Goal: Information Seeking & Learning: Learn about a topic

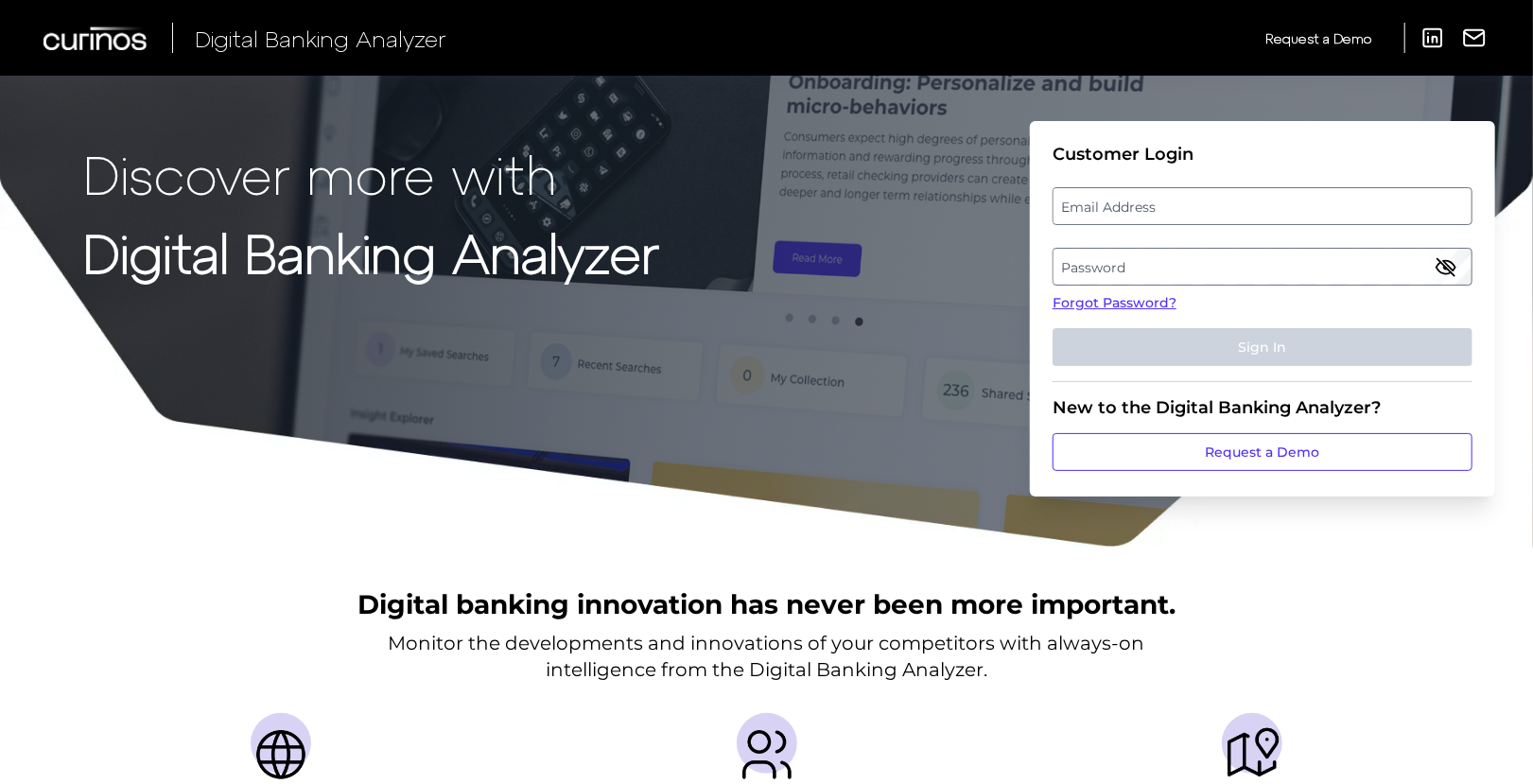
click at [1155, 212] on label "Email Address" at bounding box center [1261, 206] width 417 height 34
click at [1155, 212] on input "email" at bounding box center [1262, 206] width 420 height 38
click at [1173, 213] on input "email" at bounding box center [1262, 206] width 420 height 38
type input "[EMAIL_ADDRESS][PERSON_NAME][DOMAIN_NAME]"
click at [1188, 272] on label "Password" at bounding box center [1261, 266] width 417 height 34
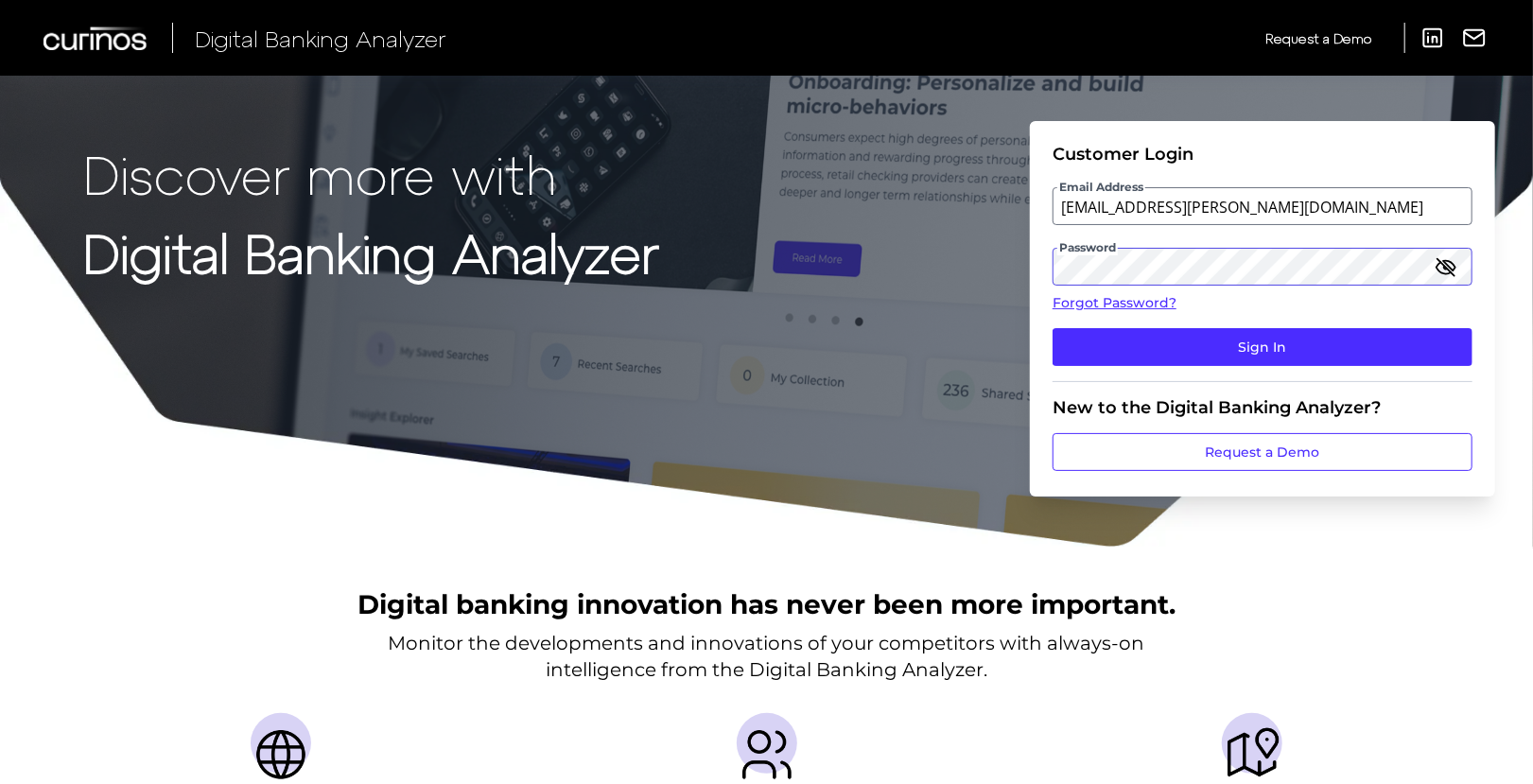
click at [1052, 328] on button "Sign In" at bounding box center [1262, 346] width 420 height 38
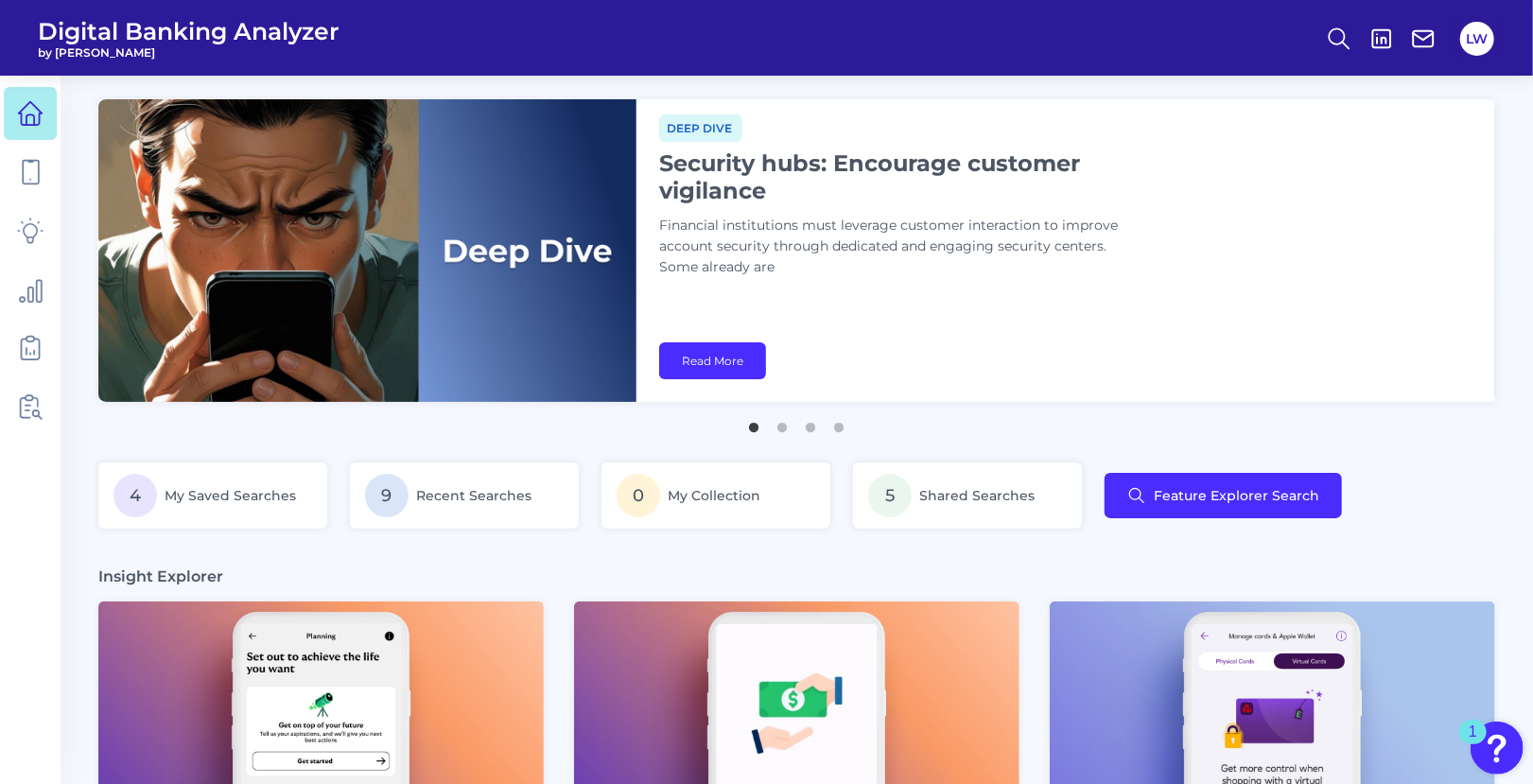
click at [1026, 309] on div "Deep dive Security hubs: Encourage customer vigilance Financial institutions mu…" at bounding box center [1065, 250] width 859 height 302
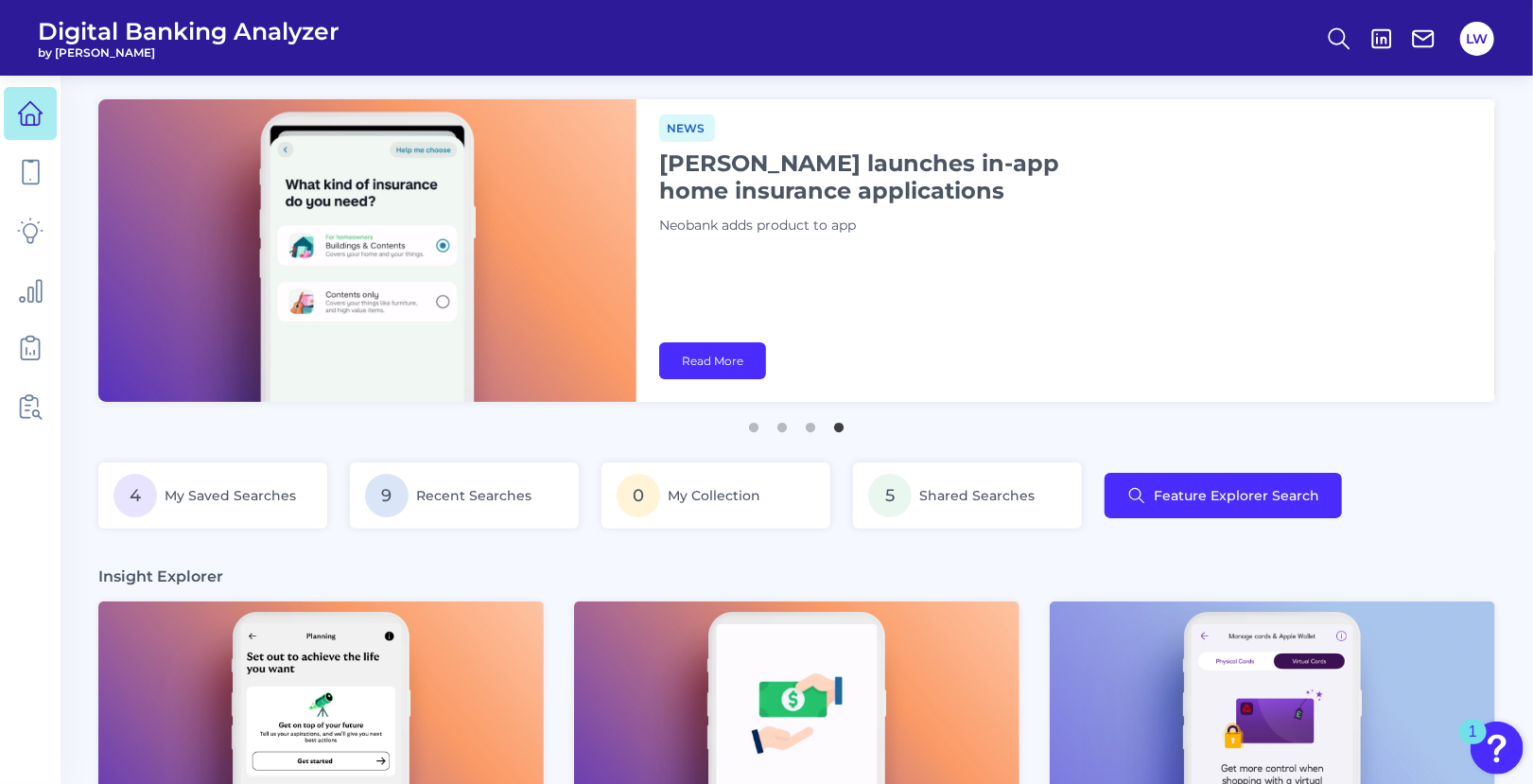
click at [1390, 483] on div "4 My Saved Searches 9 Recent Searches 0 My Collection 5 Shared Searches Feature…" at bounding box center [796, 506] width 1397 height 89
click at [1493, 519] on div "4 My Saved Searches 9 Recent Searches 0 My Collection 5 Shared Searches Feature…" at bounding box center [796, 506] width 1397 height 89
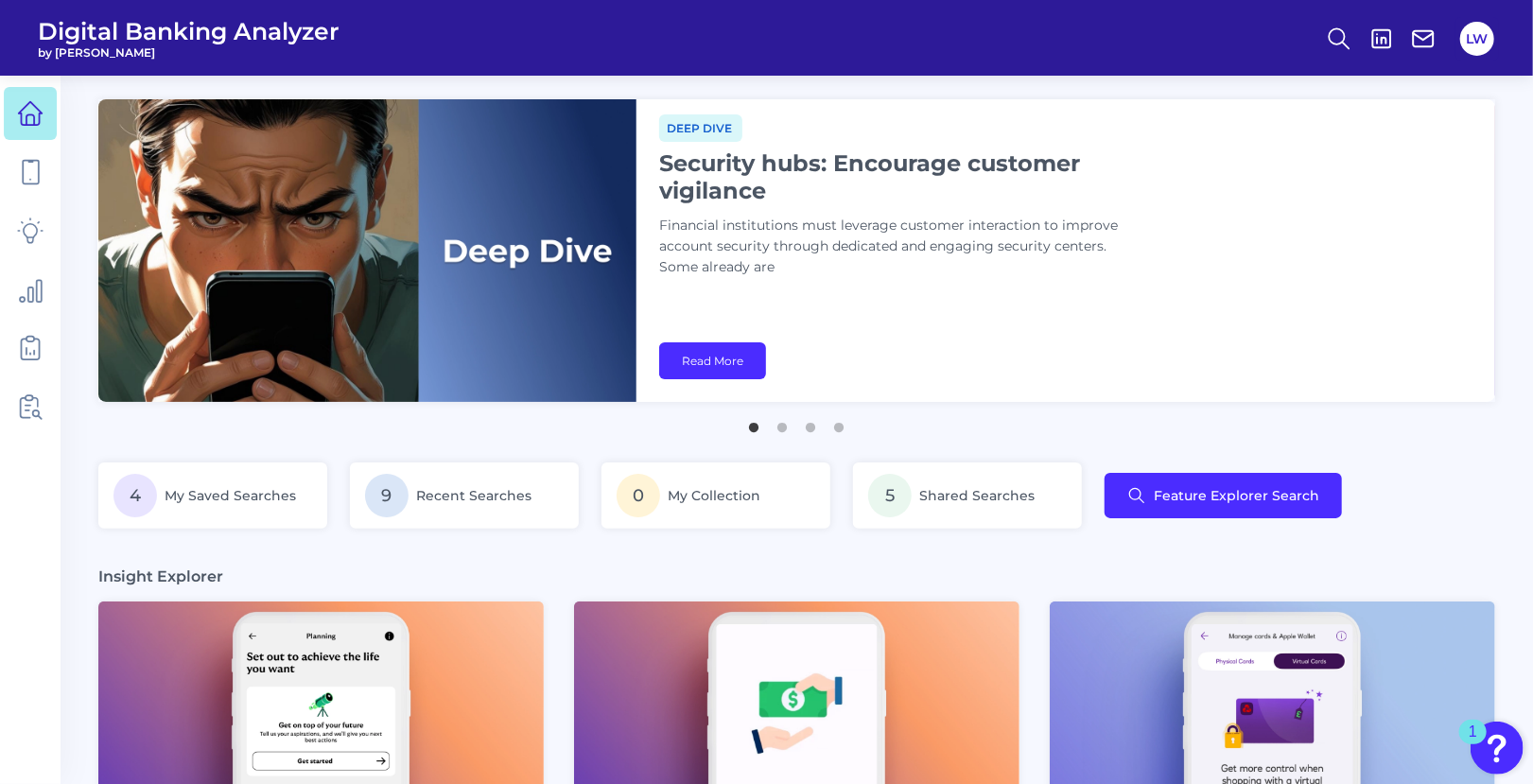
click at [1381, 488] on div "4 My Saved Searches 9 Recent Searches 0 My Collection 5 Shared Searches Feature…" at bounding box center [796, 506] width 1397 height 89
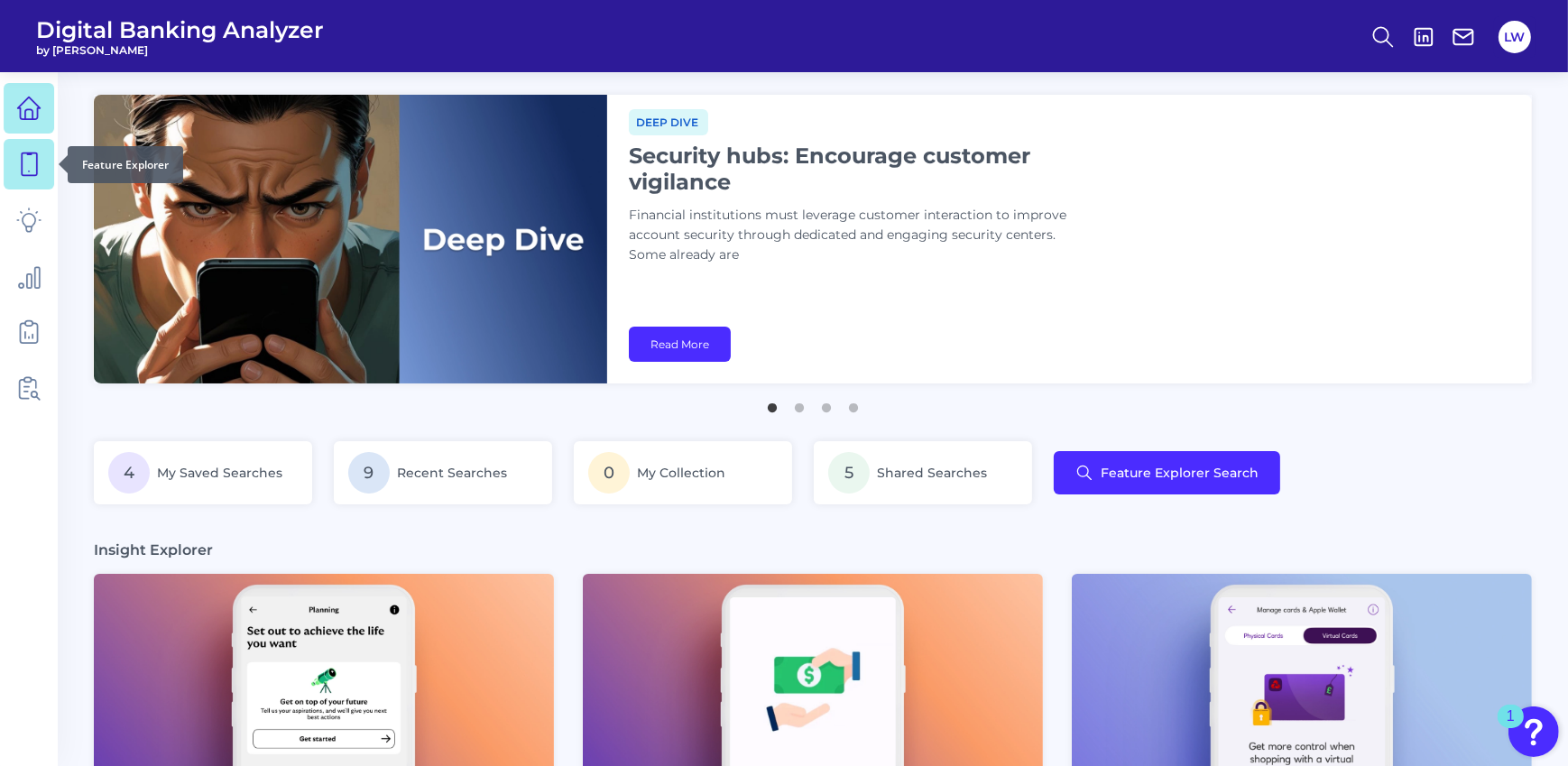
click at [29, 169] on icon at bounding box center [28, 164] width 25 height 25
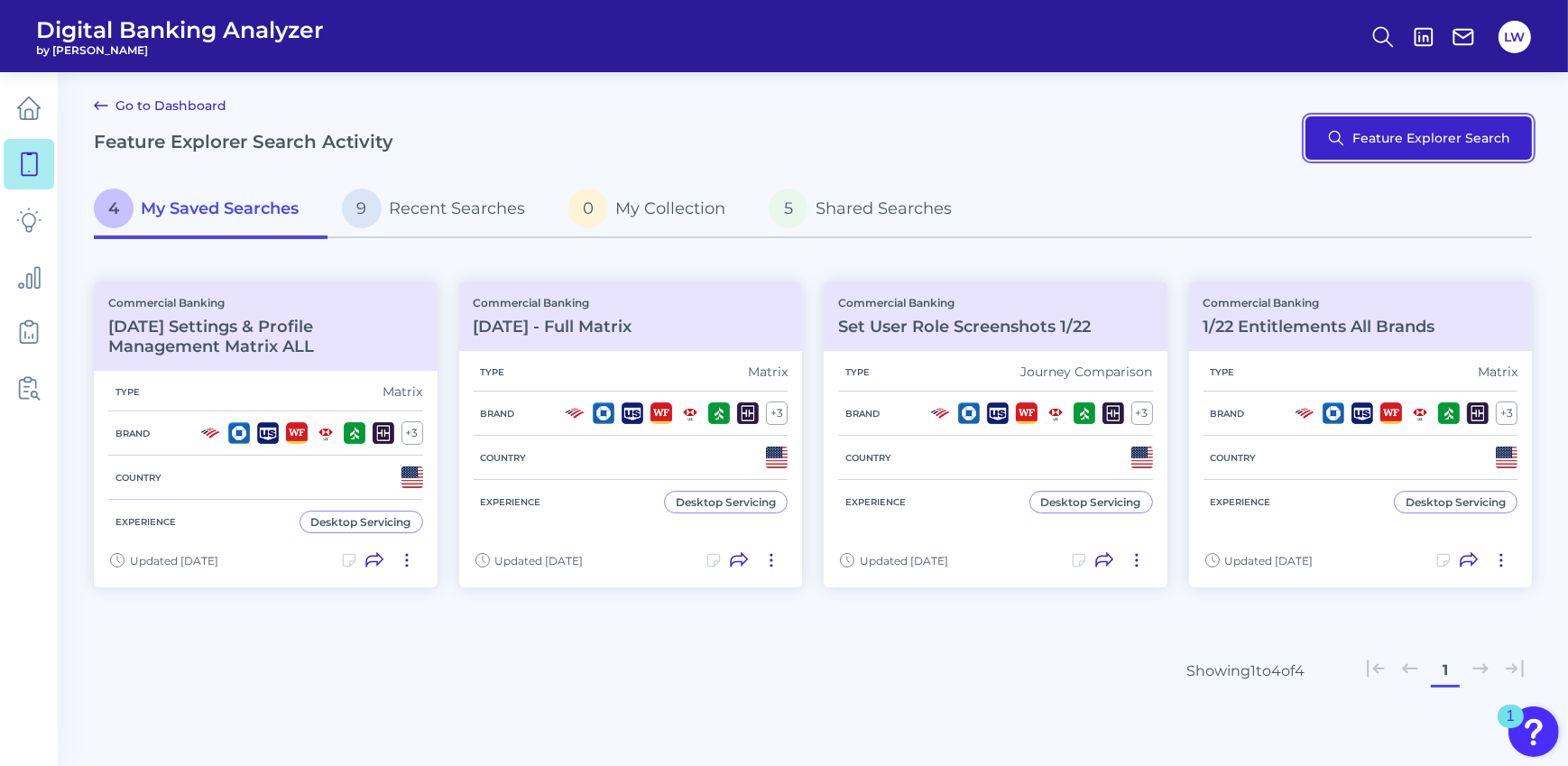
click at [1392, 148] on button "Feature Explorer Search" at bounding box center [1419, 138] width 227 height 43
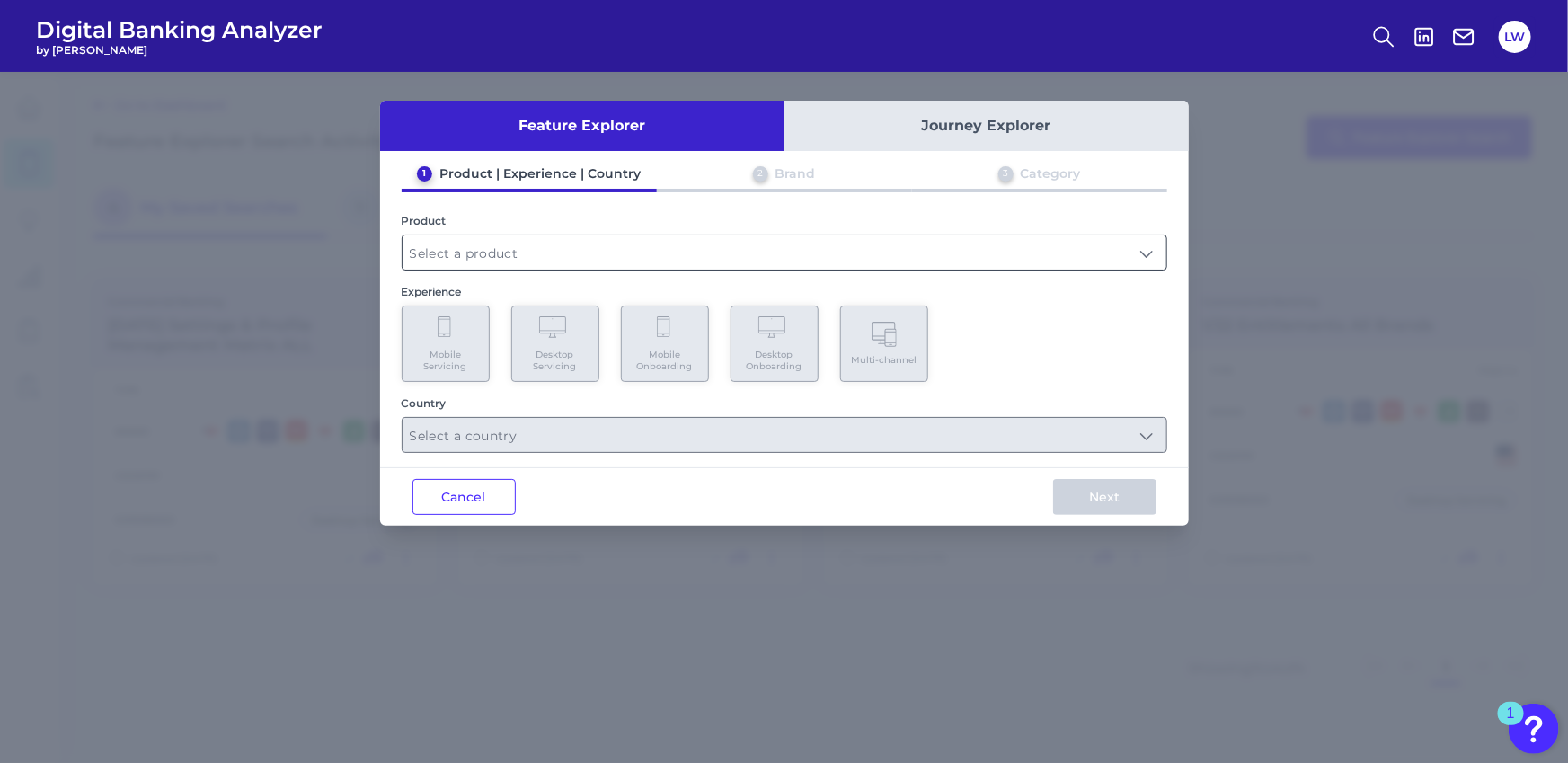
click at [598, 243] on input "text" at bounding box center [784, 252] width 764 height 35
click at [471, 261] on input "text" at bounding box center [784, 252] width 764 height 35
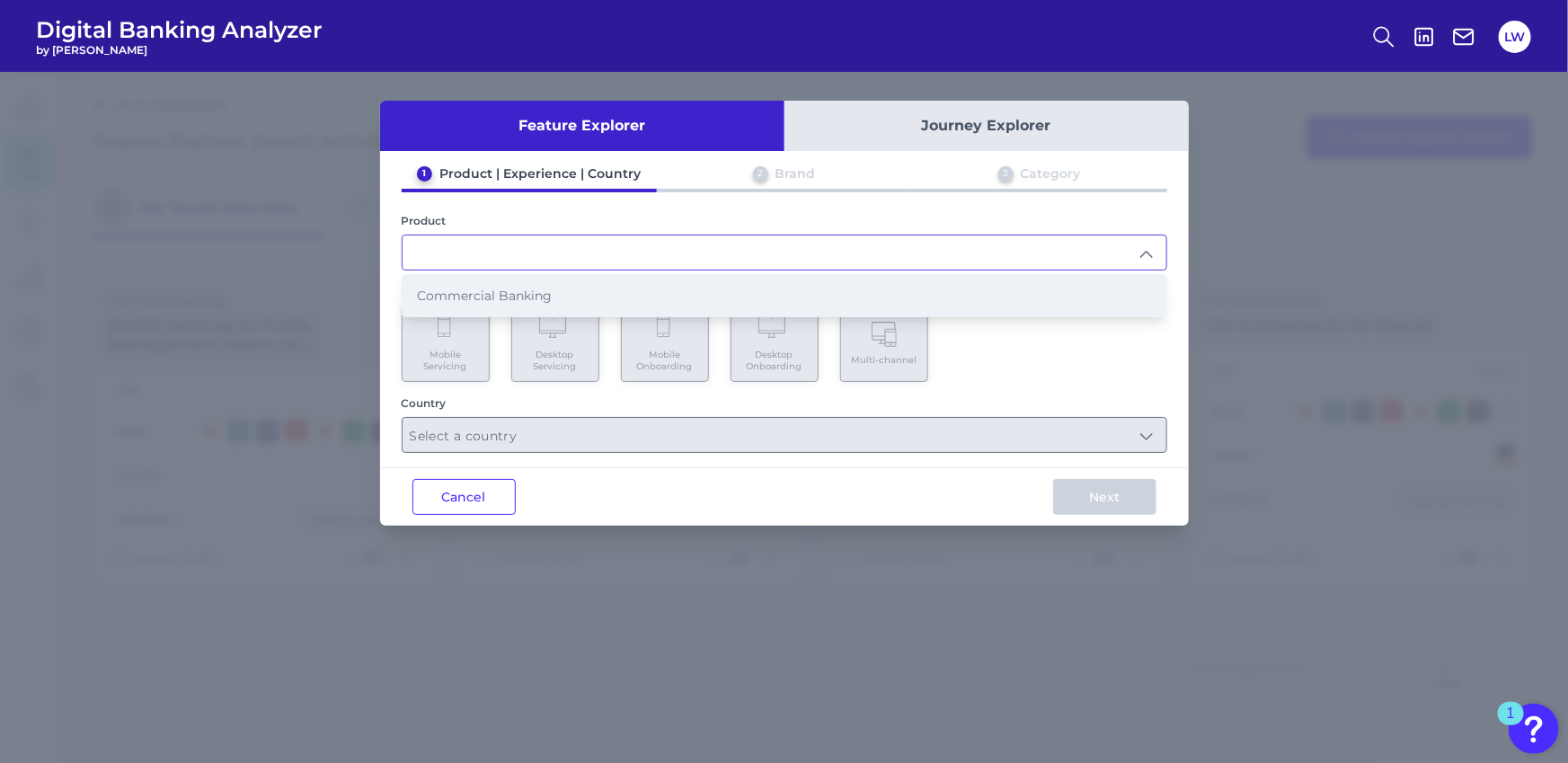
click at [463, 299] on span "Commercial Banking" at bounding box center [484, 295] width 135 height 16
type input "Commercial Banking"
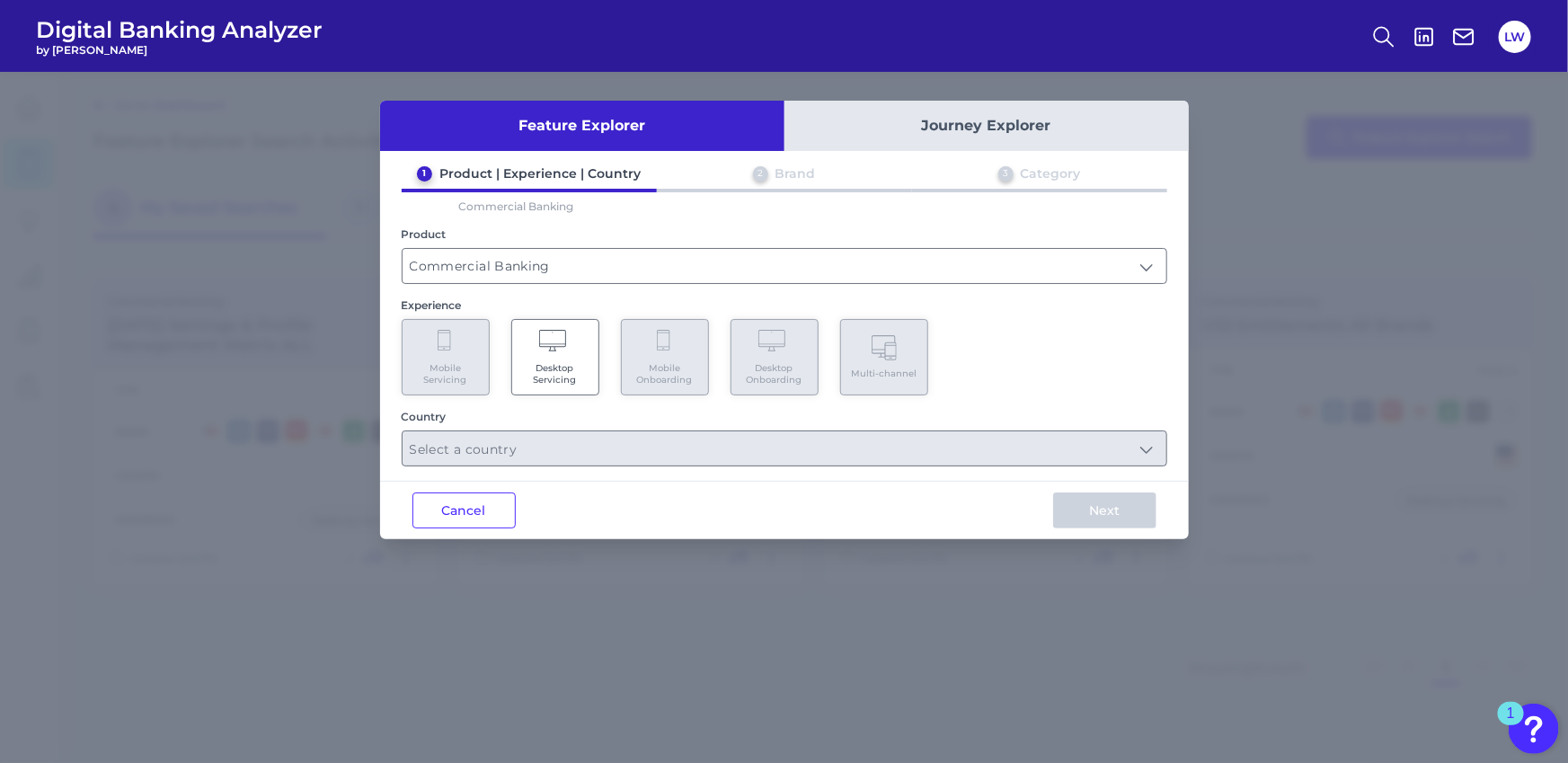
click at [541, 340] on icon at bounding box center [555, 342] width 32 height 25
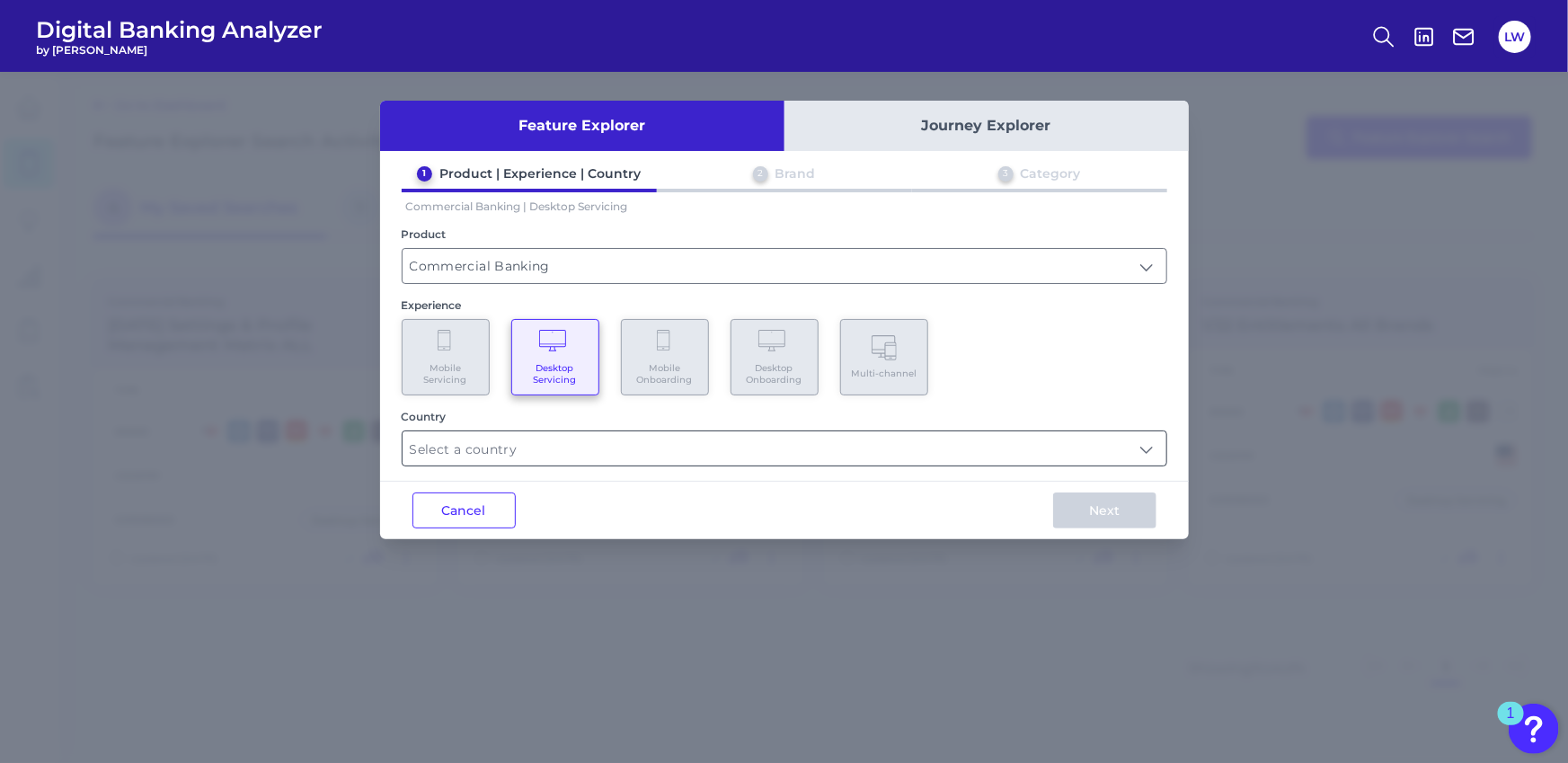
click at [576, 447] on input "text" at bounding box center [784, 448] width 764 height 35
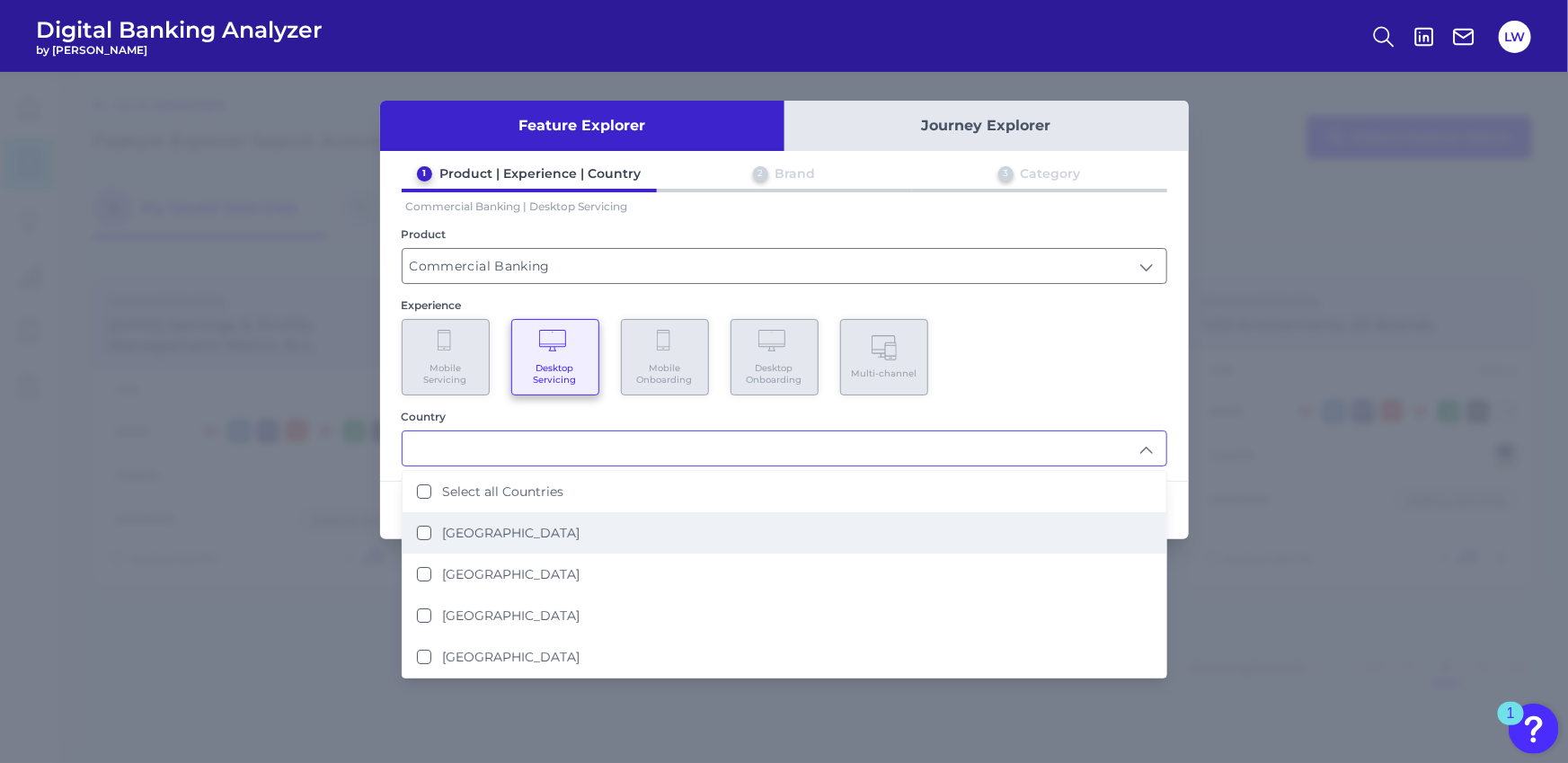
click at [434, 528] on div "[GEOGRAPHIC_DATA]" at bounding box center [498, 533] width 162 height 16
type input "[GEOGRAPHIC_DATA]"
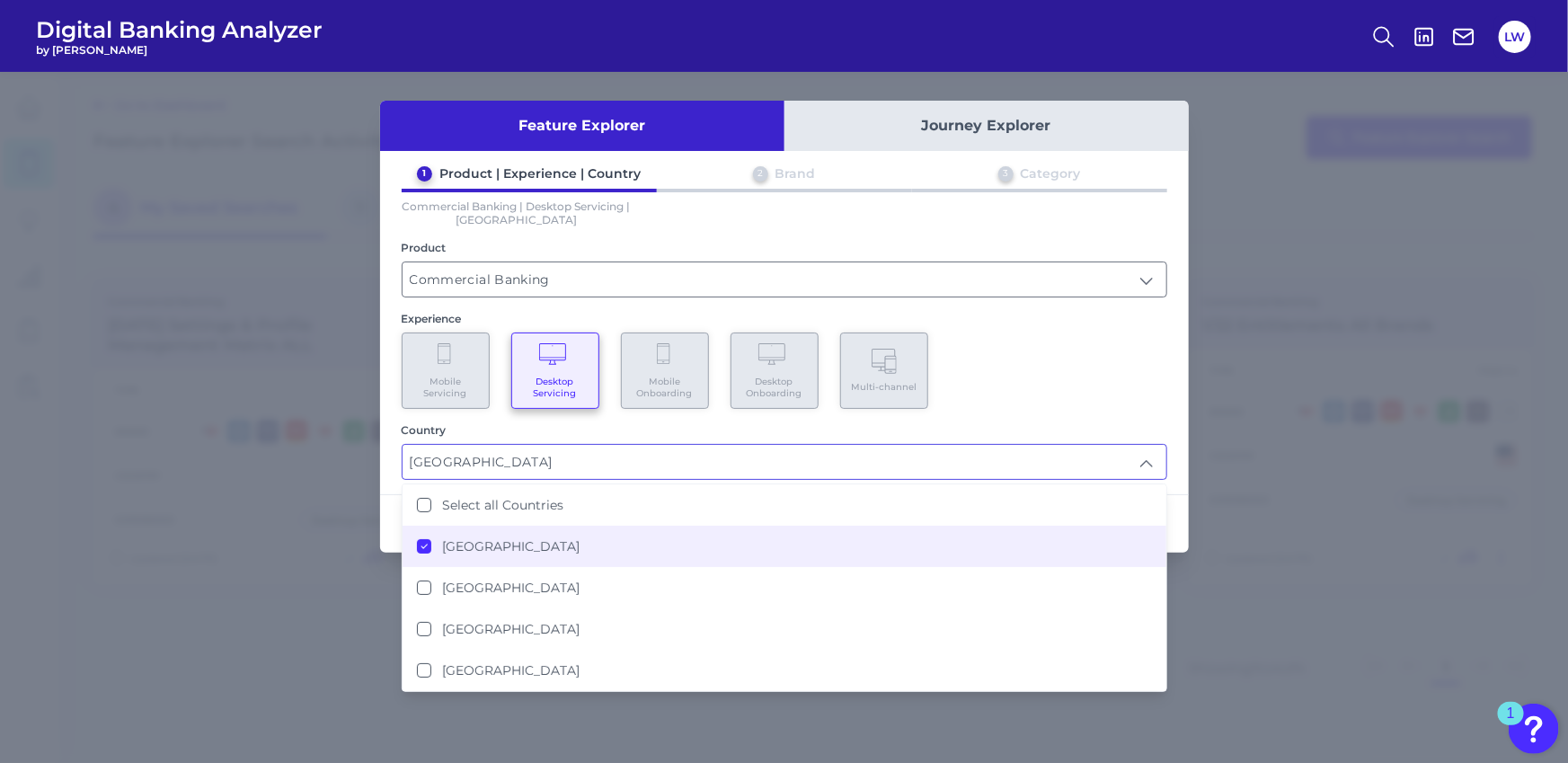
click at [991, 358] on div "Mobile Servicing Desktop Servicing Mobile Onboarding Desktop Onboarding Multi-c…" at bounding box center [784, 370] width 766 height 76
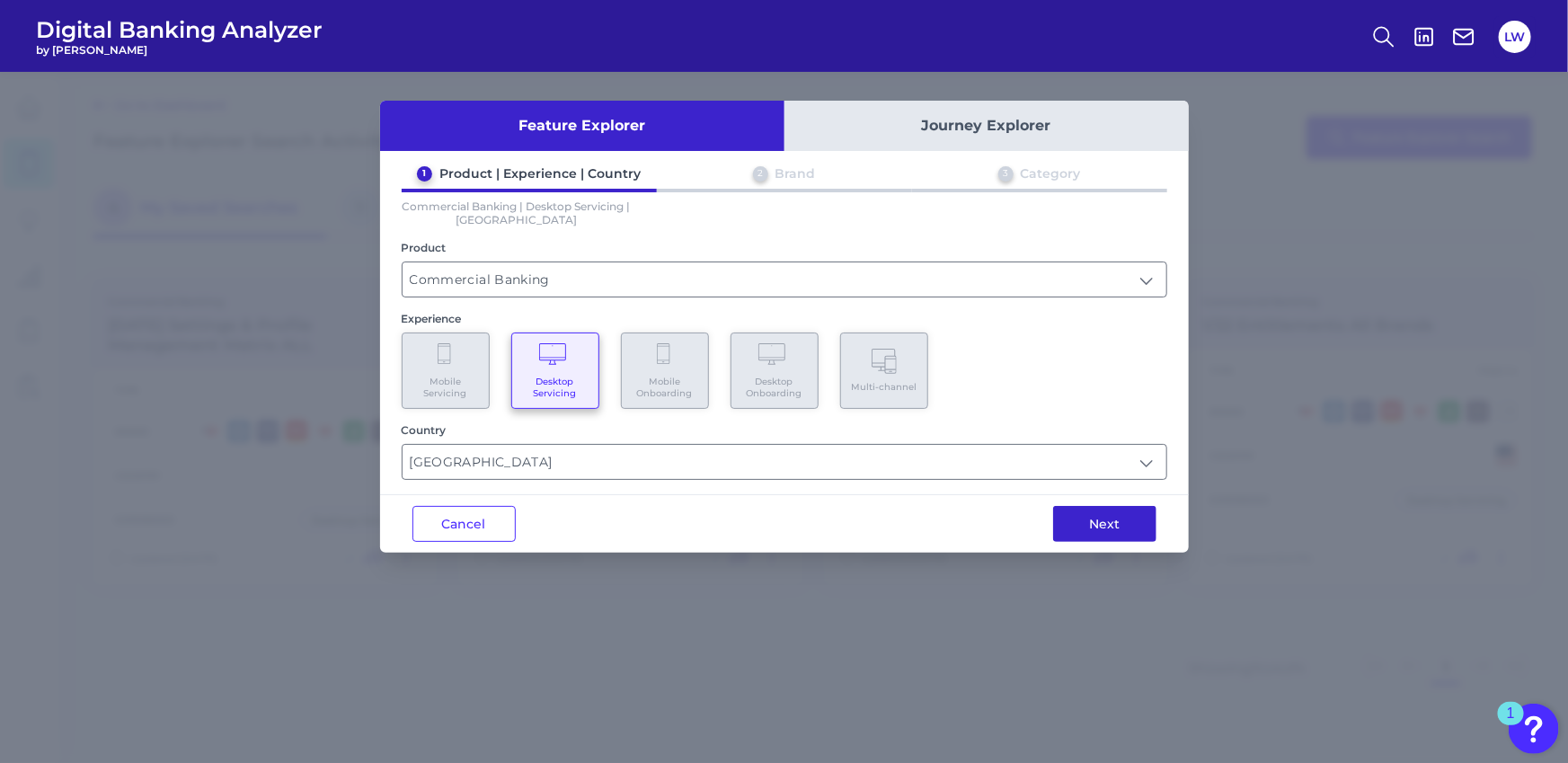
click at [1083, 528] on button "Next" at bounding box center [1104, 523] width 104 height 36
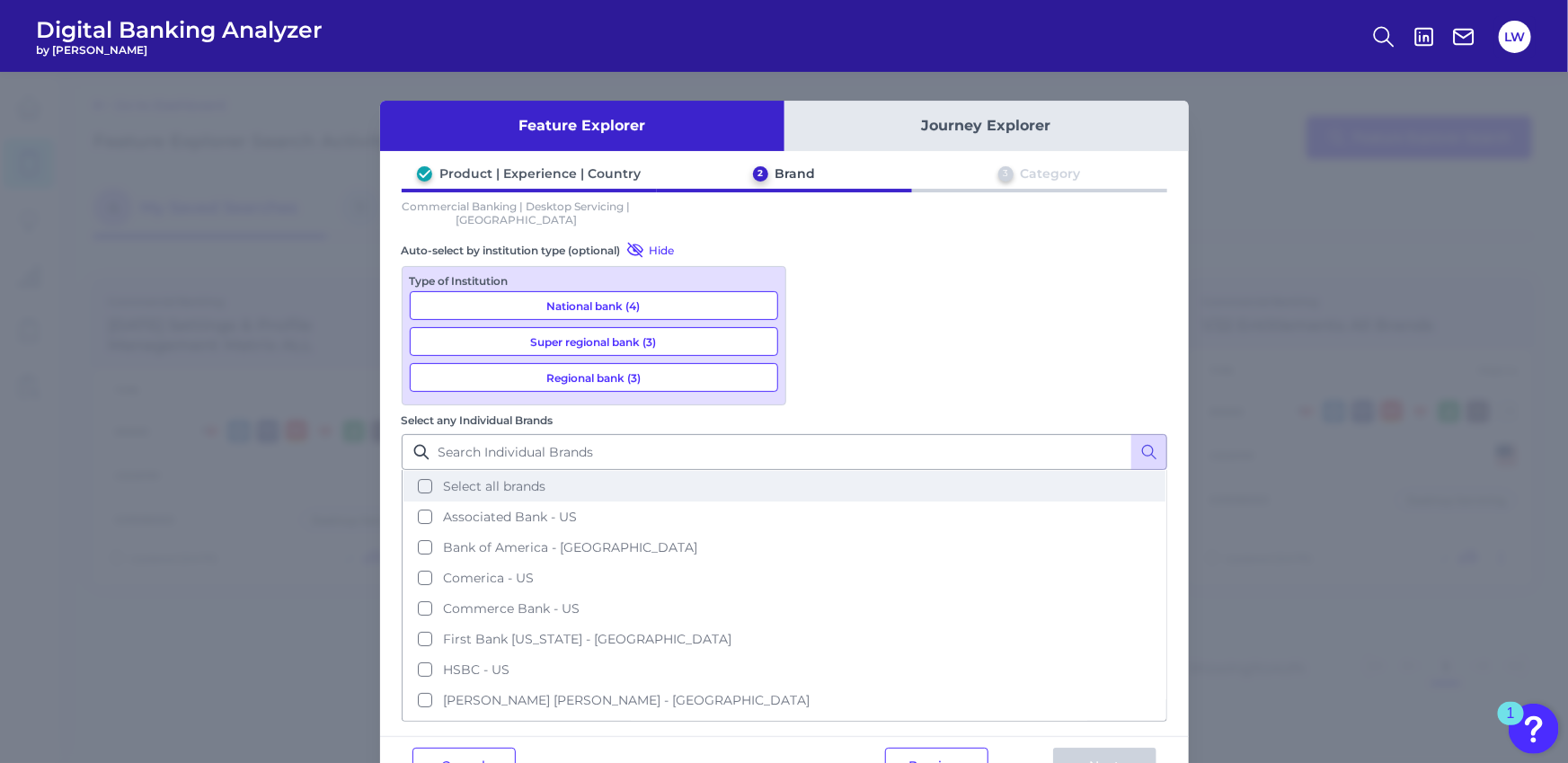
click at [546, 479] on span "Select all brands" at bounding box center [494, 486] width 103 height 16
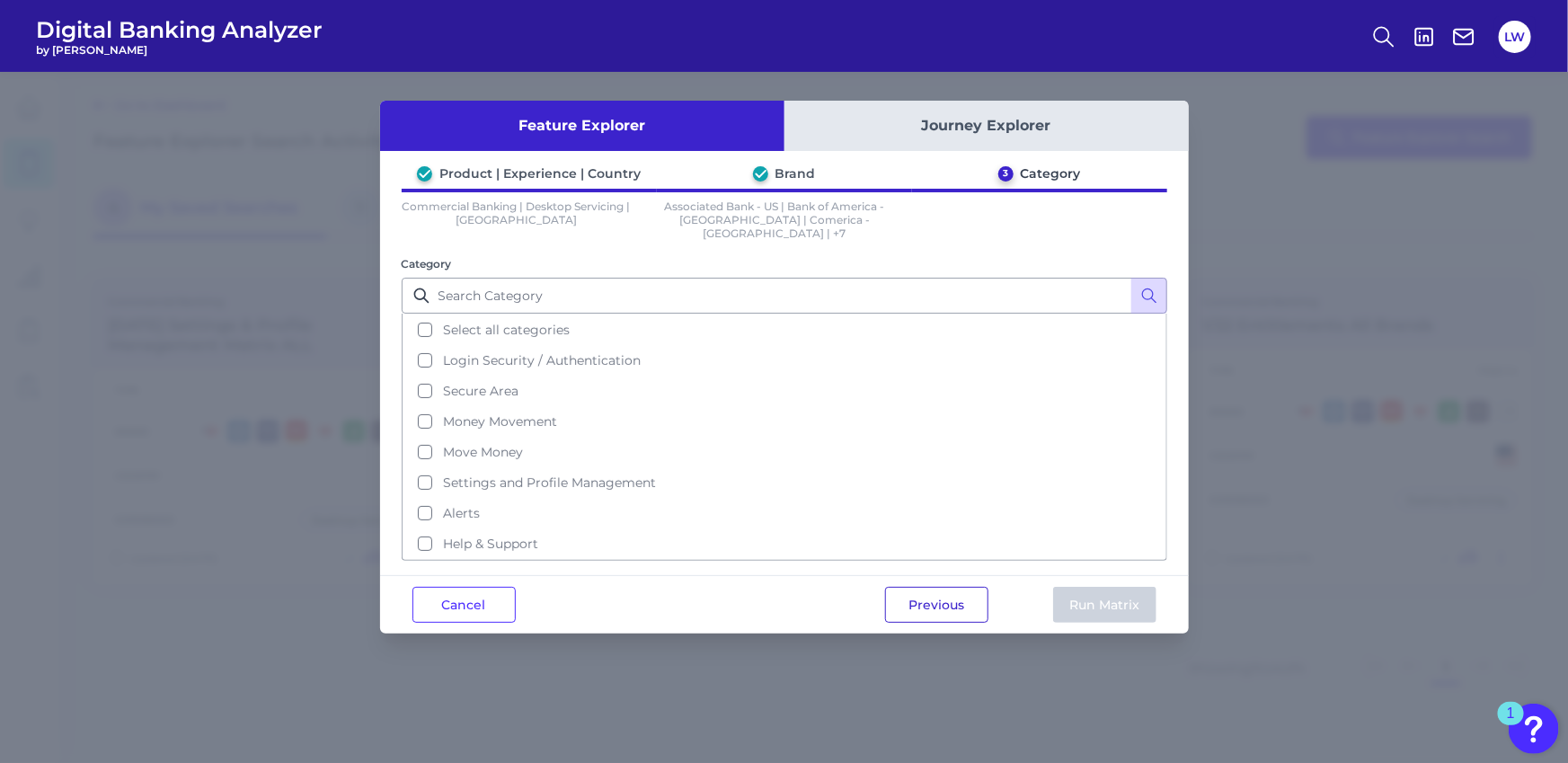
click at [947, 587] on button "Previous" at bounding box center [937, 604] width 104 height 36
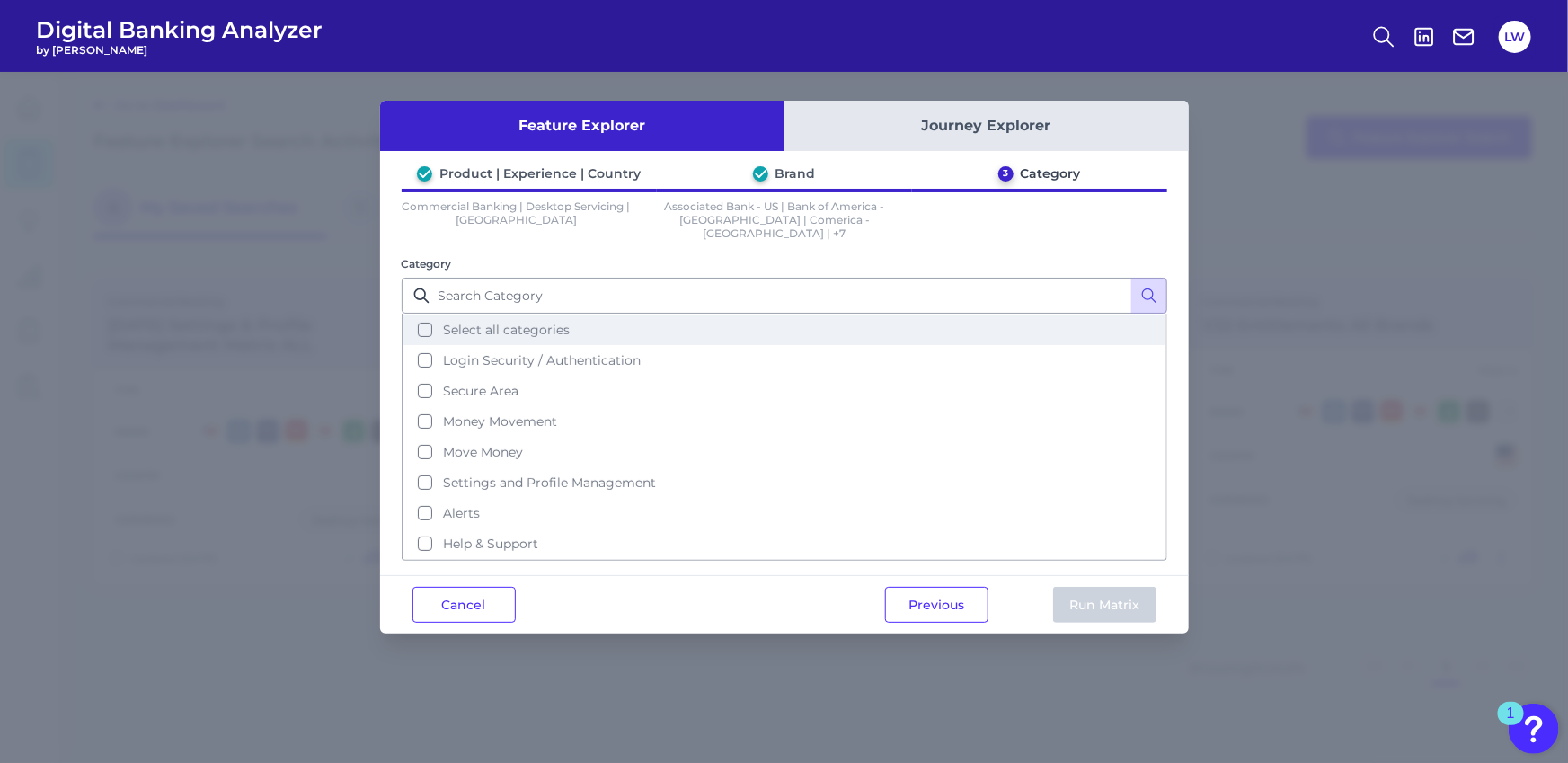
click at [509, 322] on span "Select all categories" at bounding box center [506, 329] width 127 height 16
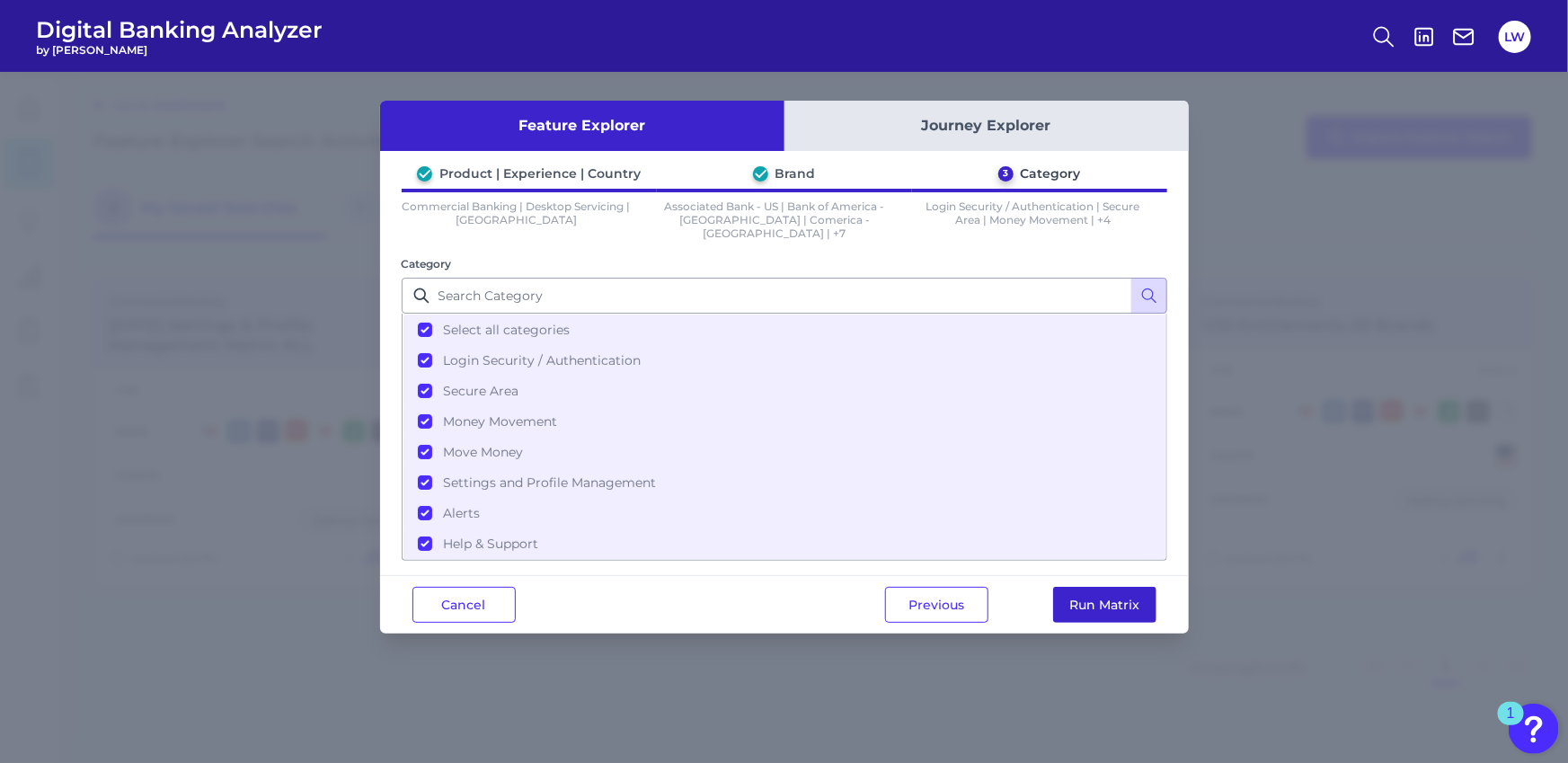
click at [1084, 587] on button "Run Matrix" at bounding box center [1104, 604] width 104 height 36
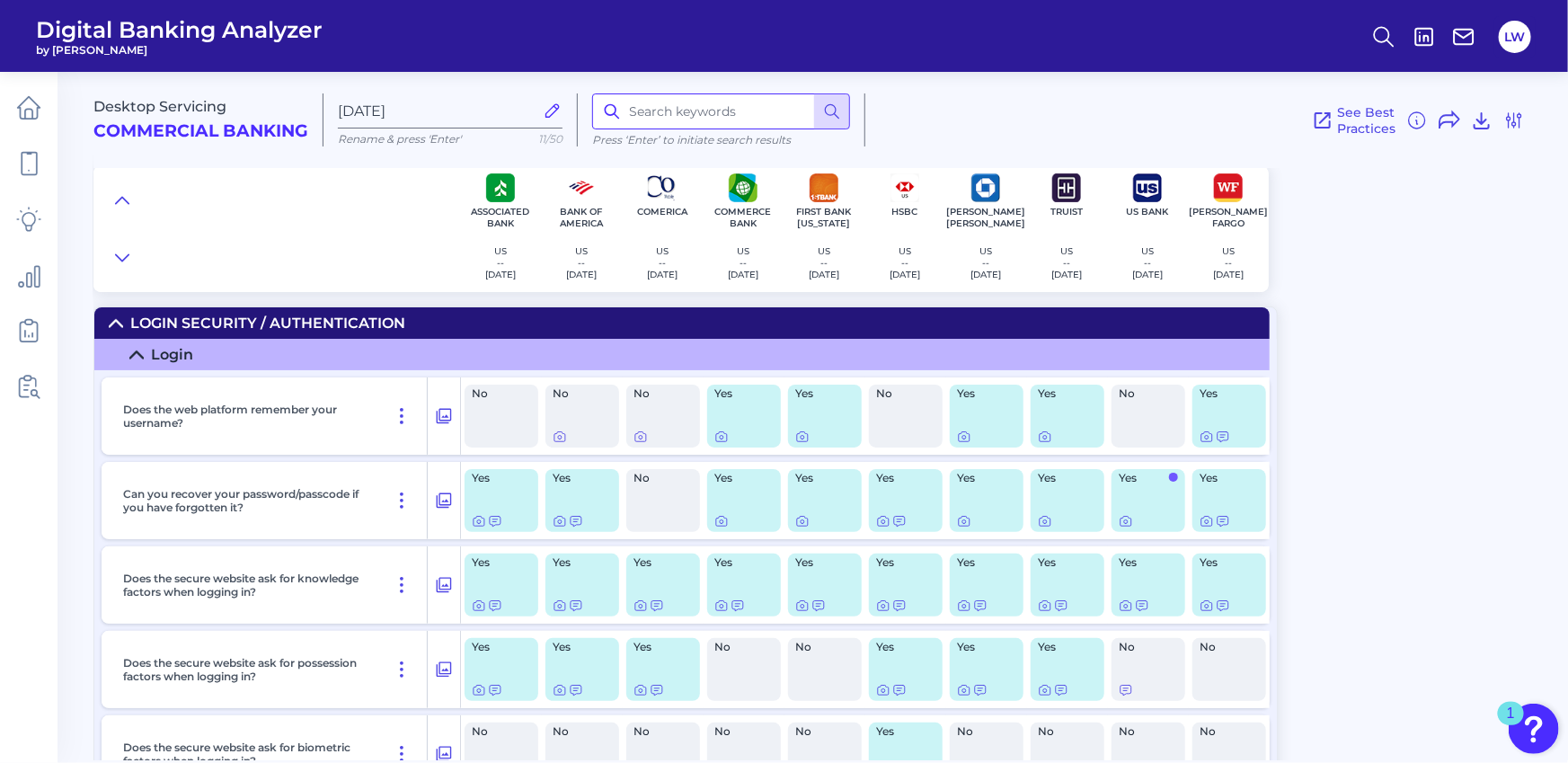
click at [672, 102] on input at bounding box center [721, 111] width 258 height 36
type input "asset"
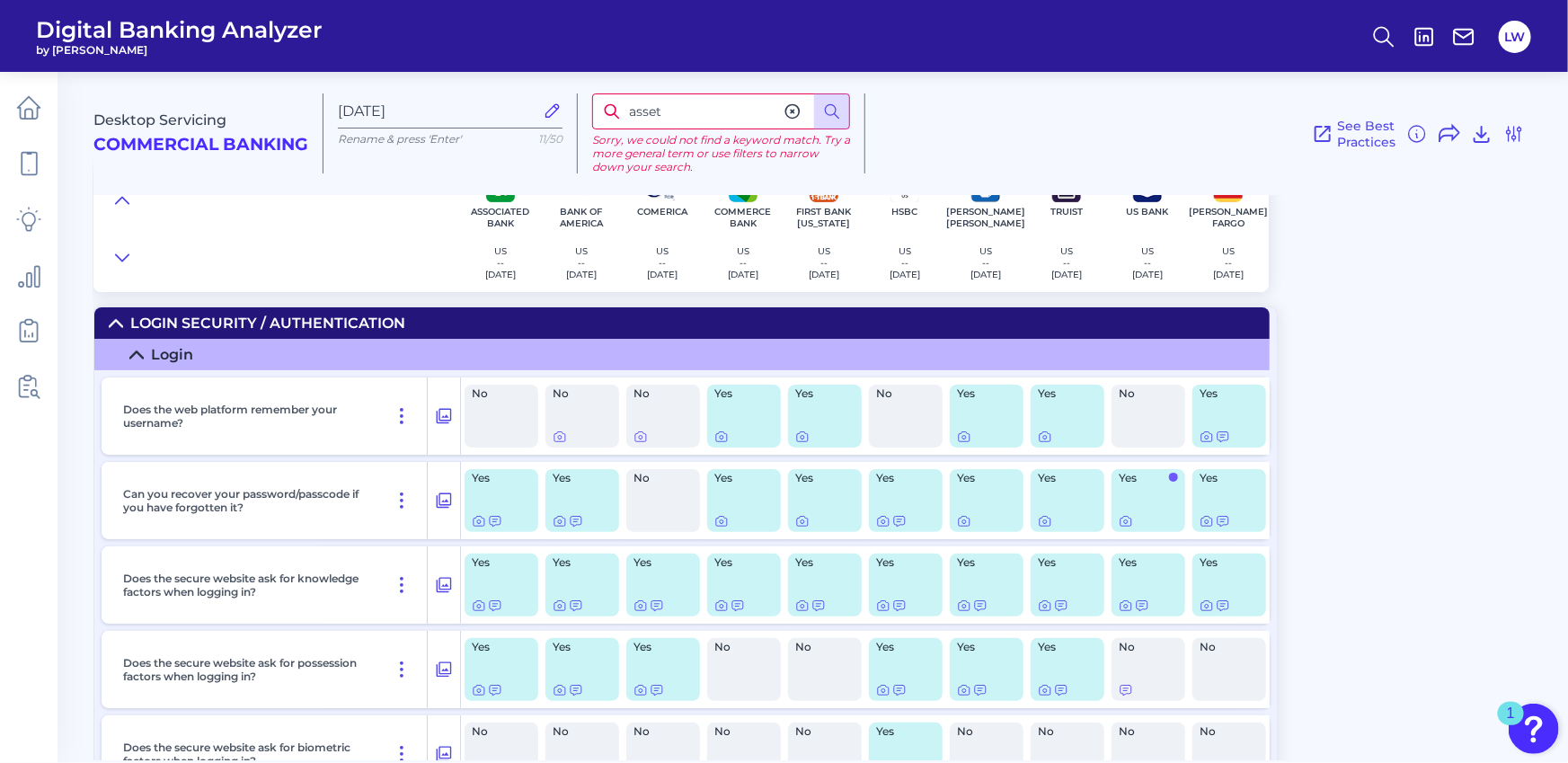
drag, startPoint x: 607, startPoint y: 118, endPoint x: 572, endPoint y: 118, distance: 35.0
click at [572, 118] on div "Desktop Servicing Commercial Banking [DATE] Rename & press 'Enter' 11/50 asset …" at bounding box center [826, 126] width 1467 height 137
drag, startPoint x: 684, startPoint y: 106, endPoint x: 571, endPoint y: 111, distance: 113.1
click at [572, 111] on div "Desktop Servicing Commercial Banking [DATE] Rename & press 'Enter' 11/50 financ…" at bounding box center [826, 126] width 1467 height 137
type input "contract"
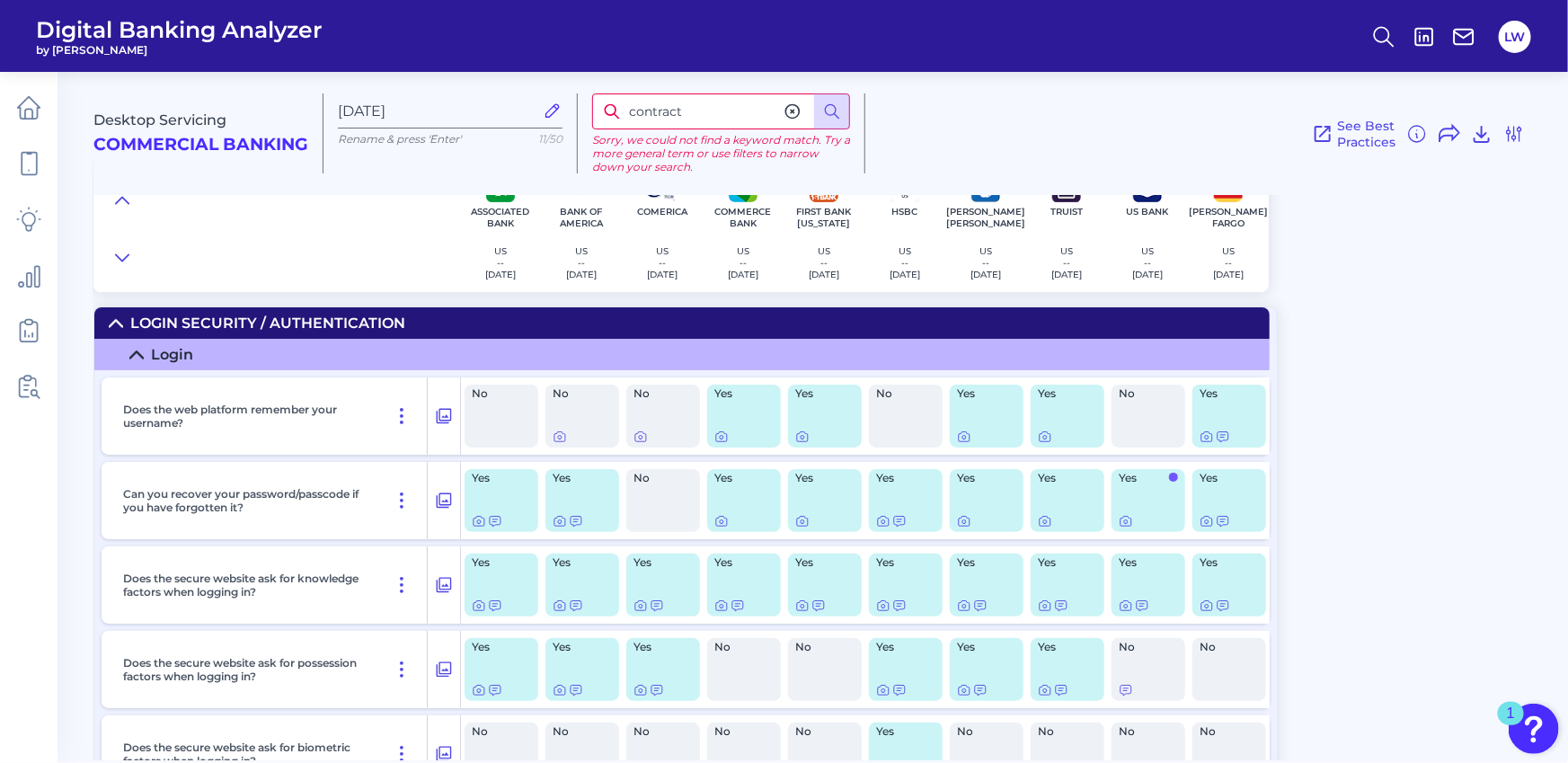
click at [799, 114] on icon at bounding box center [793, 112] width 13 height 13
click at [971, 118] on div "See Best Practices Filters Clear all filters Experience Reset Desktop Servicing…" at bounding box center [1195, 133] width 659 height 80
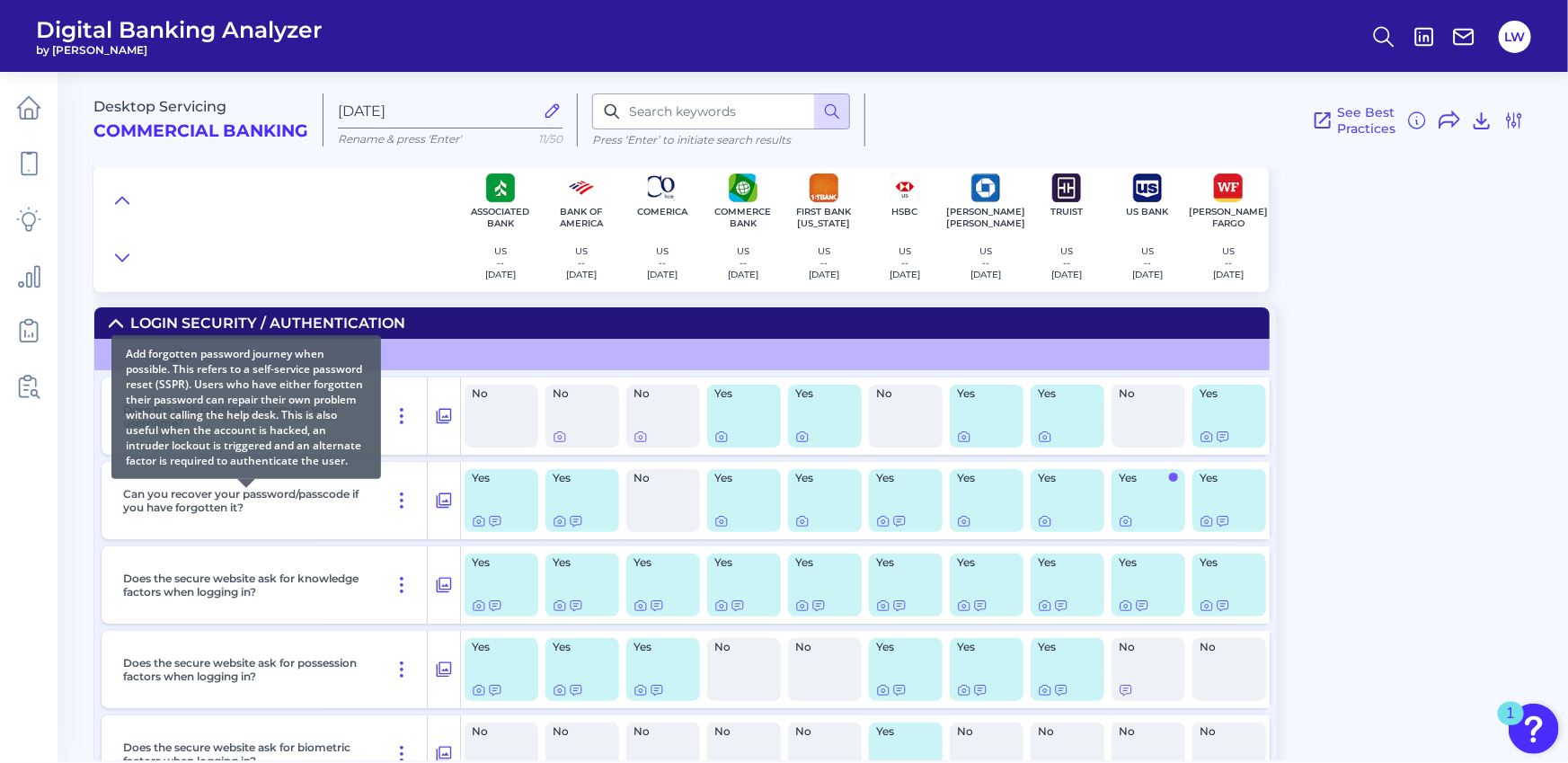
click at [166, 331] on div "Login Security / Authentication" at bounding box center [268, 323] width 275 height 17
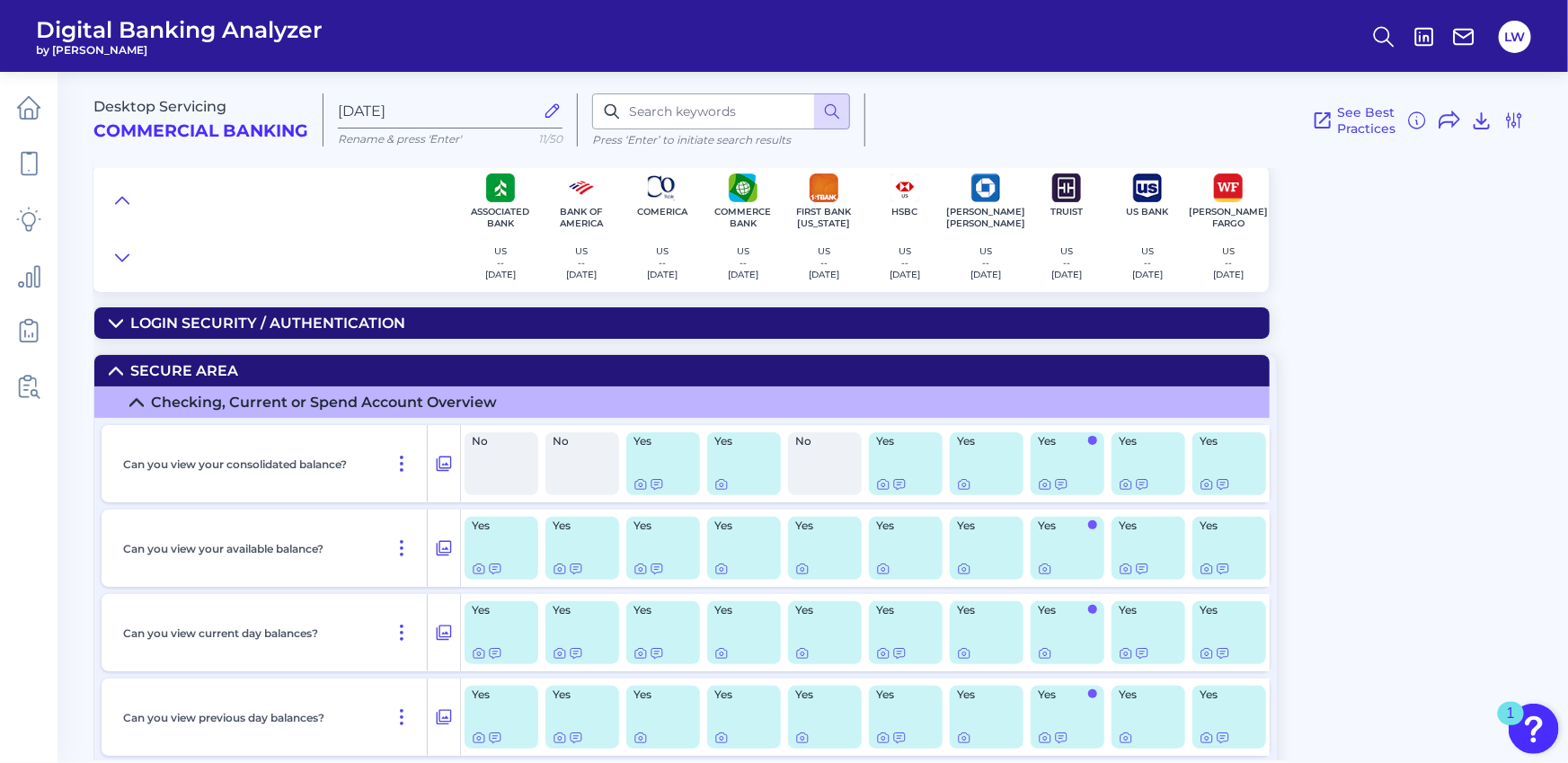
click at [165, 364] on div "Secure Area" at bounding box center [185, 370] width 108 height 17
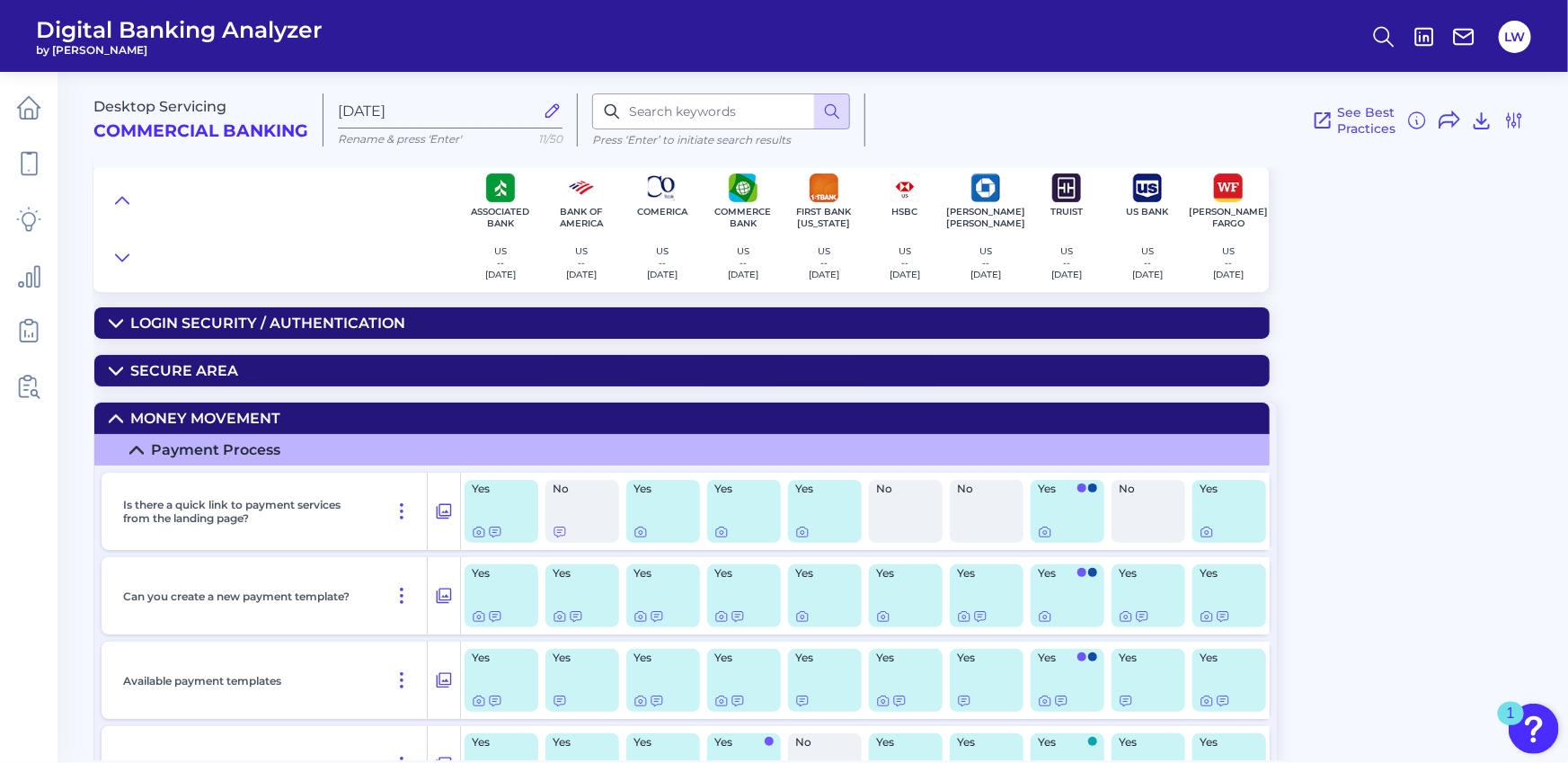
click at [173, 422] on div "Money Movement" at bounding box center [205, 418] width 150 height 17
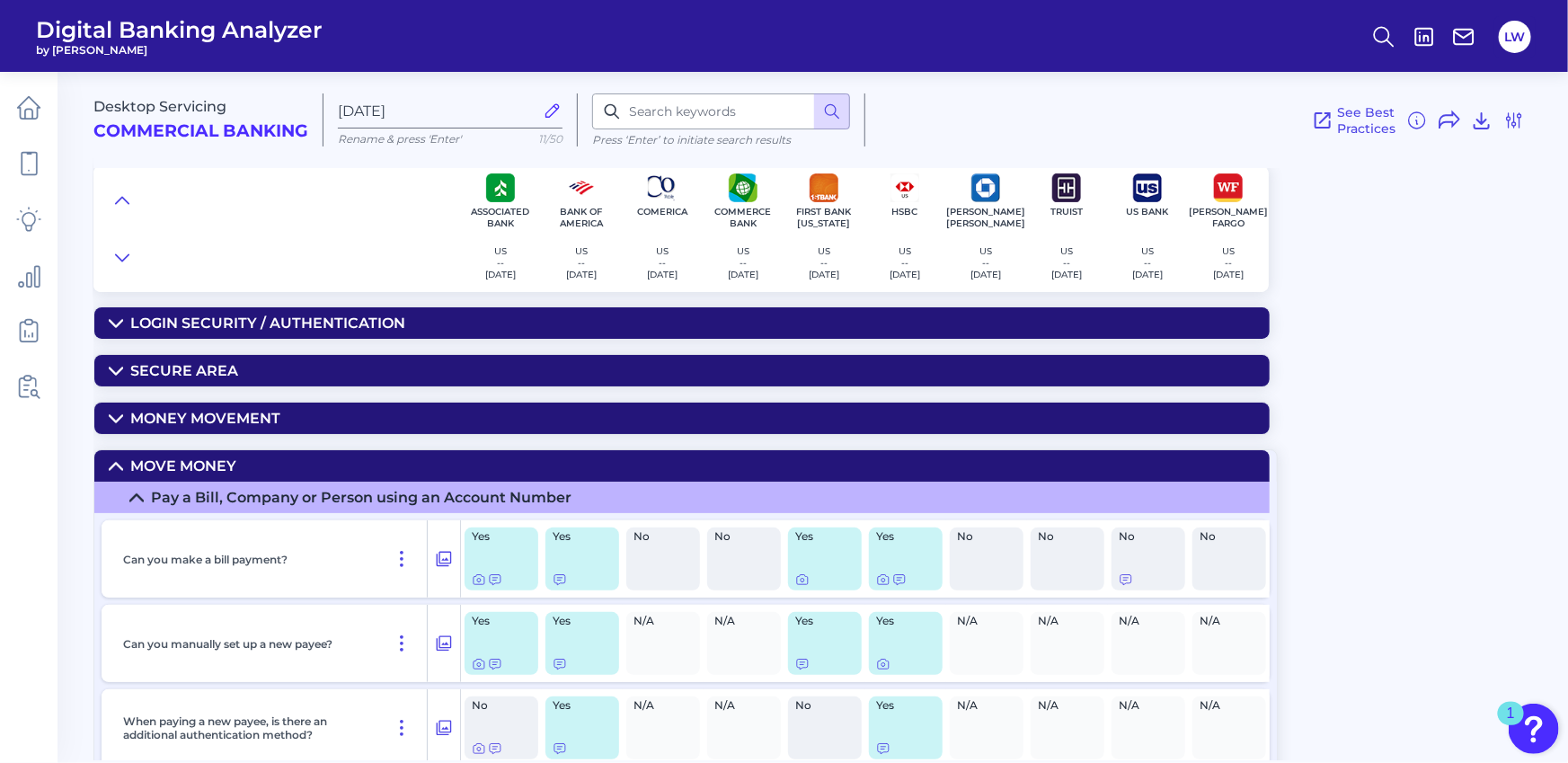
click at [178, 466] on div "Move Money" at bounding box center [184, 465] width 106 height 17
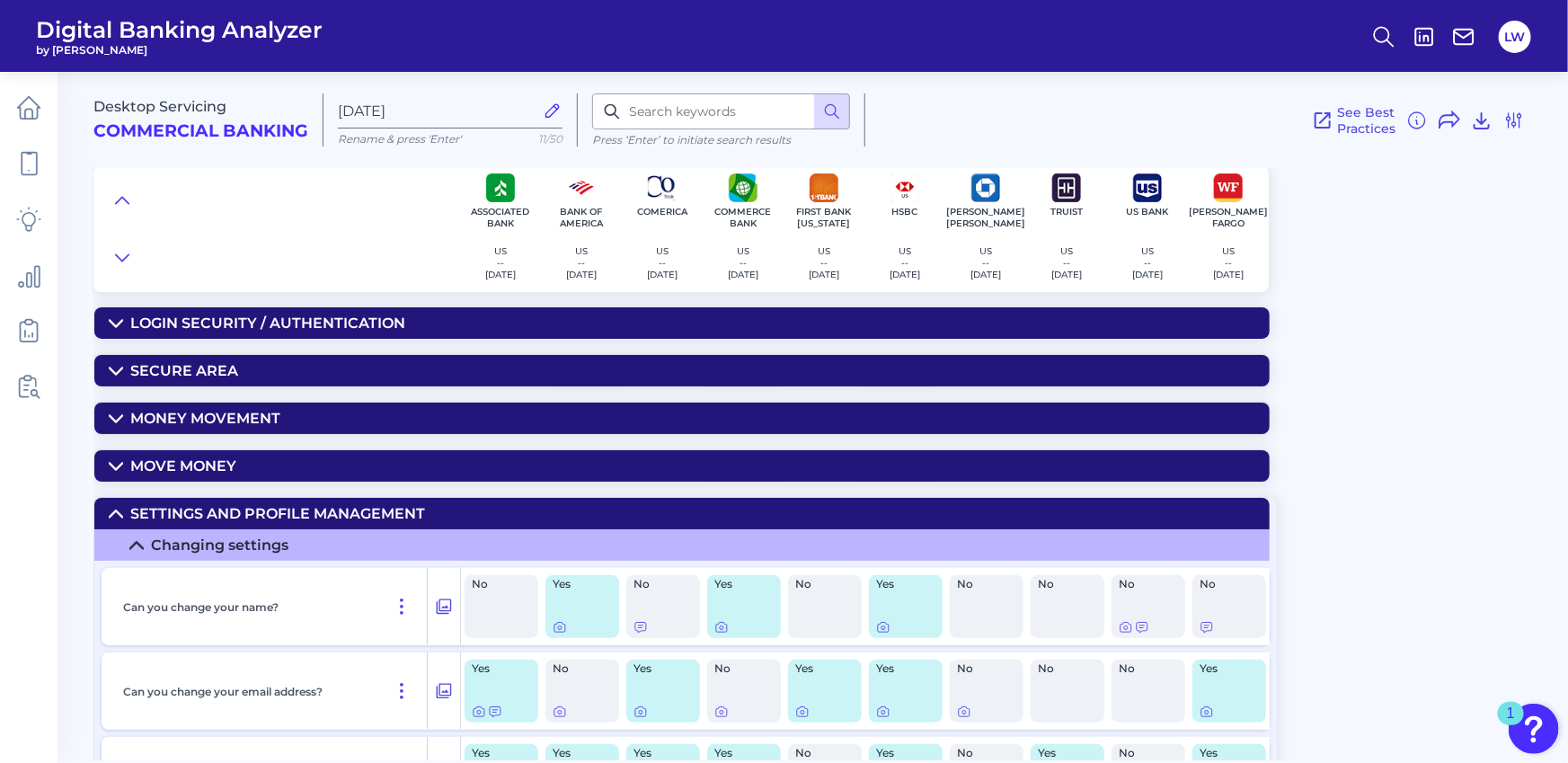
click at [181, 510] on div "Settings and Profile Management" at bounding box center [278, 513] width 295 height 17
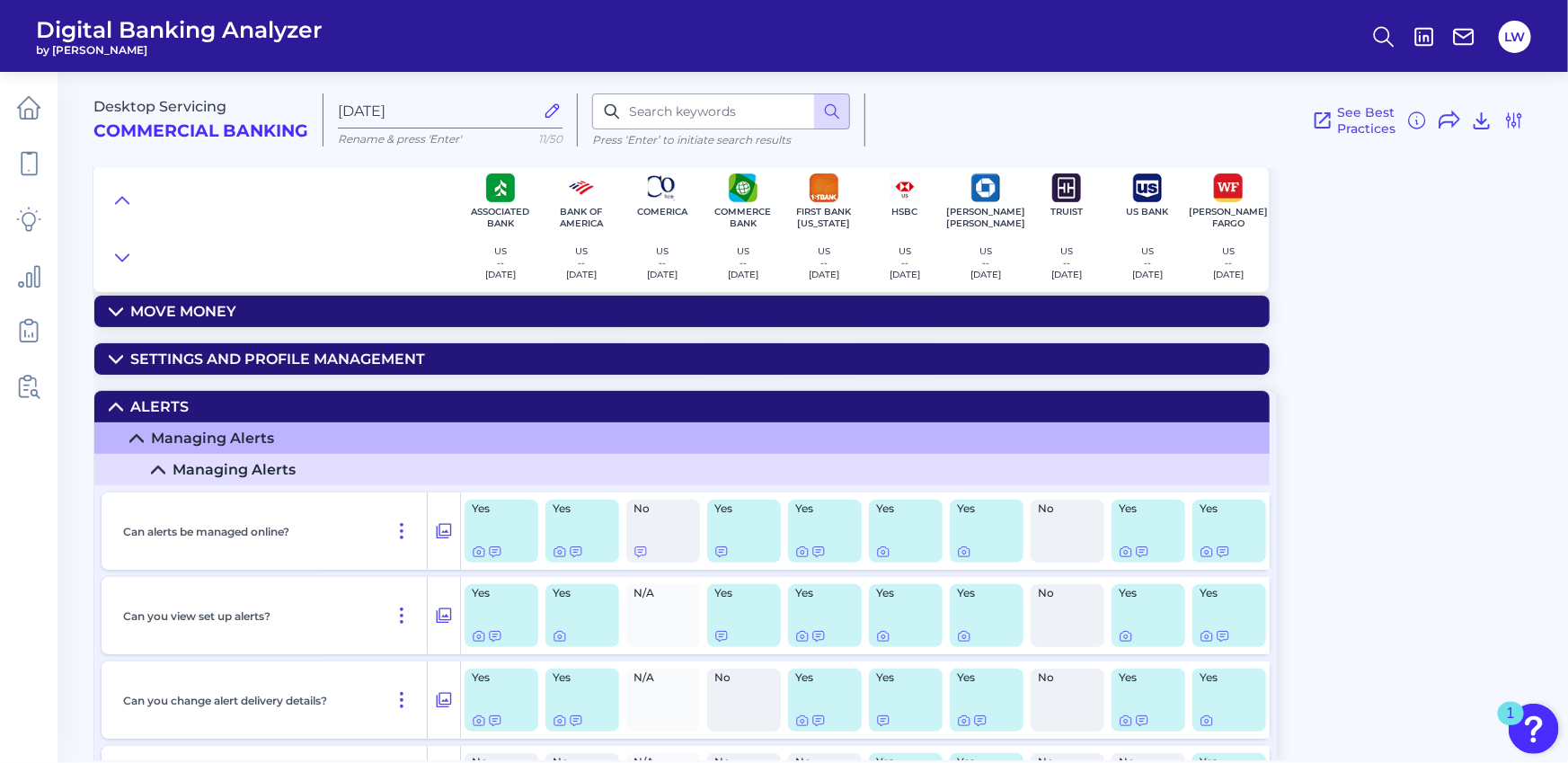
scroll to position [156, 0]
drag, startPoint x: 178, startPoint y: 407, endPoint x: 173, endPoint y: 422, distance: 15.8
click at [178, 407] on div "Alerts" at bounding box center [160, 406] width 59 height 17
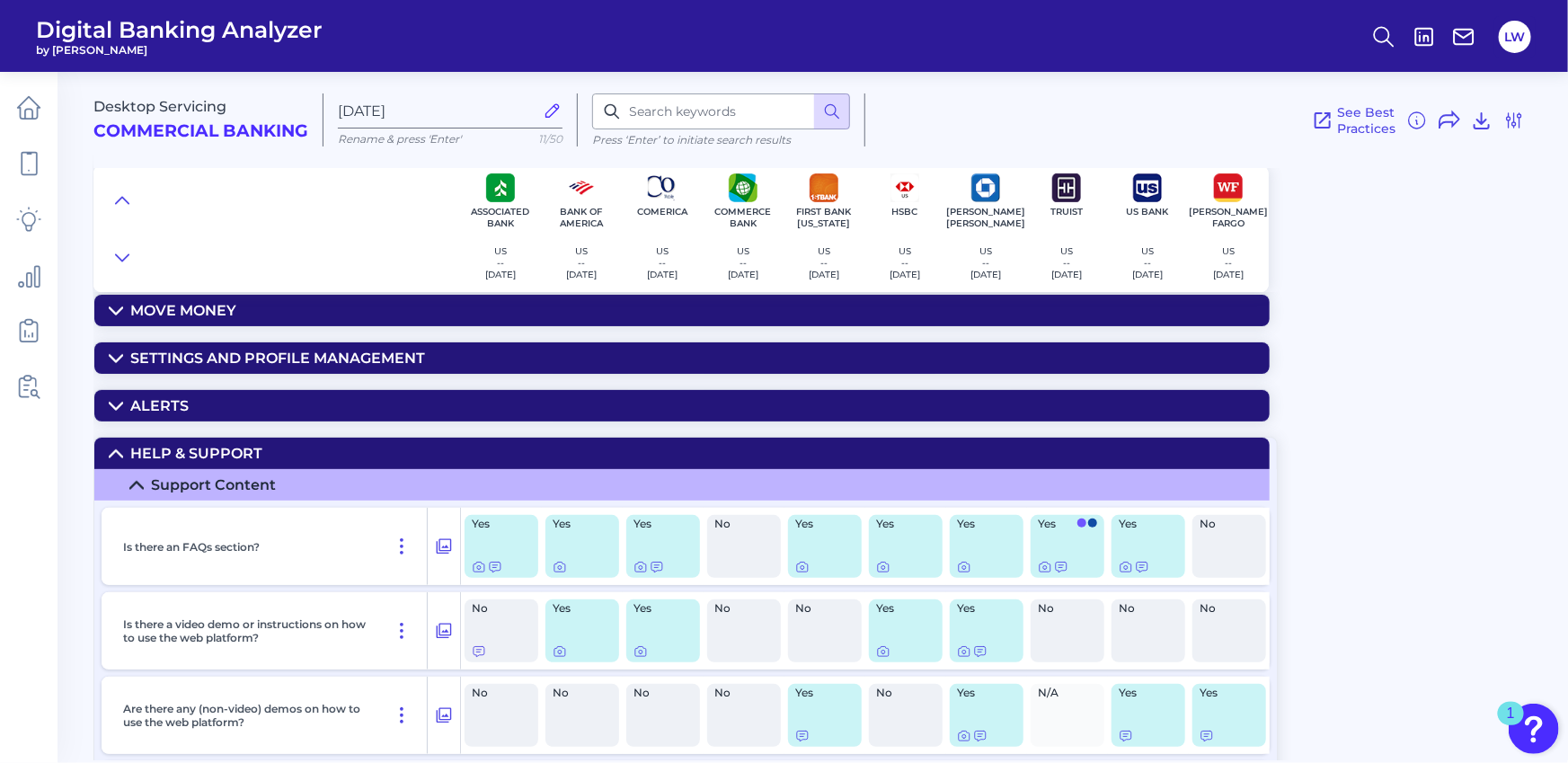
click at [164, 459] on div "Help & Support" at bounding box center [197, 453] width 132 height 17
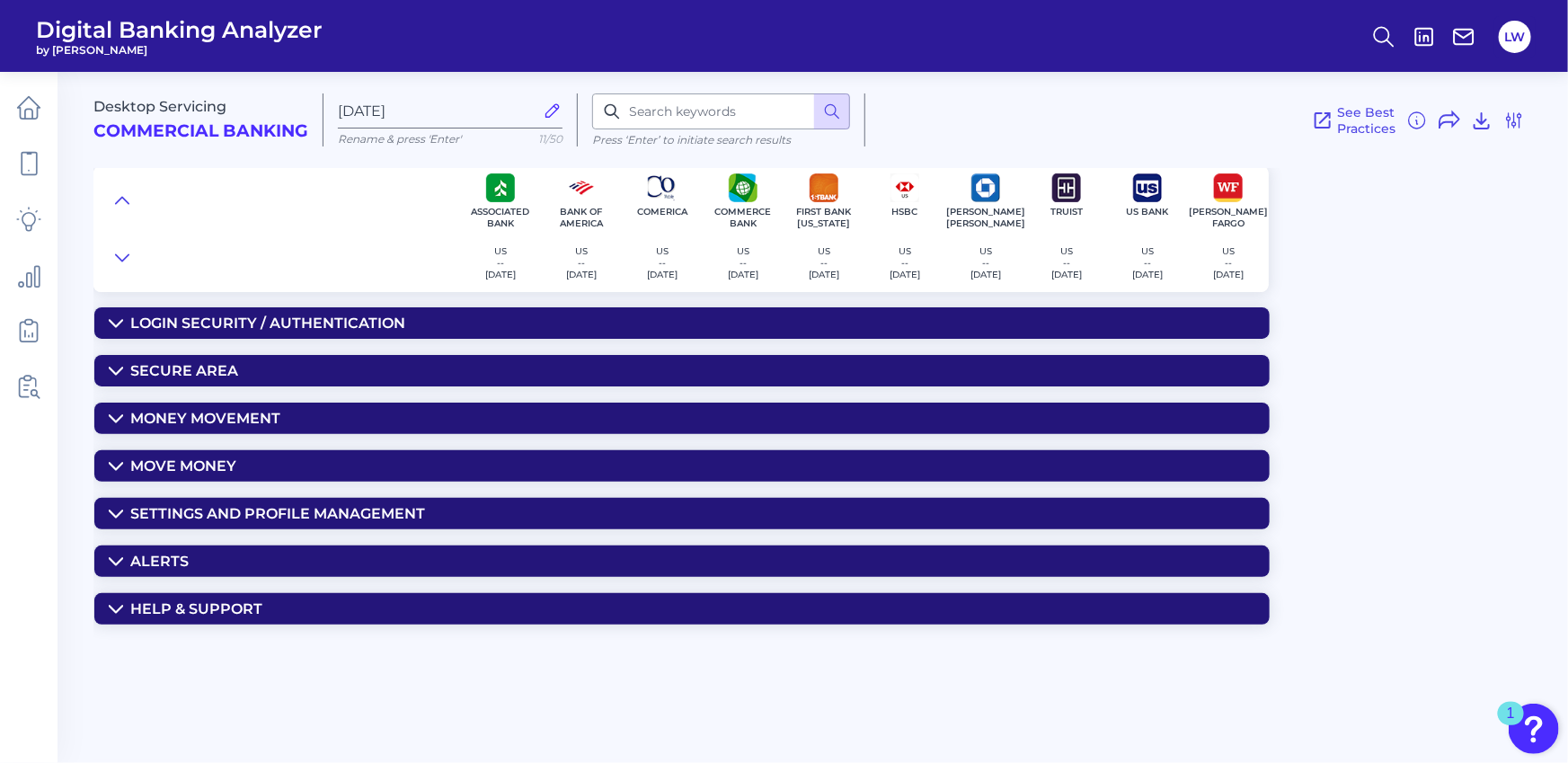
scroll to position [0, 0]
click at [206, 419] on div "Money Movement" at bounding box center [205, 418] width 150 height 17
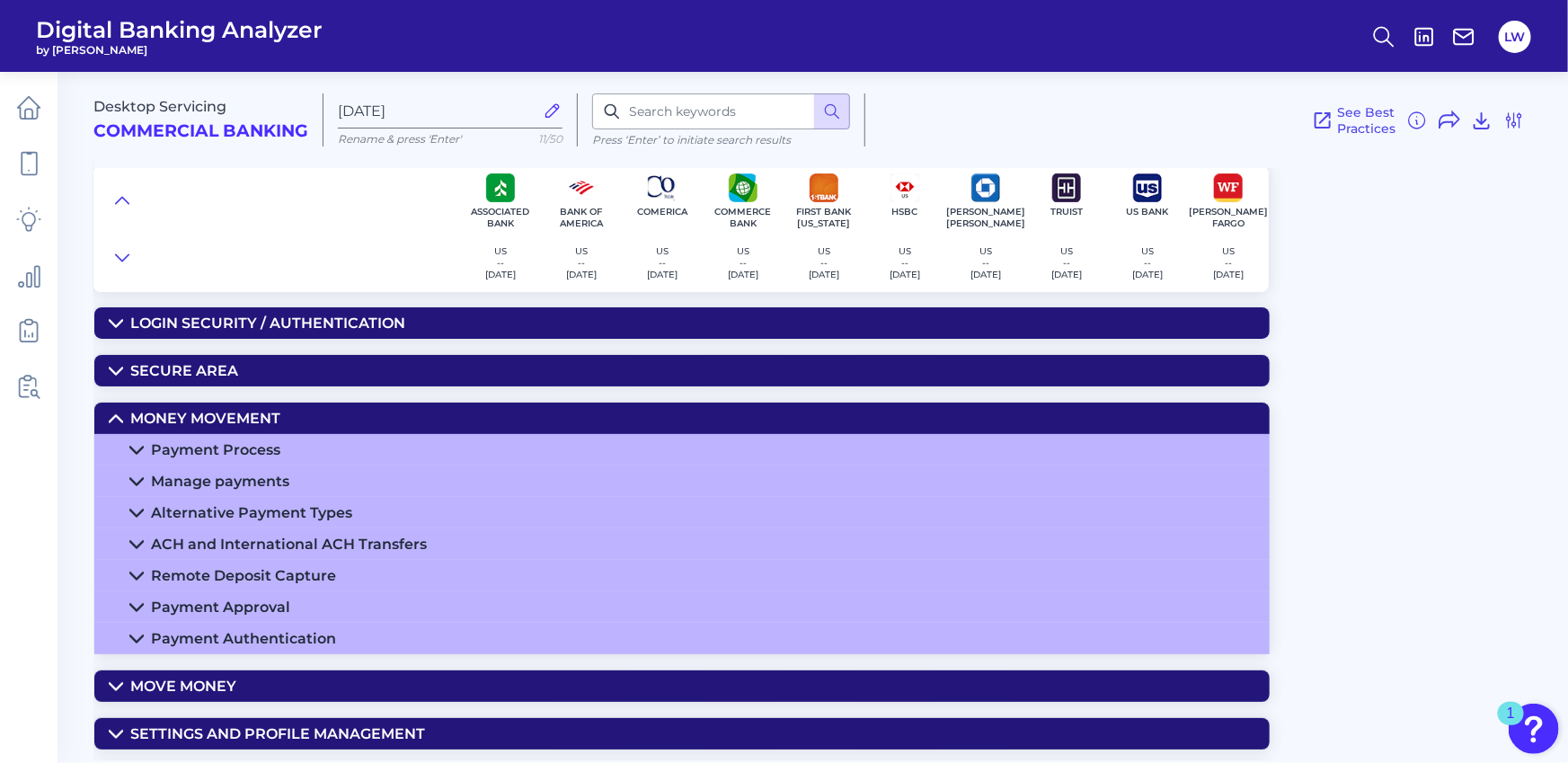
click at [231, 640] on div "Payment Authentication" at bounding box center [243, 638] width 185 height 17
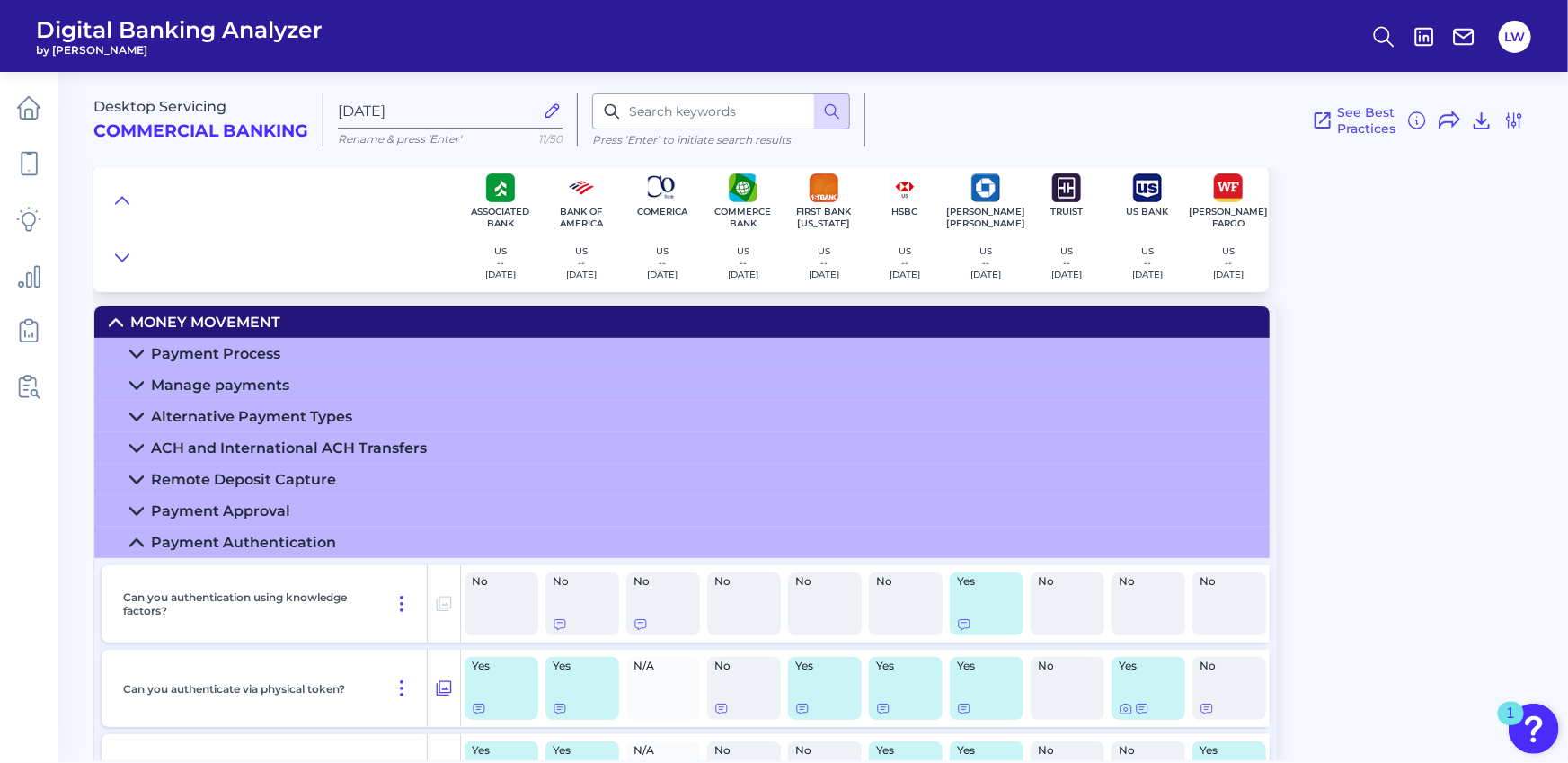
scroll to position [173, 0]
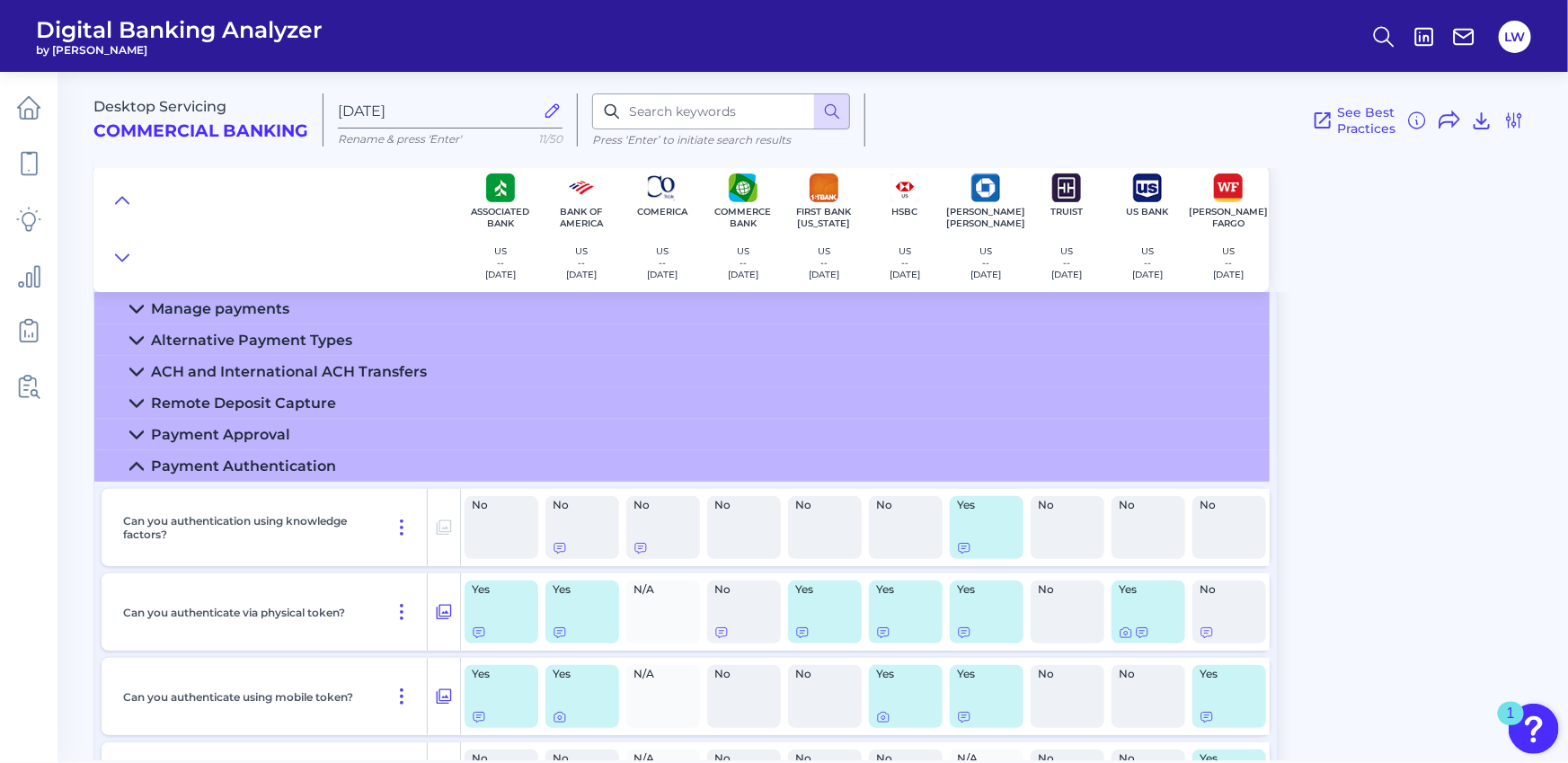
click at [209, 465] on div "Payment Authentication" at bounding box center [243, 465] width 185 height 17
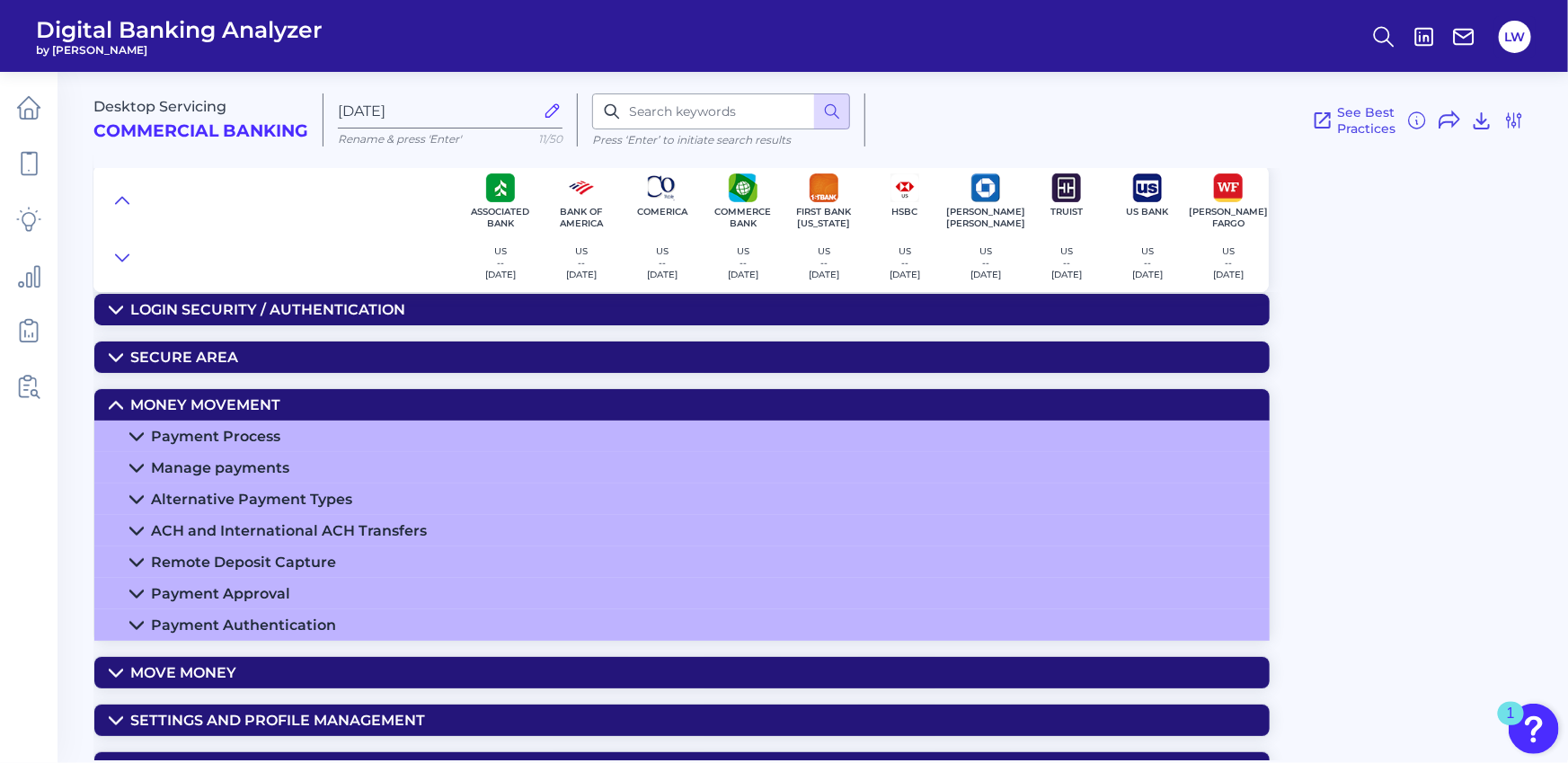
scroll to position [0, 0]
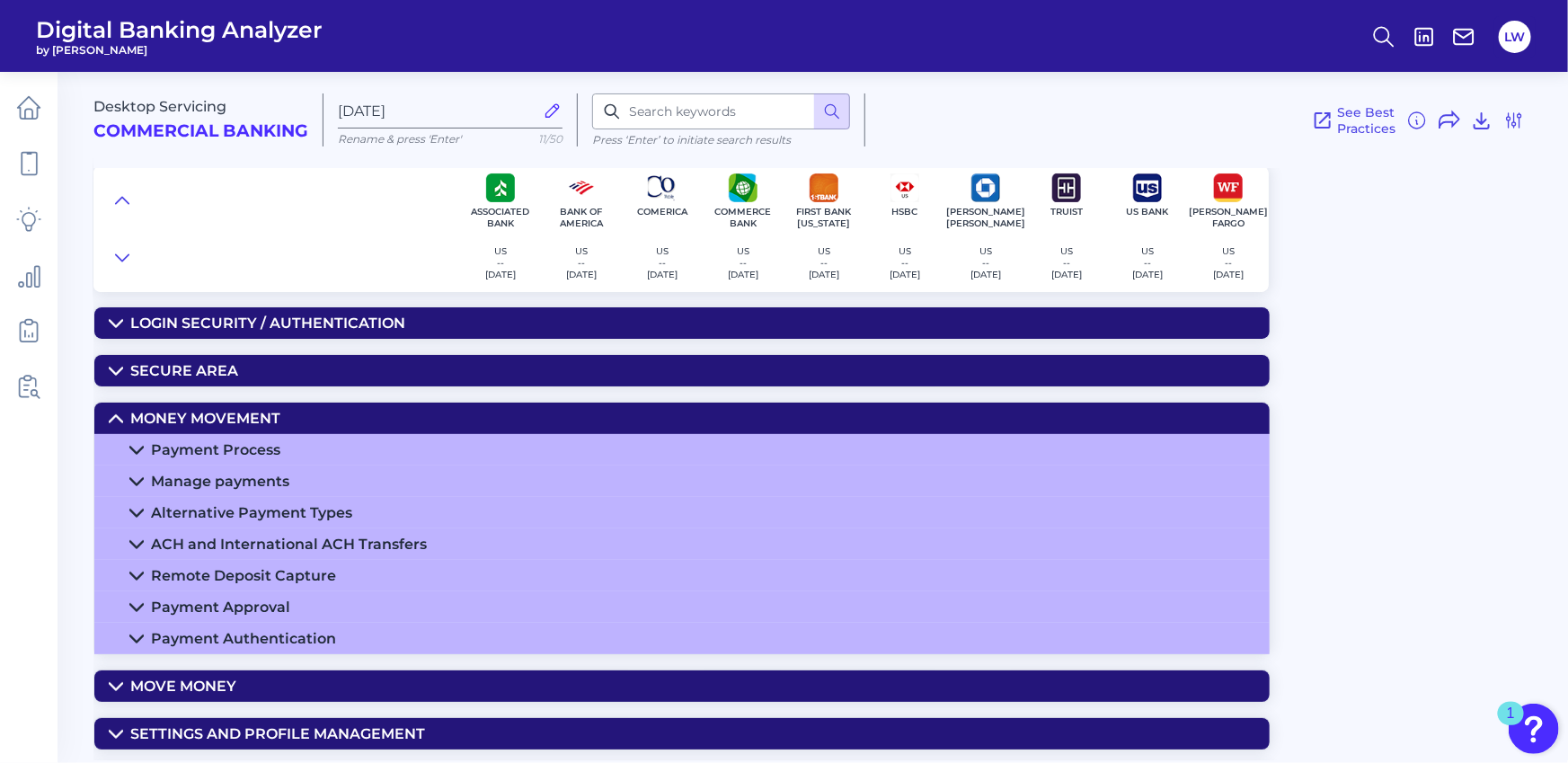
click at [186, 416] on div "Money Movement" at bounding box center [205, 418] width 150 height 17
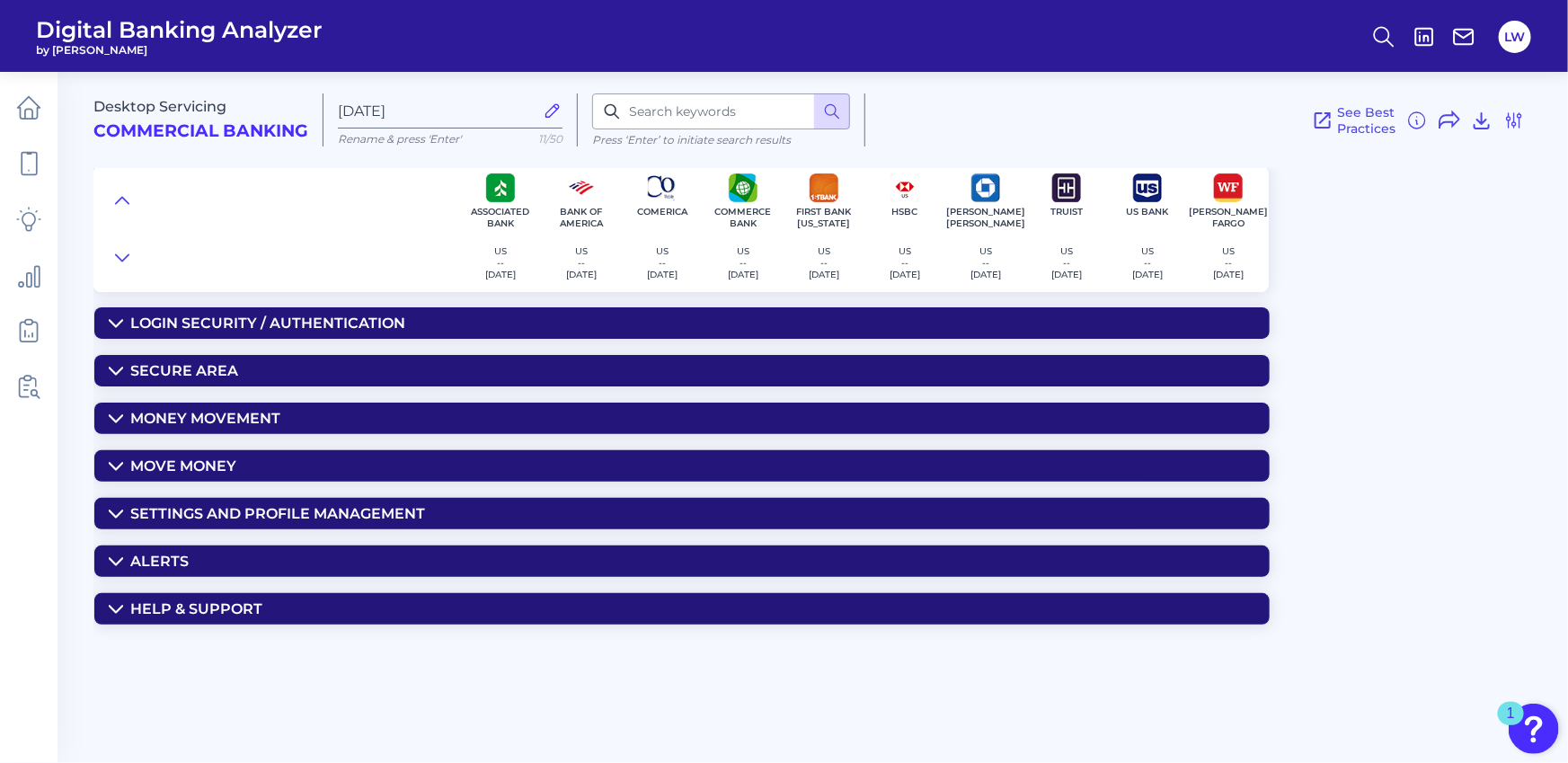
click at [180, 378] on div "Secure Area" at bounding box center [185, 370] width 108 height 17
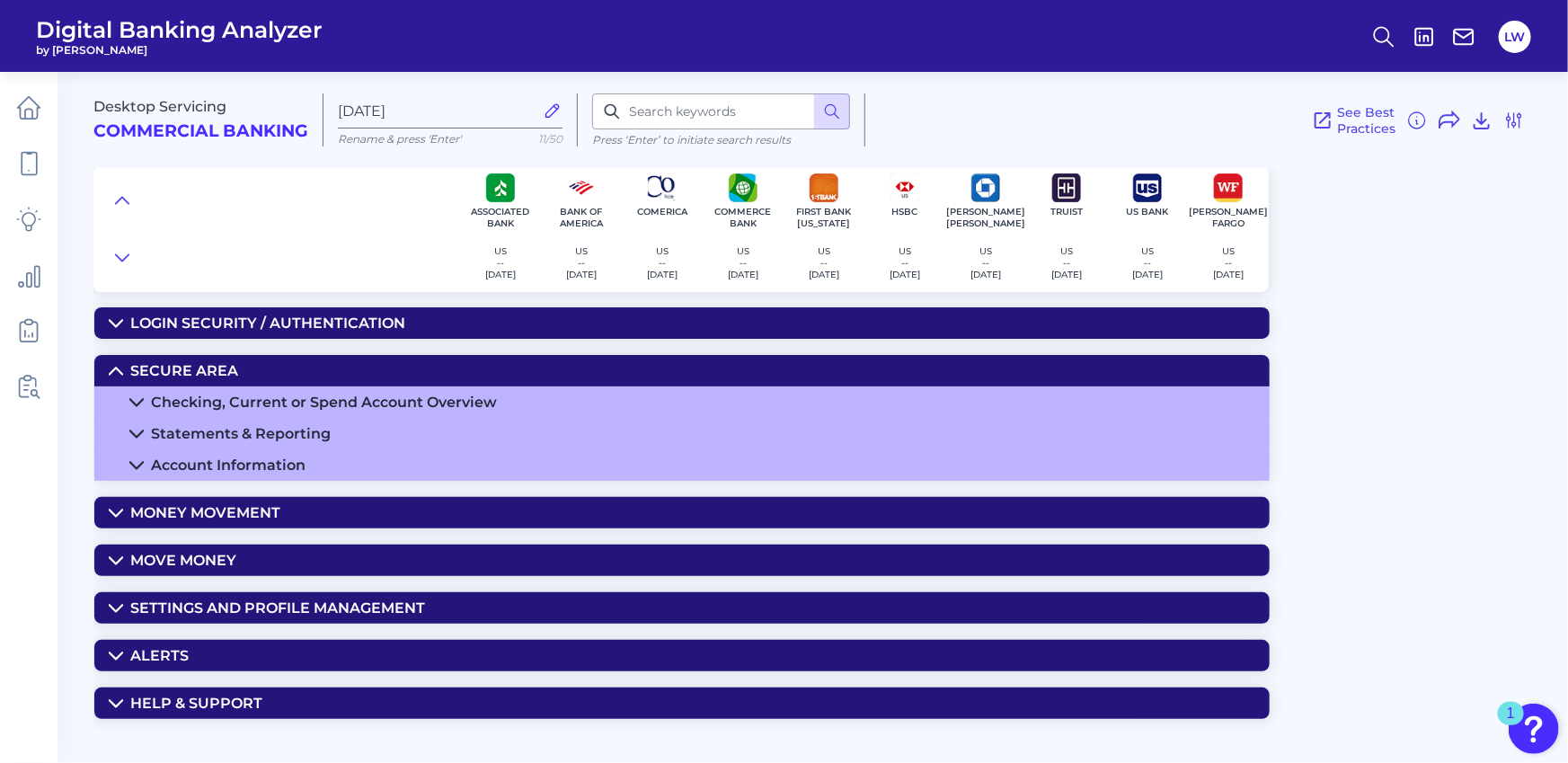
click at [182, 512] on div "Money Movement" at bounding box center [205, 512] width 150 height 17
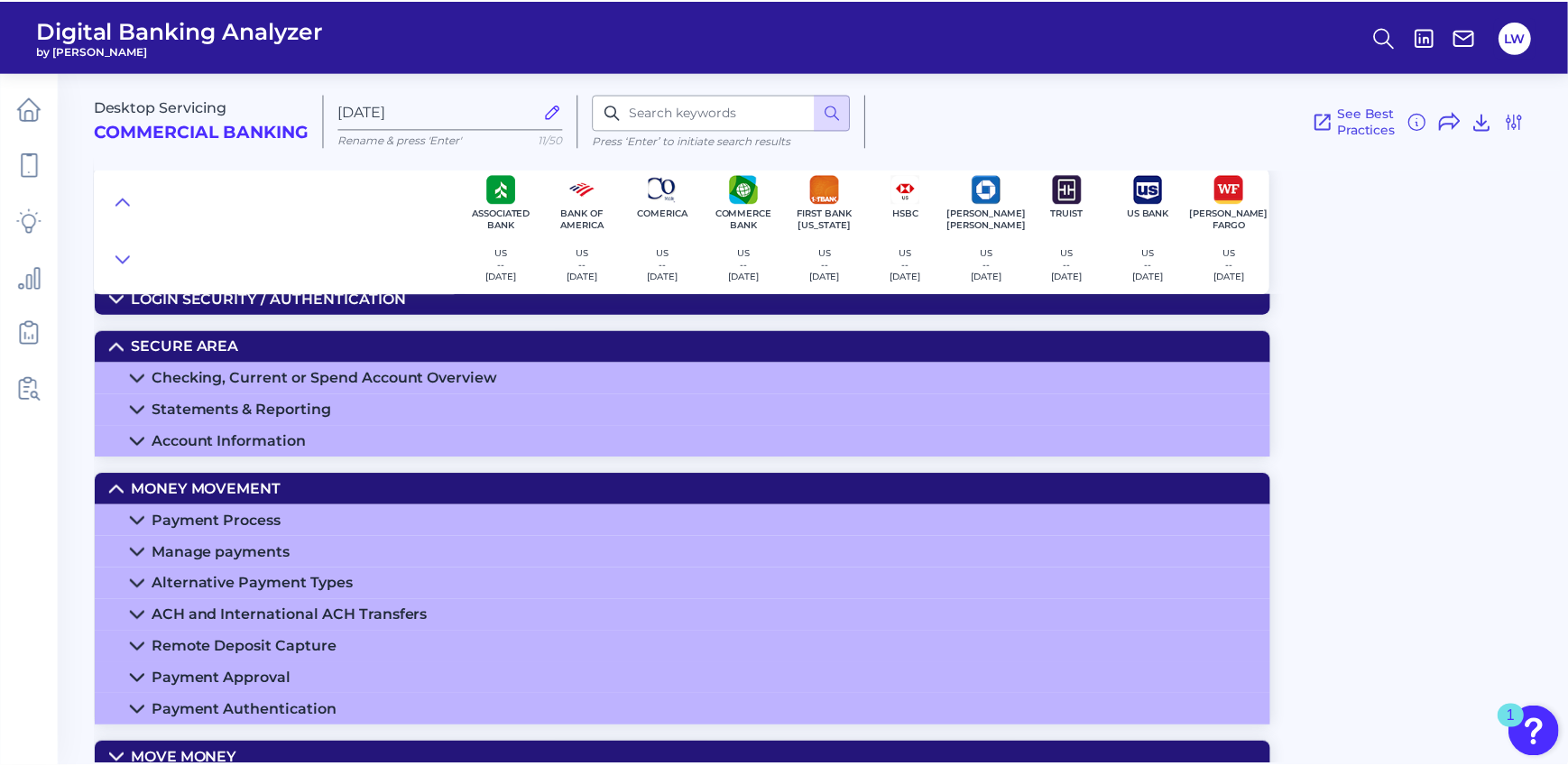
scroll to position [95, 0]
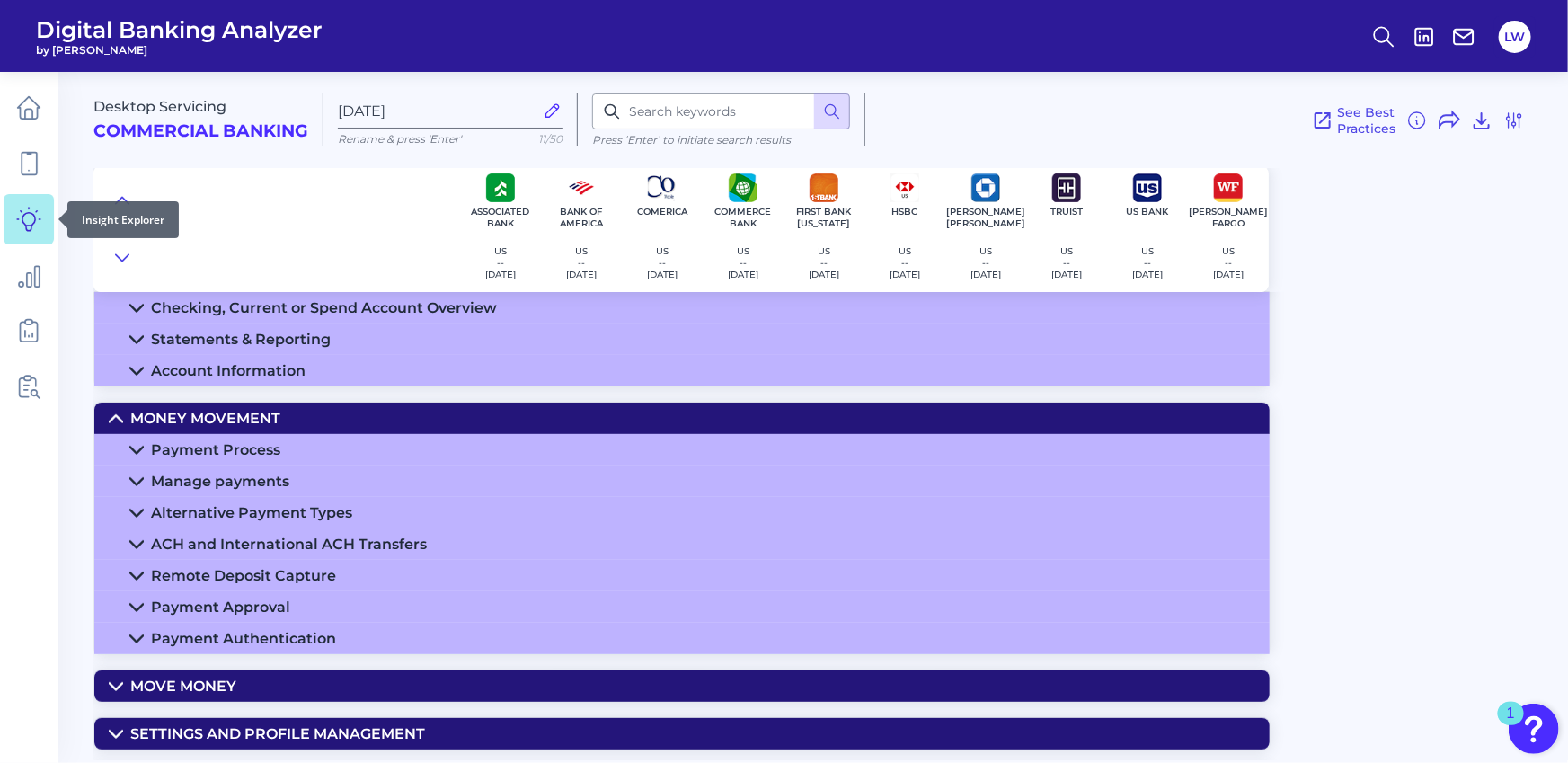
click at [38, 232] on link at bounding box center [29, 219] width 50 height 50
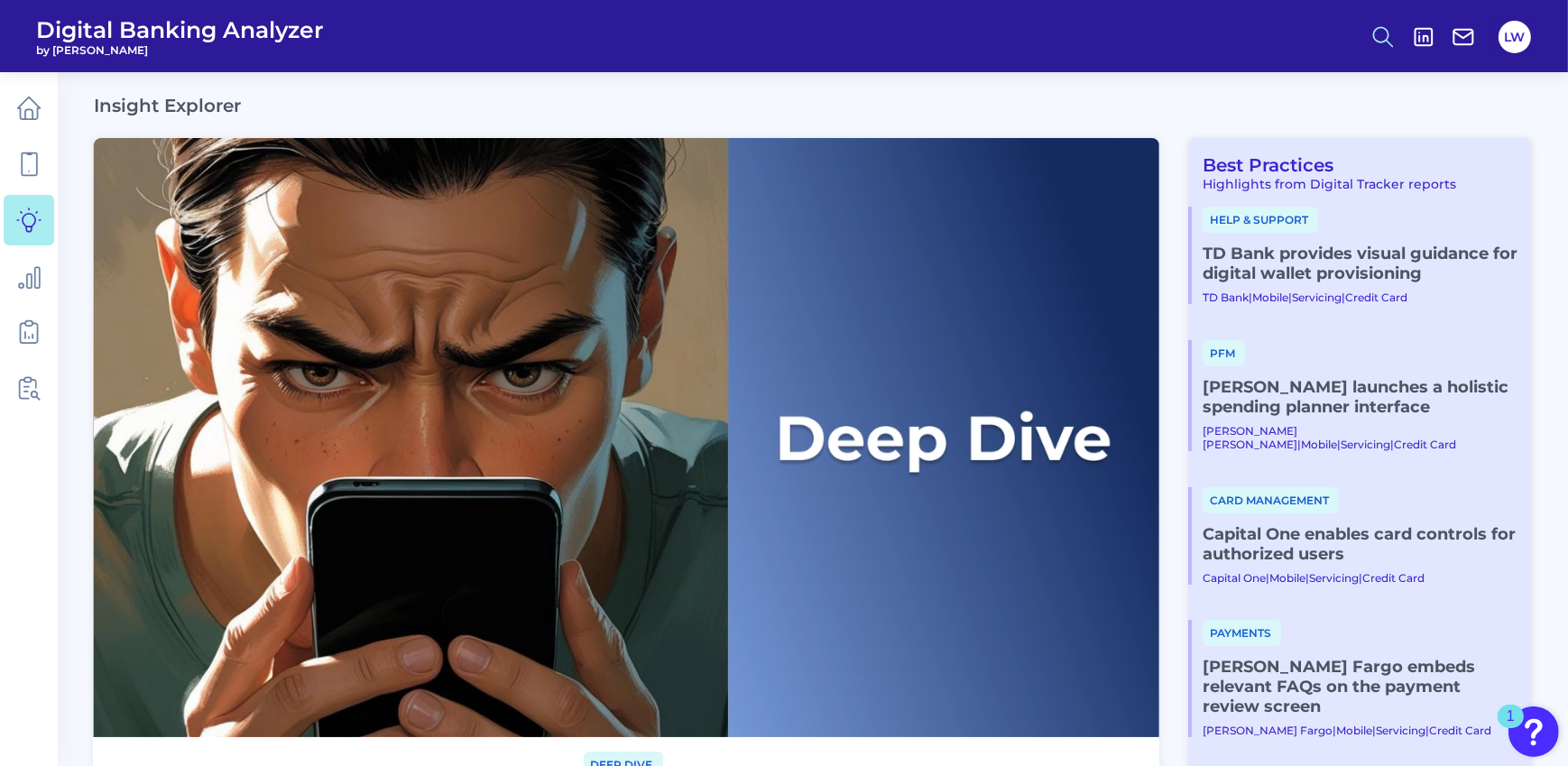
click at [1384, 25] on icon at bounding box center [1383, 37] width 25 height 25
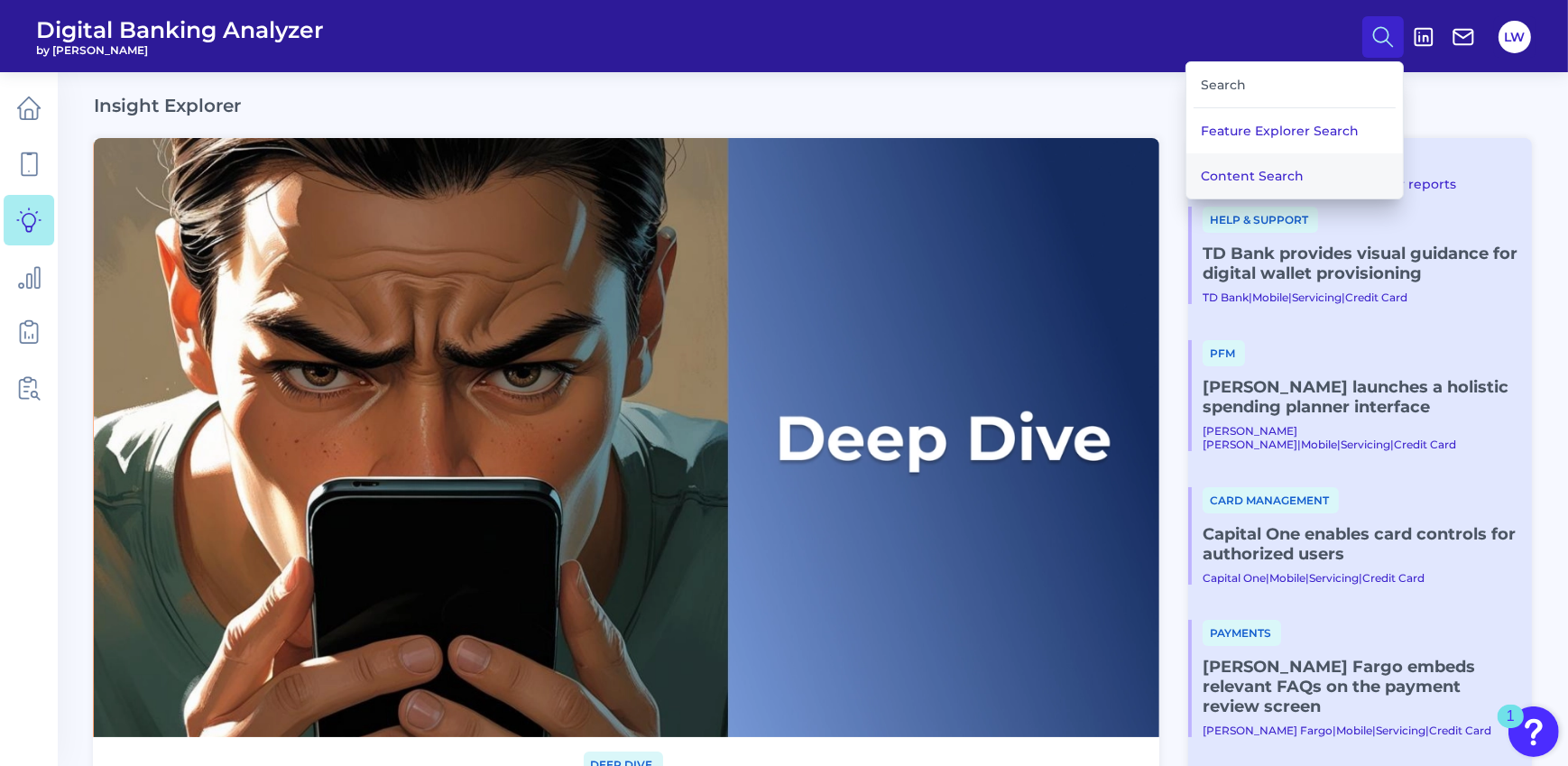
click at [1223, 174] on button "Content Search" at bounding box center [1294, 176] width 216 height 45
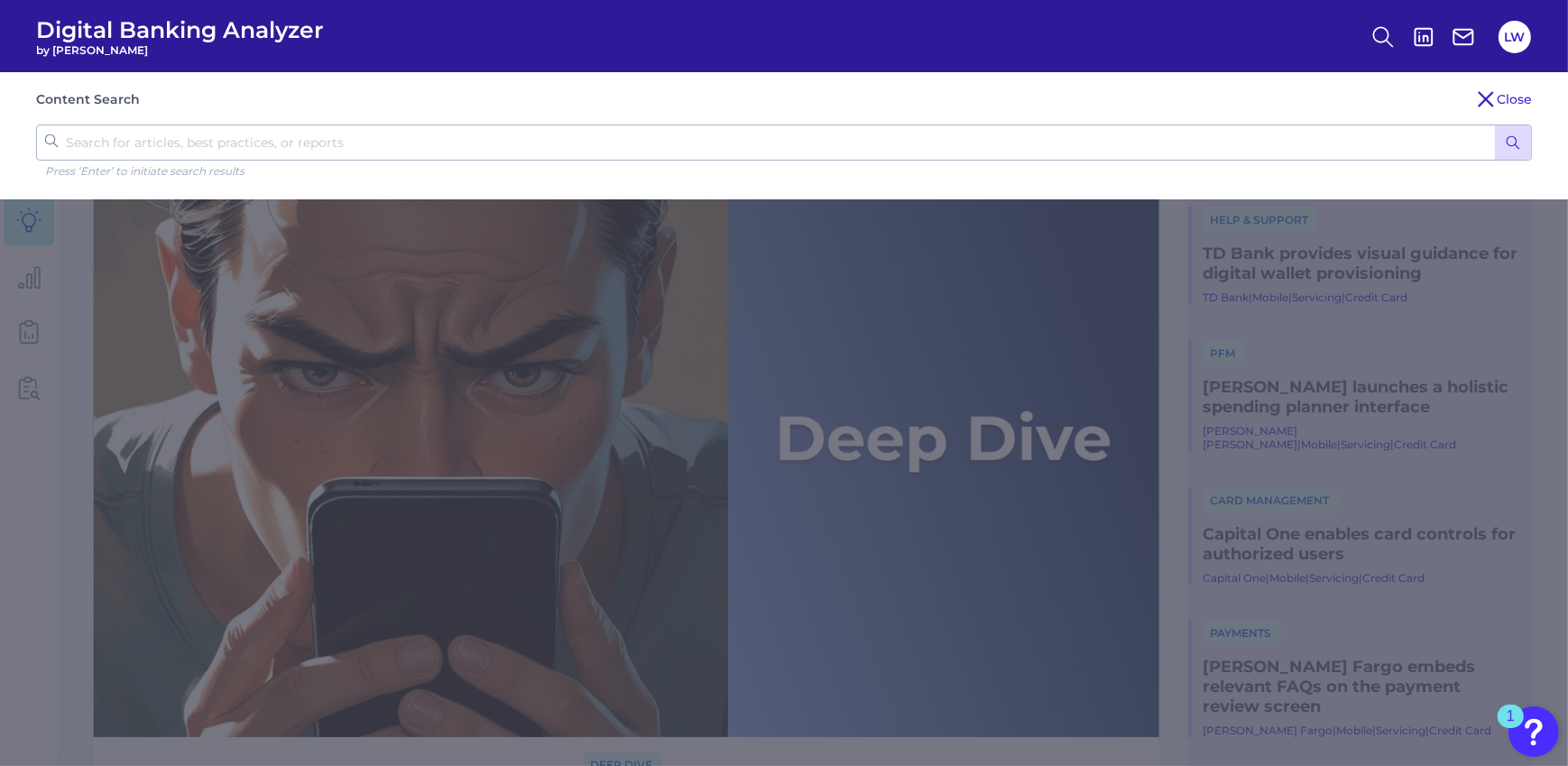
click at [555, 151] on input "text" at bounding box center [784, 142] width 1496 height 37
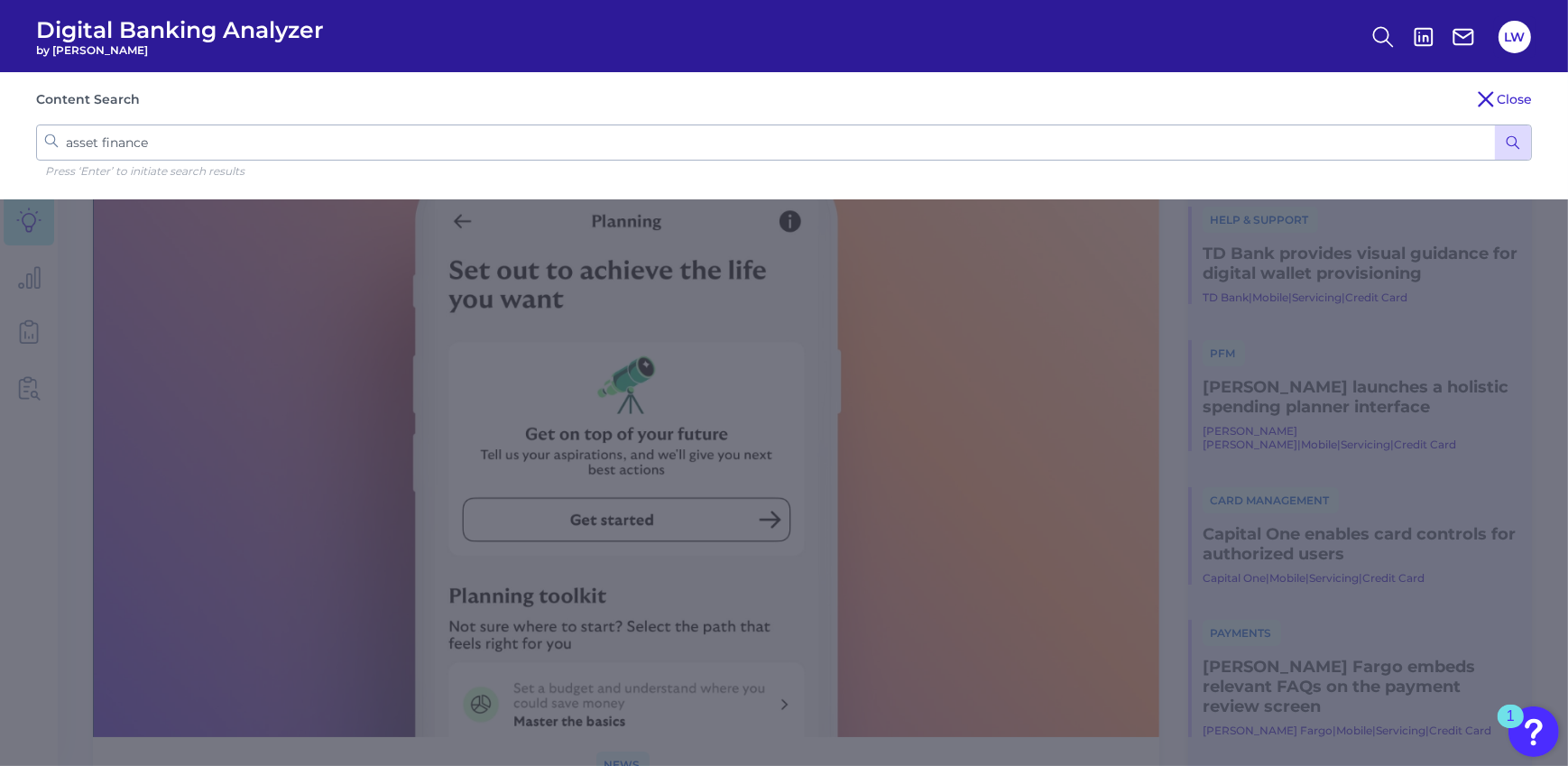
type input "asset finance"
click at [1462, 147] on button "submit" at bounding box center [1513, 142] width 37 height 35
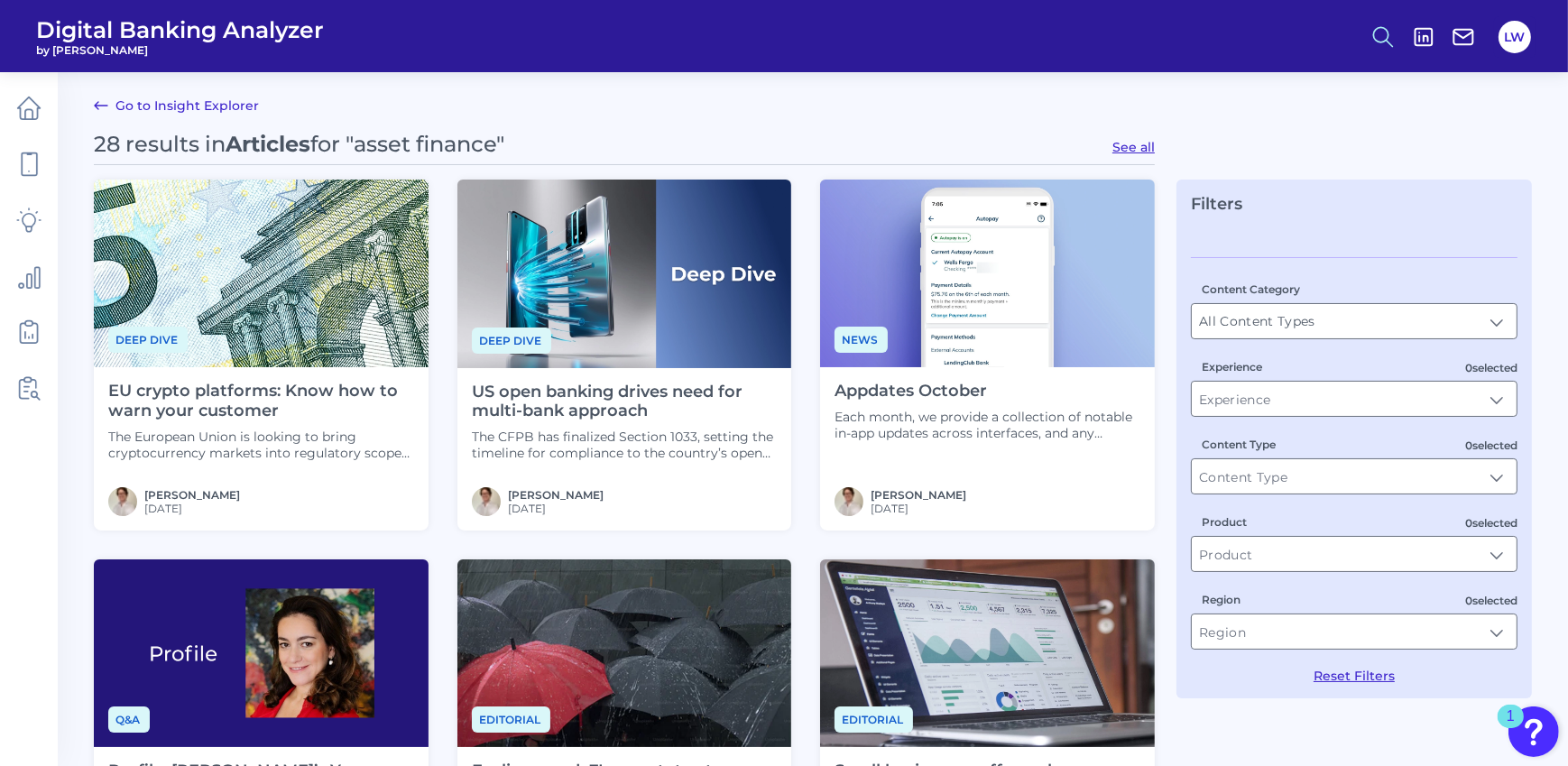
click at [1396, 32] on button at bounding box center [1383, 37] width 41 height 41
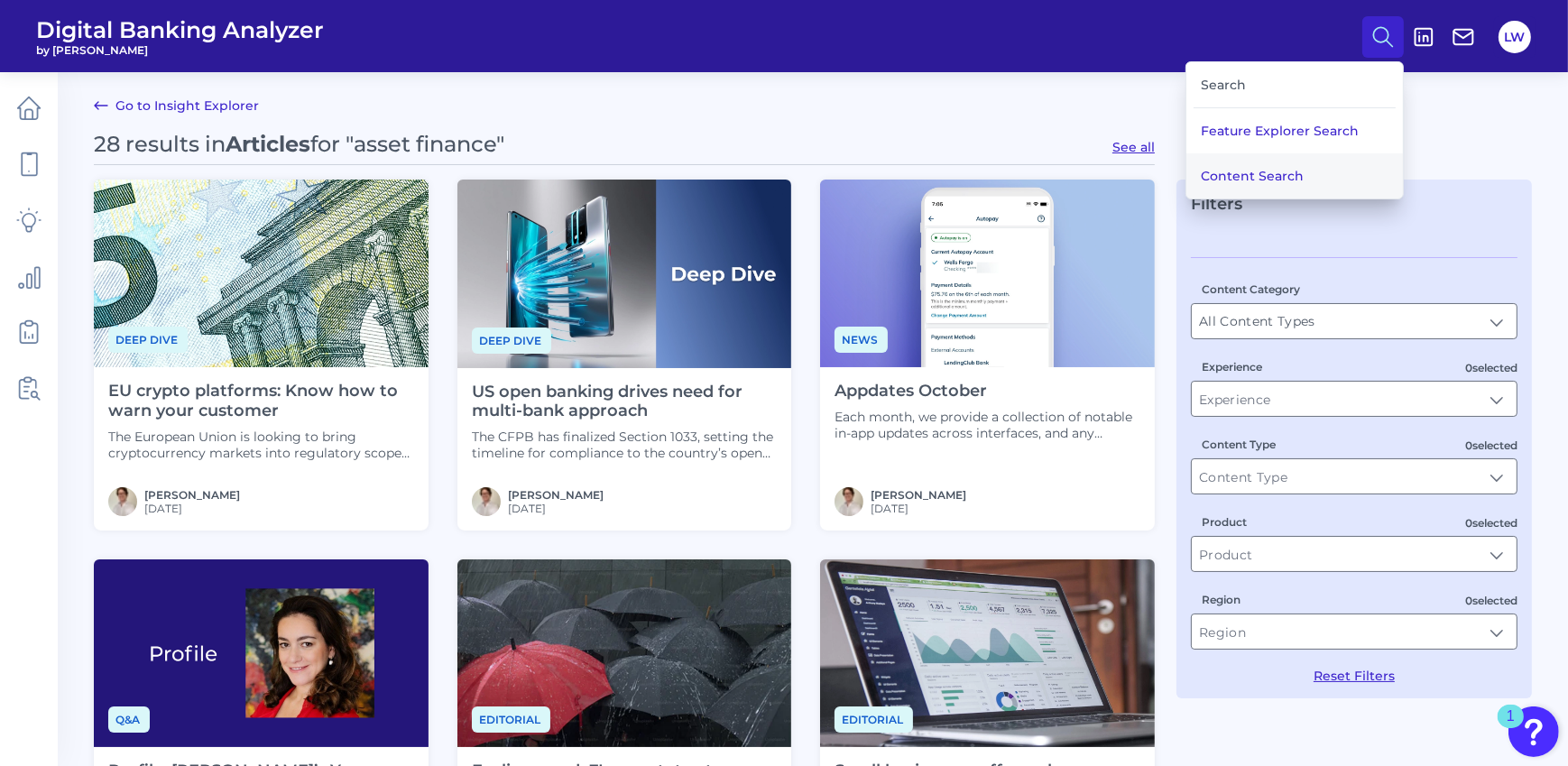
click at [1254, 161] on button "Content Search" at bounding box center [1294, 176] width 216 height 45
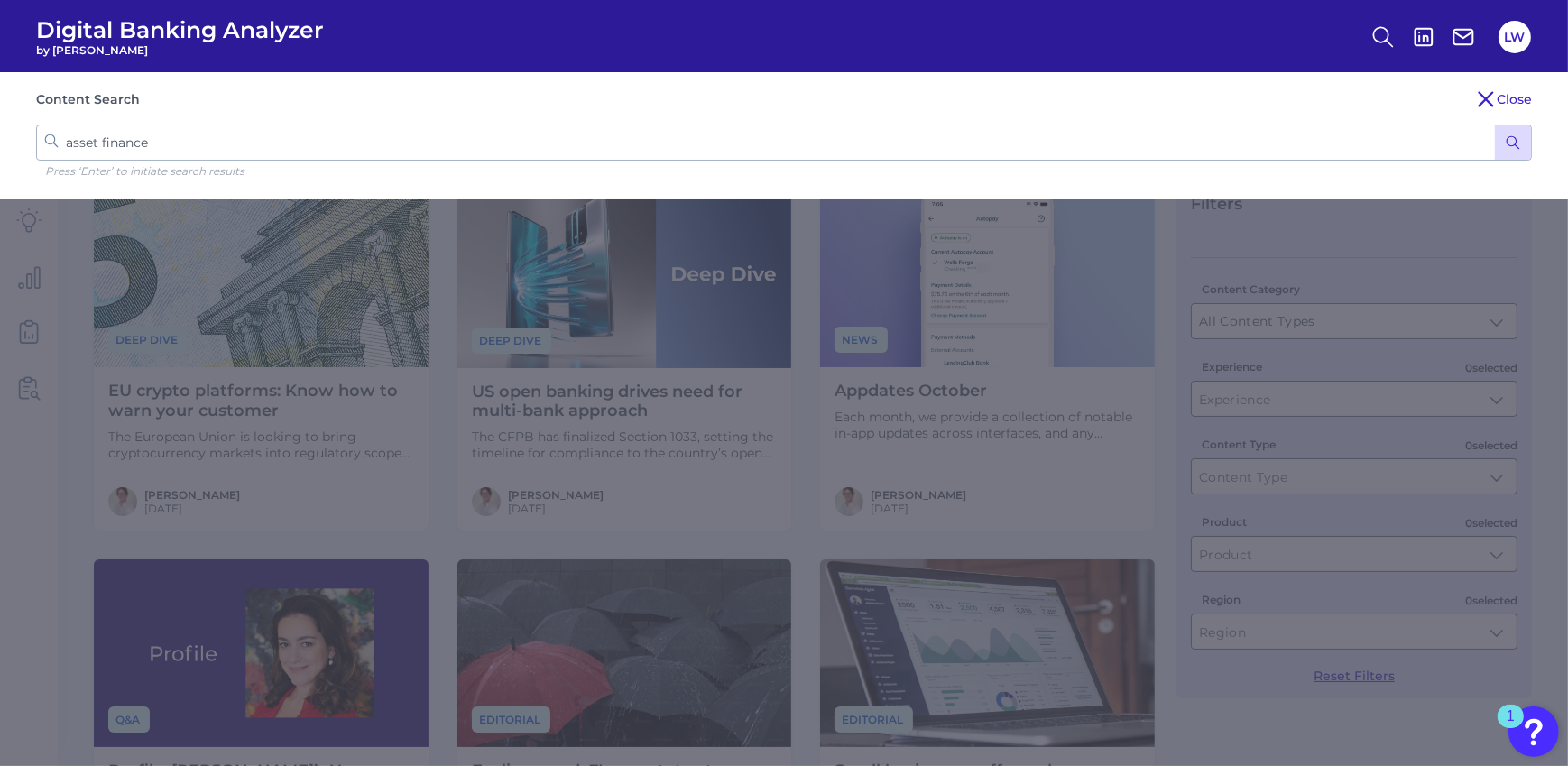
click at [247, 153] on div "Content Search Close asset finance Press ‘Enter’ to initiate search results" at bounding box center [784, 136] width 1568 height 127
click at [162, 144] on input "asset finance" at bounding box center [784, 142] width 1496 height 37
click at [162, 143] on input "asset finance" at bounding box center [784, 142] width 1496 height 37
type input "asset"
click at [1462, 125] on button "submit" at bounding box center [1513, 142] width 37 height 35
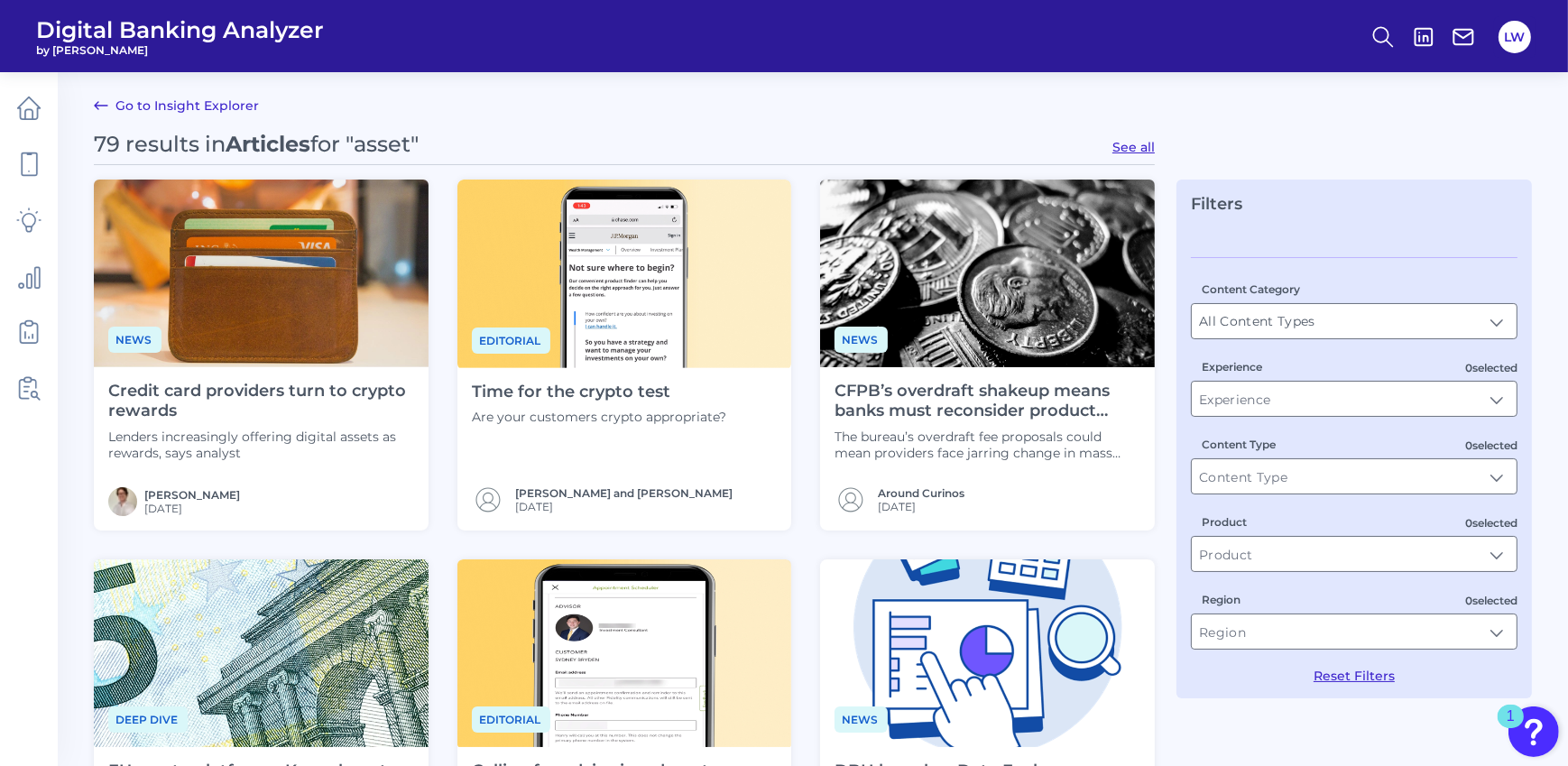
click at [1138, 145] on button "See all" at bounding box center [1133, 146] width 42 height 16
type input "Articles"
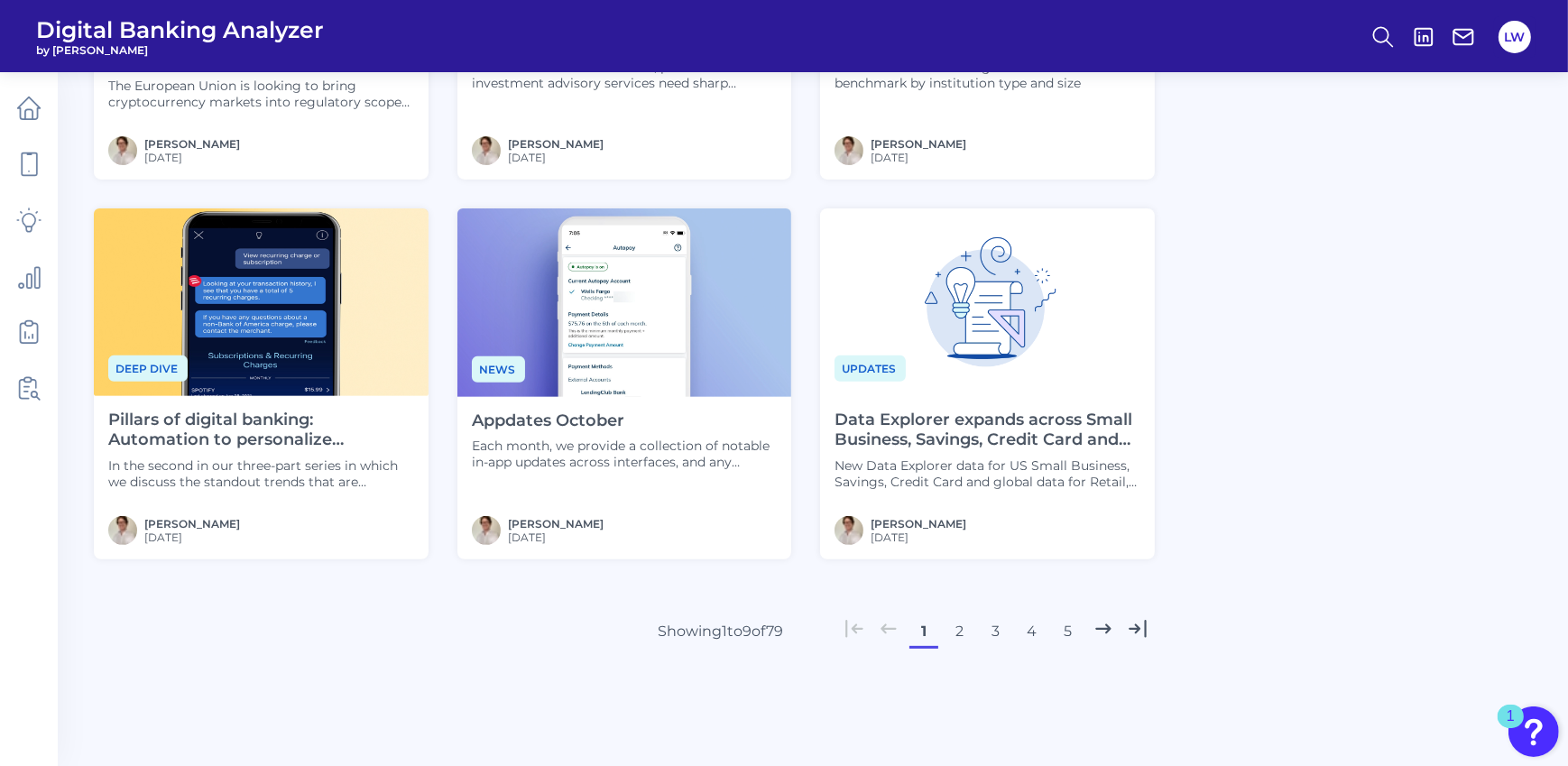
scroll to position [741, 0]
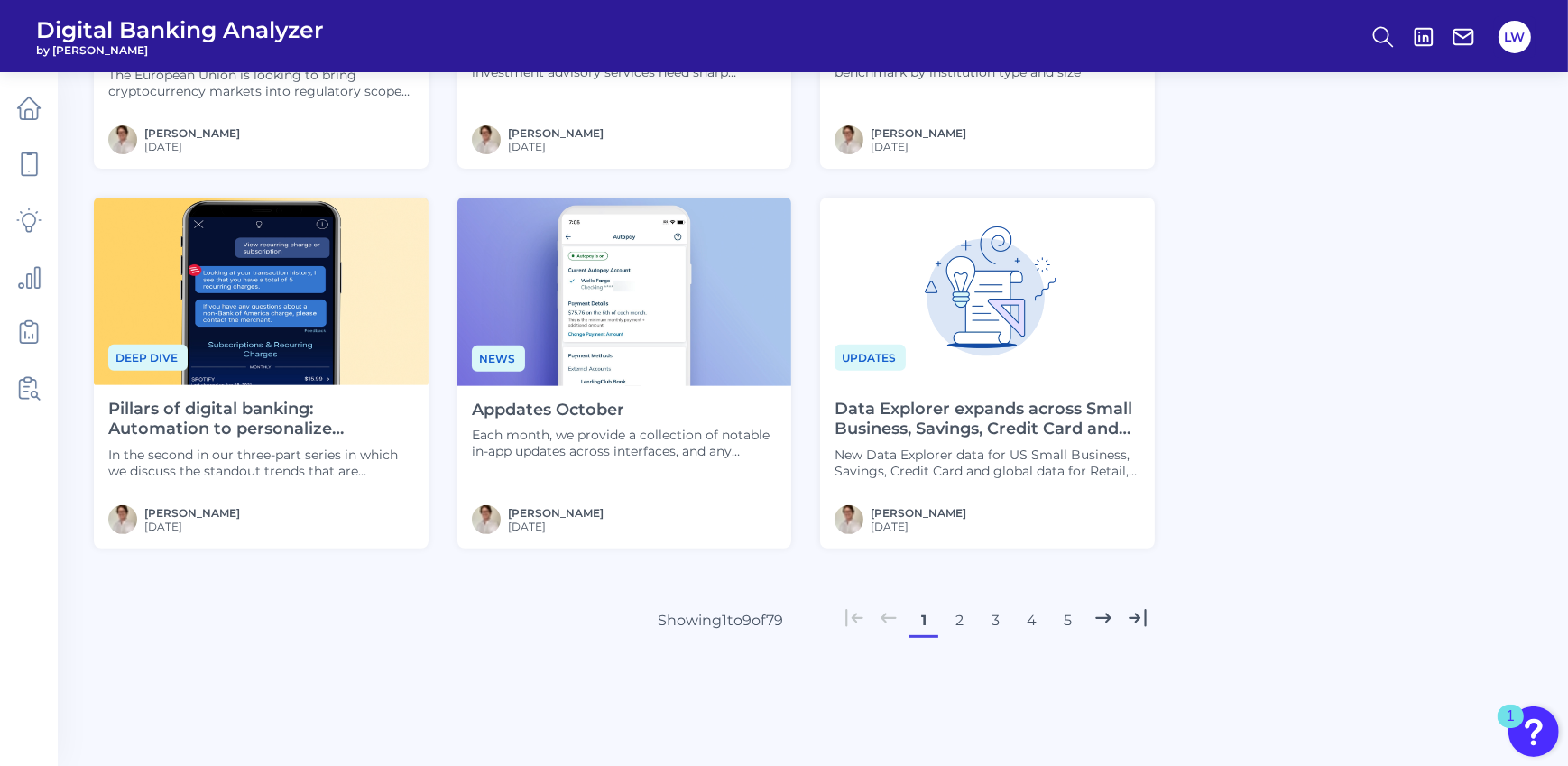
click at [961, 618] on button "2" at bounding box center [960, 620] width 29 height 29
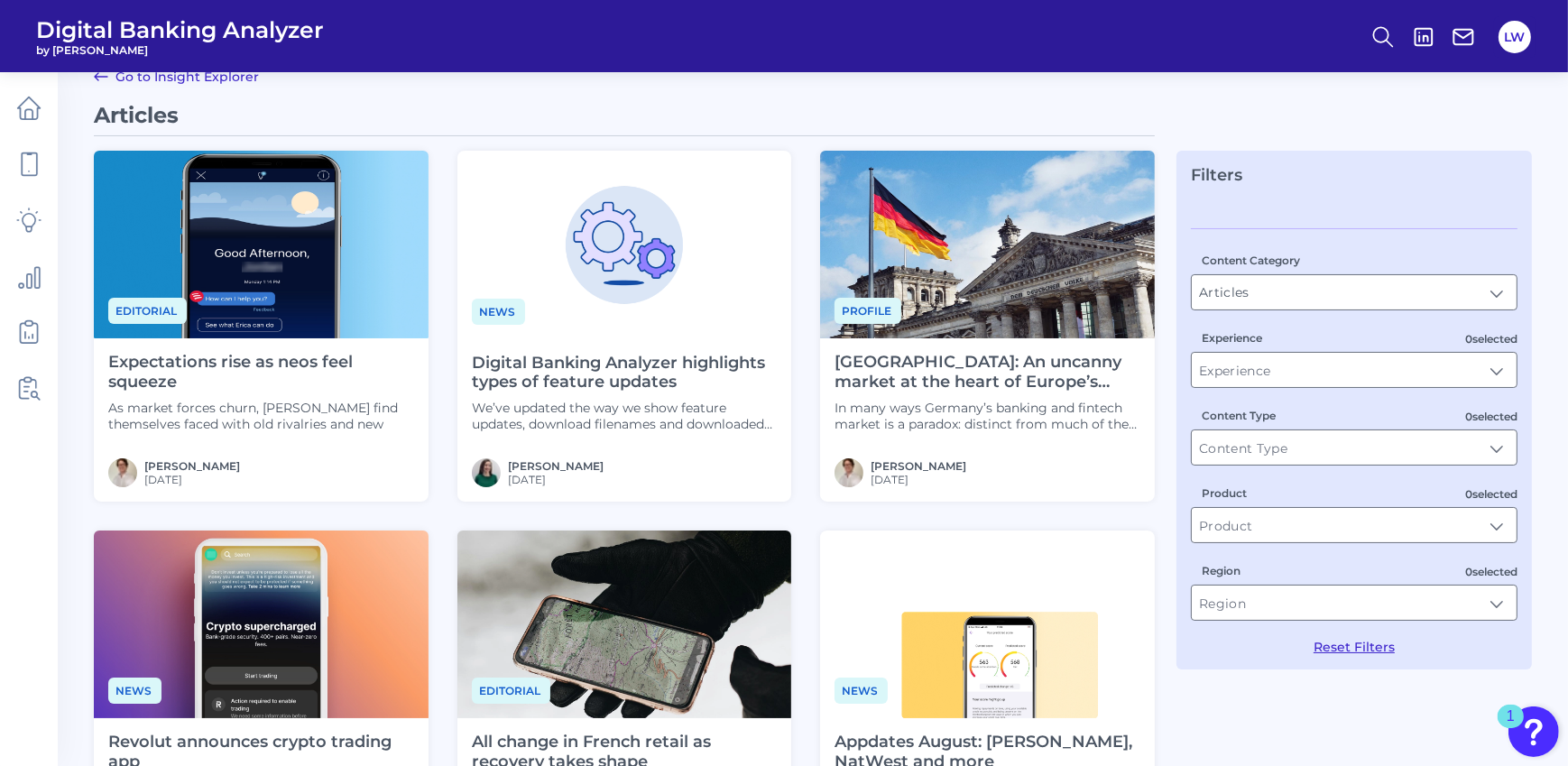
scroll to position [37, 0]
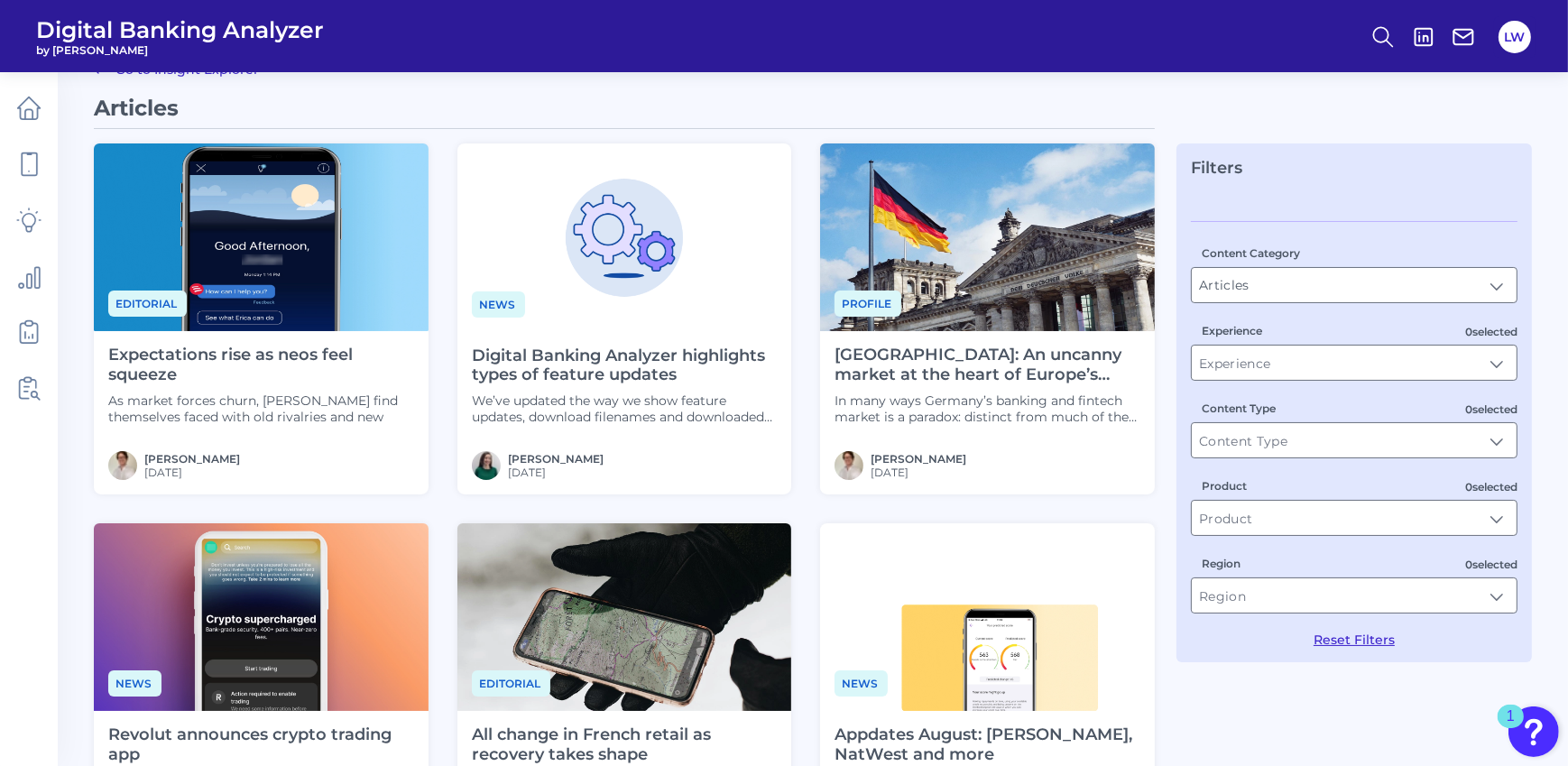
click at [539, 366] on h4 "Digital Banking Analyzer highlights types of feature updates" at bounding box center [625, 365] width 306 height 38
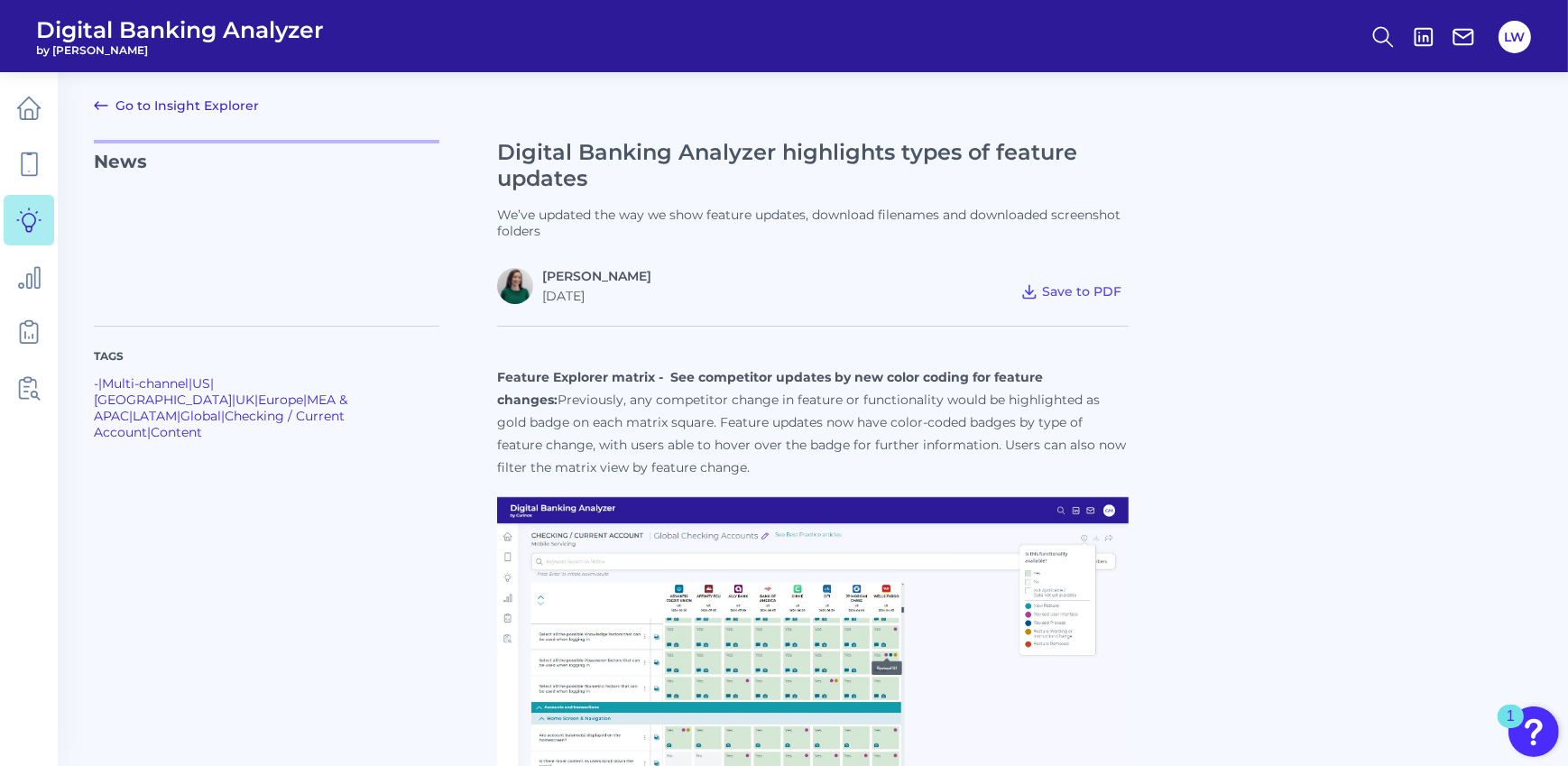
click at [176, 110] on link "Go to Insight Explorer" at bounding box center [176, 105] width 165 height 22
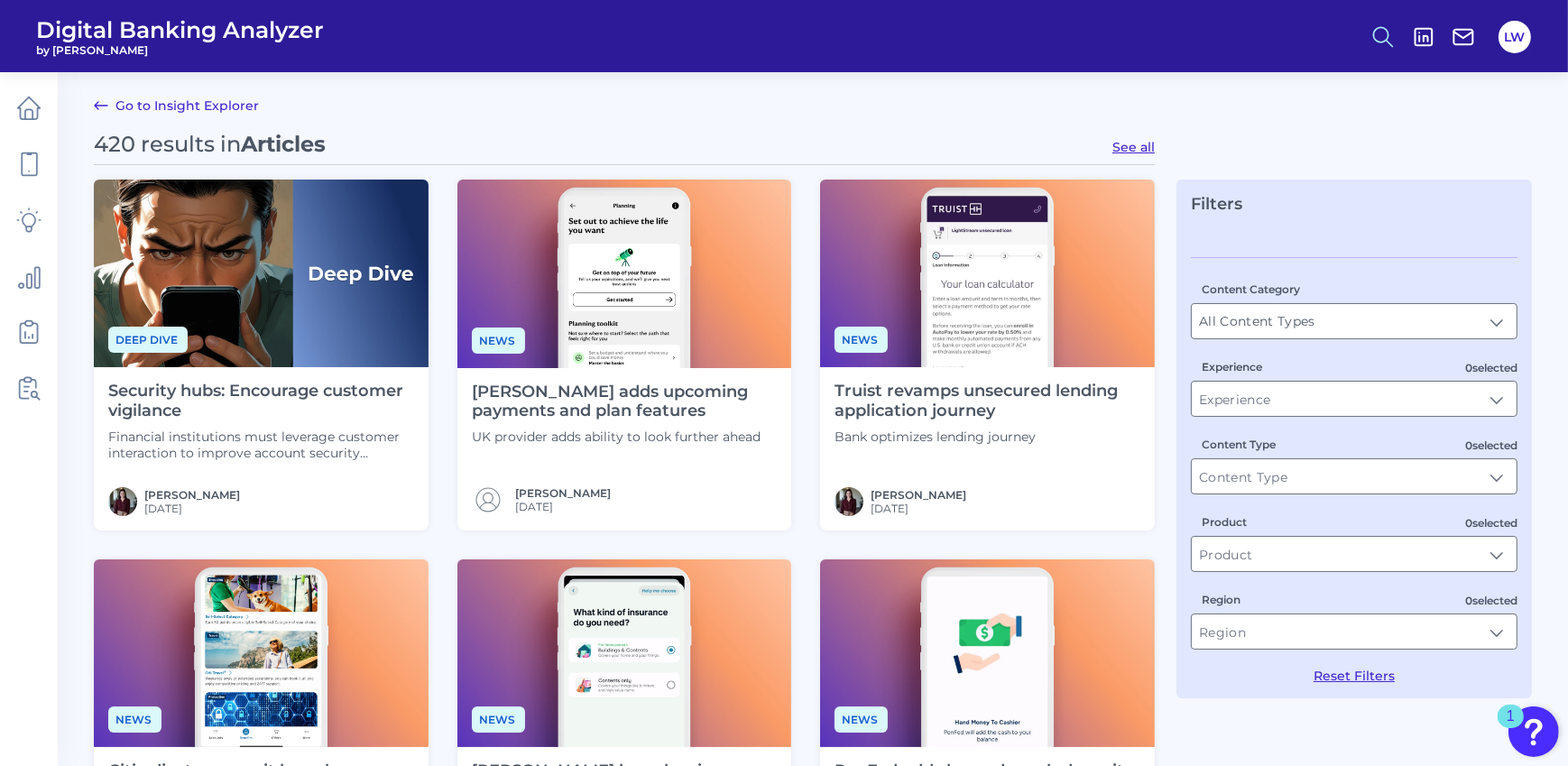
click at [1392, 19] on button at bounding box center [1383, 37] width 41 height 41
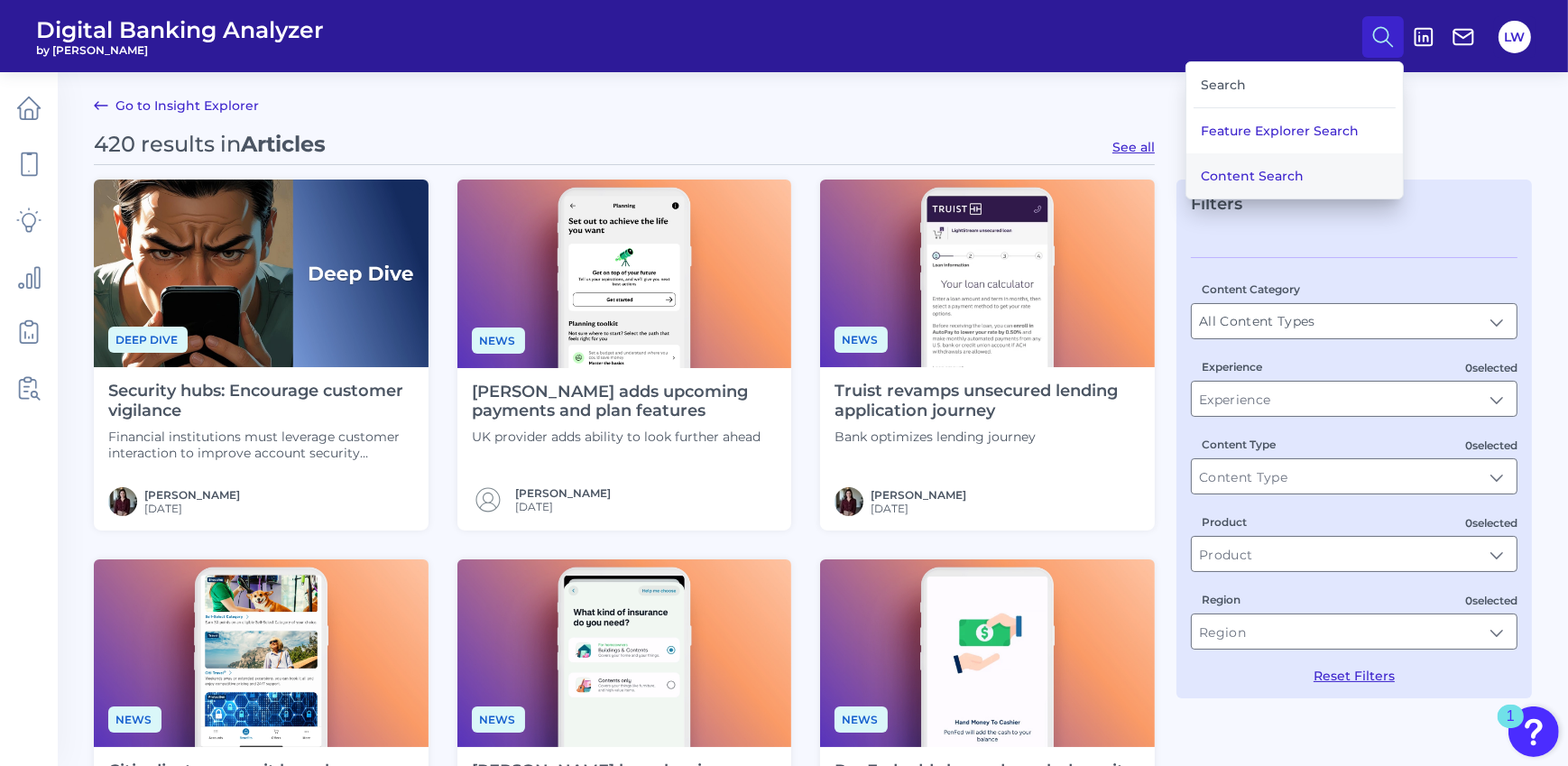
click at [1250, 177] on button "Content Search" at bounding box center [1294, 176] width 216 height 45
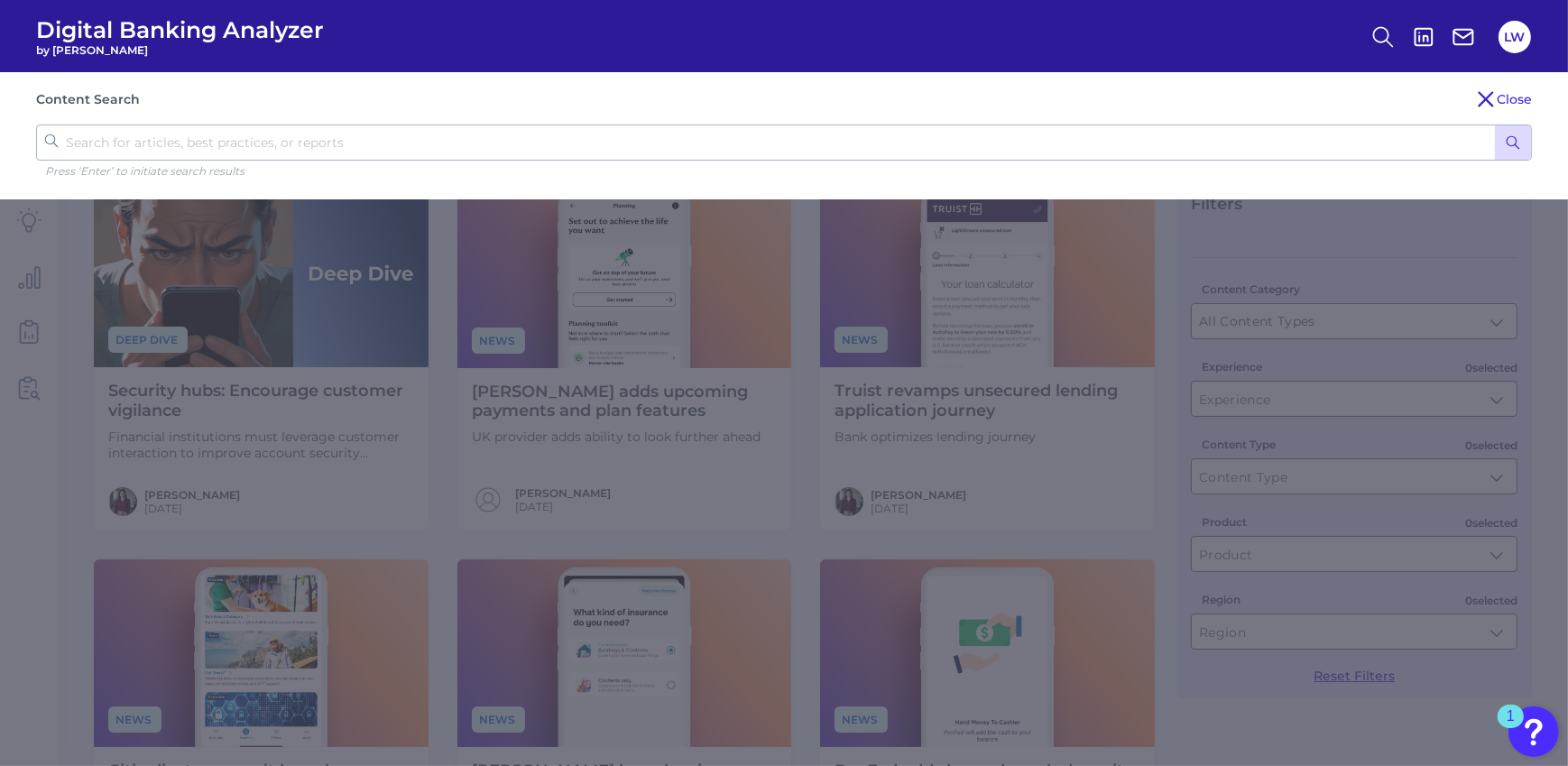
click at [414, 137] on input "text" at bounding box center [784, 142] width 1496 height 37
type input "asset finance"
click at [1462, 125] on button "submit" at bounding box center [1513, 142] width 37 height 35
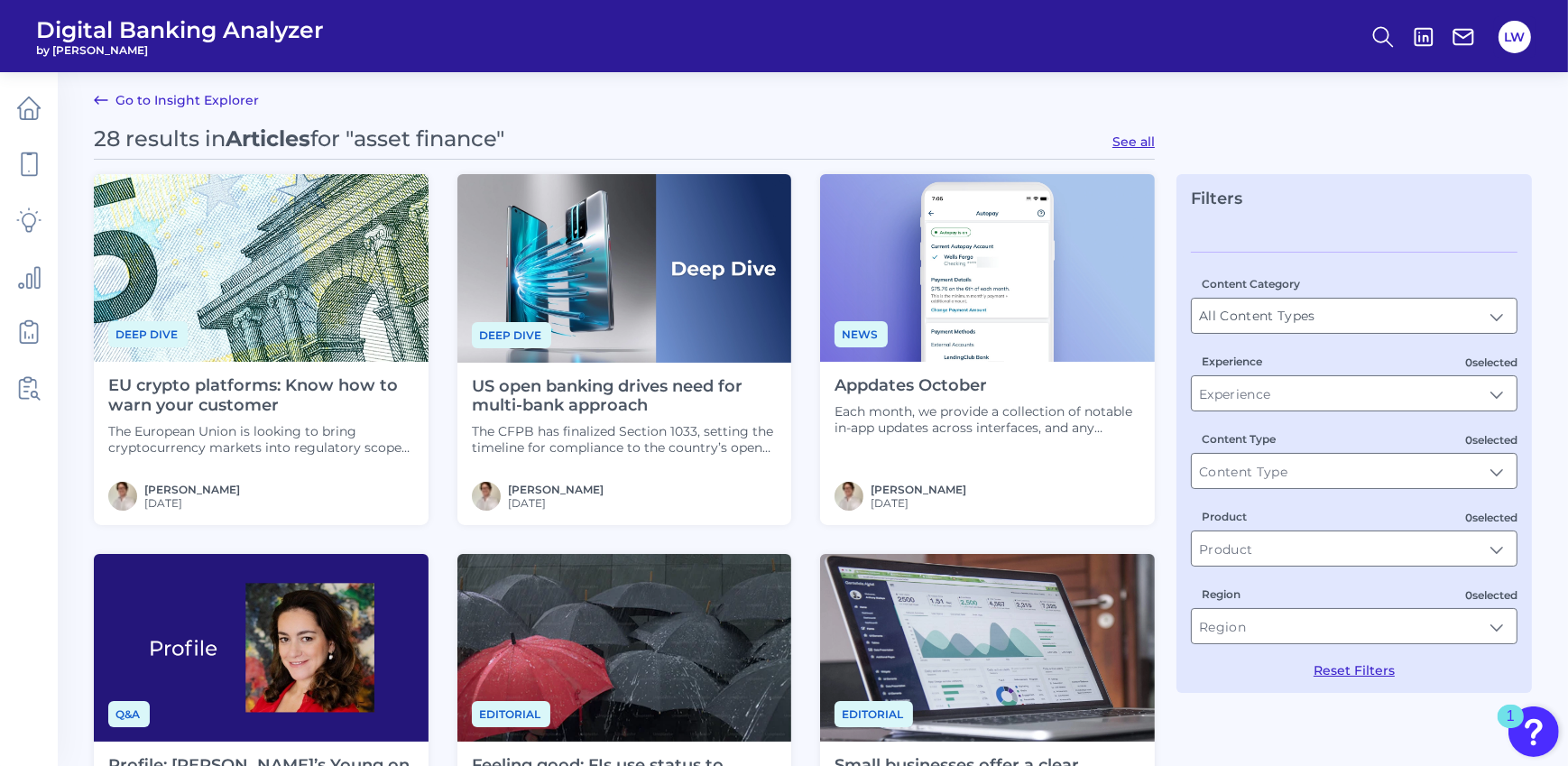
scroll to position [7, 0]
click at [913, 416] on p "Each month, we provide a collection of notable in-app updates across interfaces…" at bounding box center [987, 419] width 306 height 33
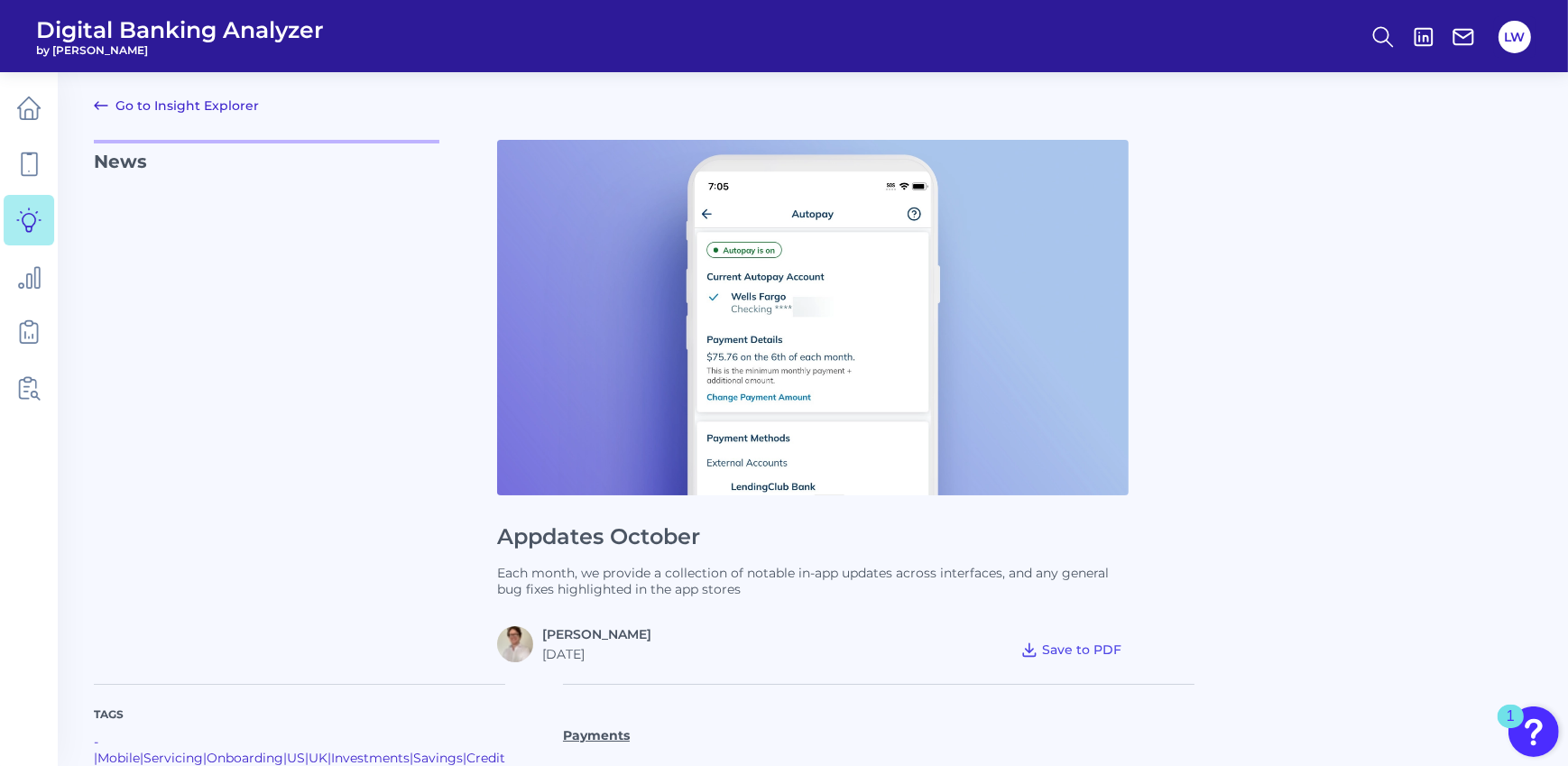
click at [111, 110] on link "Go to Insight Explorer" at bounding box center [176, 105] width 165 height 22
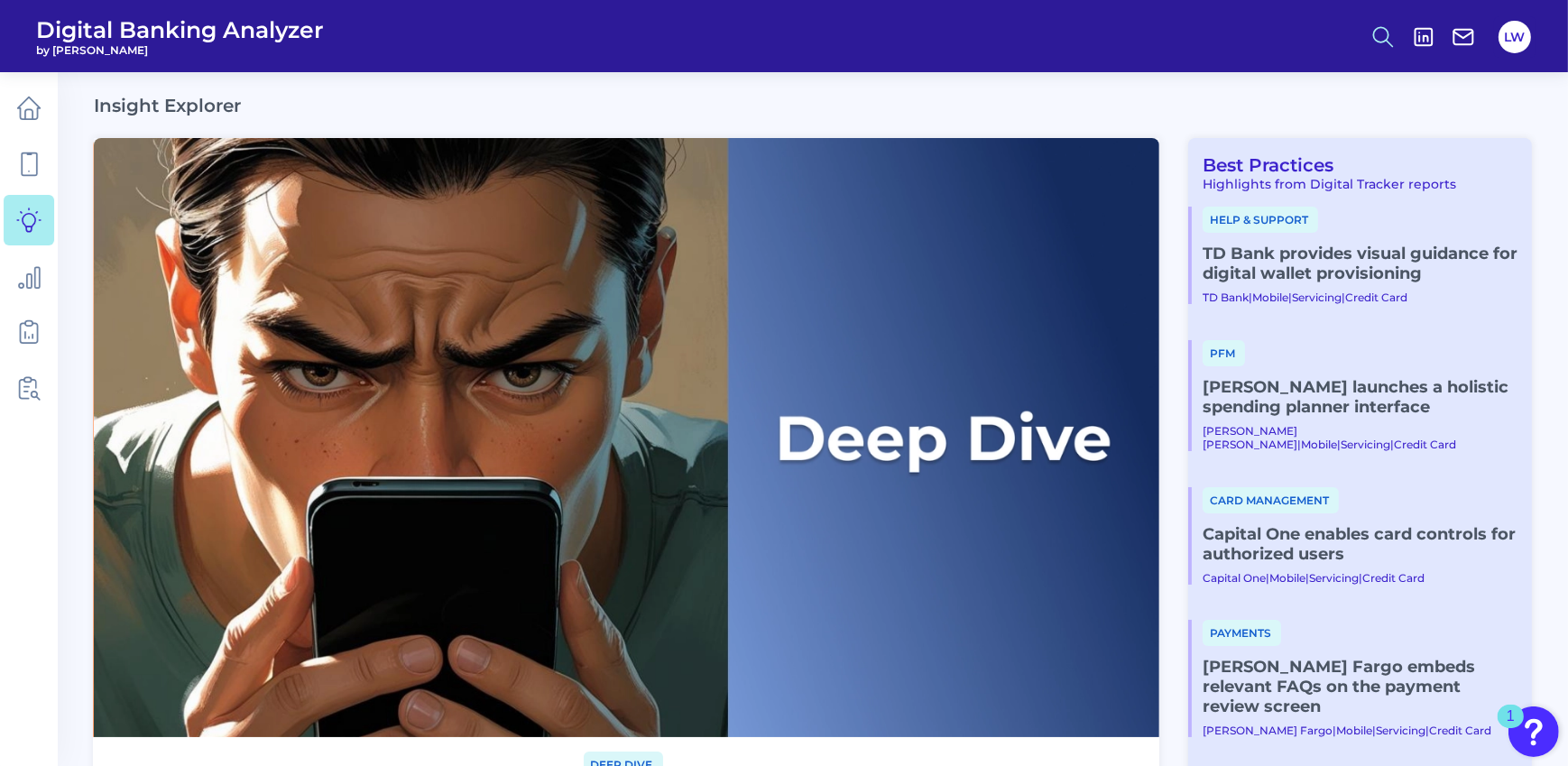
drag, startPoint x: 1370, startPoint y: 40, endPoint x: 1100, endPoint y: 104, distance: 277.5
click at [1370, 40] on icon at bounding box center [1383, 37] width 25 height 25
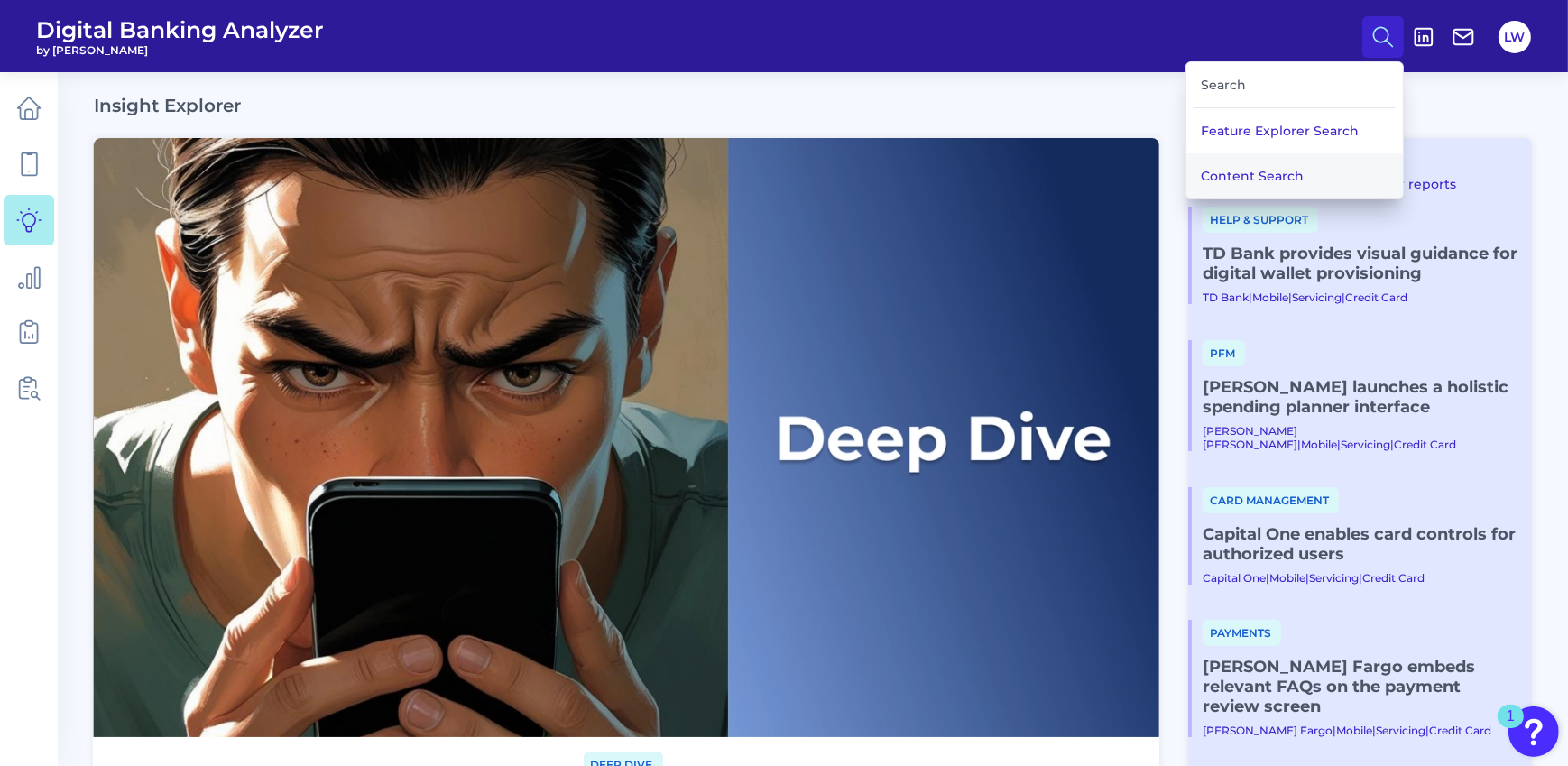
click at [1282, 170] on button "Content Search" at bounding box center [1294, 176] width 216 height 45
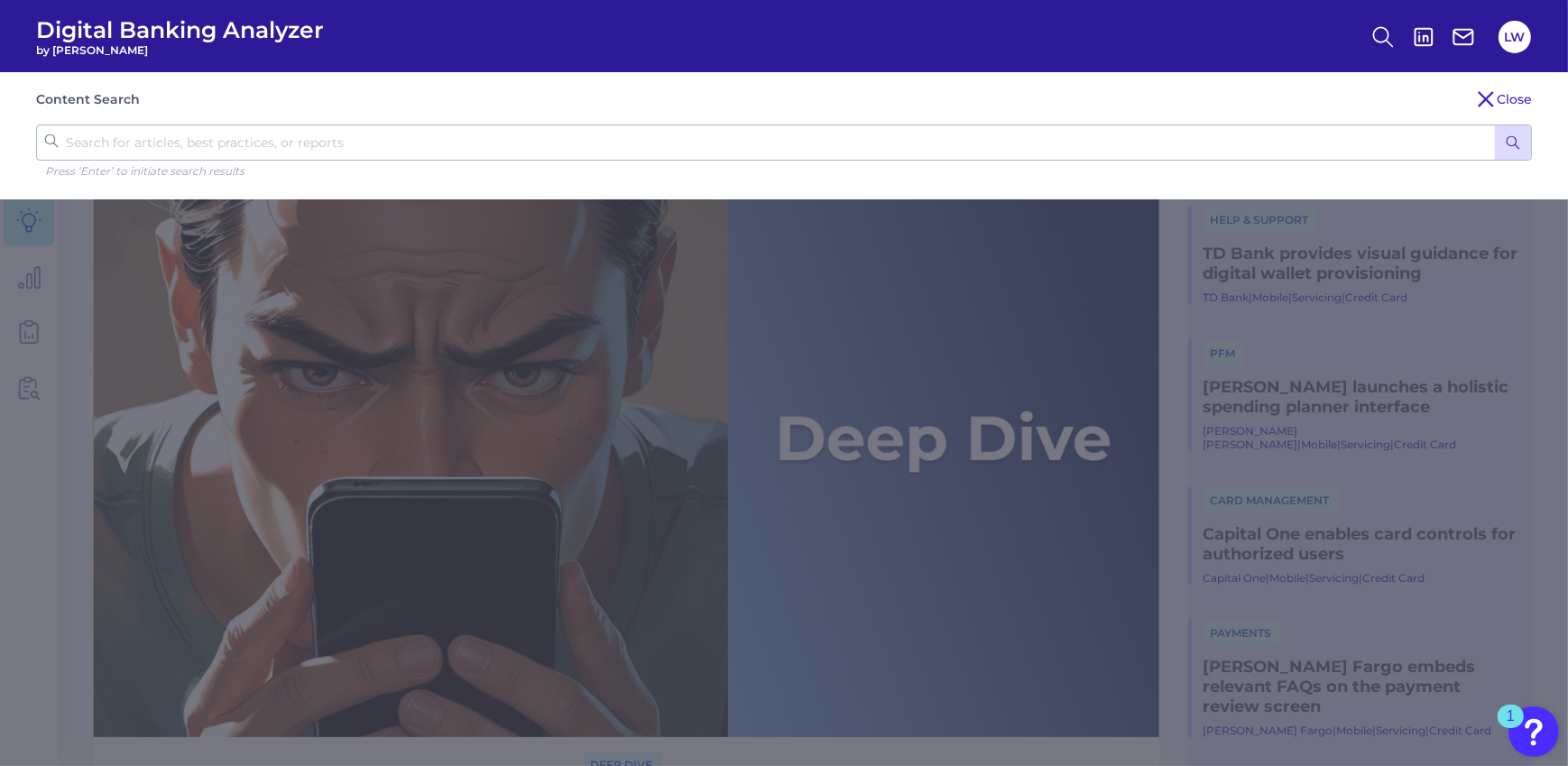
click at [506, 147] on input "text" at bounding box center [784, 142] width 1496 height 37
type input "asset finance"
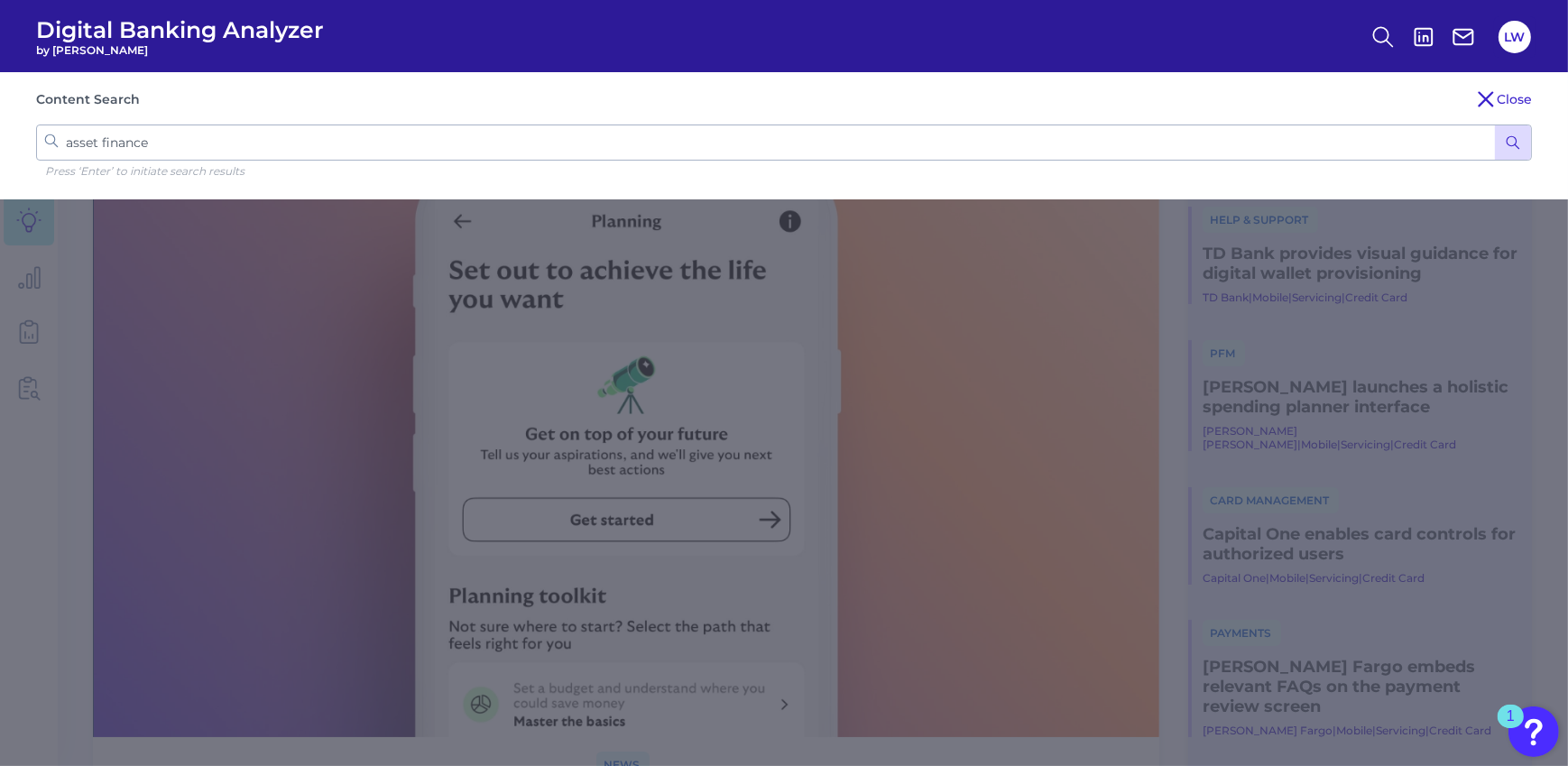
click button "submit" at bounding box center [1513, 142] width 37 height 35
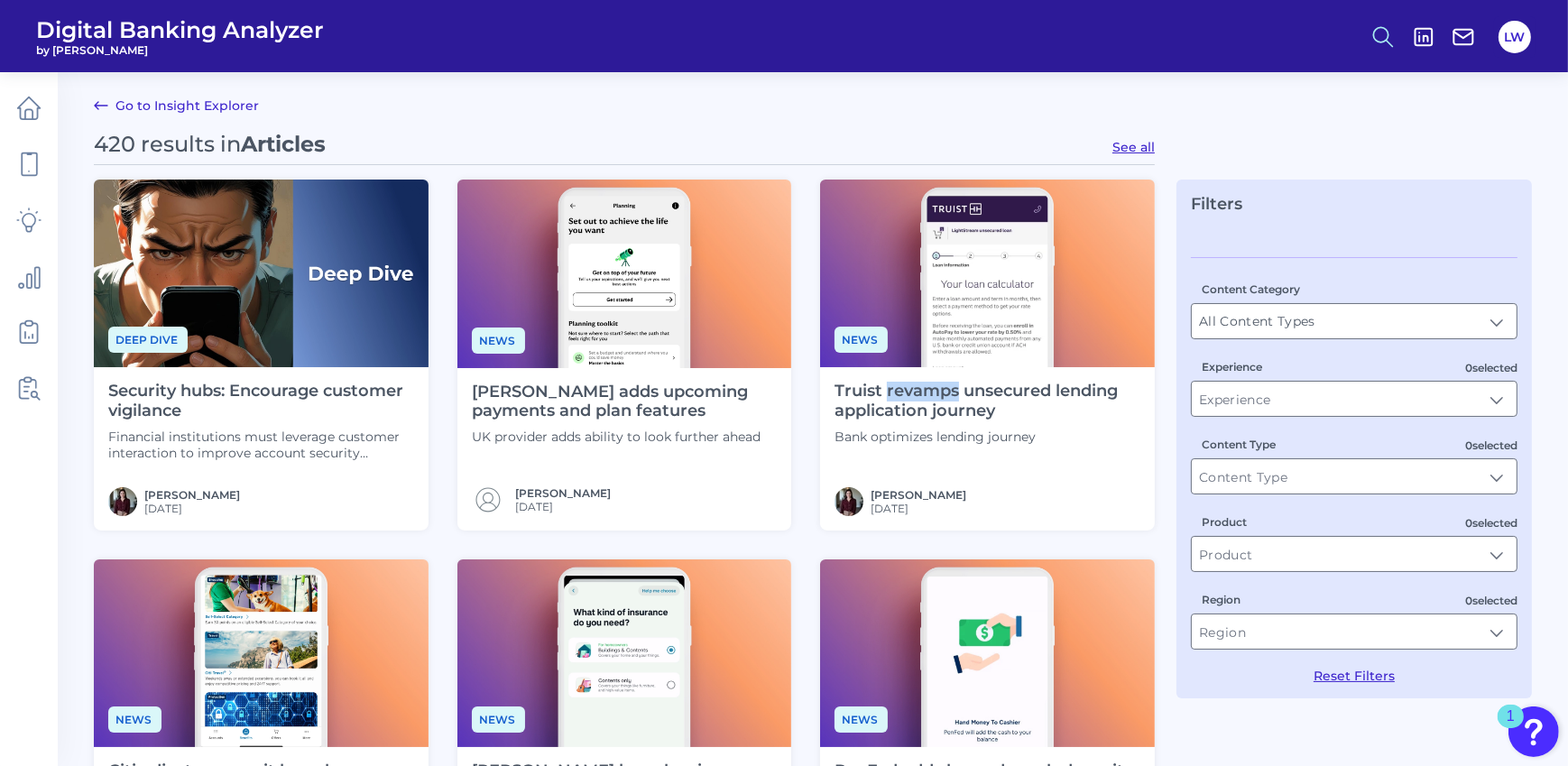
click at [1380, 33] on icon at bounding box center [1383, 37] width 25 height 25
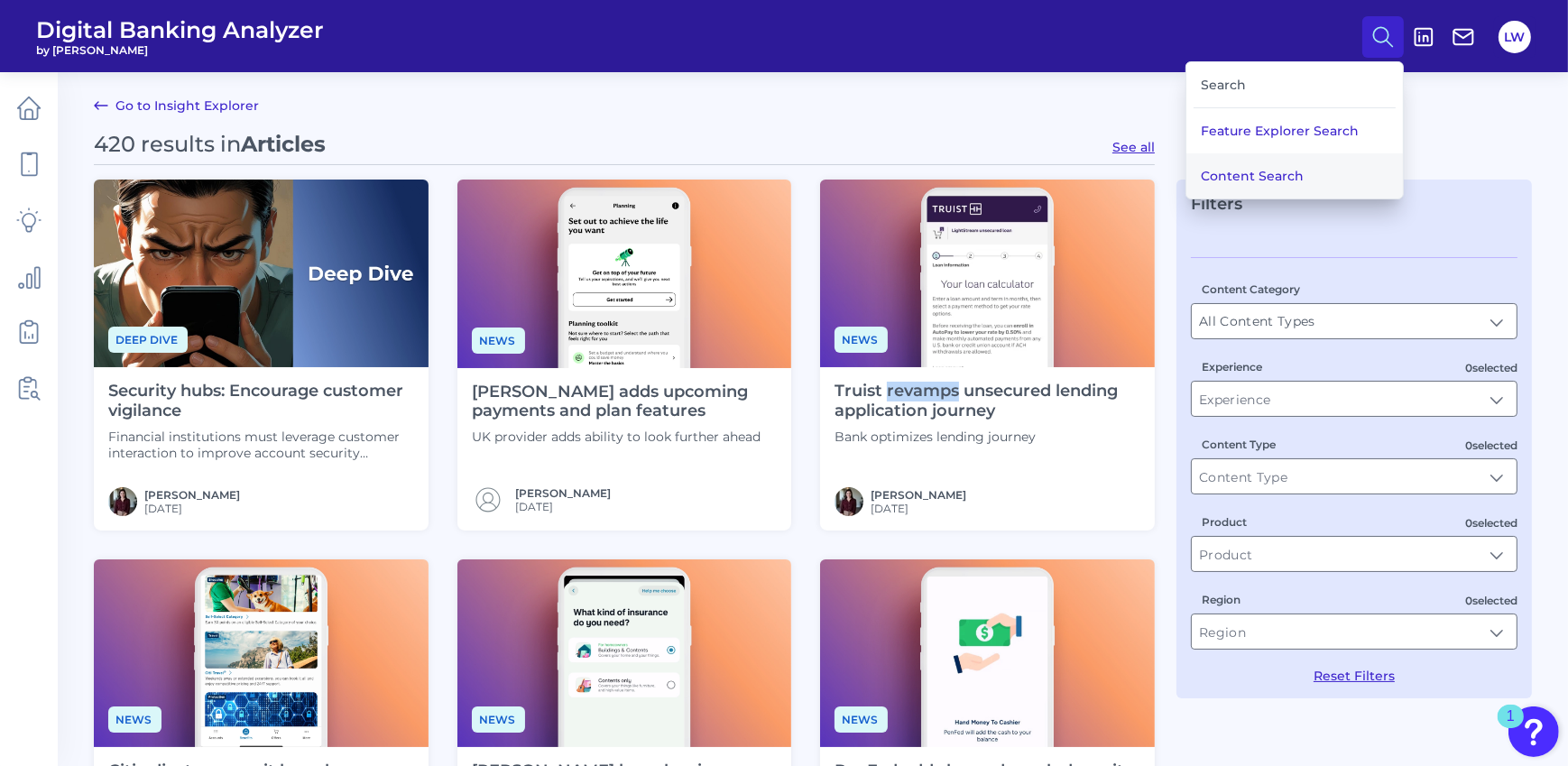
click at [1301, 156] on button "Content Search" at bounding box center [1294, 176] width 216 height 45
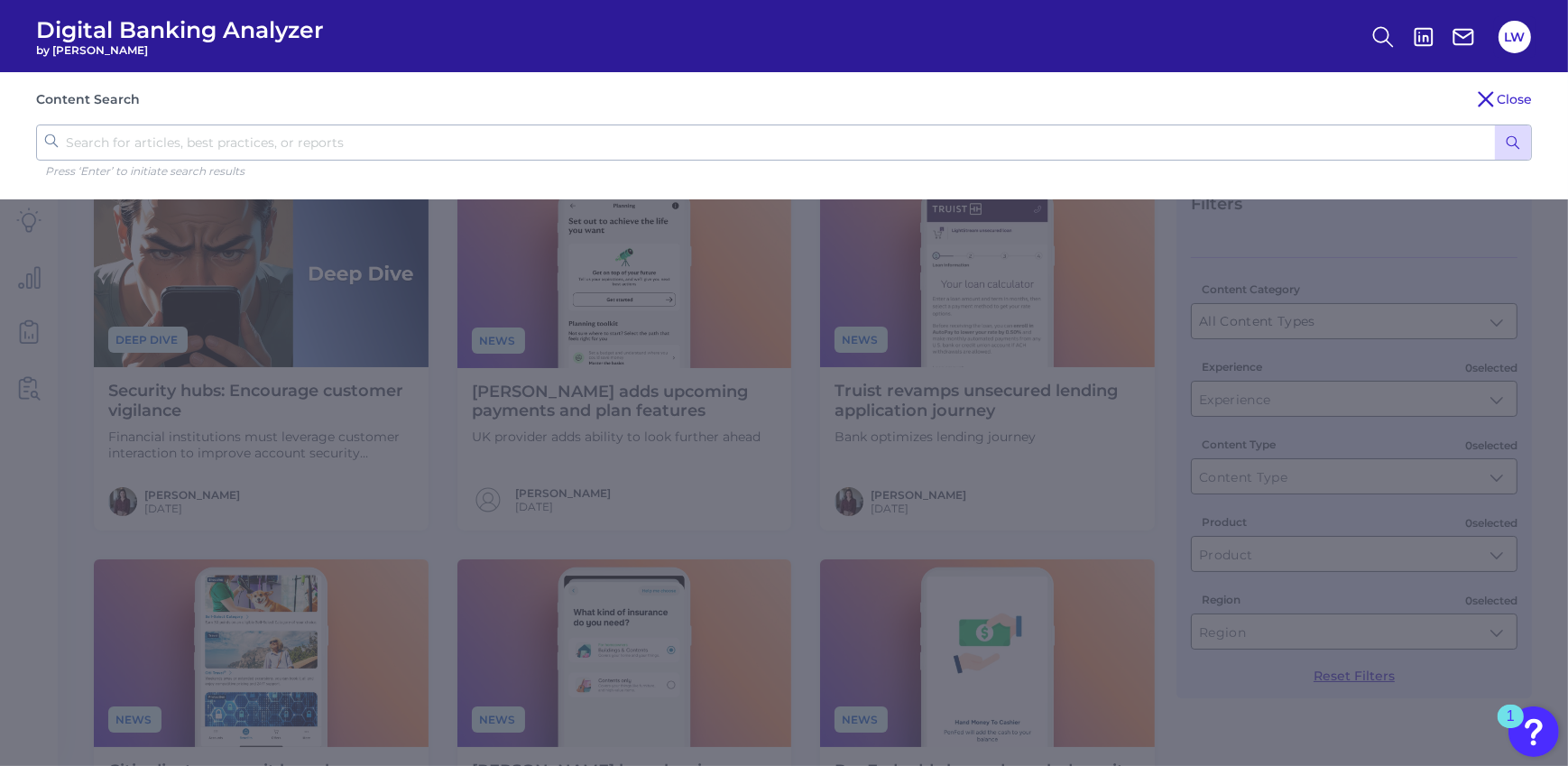
click at [298, 135] on input "text" at bounding box center [784, 142] width 1496 height 37
type input "lending"
click at [1462, 125] on button "submit" at bounding box center [1513, 142] width 37 height 35
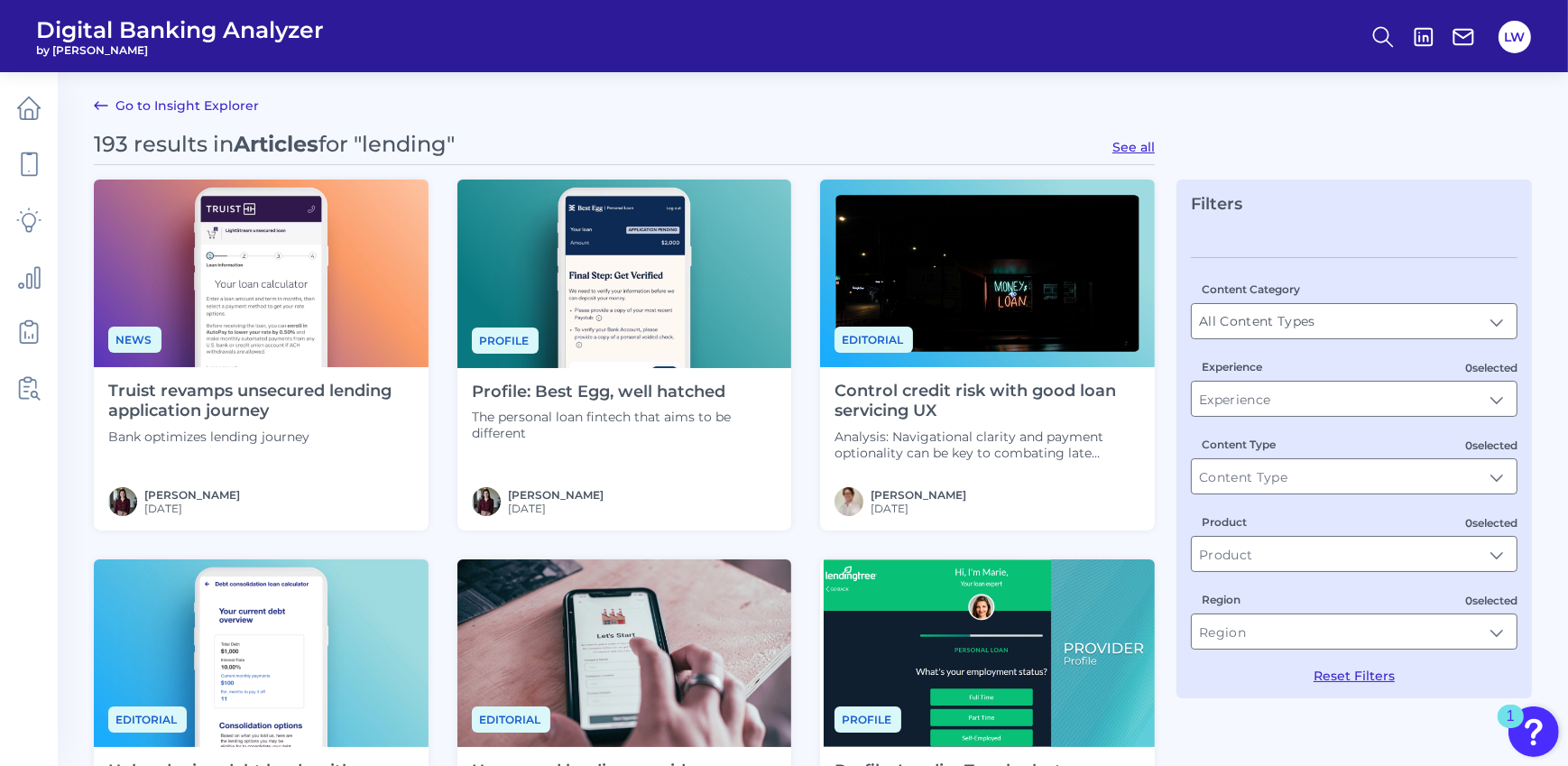
click at [1126, 141] on button "See all" at bounding box center [1133, 146] width 42 height 16
type input "Articles"
click at [1380, 43] on icon at bounding box center [1383, 37] width 25 height 25
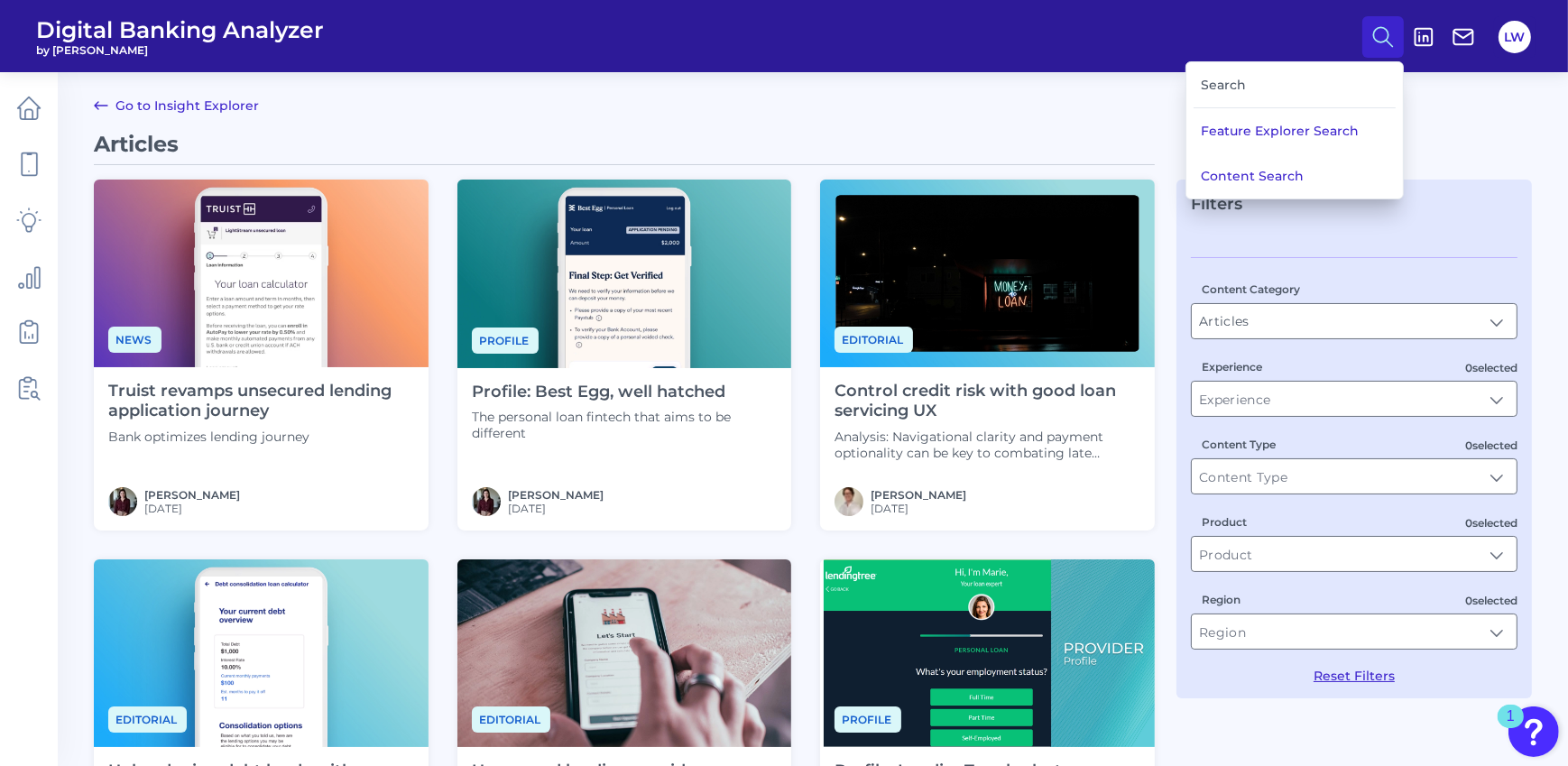
click at [1227, 83] on div "Search" at bounding box center [1295, 84] width 202 height 46
click at [1239, 85] on div "Search" at bounding box center [1295, 84] width 202 height 46
click at [1265, 181] on button "Content Search" at bounding box center [1294, 176] width 216 height 45
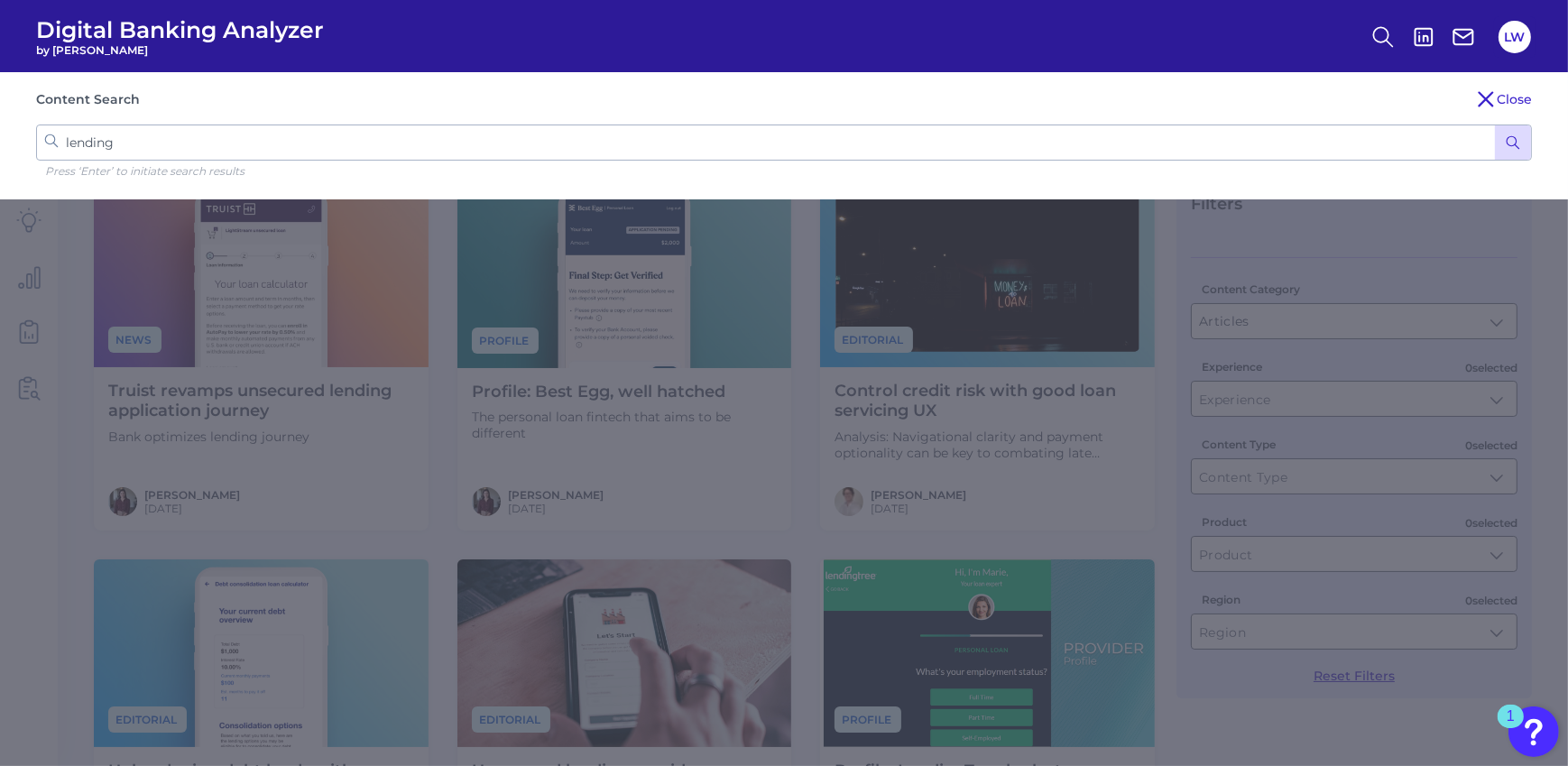
click at [373, 132] on input "lending" at bounding box center [784, 142] width 1496 height 37
type input "asset based lending"
click at [1462, 125] on button "submit" at bounding box center [1513, 142] width 37 height 35
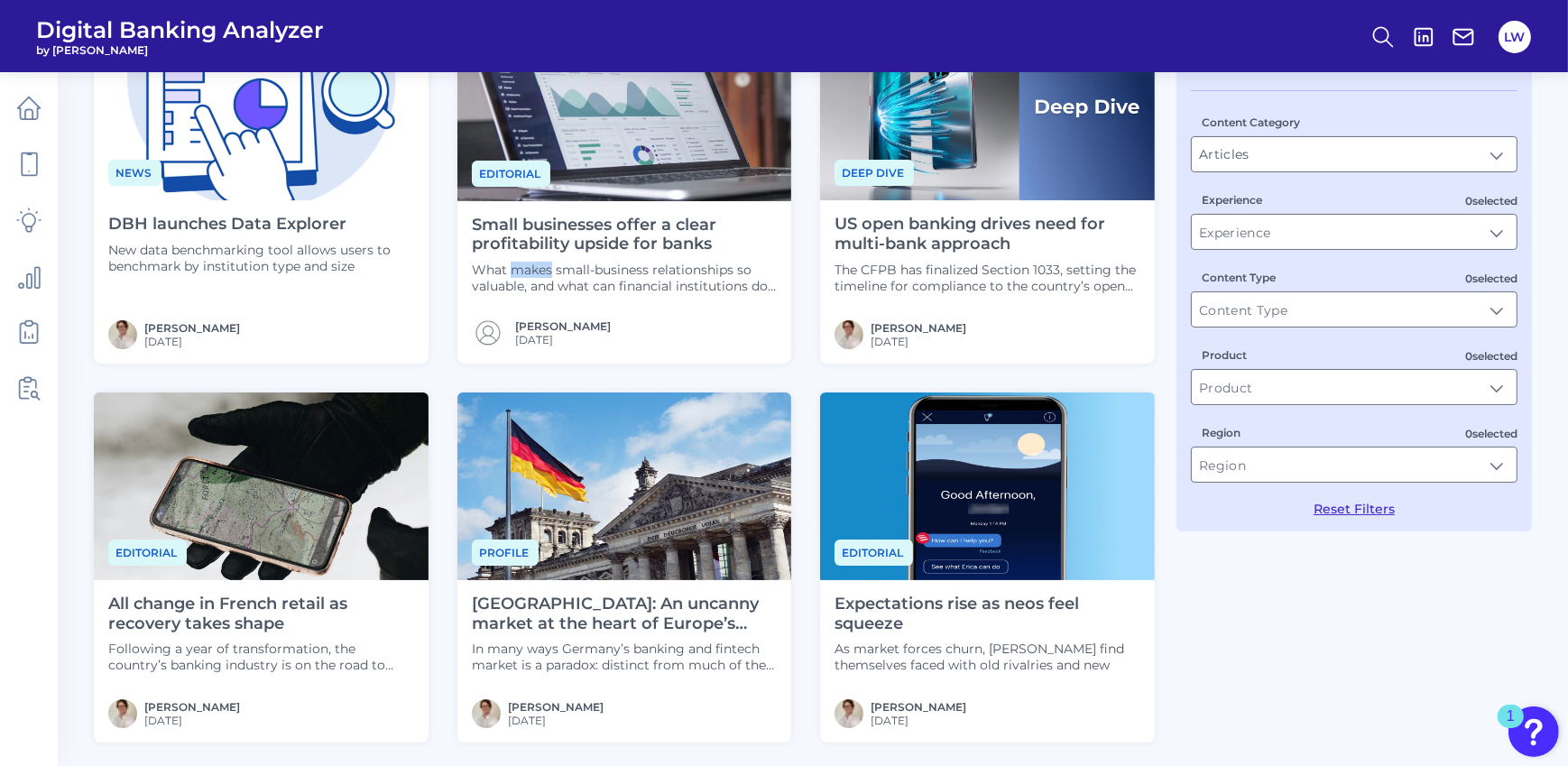
scroll to position [160, 0]
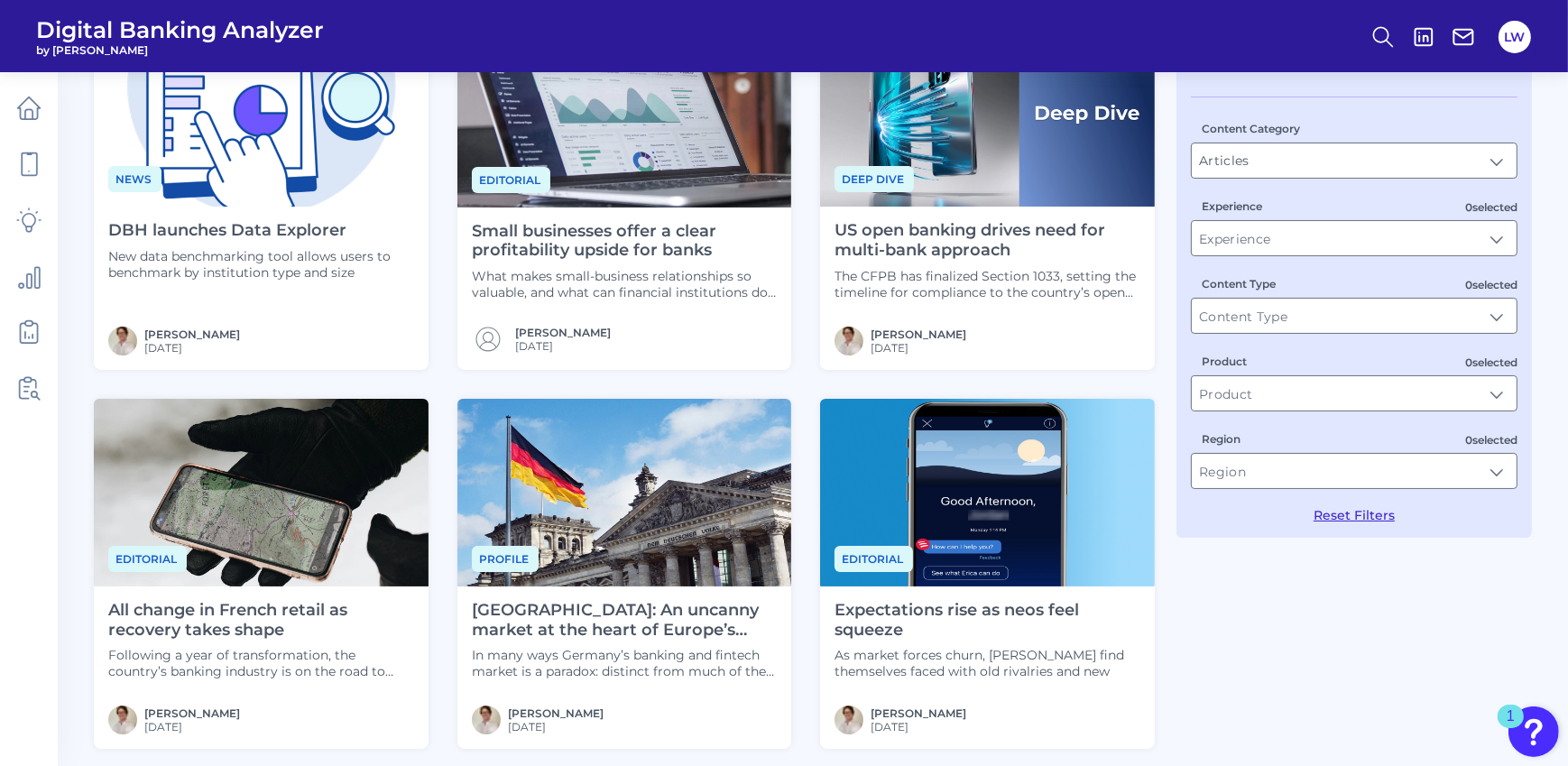
click at [581, 234] on h4 "Small businesses offer a clear profitability upside for banks" at bounding box center [625, 241] width 306 height 38
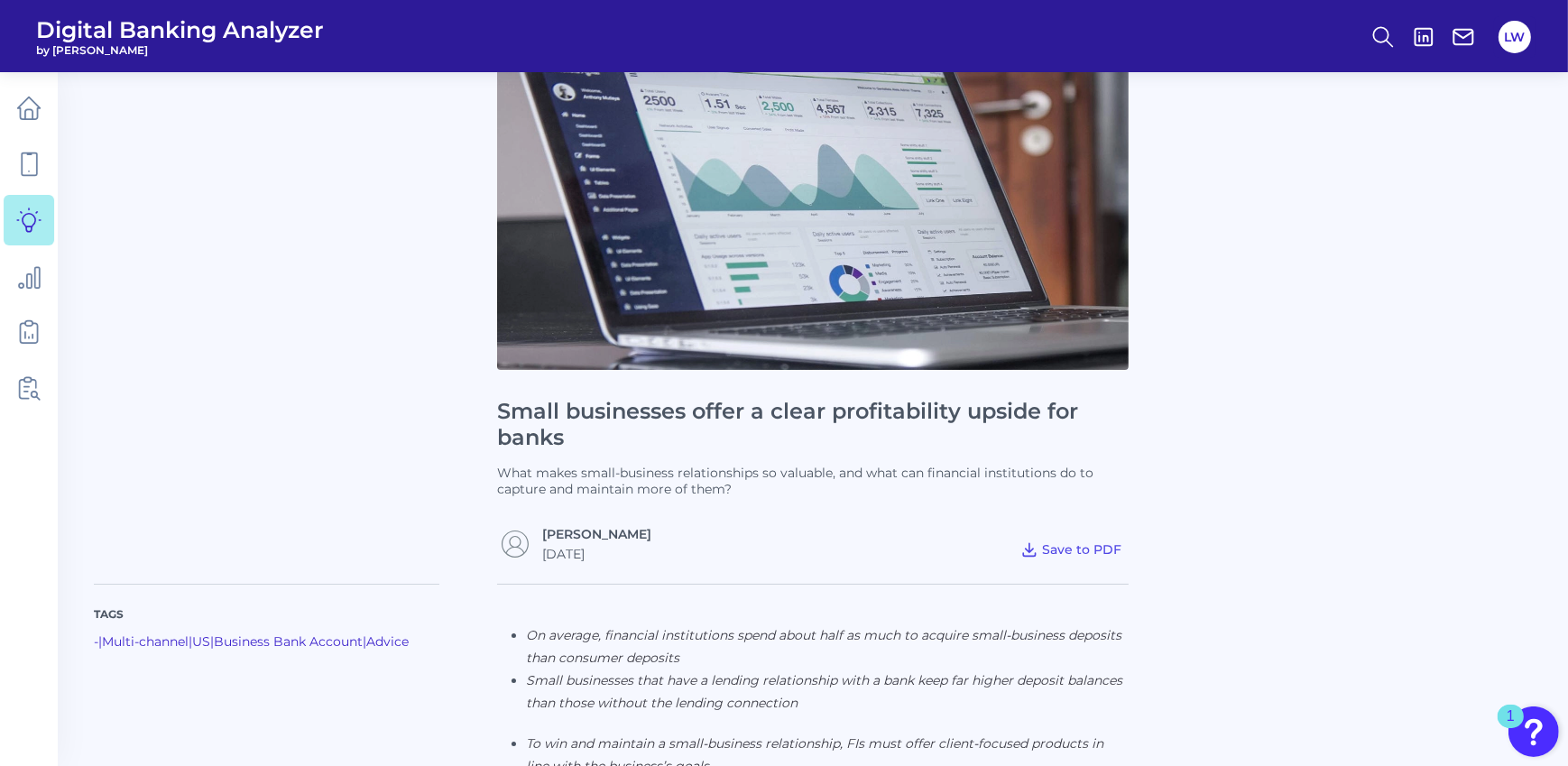
scroll to position [484, 0]
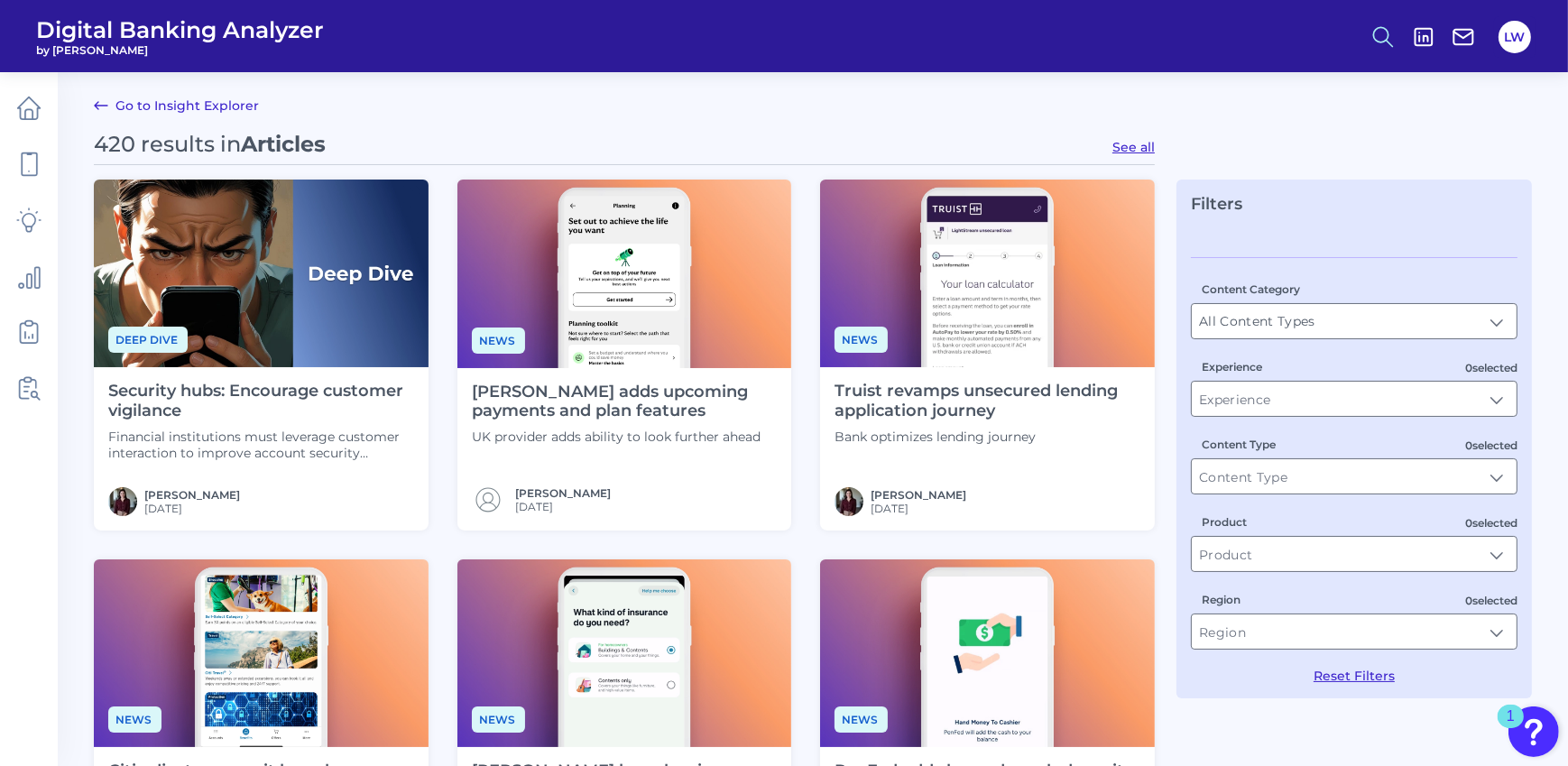
click at [1392, 37] on icon at bounding box center [1383, 37] width 25 height 25
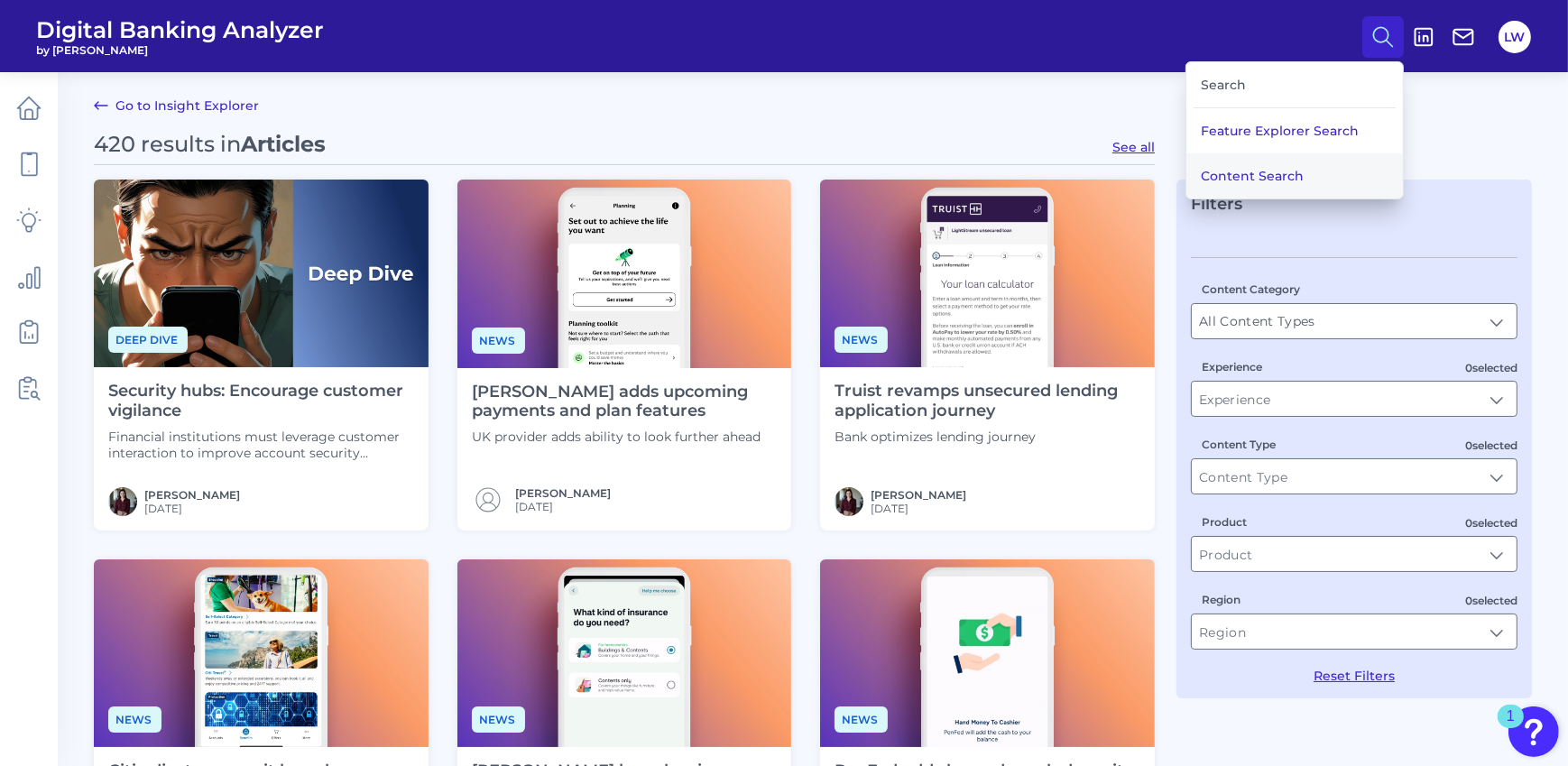
click at [1257, 171] on button "Content Search" at bounding box center [1294, 176] width 216 height 45
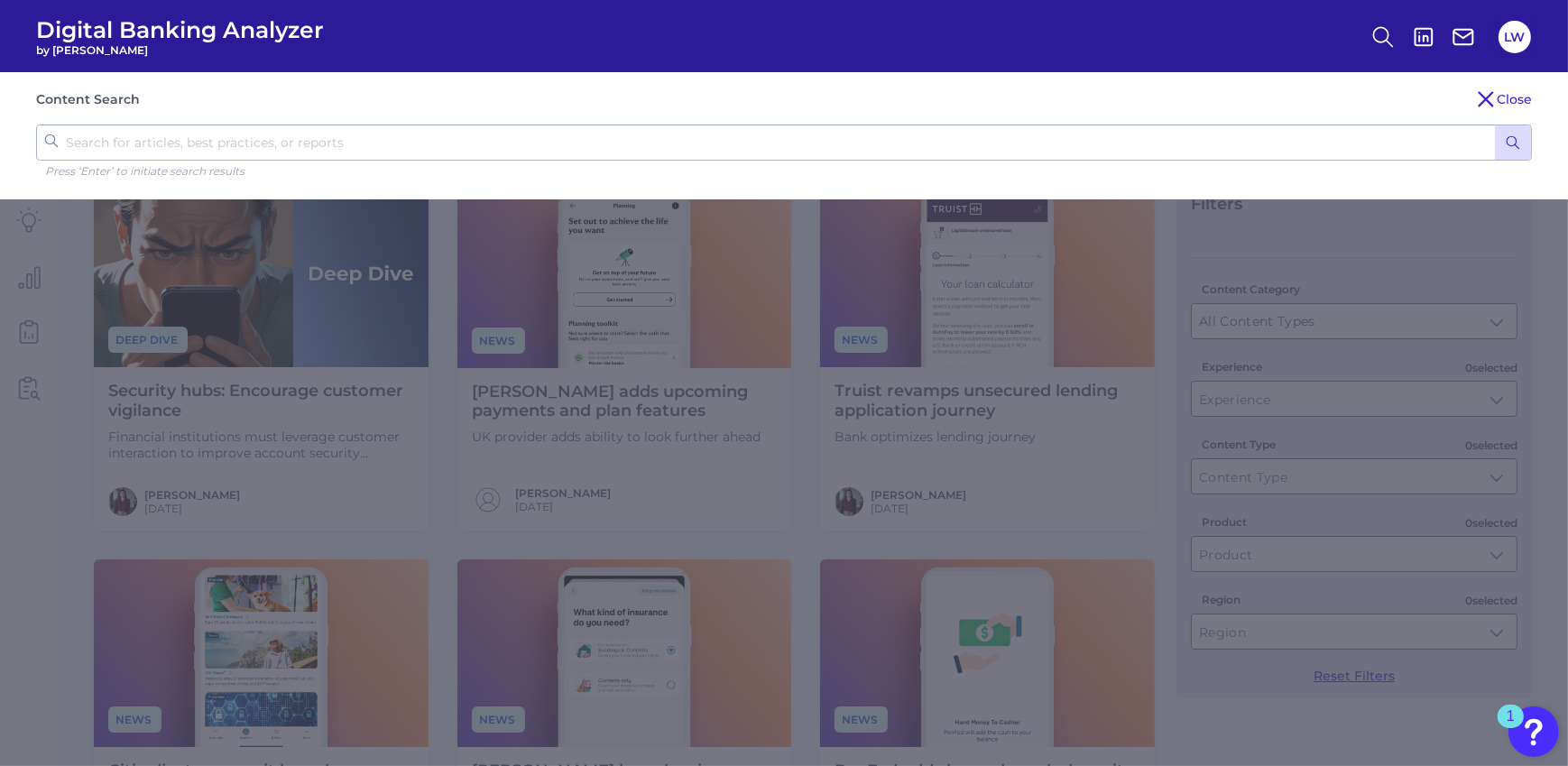
click at [259, 136] on input "text" at bounding box center [784, 142] width 1496 height 37
type input "asset based lending"
click at [1462, 125] on button "submit" at bounding box center [1513, 142] width 37 height 35
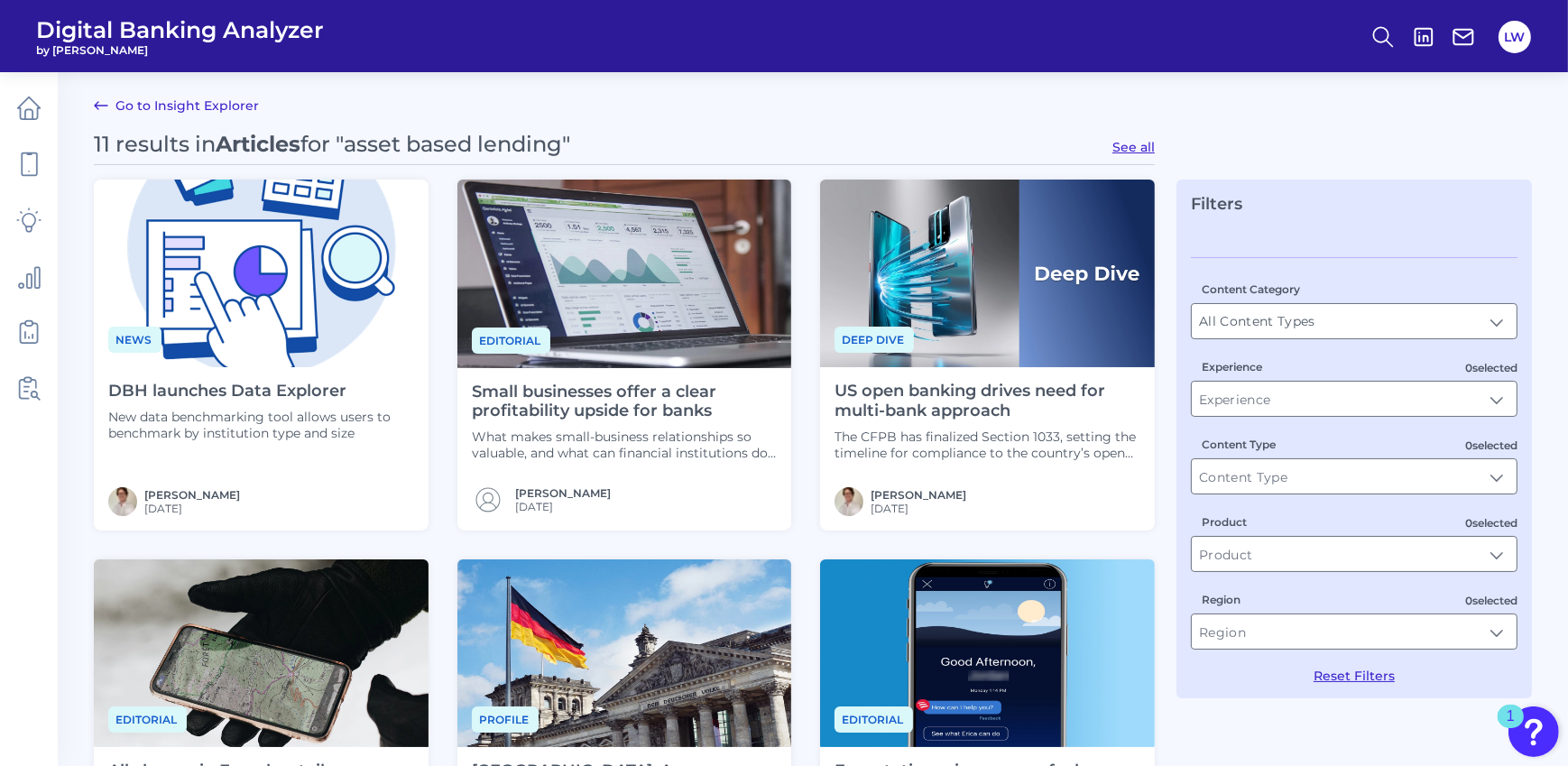
click at [1128, 146] on button "See all" at bounding box center [1133, 146] width 42 height 16
type input "Articles"
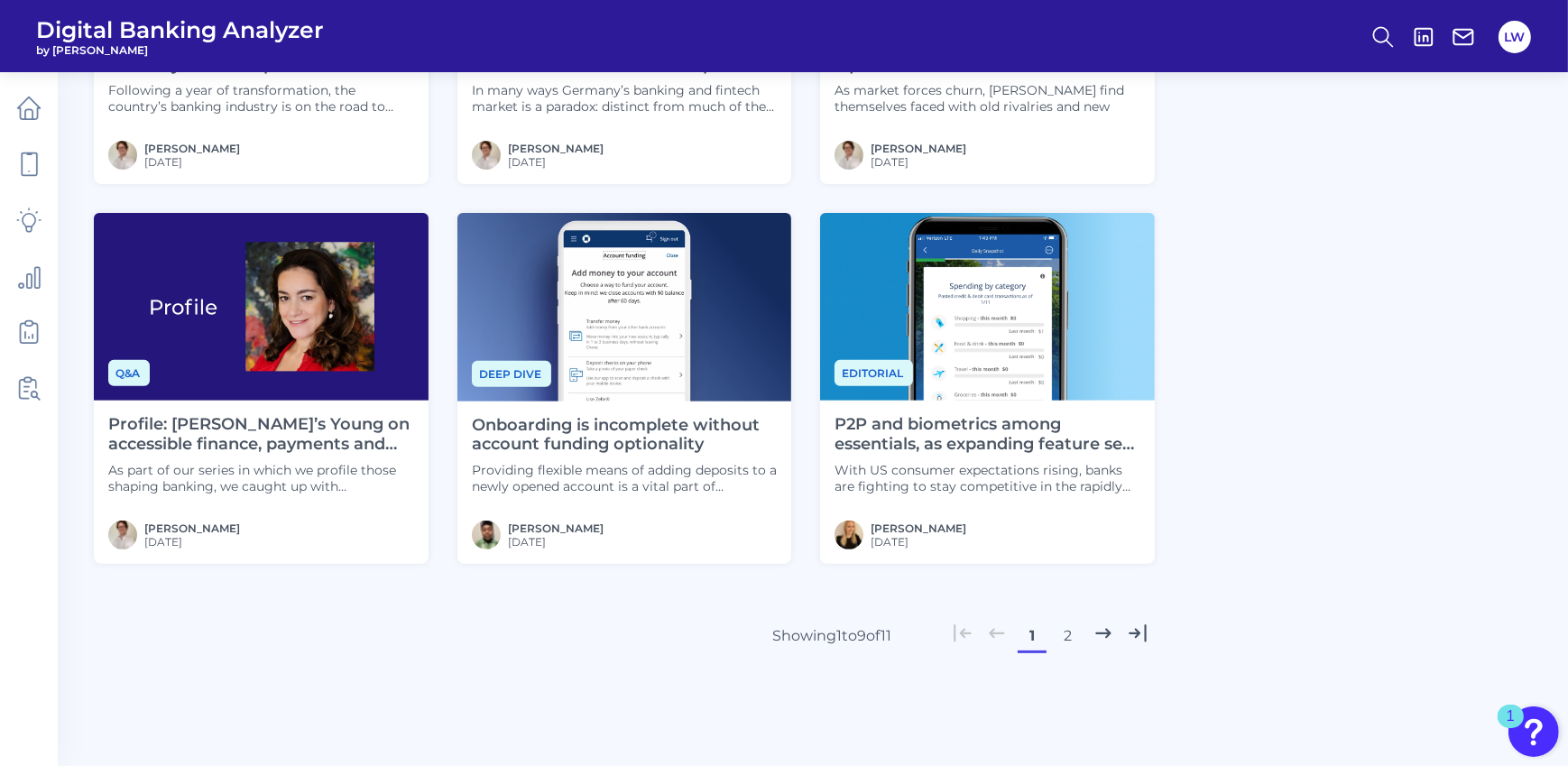
scroll to position [687, 0]
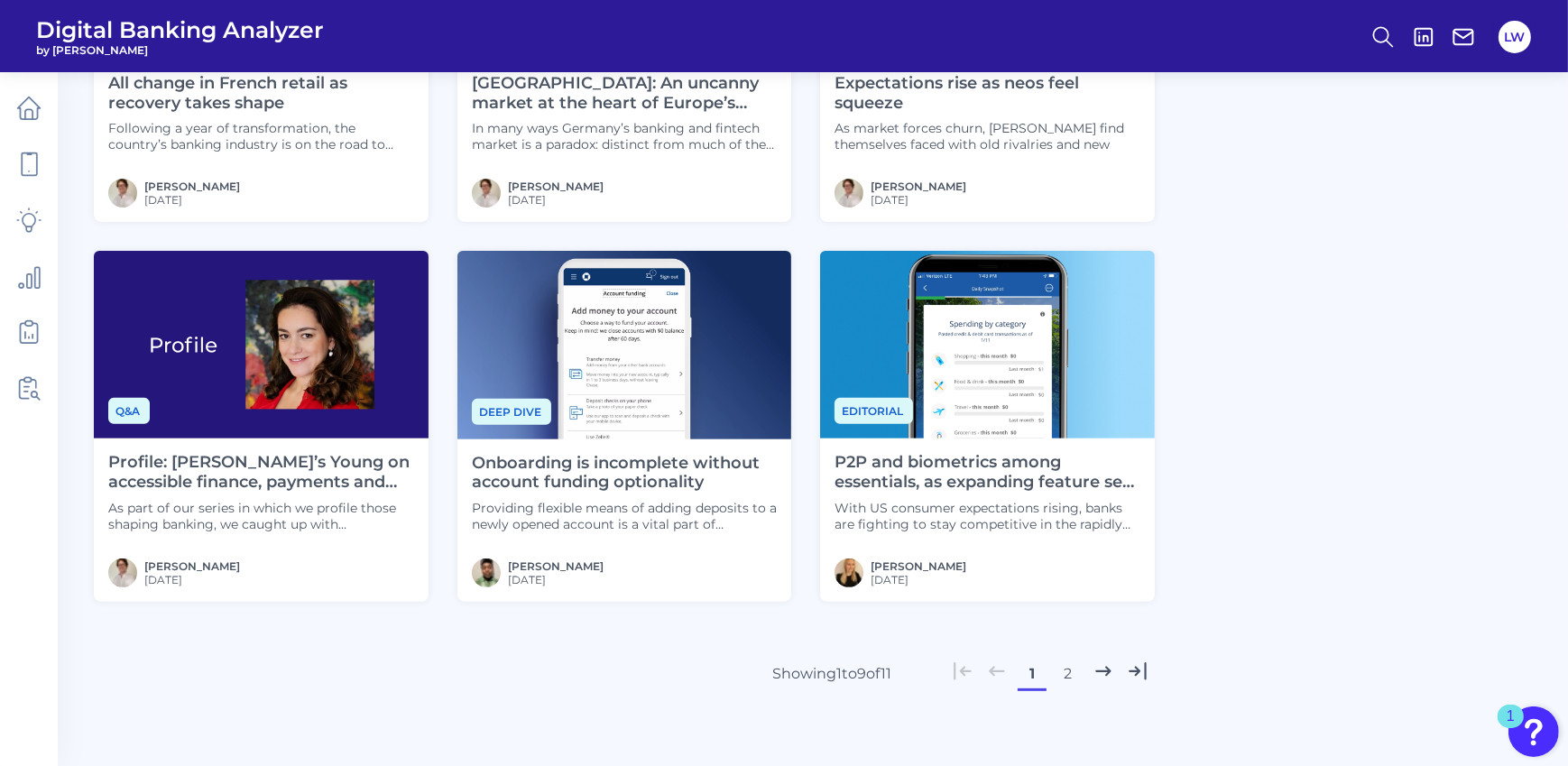
click at [1071, 676] on button "2" at bounding box center [1068, 673] width 29 height 29
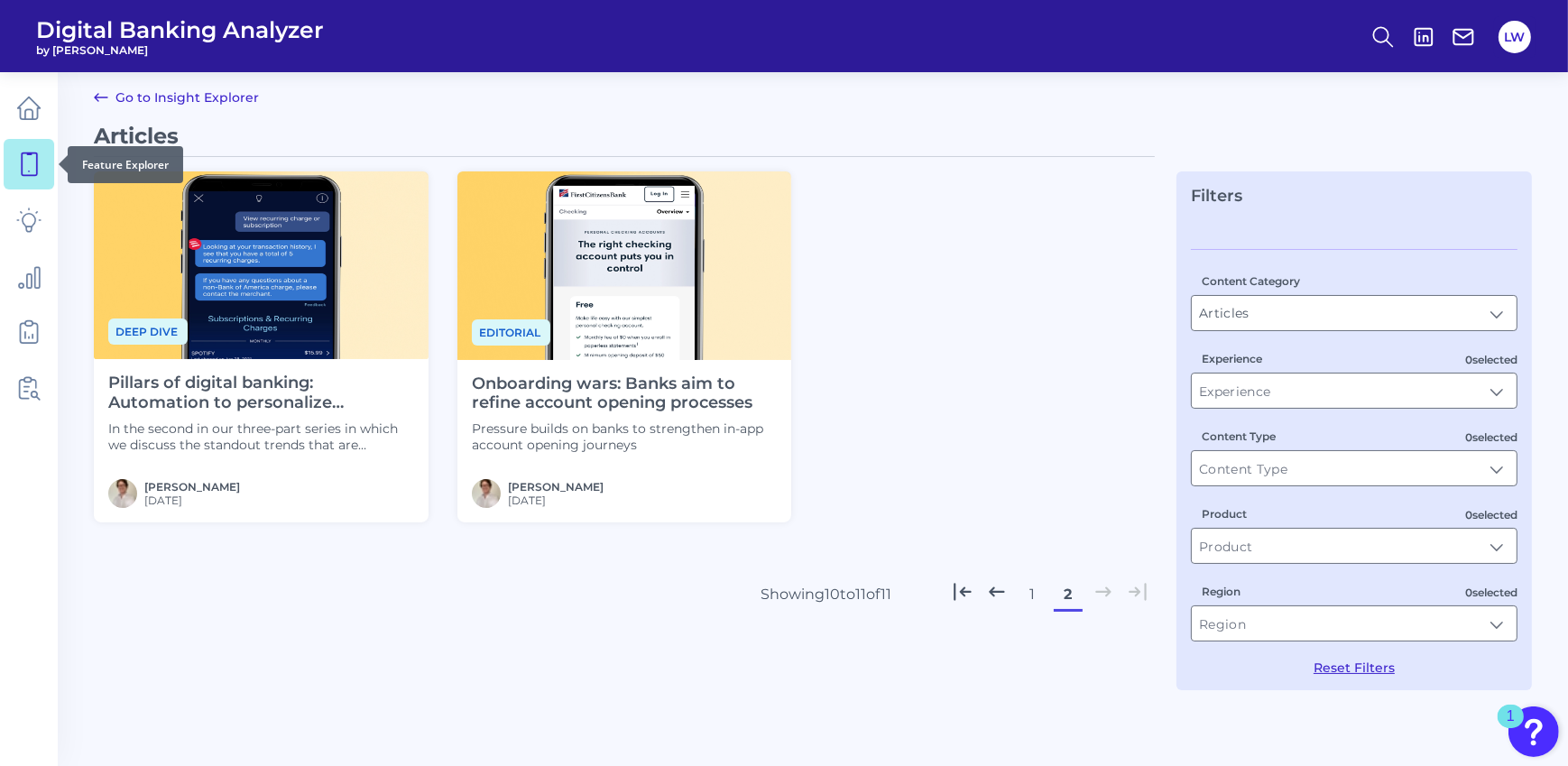
click at [24, 165] on icon at bounding box center [28, 164] width 25 height 25
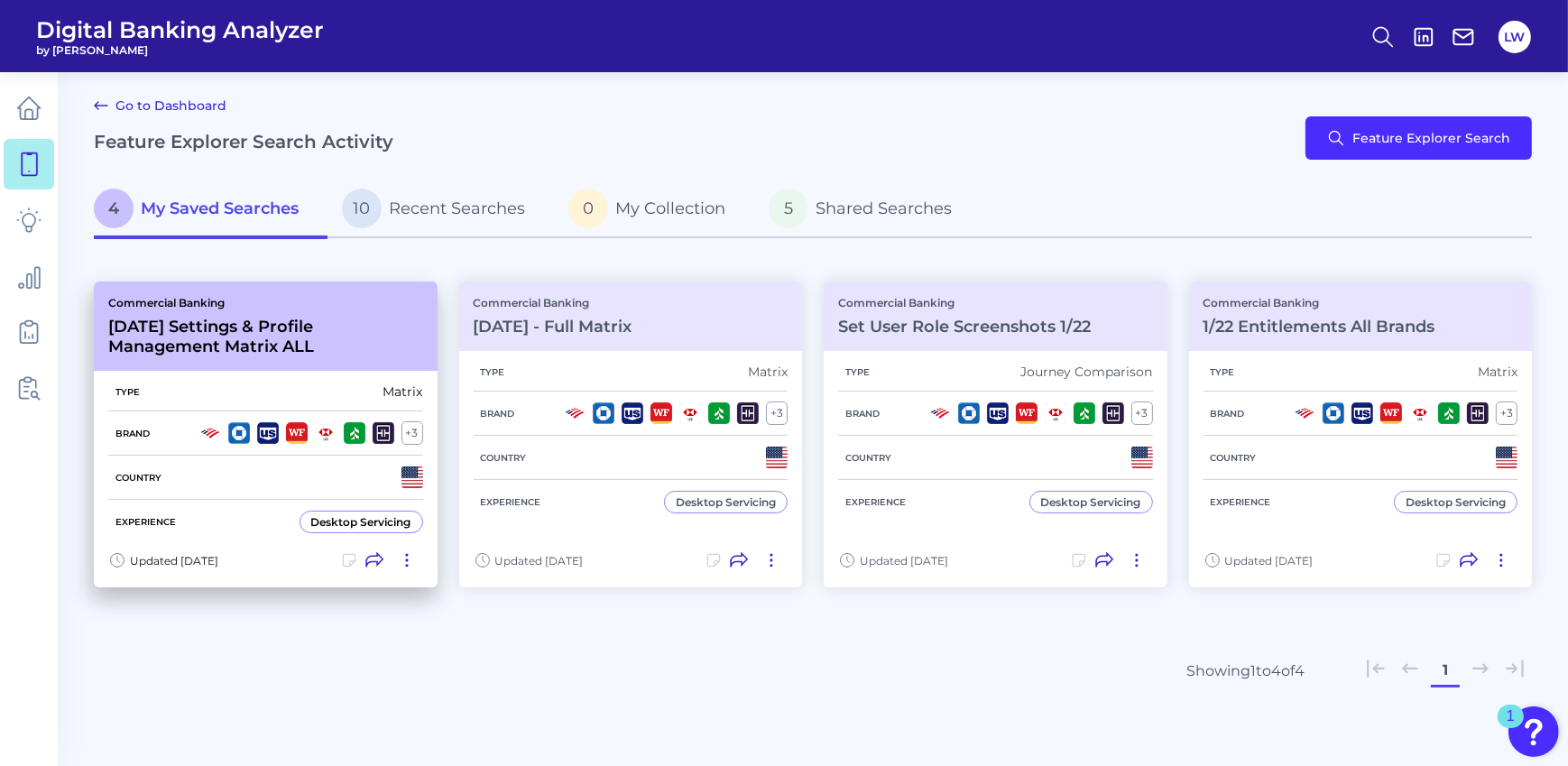
click at [307, 325] on h3 "[DATE] Settings & Profile Management Matrix ALL" at bounding box center [266, 336] width 315 height 39
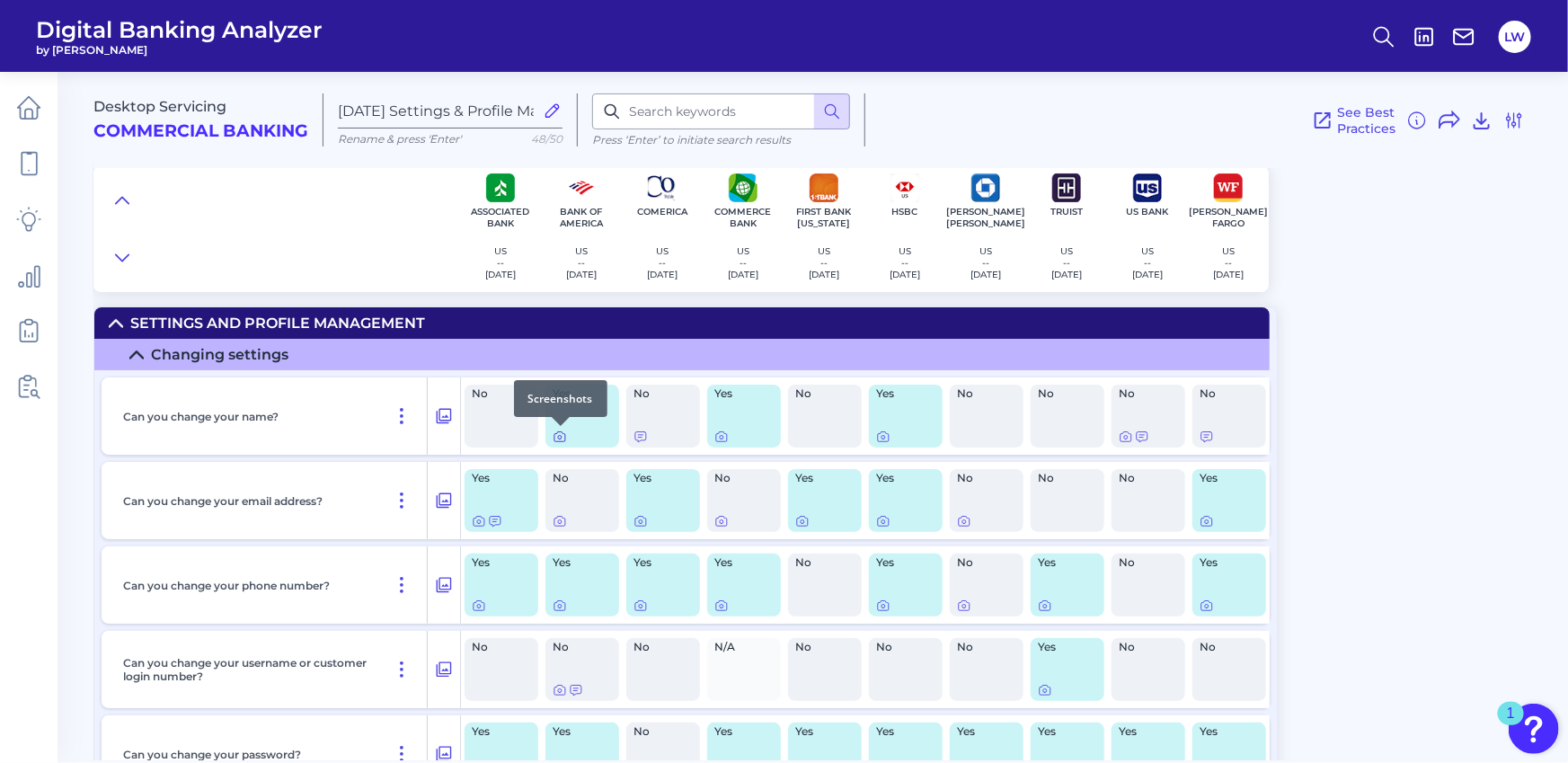
click at [560, 441] on icon at bounding box center [560, 437] width 11 height 10
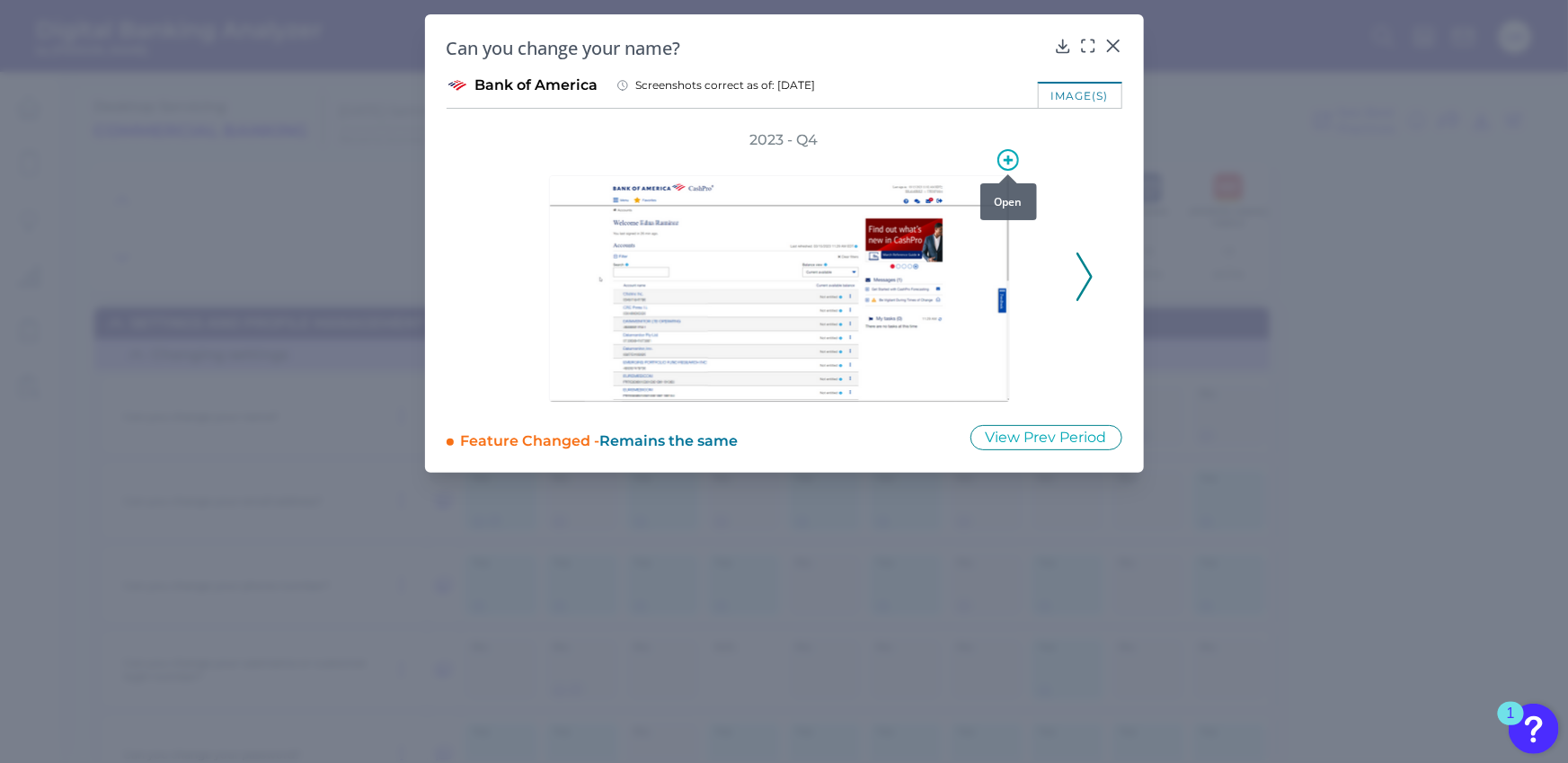
click at [1005, 158] on icon at bounding box center [1007, 160] width 21 height 21
click at [973, 119] on div "Can you change your name? Bank of America Screenshots correct as of: [DATE] ima…" at bounding box center [784, 243] width 719 height 458
click at [1087, 49] on div at bounding box center [1088, 58] width 18 height 18
click at [1090, 44] on icon at bounding box center [1088, 46] width 18 height 18
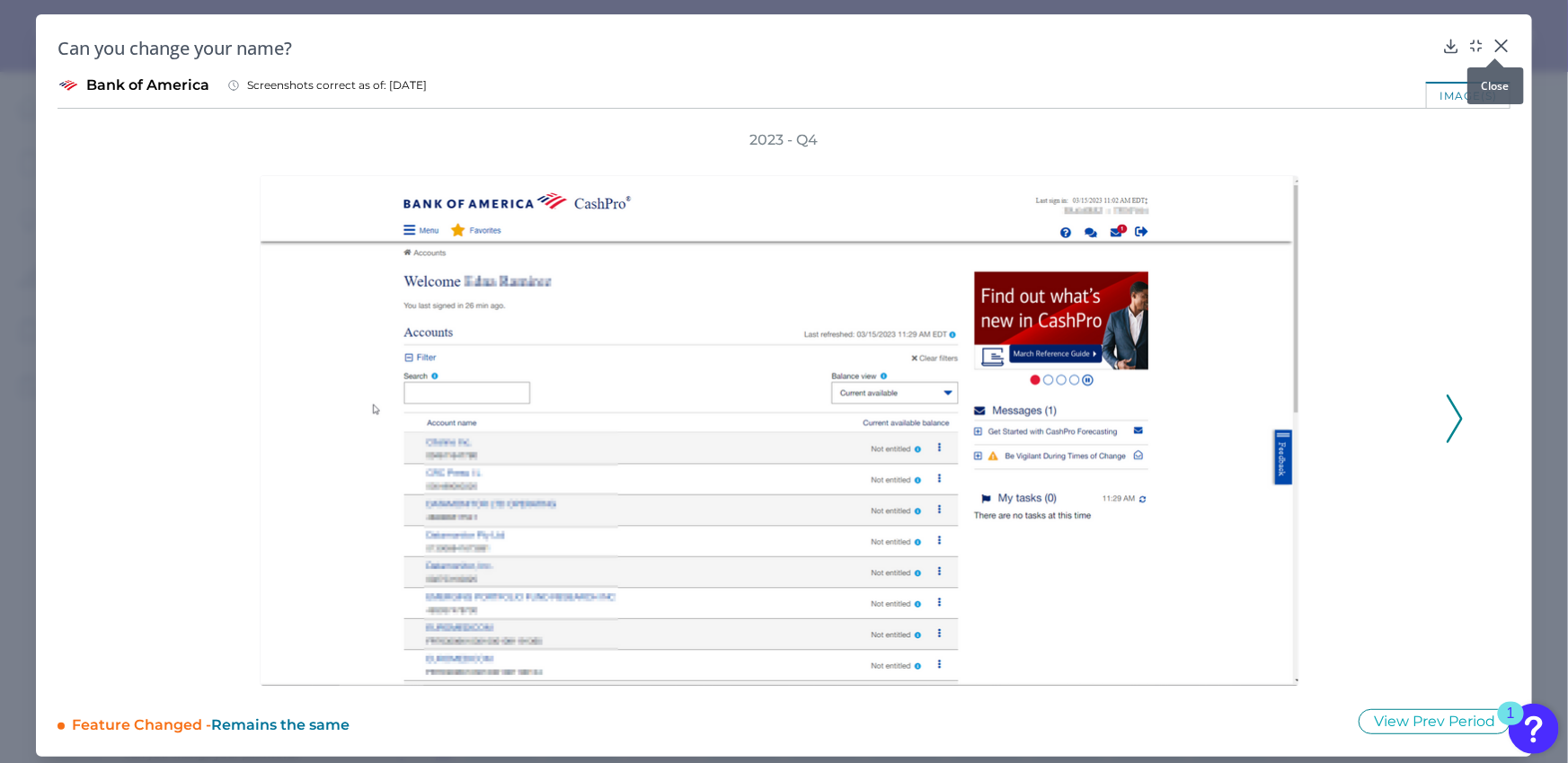
click at [1456, 45] on icon at bounding box center [1501, 46] width 18 height 18
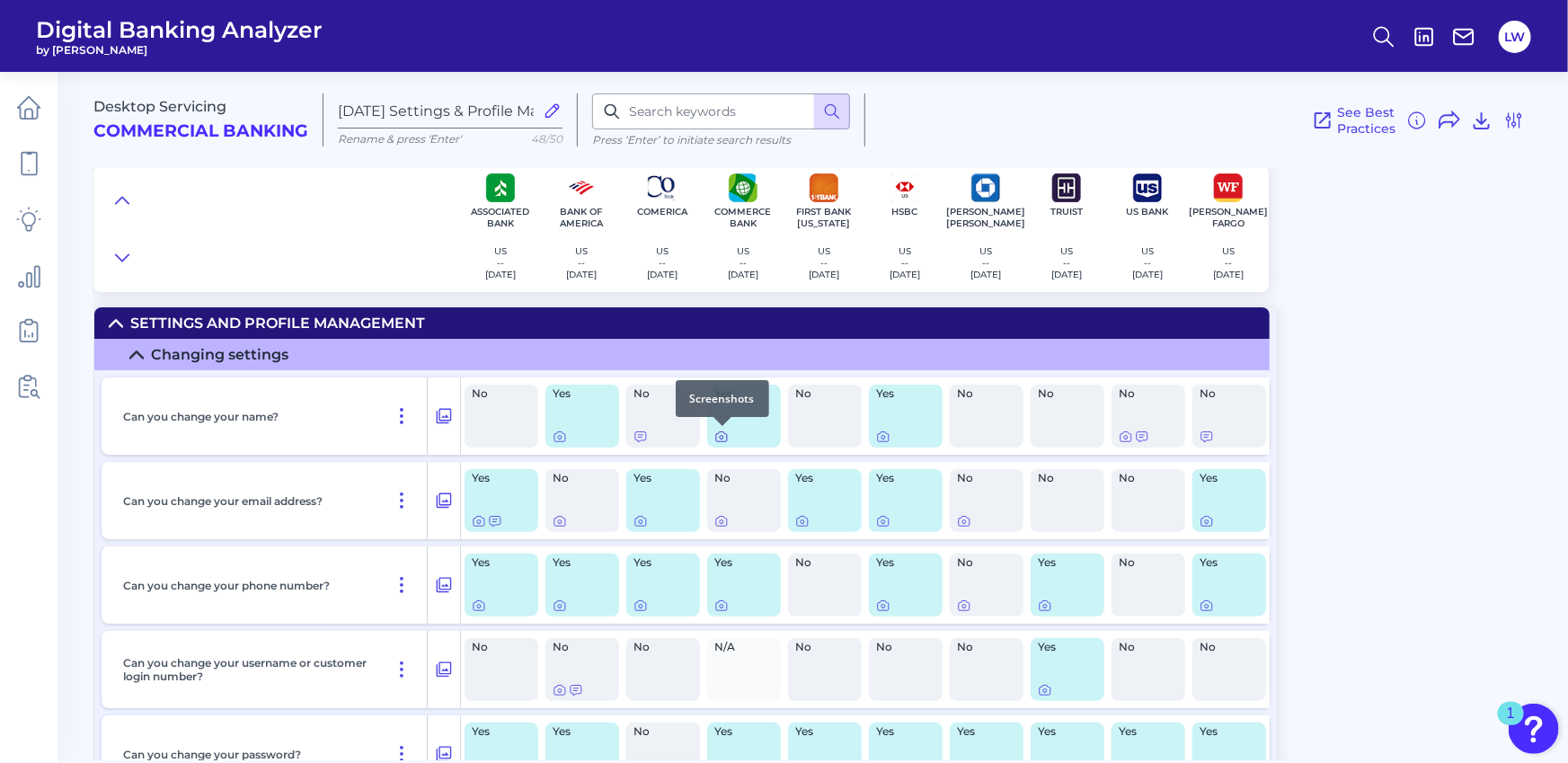
click at [722, 437] on icon at bounding box center [721, 437] width 14 height 14
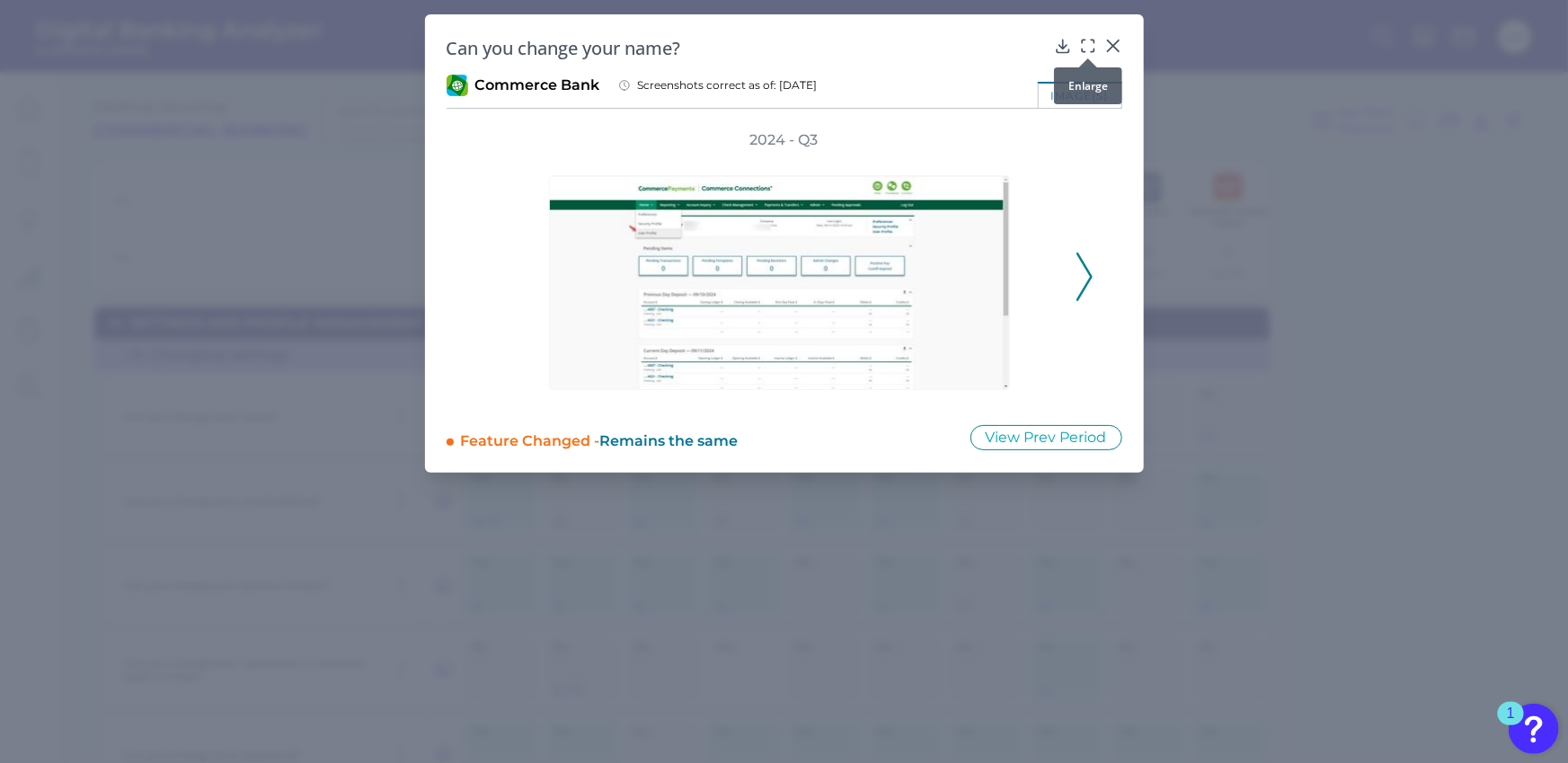
click at [1088, 43] on icon at bounding box center [1088, 46] width 18 height 18
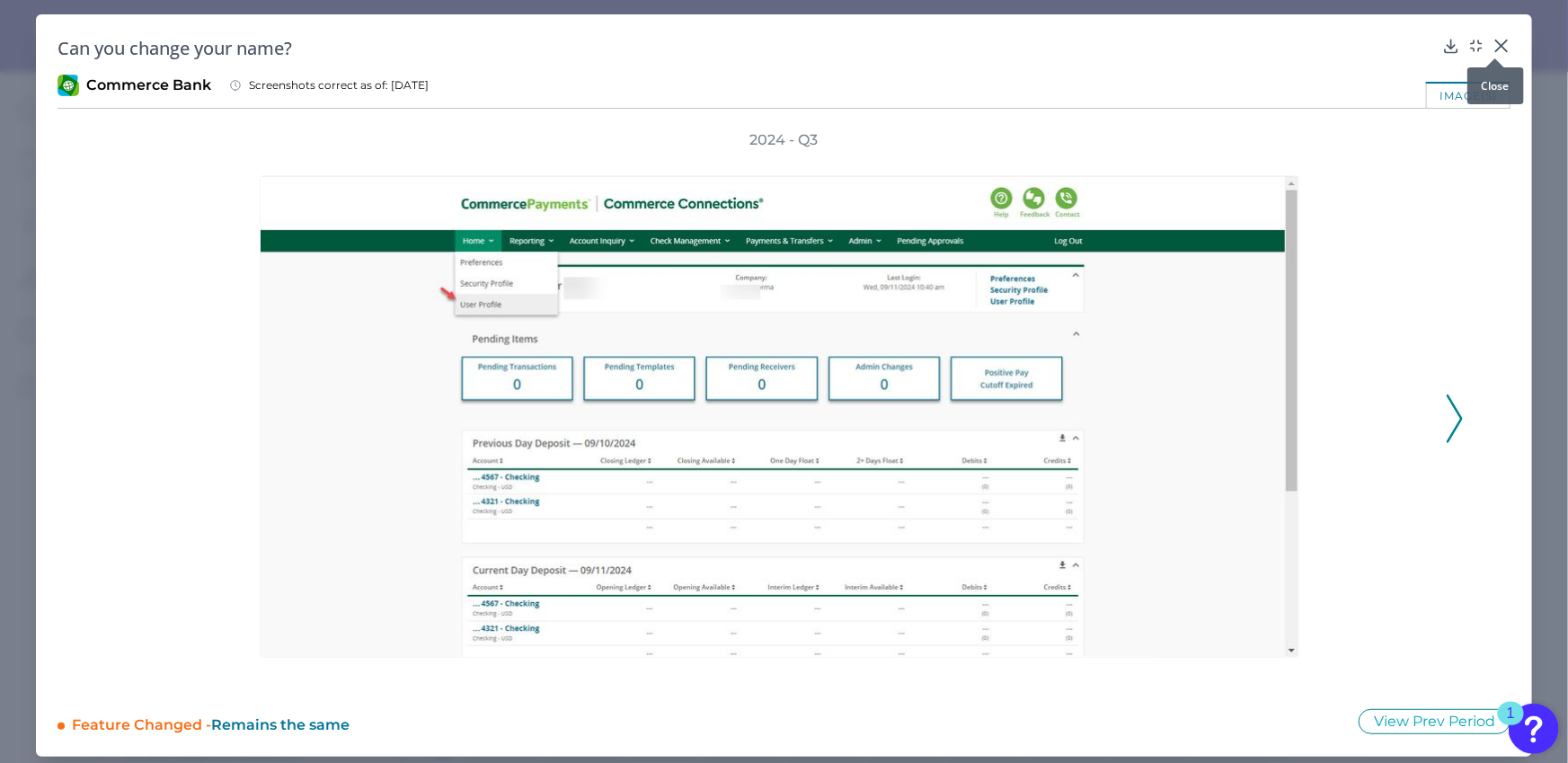
click at [1456, 46] on icon at bounding box center [1501, 46] width 18 height 18
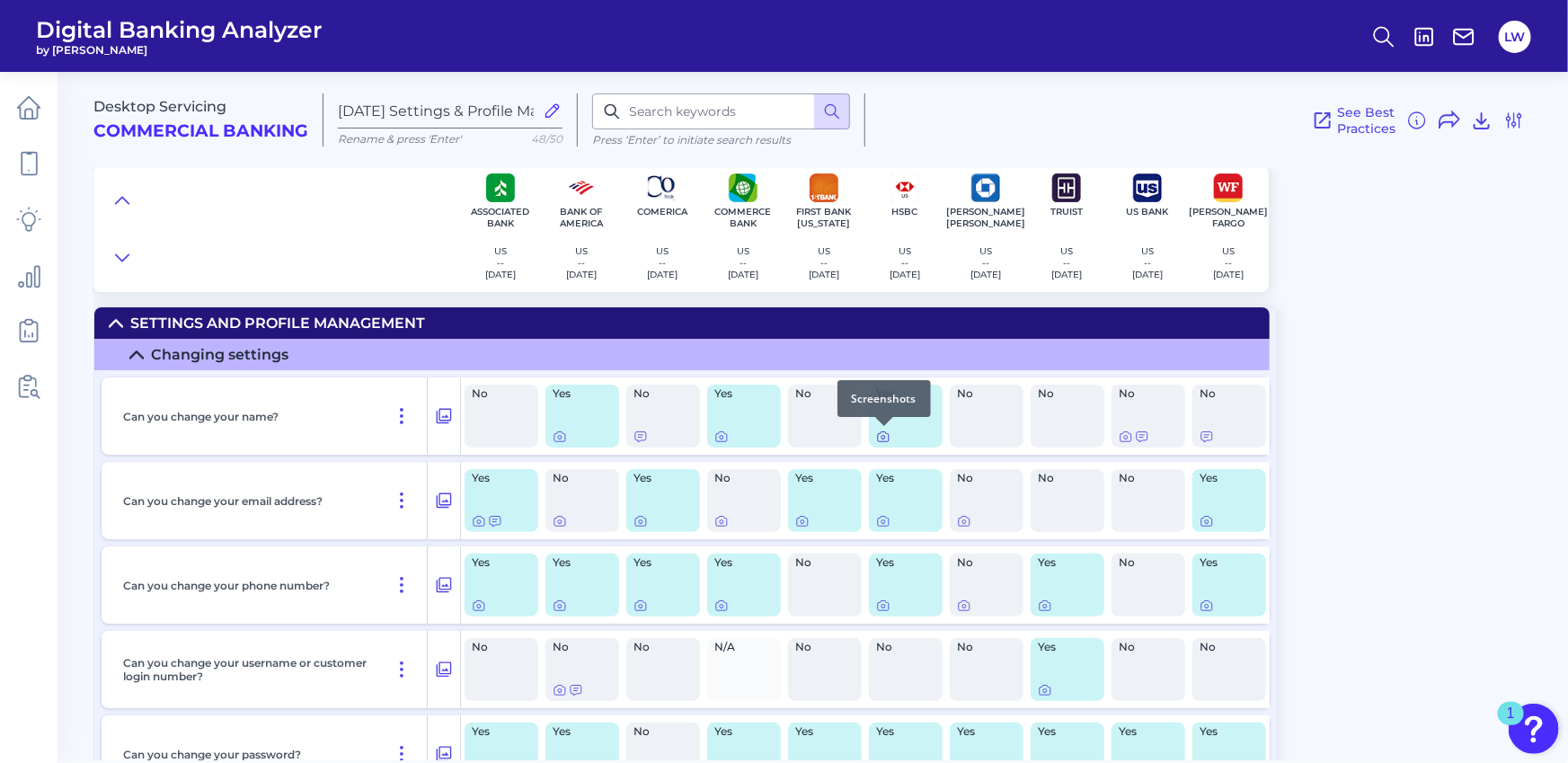
click at [886, 439] on icon at bounding box center [882, 437] width 14 height 14
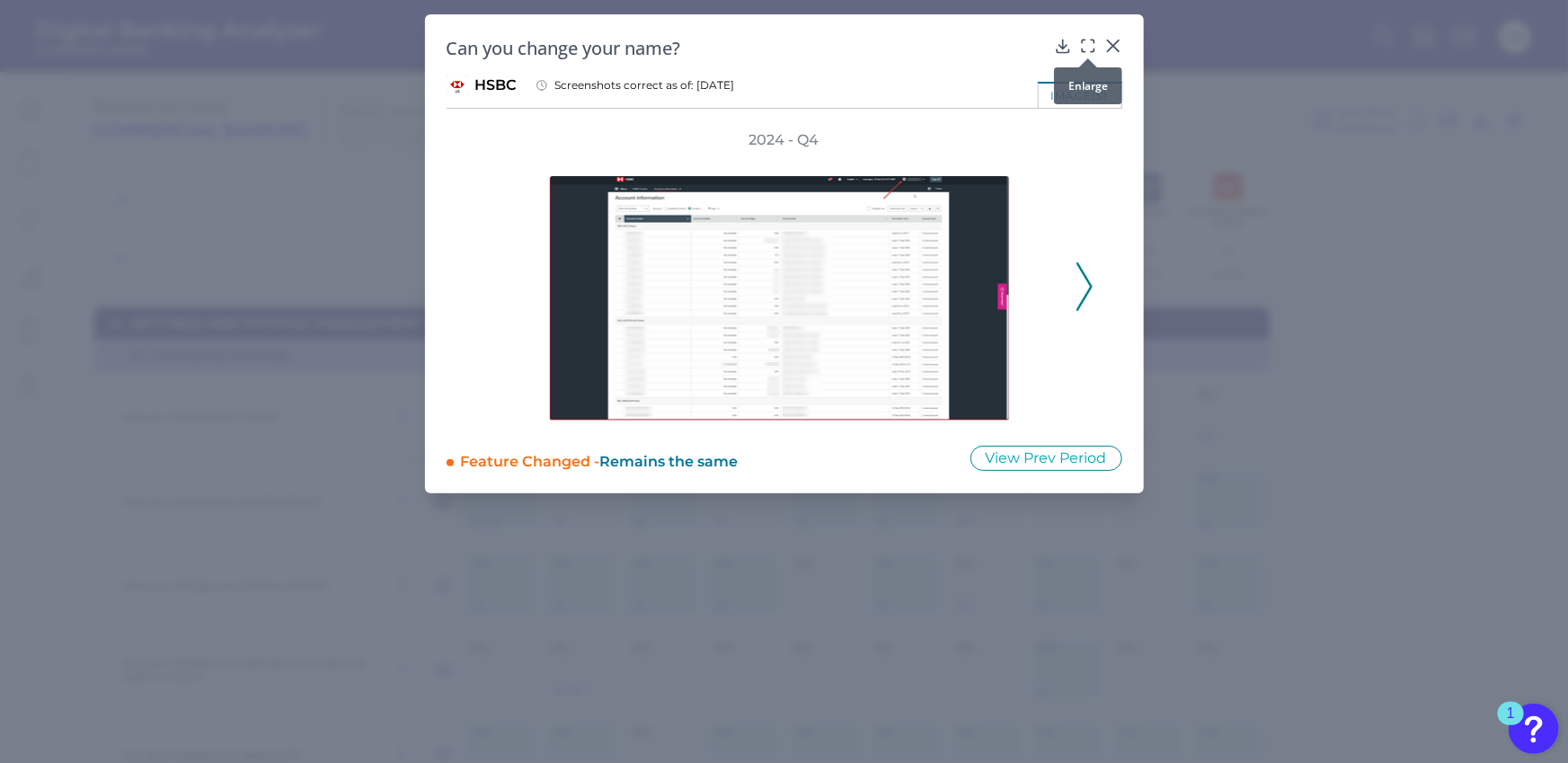
click at [1088, 42] on icon at bounding box center [1088, 46] width 18 height 18
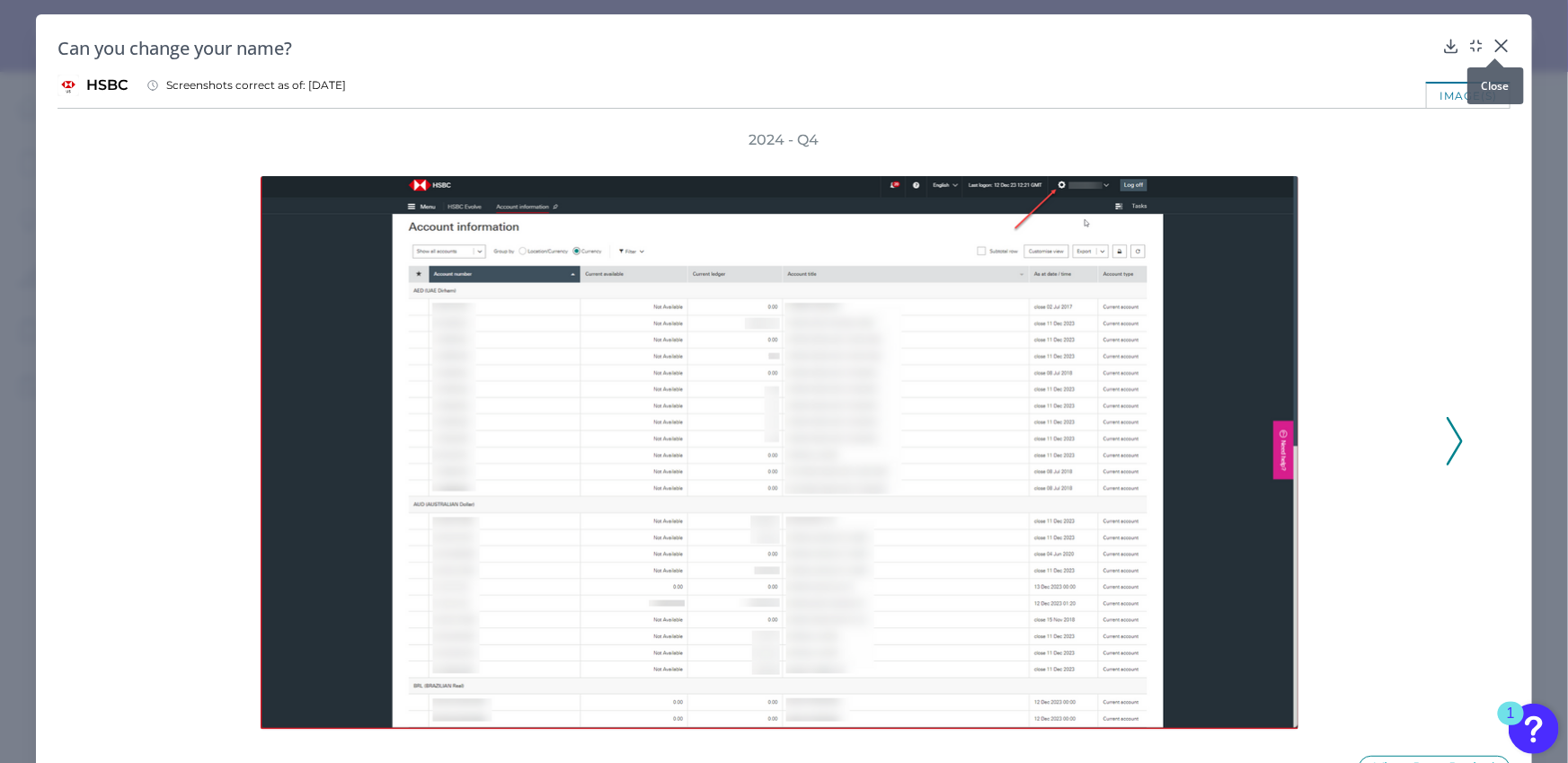
click at [1456, 44] on icon at bounding box center [1501, 46] width 18 height 18
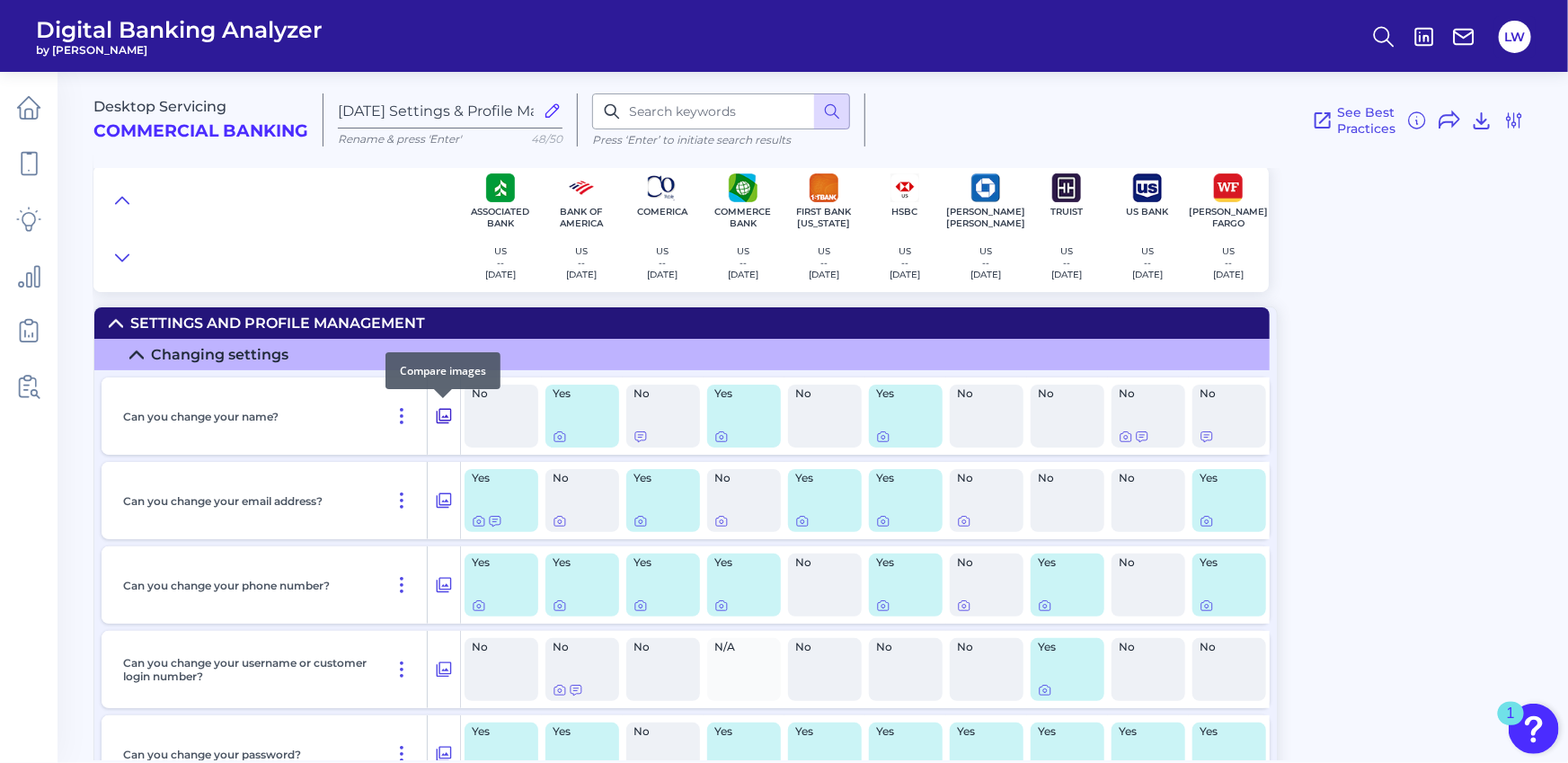
click at [437, 420] on icon at bounding box center [444, 416] width 15 height 15
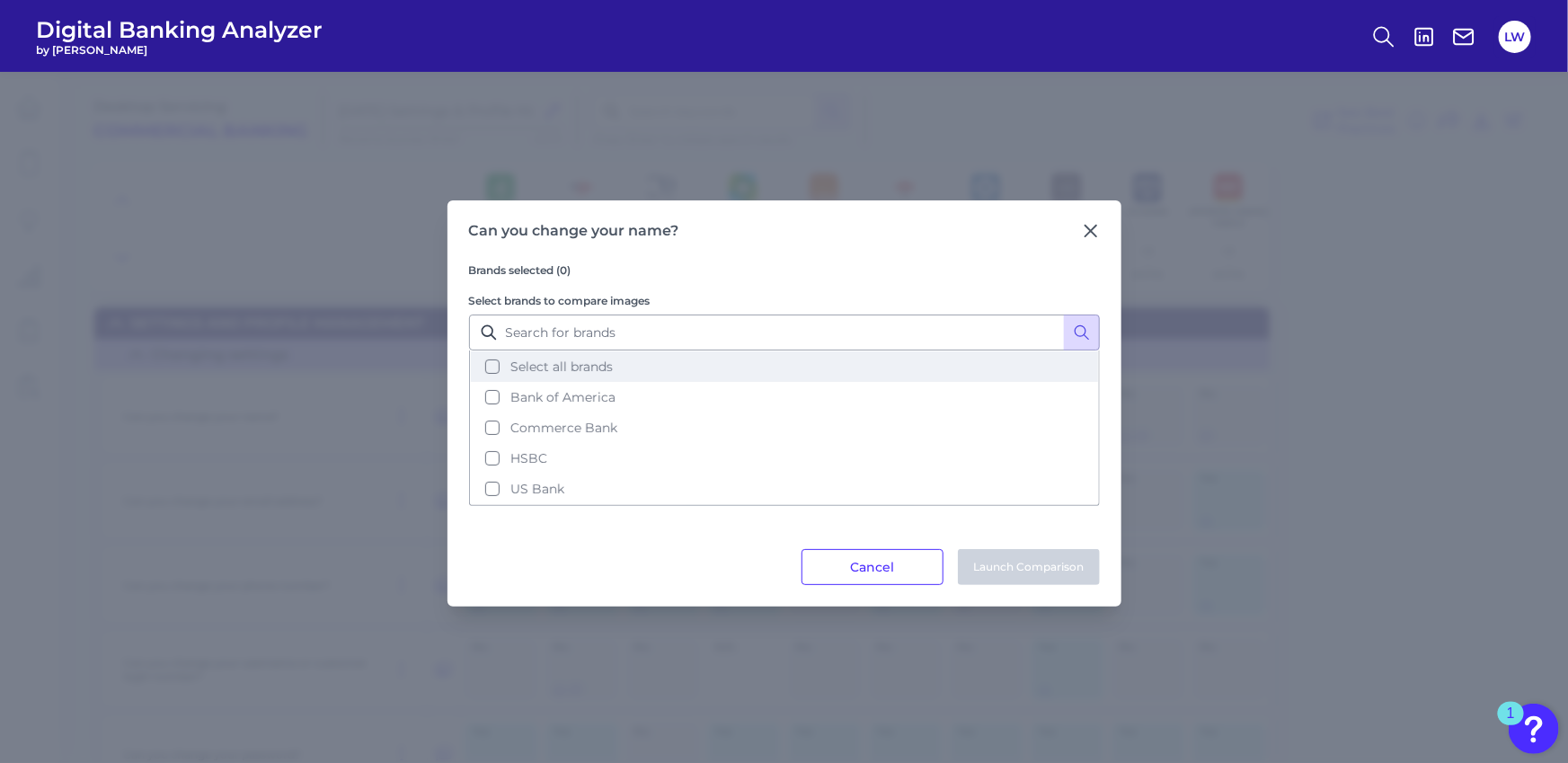
click at [557, 367] on span "Select all brands" at bounding box center [562, 366] width 103 height 16
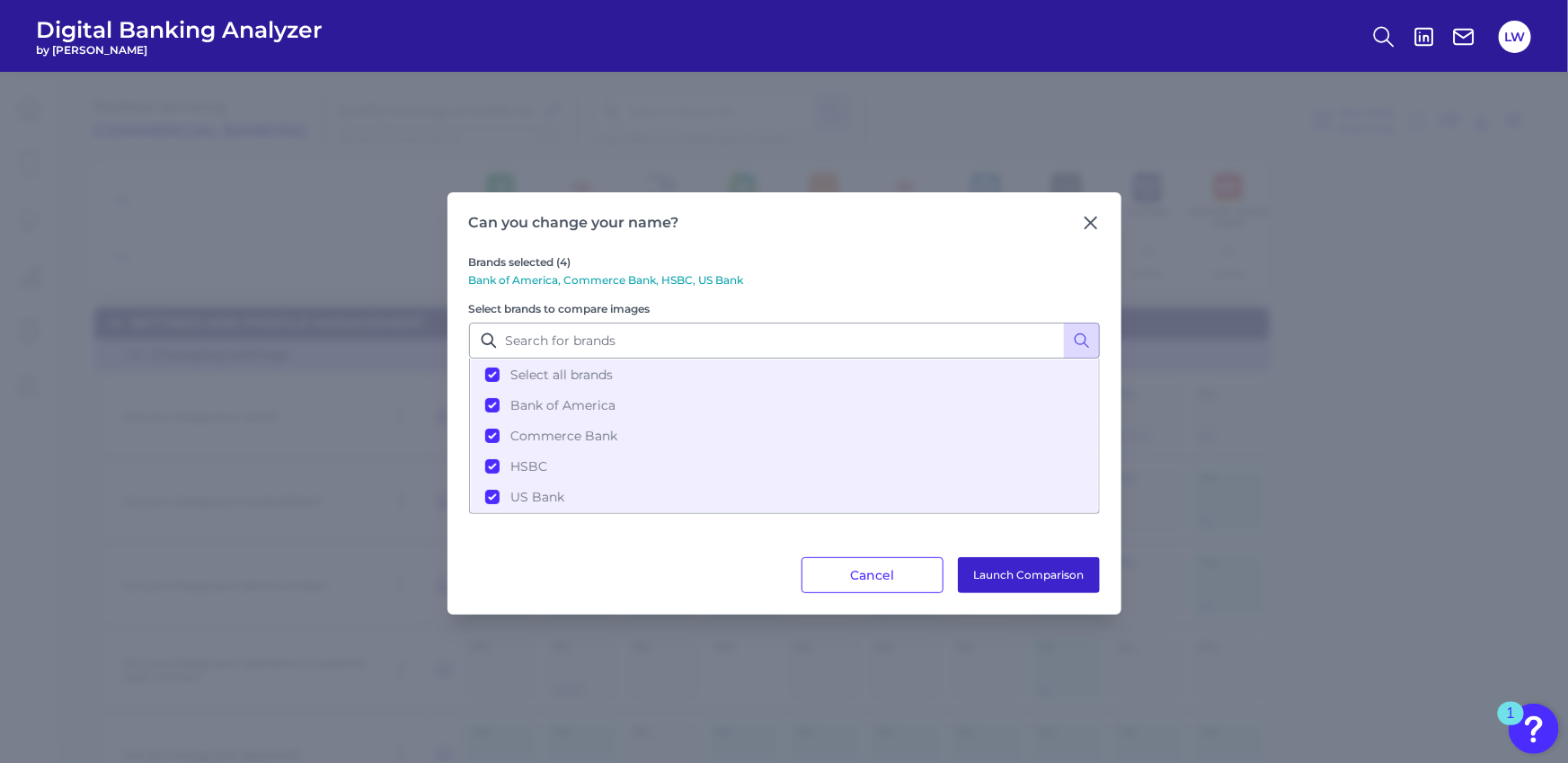
click at [1055, 581] on button "Launch Comparison" at bounding box center [1029, 575] width 142 height 36
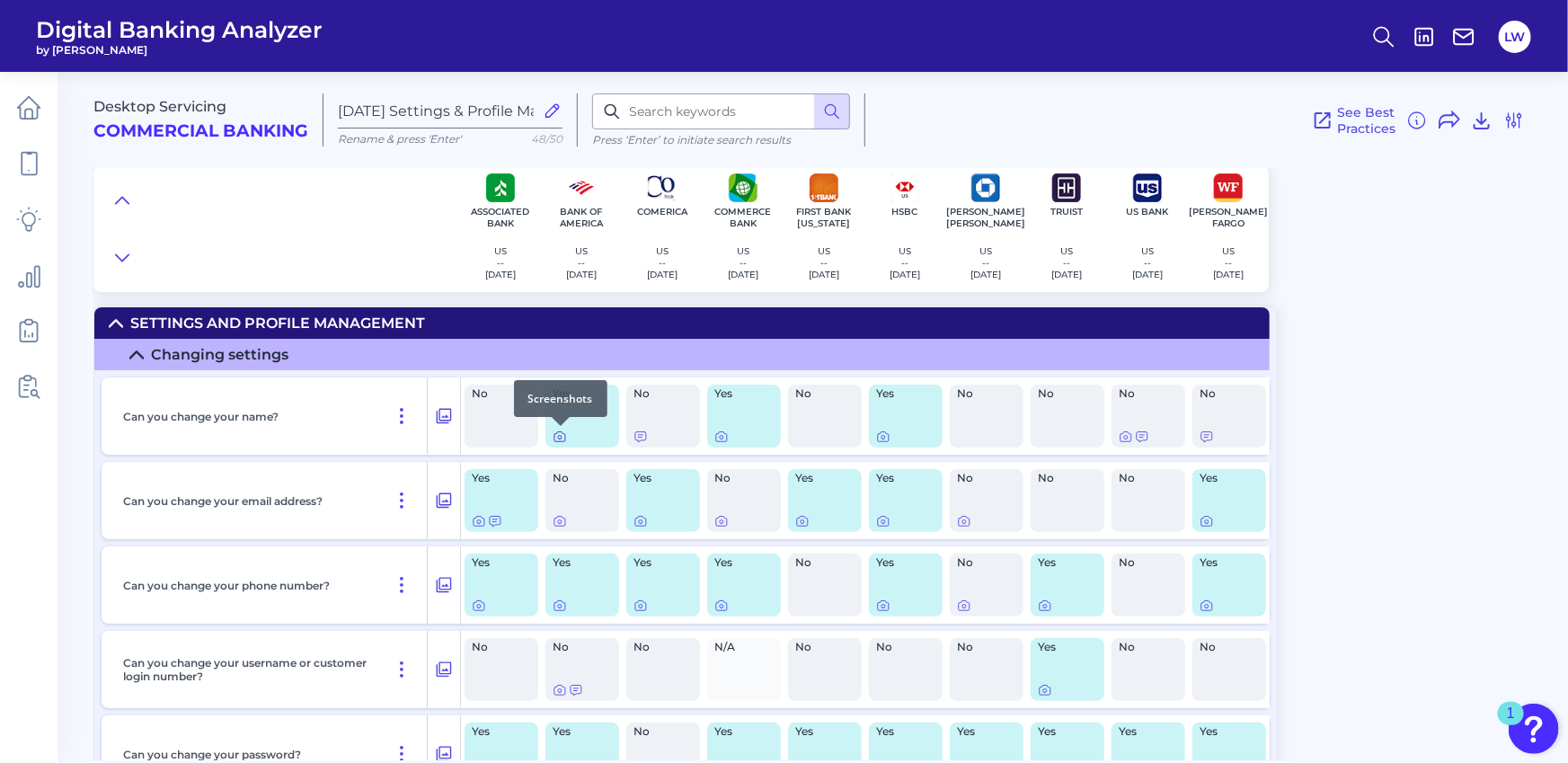
click at [553, 436] on icon at bounding box center [560, 437] width 14 height 14
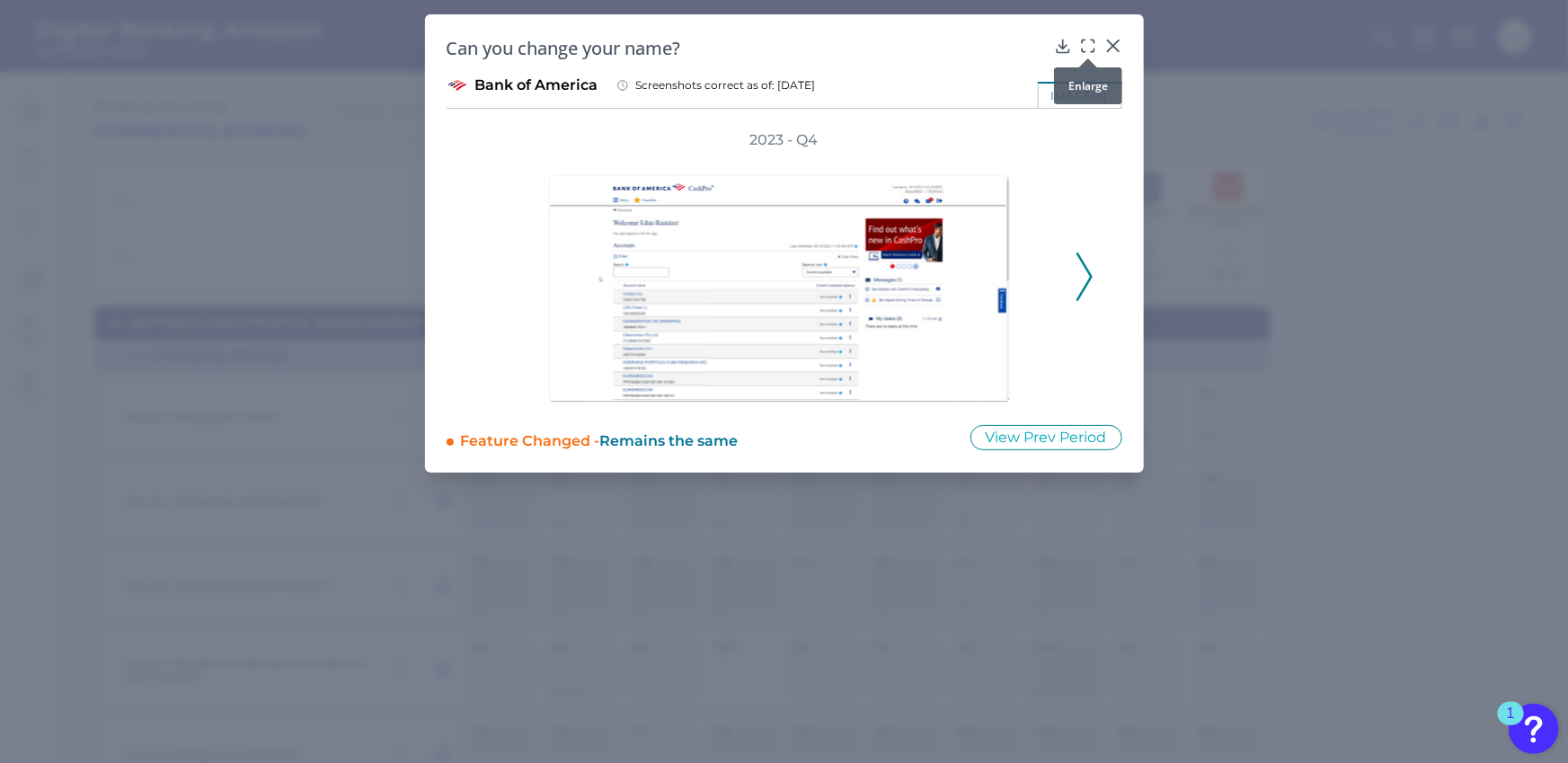
click at [1087, 49] on div at bounding box center [1088, 58] width 18 height 18
click at [1089, 49] on div at bounding box center [1088, 58] width 18 height 18
click at [1089, 42] on icon at bounding box center [1088, 46] width 18 height 18
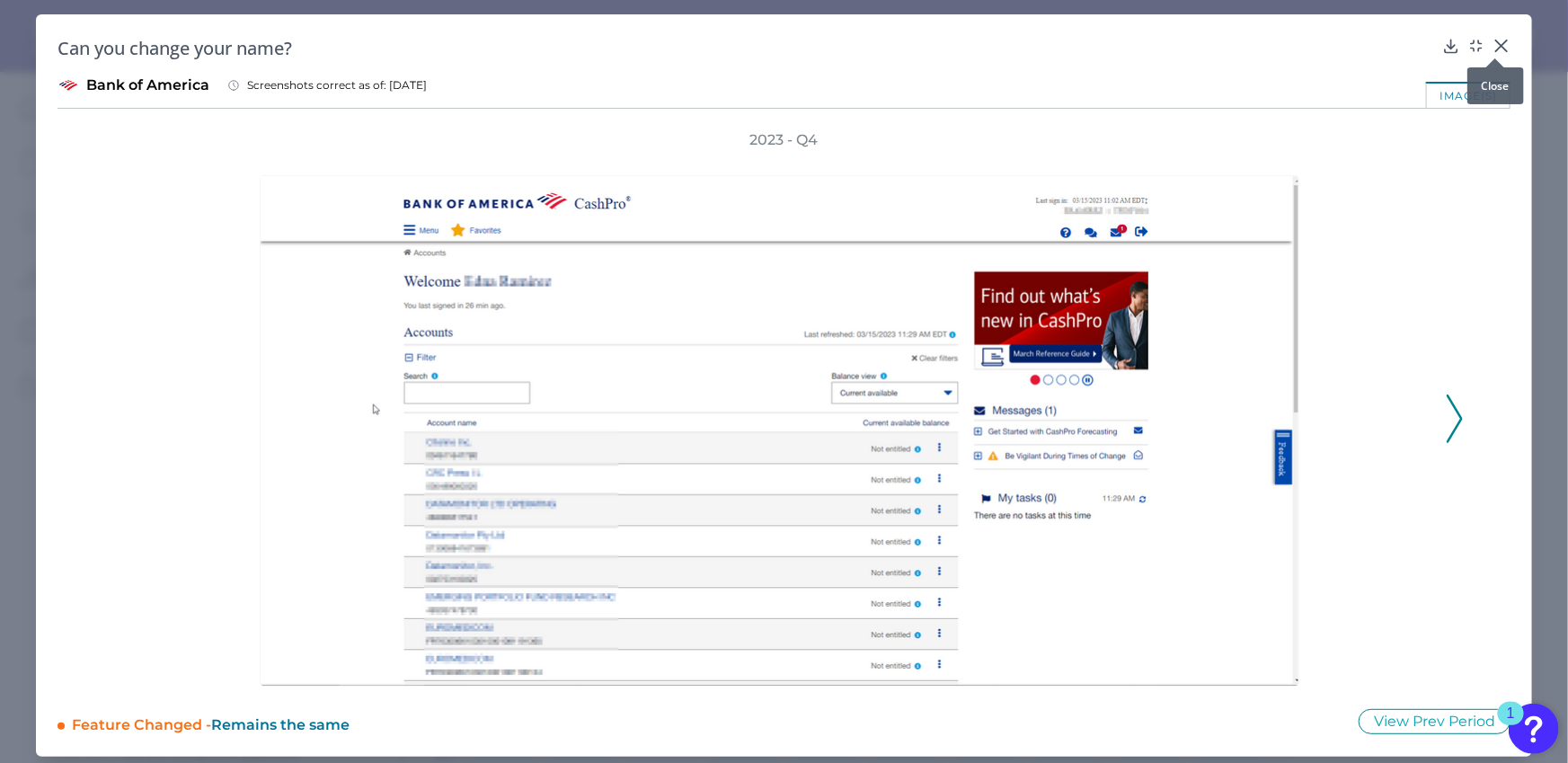
click at [1456, 50] on div at bounding box center [1495, 58] width 18 height 18
click at [1456, 41] on icon at bounding box center [1501, 46] width 18 height 18
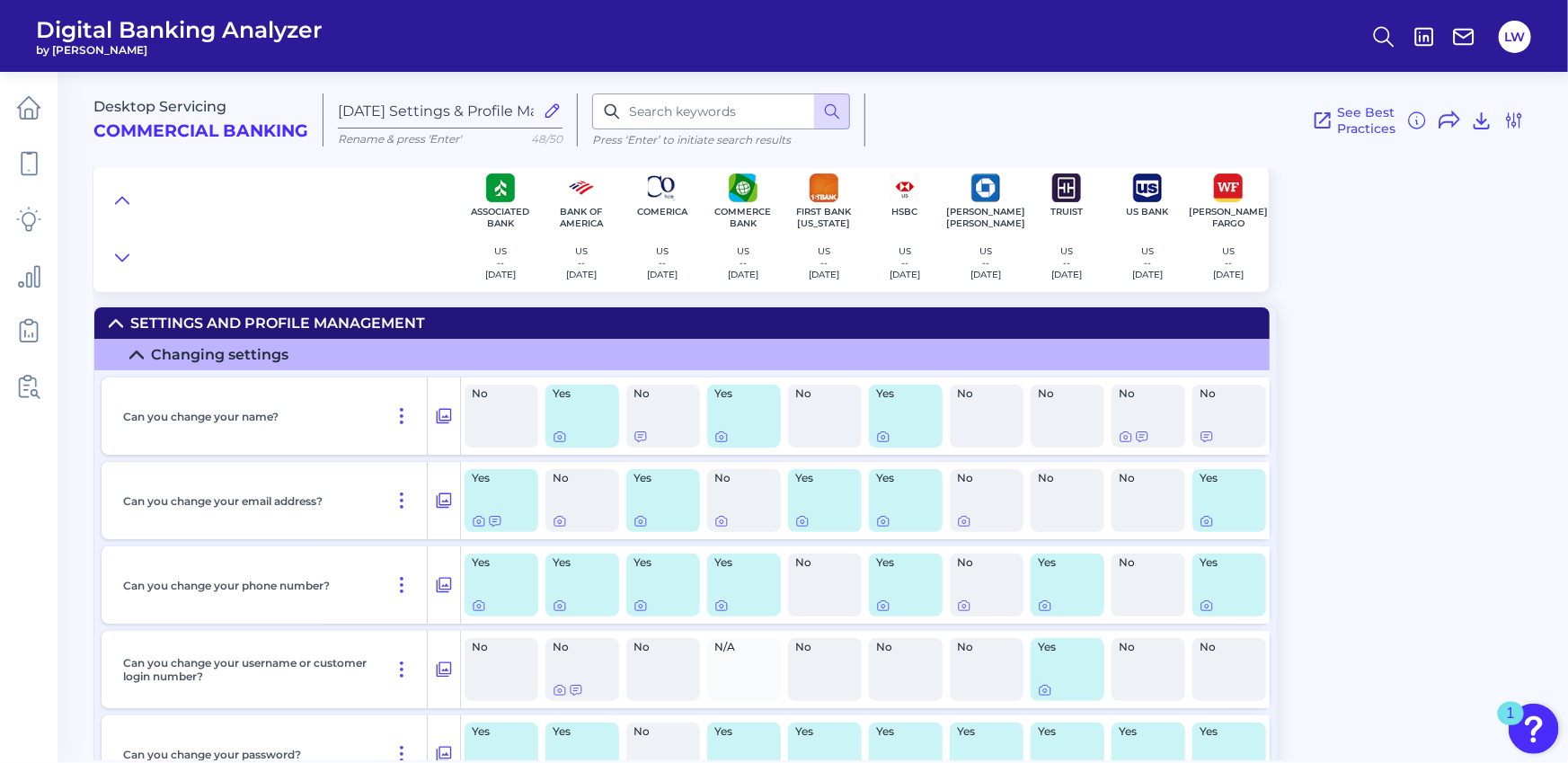
click at [1453, 200] on div "Desktop Servicing Commercial Banking [DATE] Settings & Profile Management Matri…" at bounding box center [830, 175] width 1475 height 233
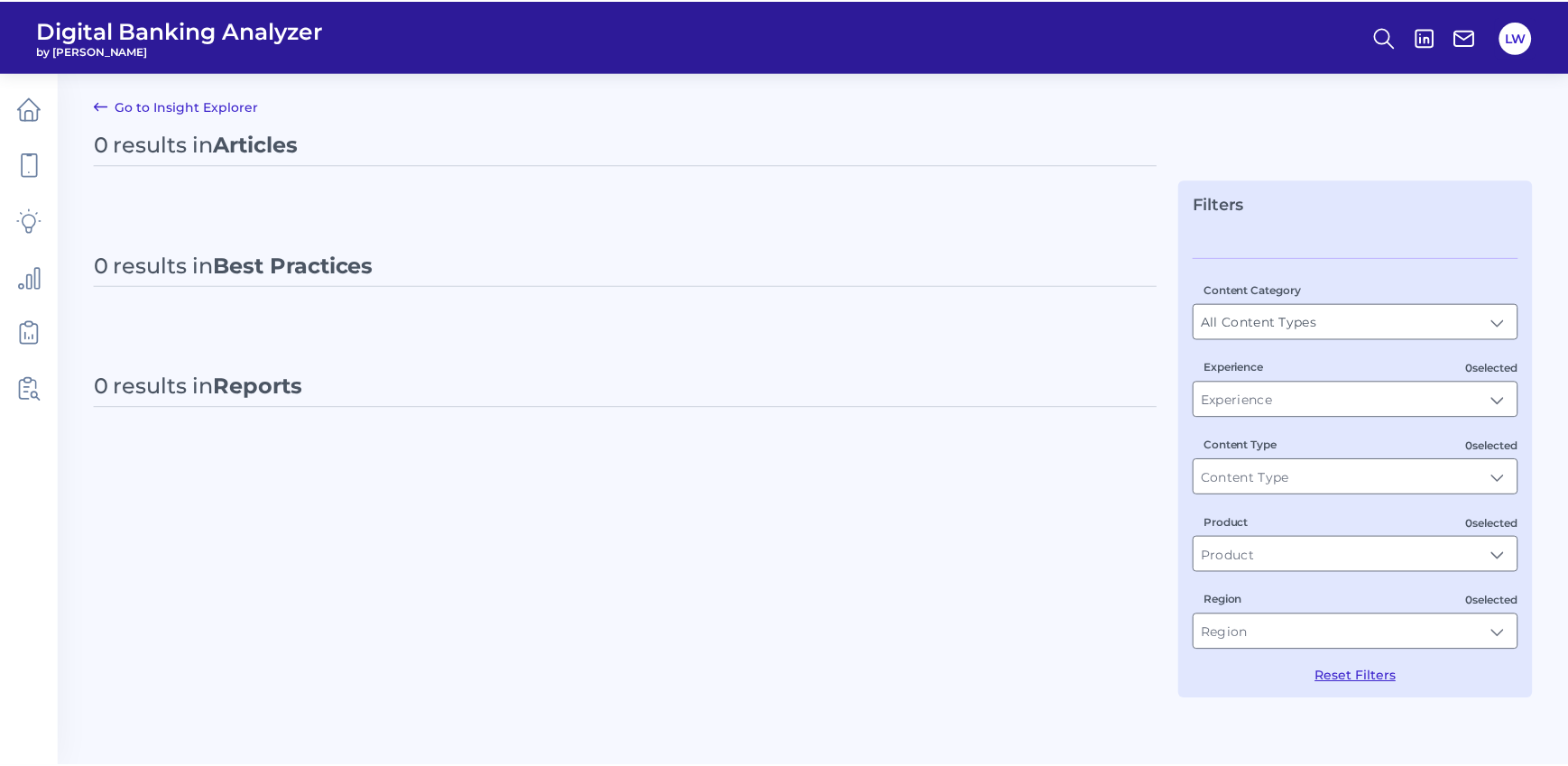
scroll to position [8, 0]
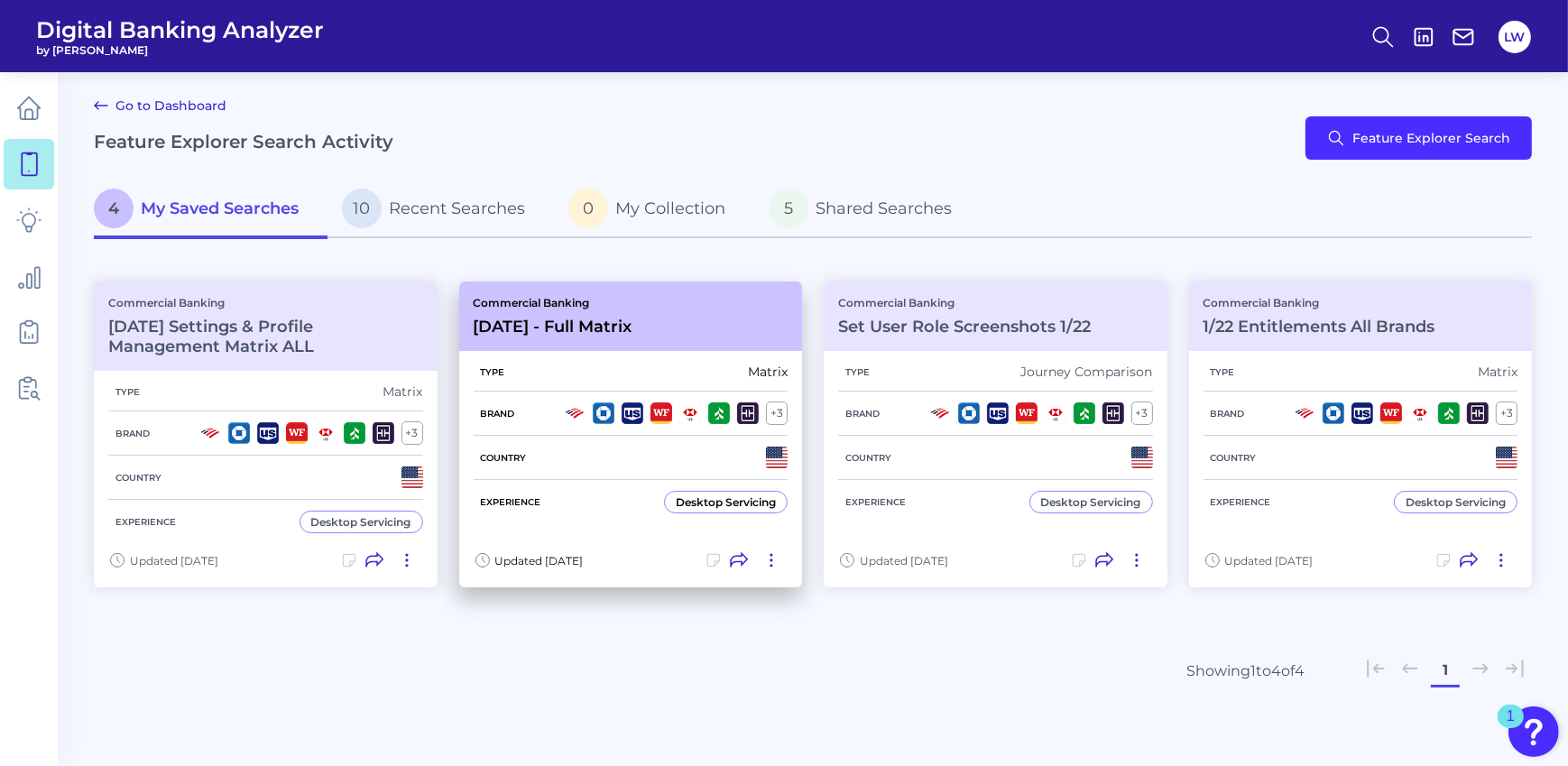
click at [600, 313] on div "Commercial Banking [DATE] - Full Matrix" at bounding box center [554, 316] width 159 height 40
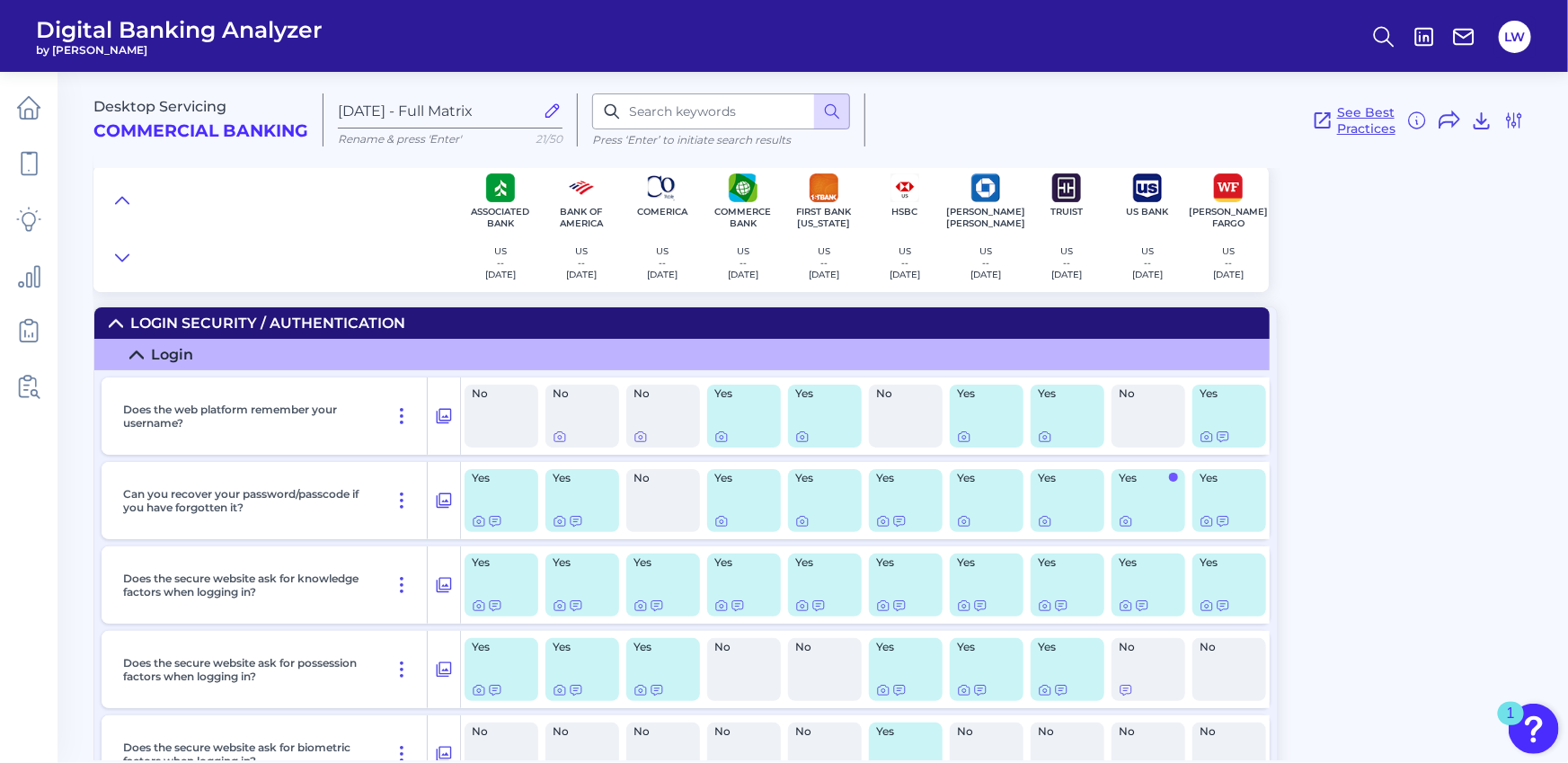
click at [1355, 130] on span "See Best Practices" at bounding box center [1367, 120] width 59 height 33
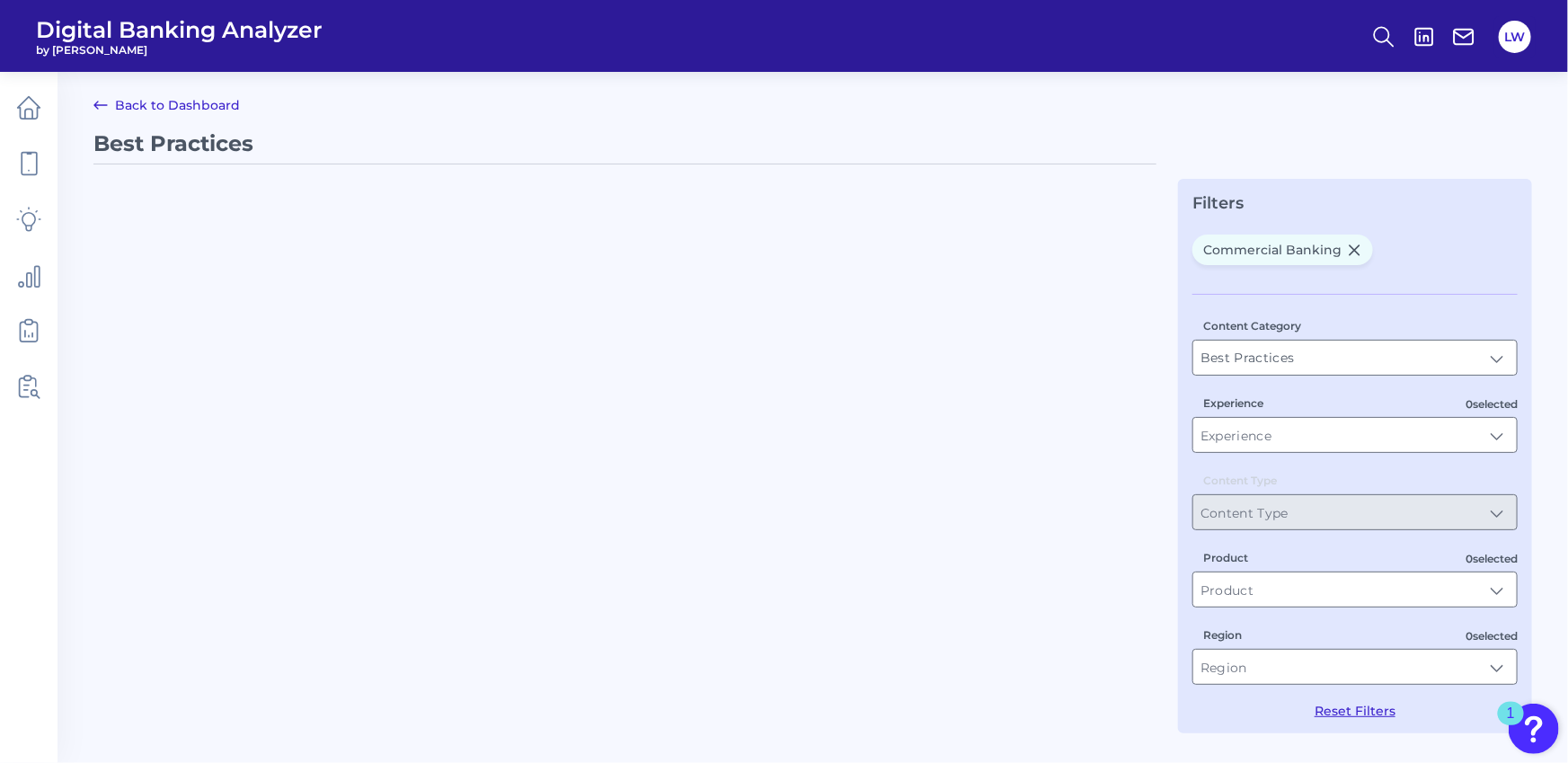
type input "Commercial Banking"
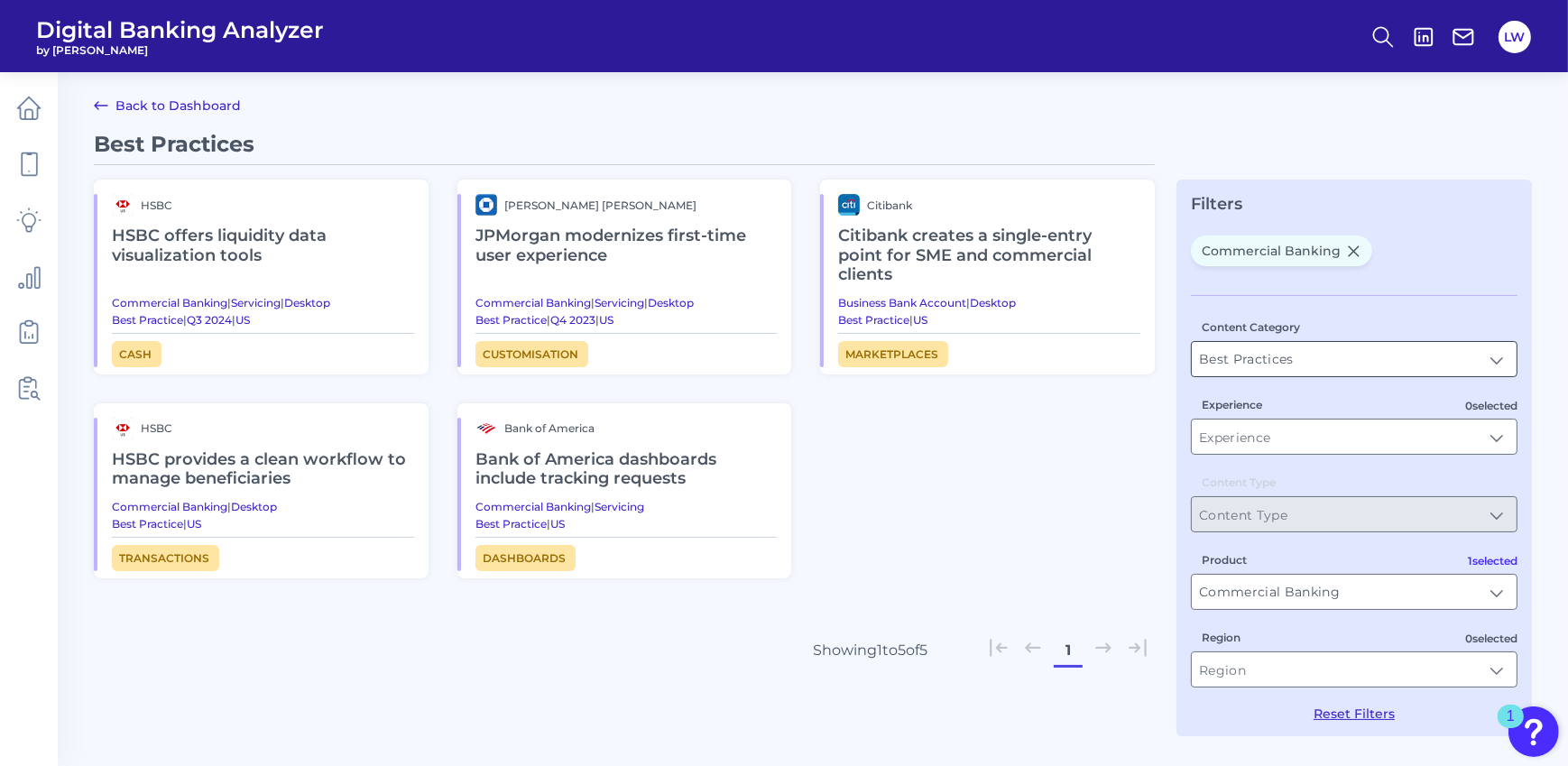
click at [1496, 356] on input "Best Practices" at bounding box center [1354, 359] width 325 height 35
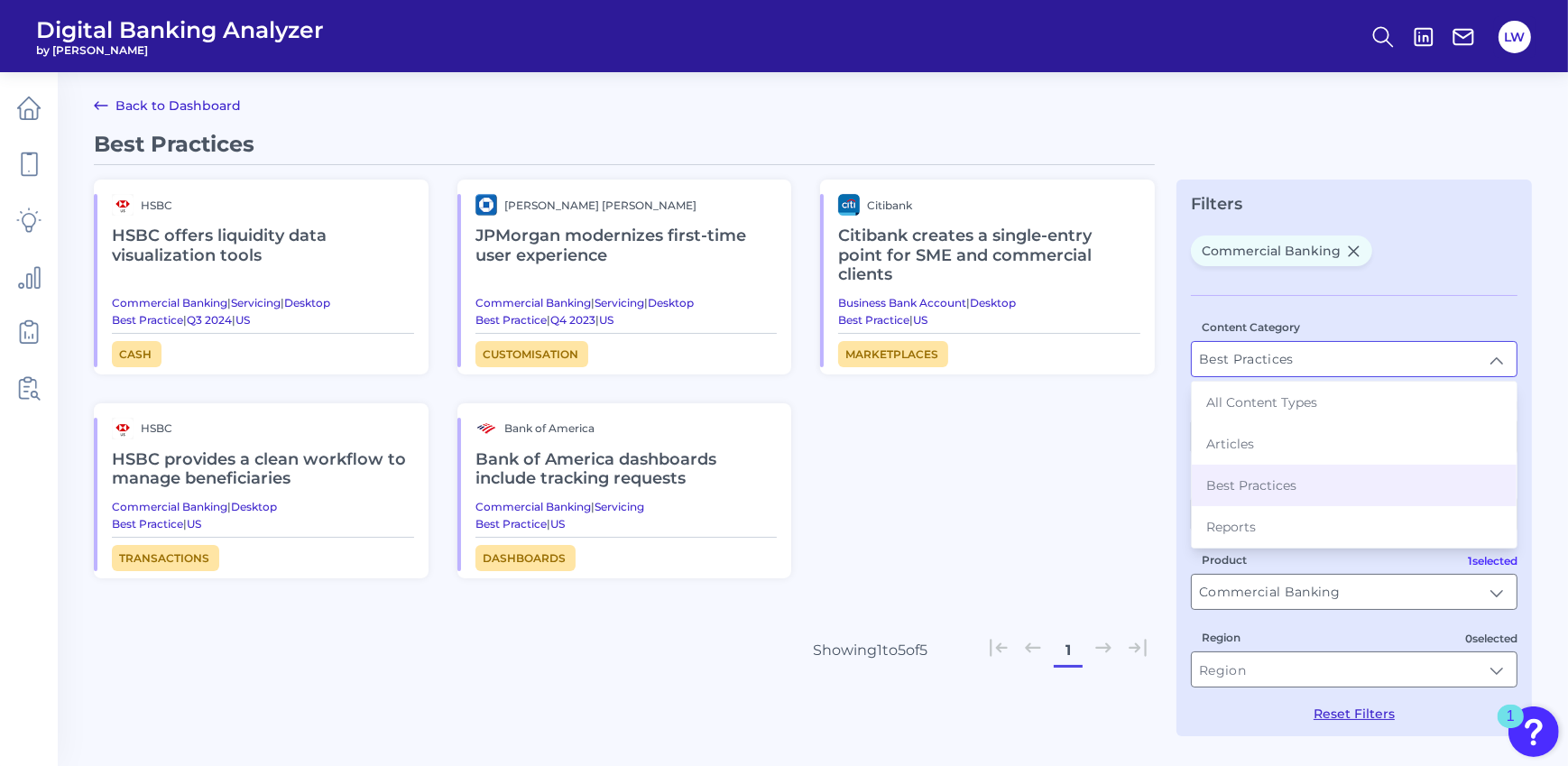
click at [1139, 491] on div "HSBC HSBC offers liquidity data visualization tools Commercial Banking | Servic…" at bounding box center [624, 379] width 1061 height 399
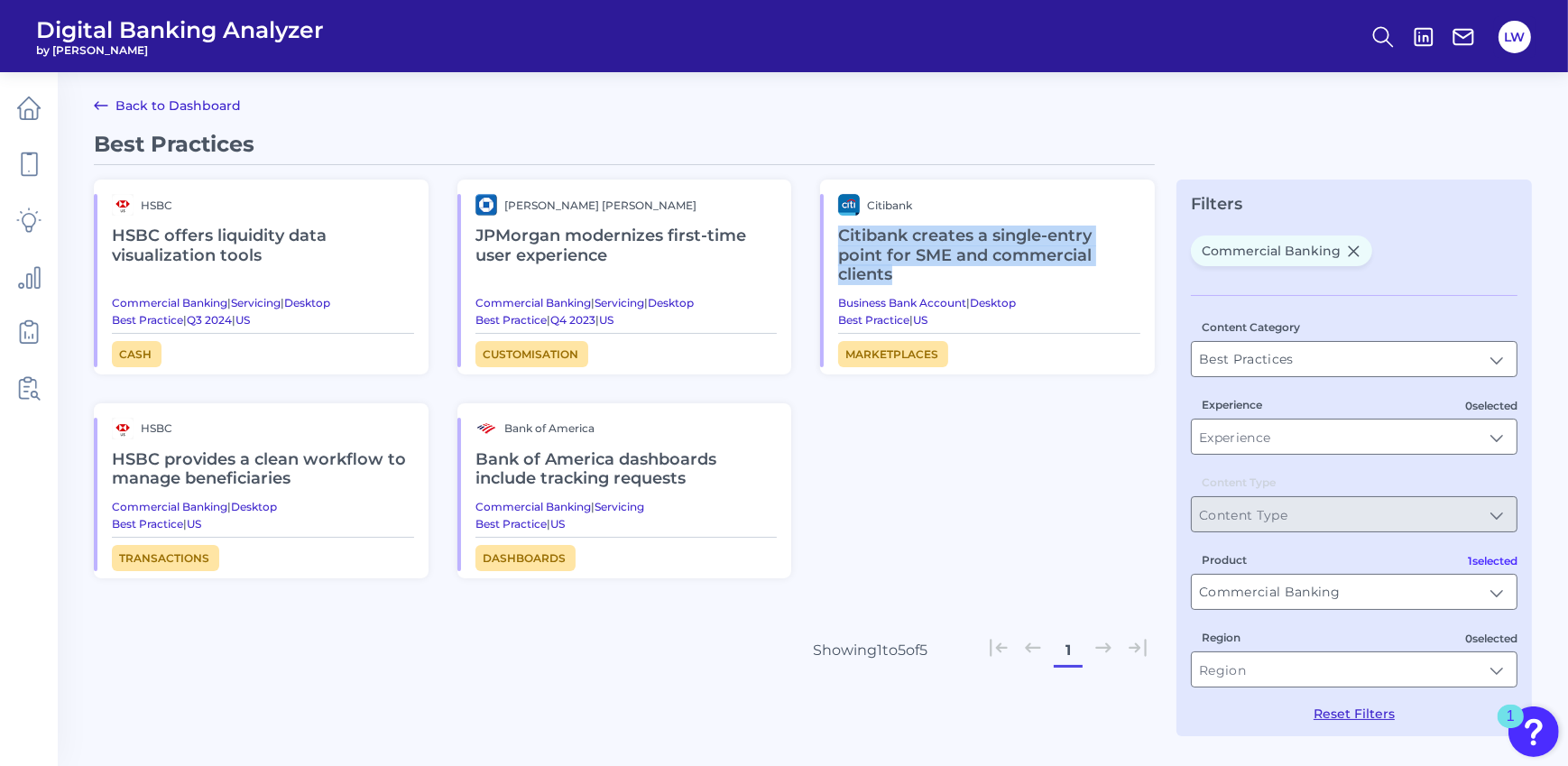
drag, startPoint x: 1066, startPoint y: 271, endPoint x: 827, endPoint y: 236, distance: 241.5
click at [827, 236] on div "Citibank Citibank creates a single-entry point for SME and commercial clients B…" at bounding box center [990, 280] width 332 height 173
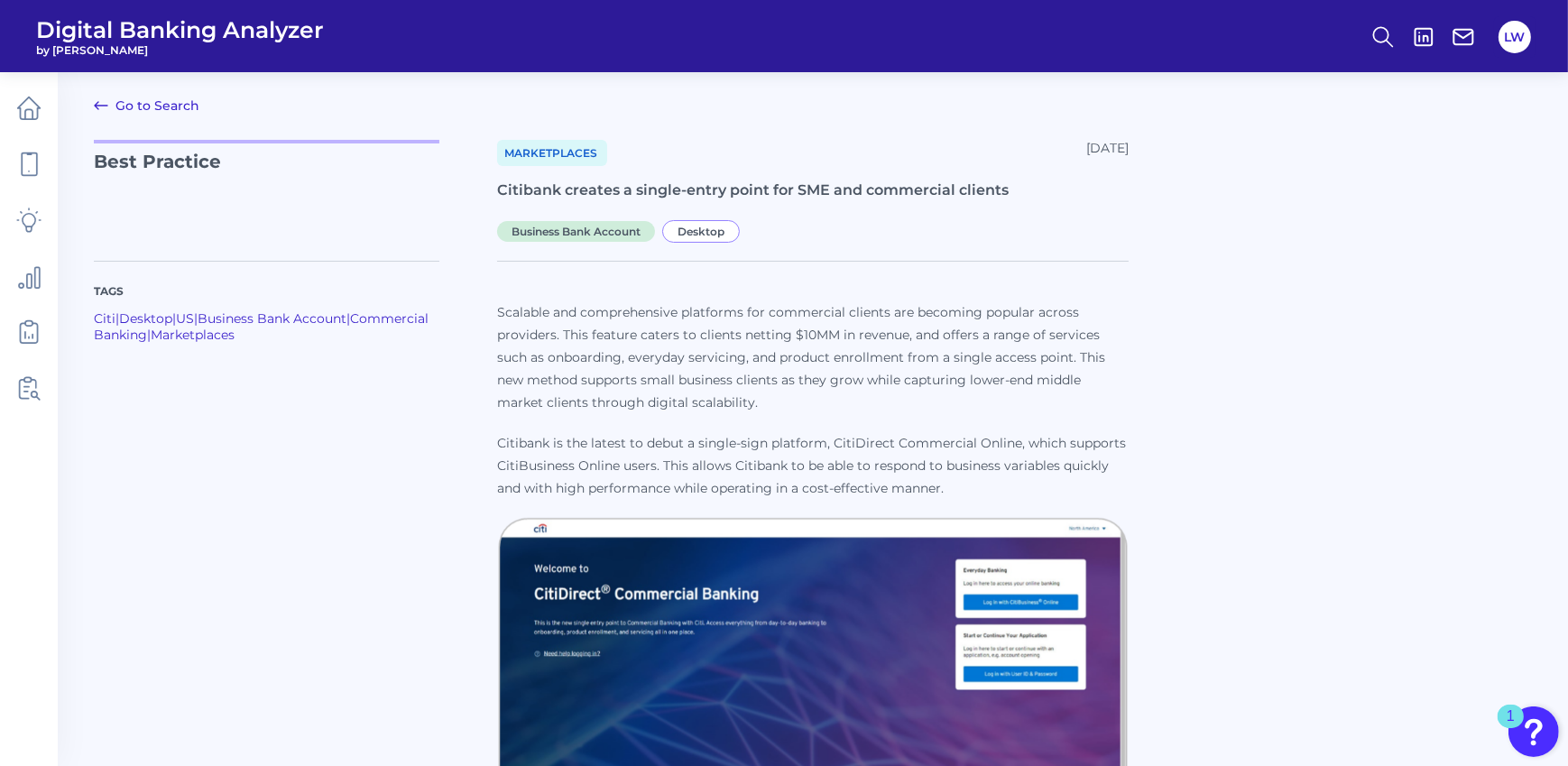
click at [1183, 350] on div "Tags Citi | Desktop | US | Business Bank Account | Commercial Banking | Marketp…" at bounding box center [813, 585] width 1439 height 694
click at [131, 102] on link "Go to Search" at bounding box center [146, 105] width 106 height 22
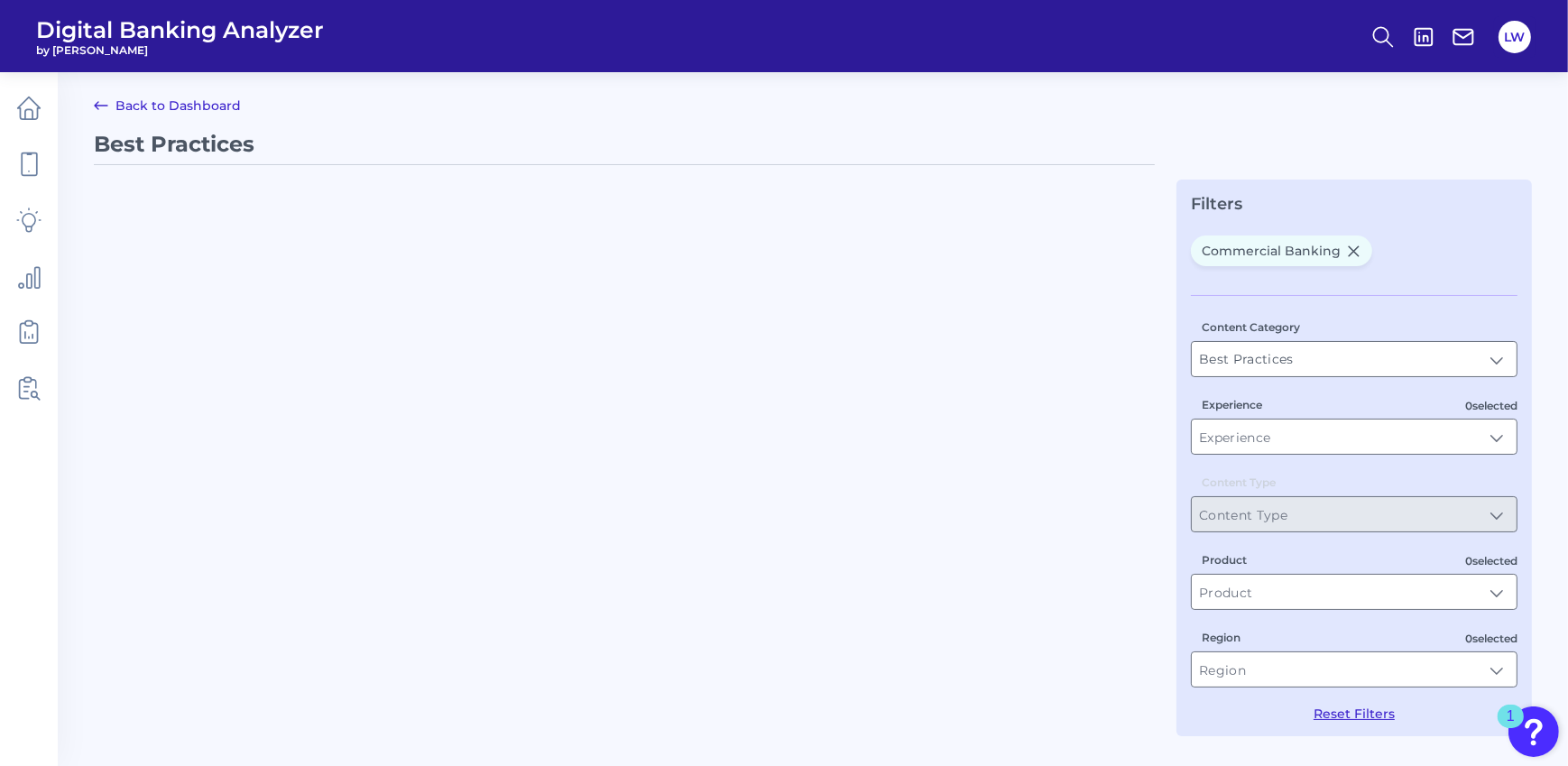
type input "Commercial Banking"
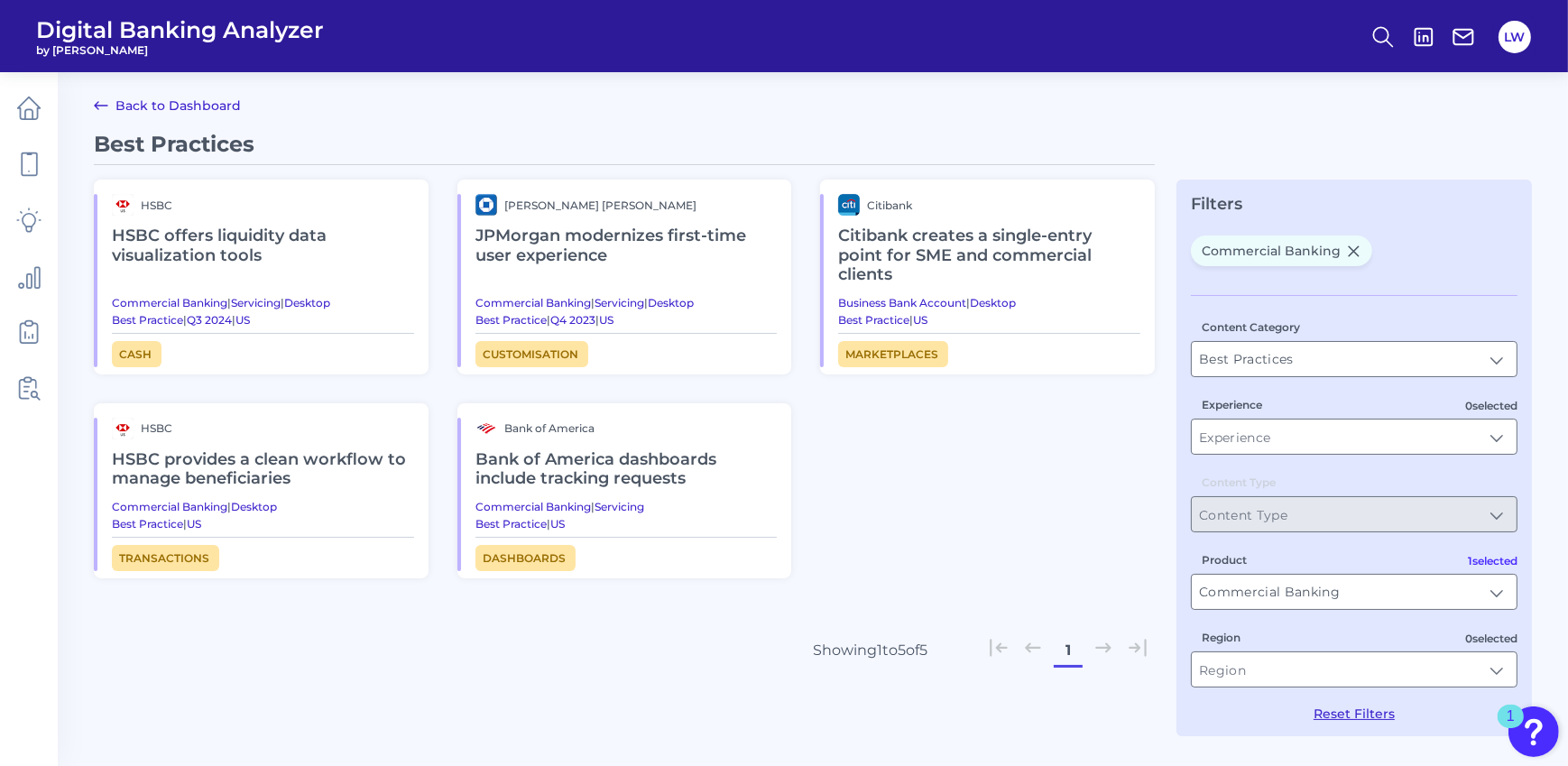
click at [891, 256] on h2 "Citibank creates a single-entry point for SME and commercial clients" at bounding box center [989, 256] width 303 height 81
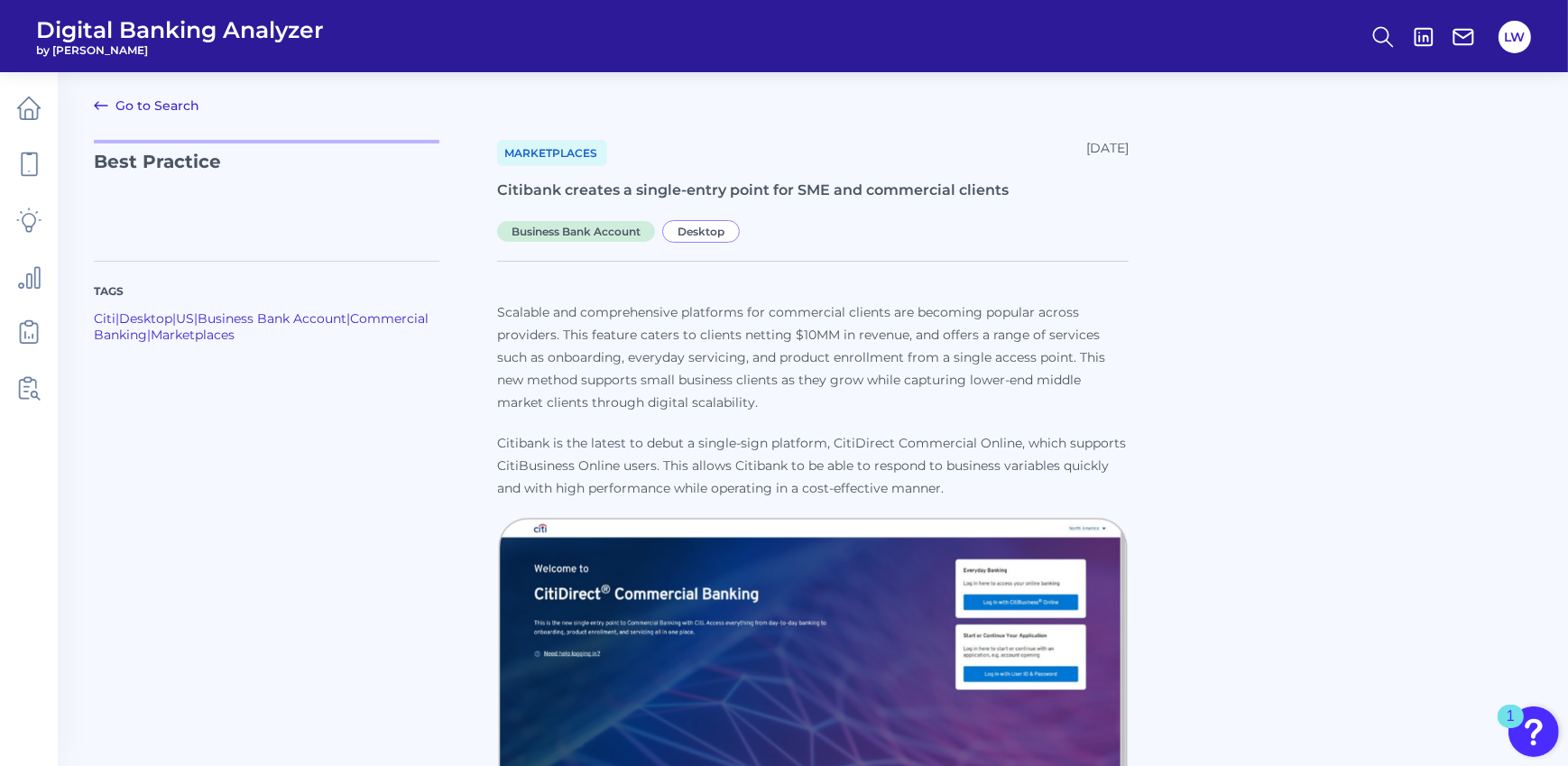
click at [1263, 404] on div "Tags Citi | Desktop | US | Business Bank Account | Commercial Banking | Marketp…" at bounding box center [813, 585] width 1439 height 694
click at [128, 105] on link "Go to Search" at bounding box center [146, 105] width 106 height 22
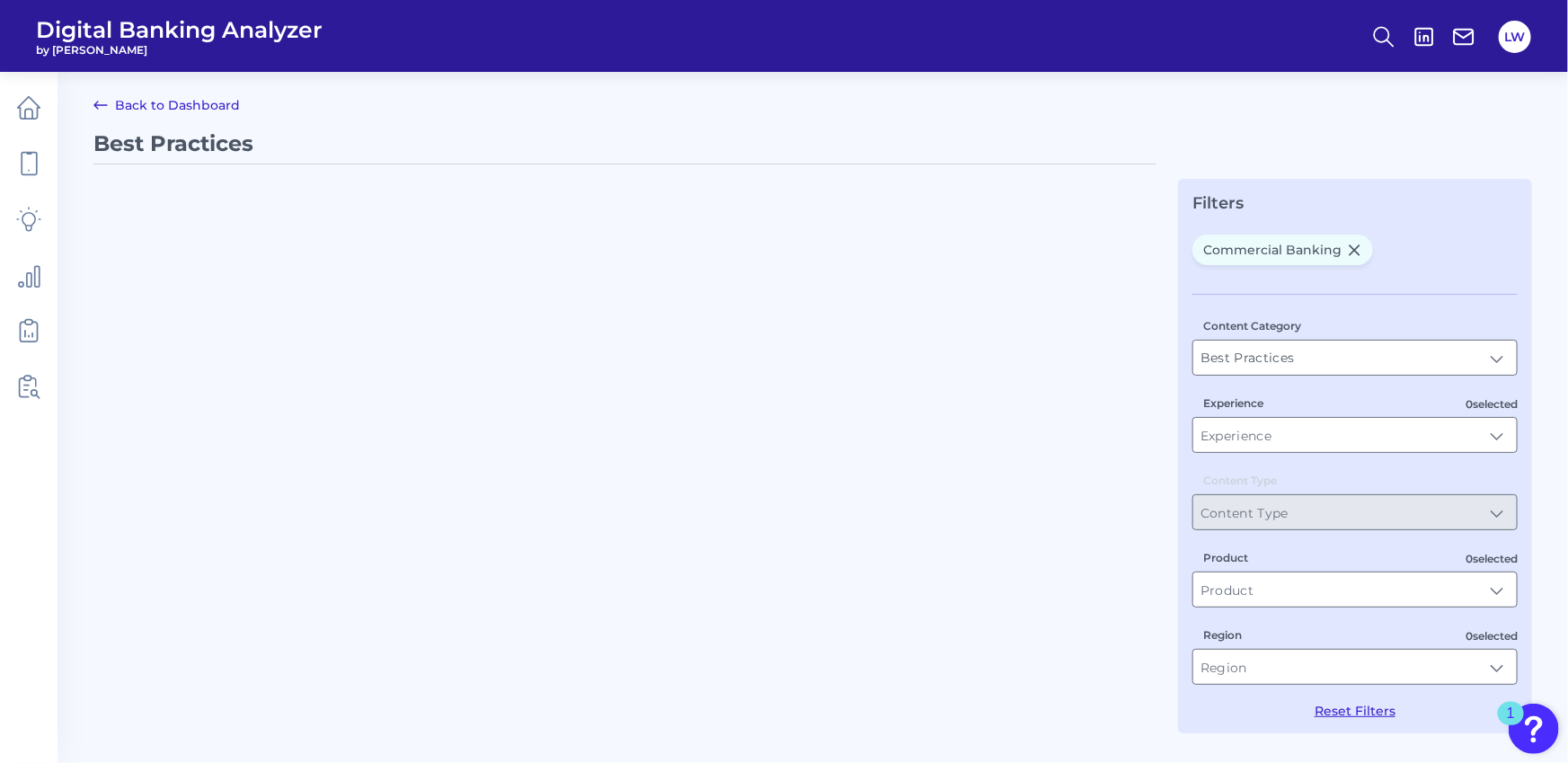
type input "Commercial Banking"
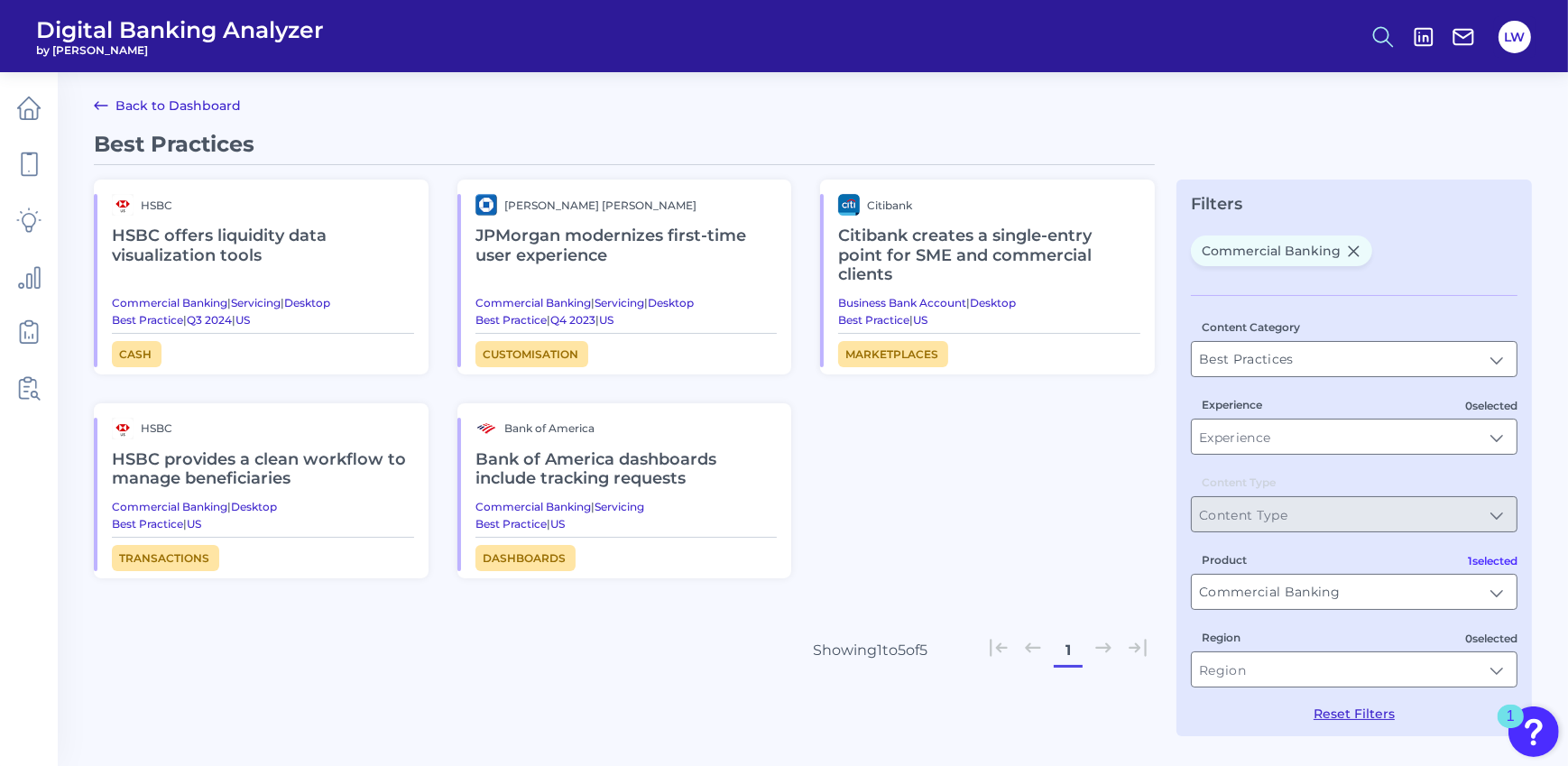
click at [1379, 41] on icon at bounding box center [1383, 37] width 25 height 25
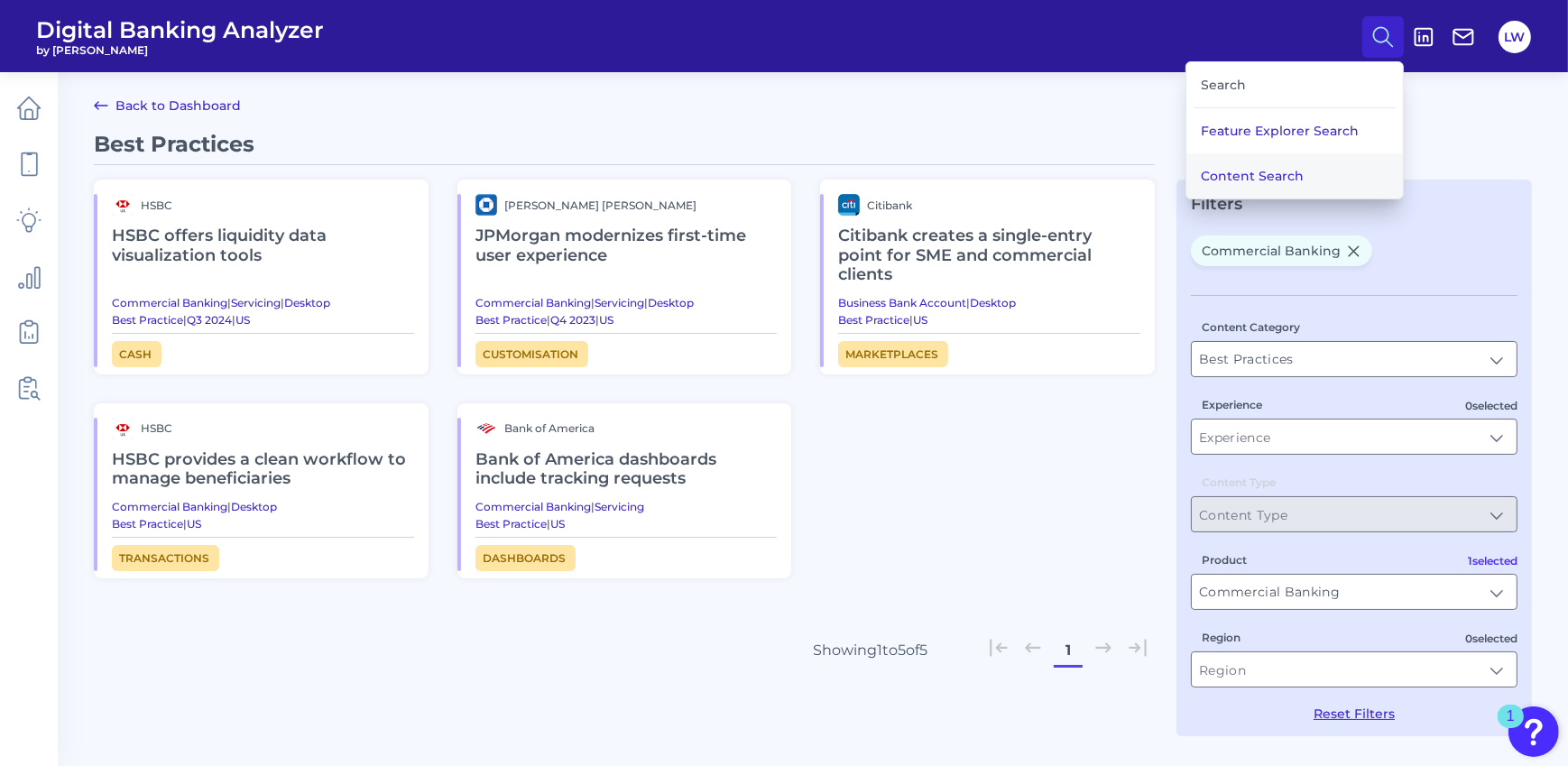
click at [1259, 178] on button "Content Search" at bounding box center [1294, 176] width 216 height 45
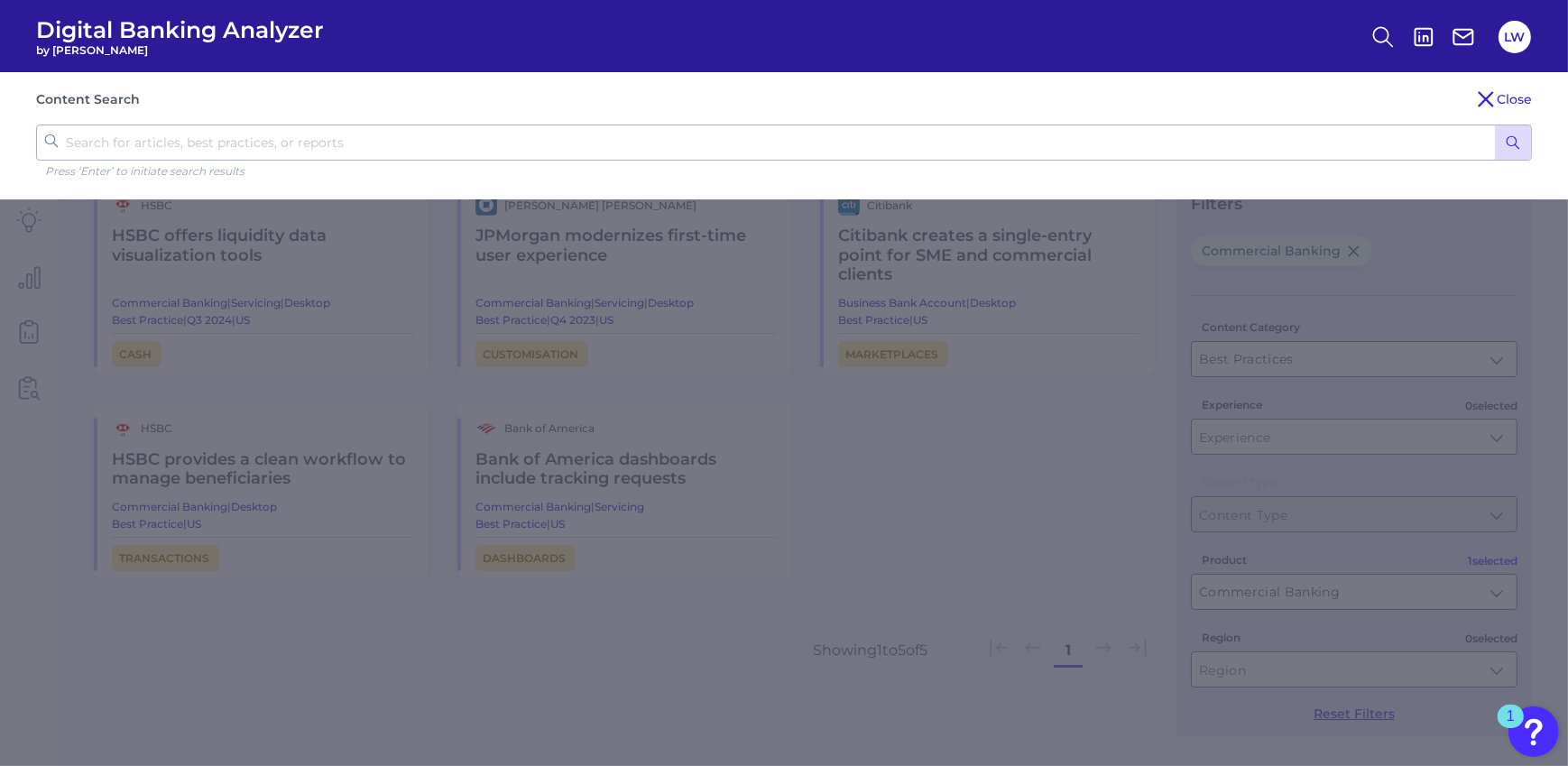
click at [368, 135] on input "text" at bounding box center [784, 142] width 1496 height 37
type input "collateral"
click at [1495, 125] on button "submit" at bounding box center [1513, 142] width 37 height 35
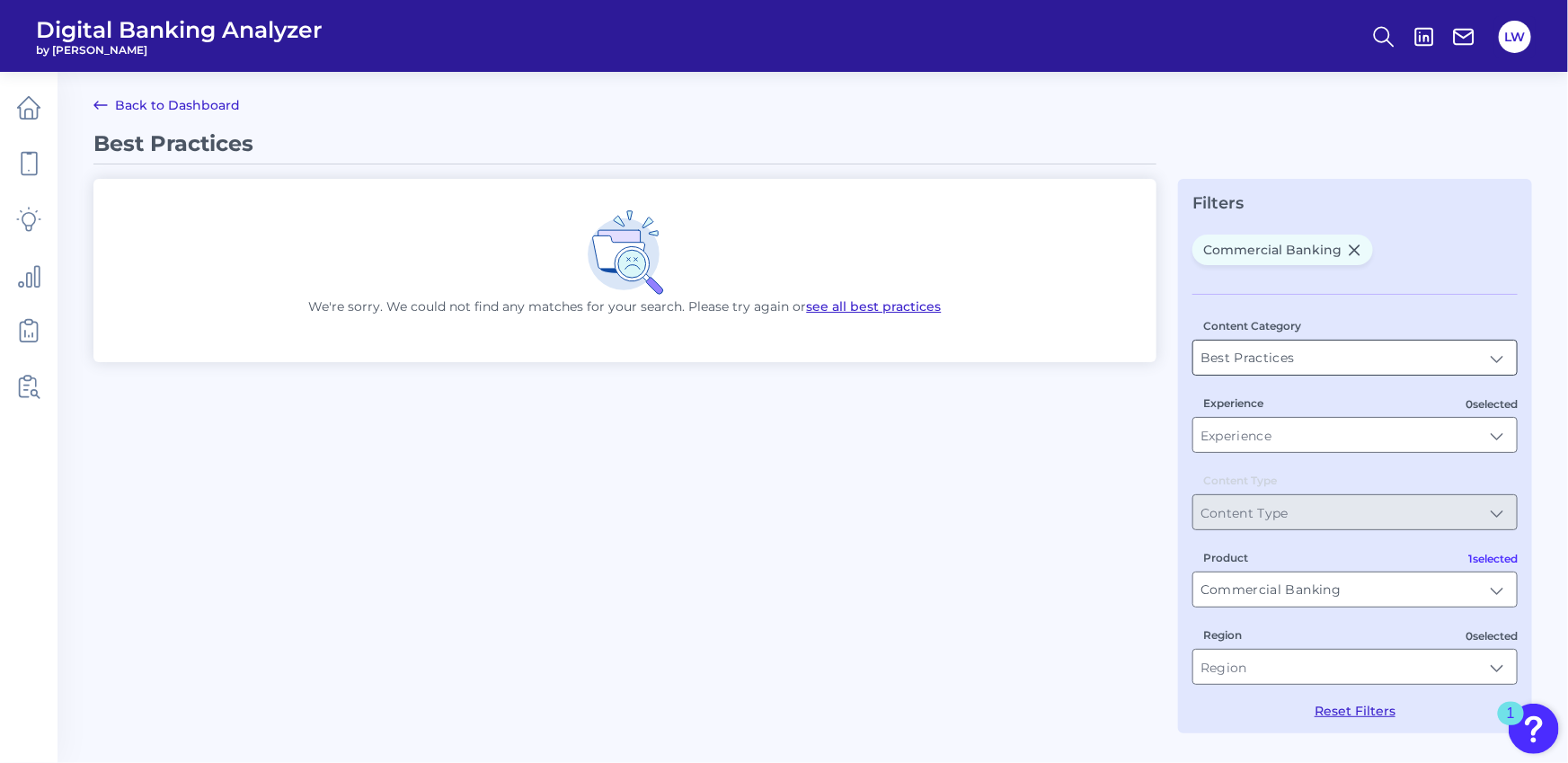
click at [1396, 359] on input "Best Practices" at bounding box center [1354, 357] width 324 height 35
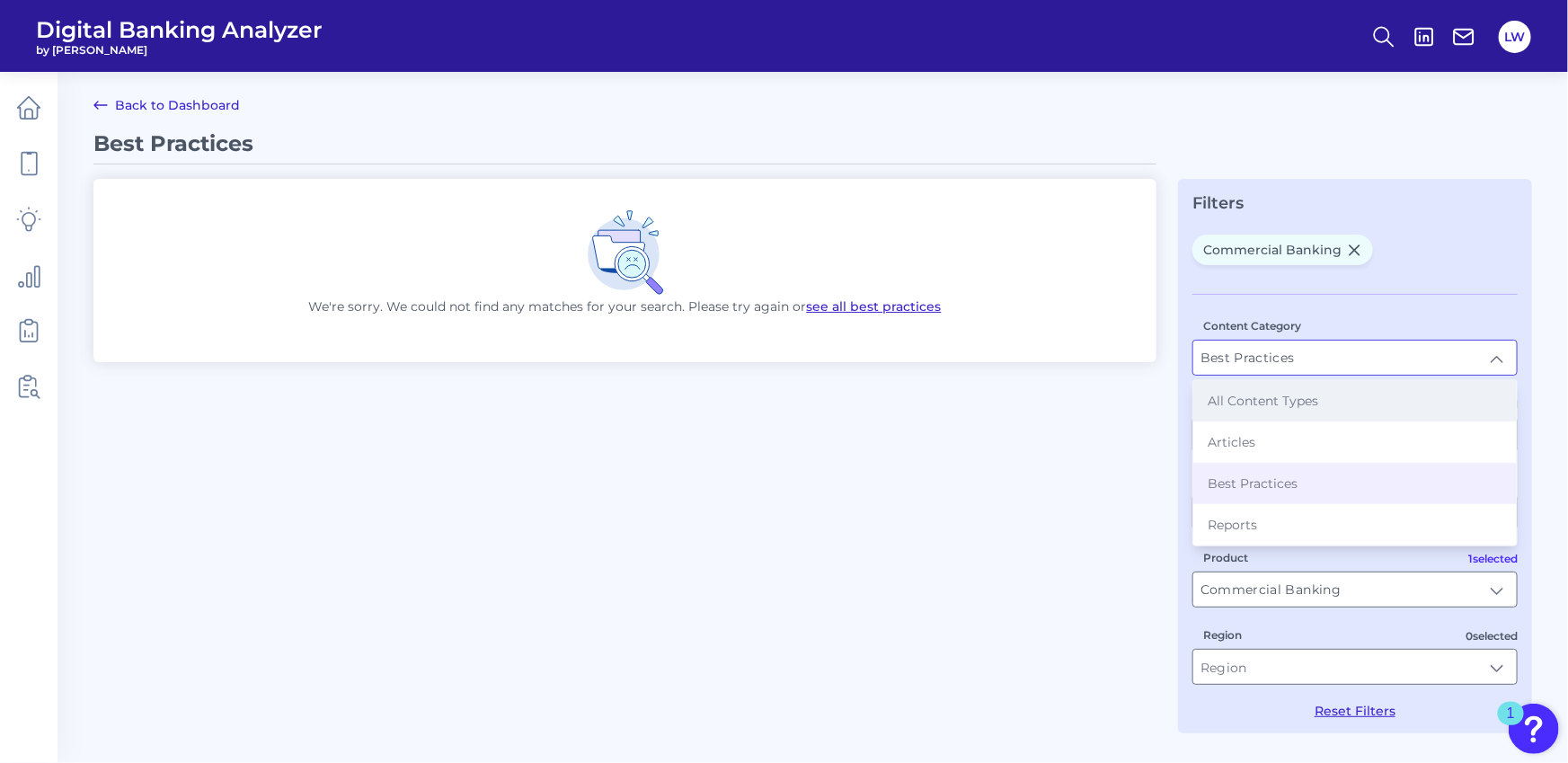
click at [1256, 401] on span "All Content Types" at bounding box center [1263, 400] width 111 height 16
type input "All Content Types"
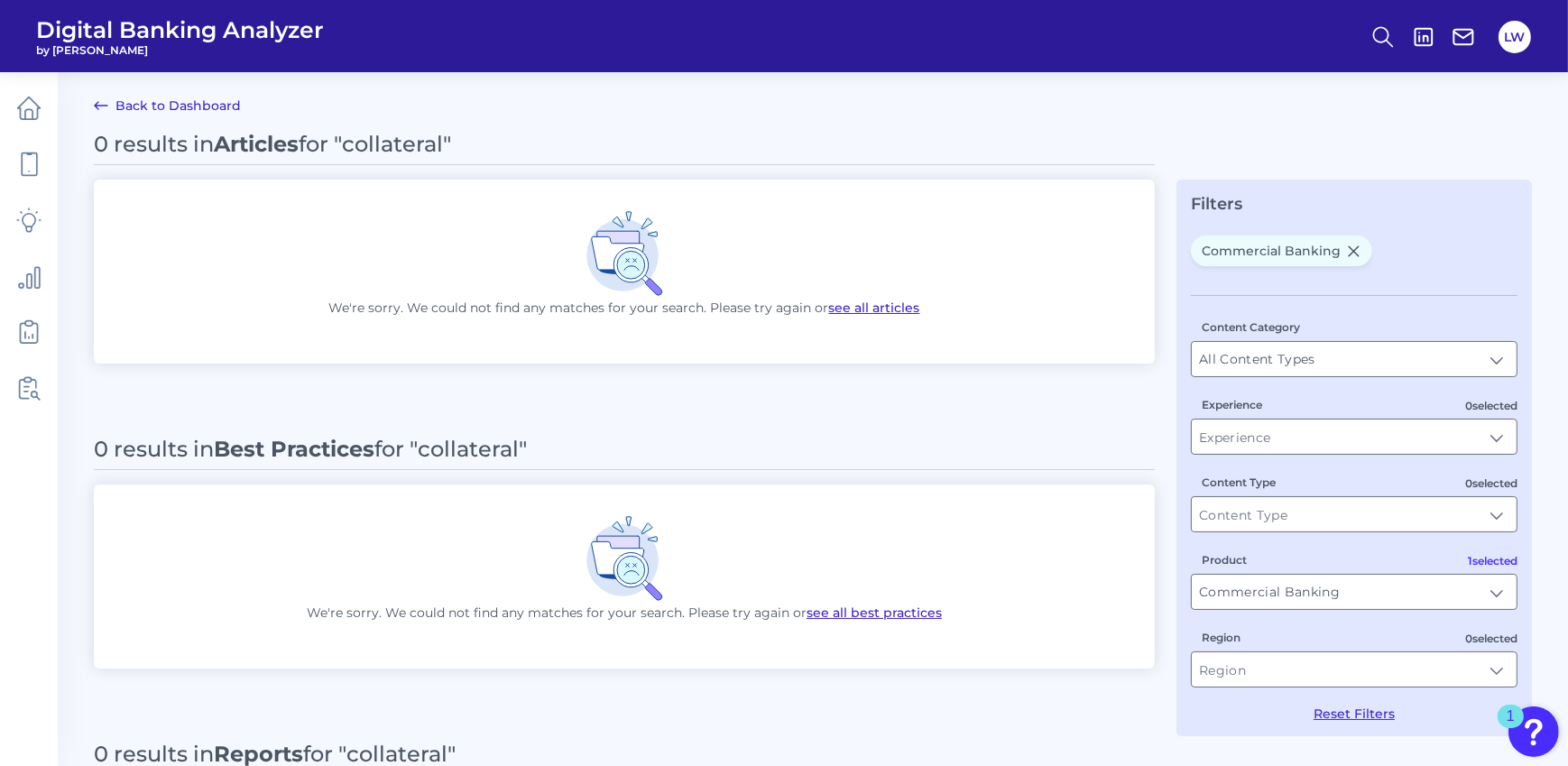
click at [1354, 235] on span "Commercial Banking" at bounding box center [1282, 250] width 182 height 31
click at [1354, 246] on icon at bounding box center [1354, 251] width 10 height 9
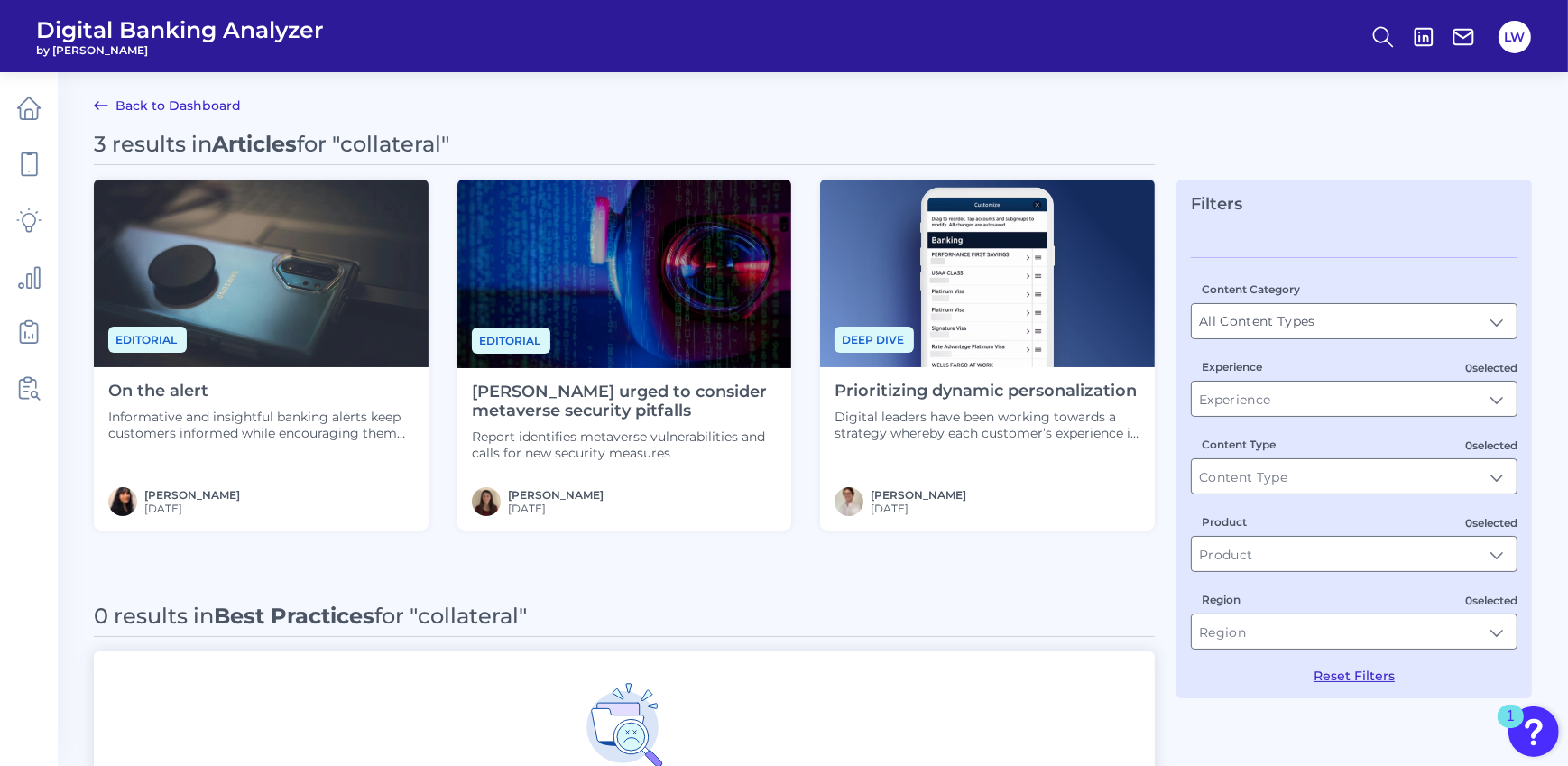
click at [178, 111] on link "Back to Dashboard" at bounding box center [167, 105] width 147 height 22
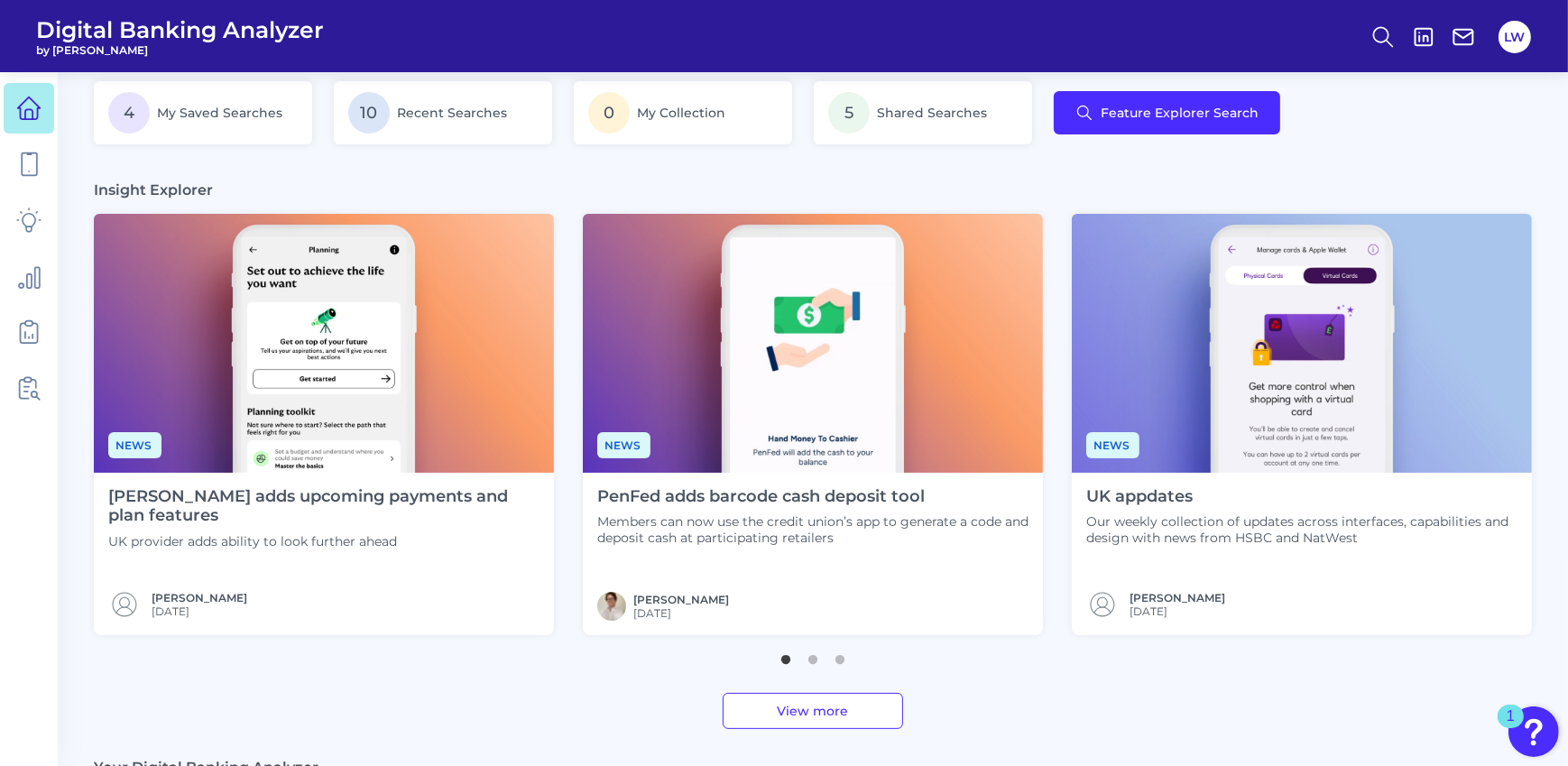
scroll to position [372, 0]
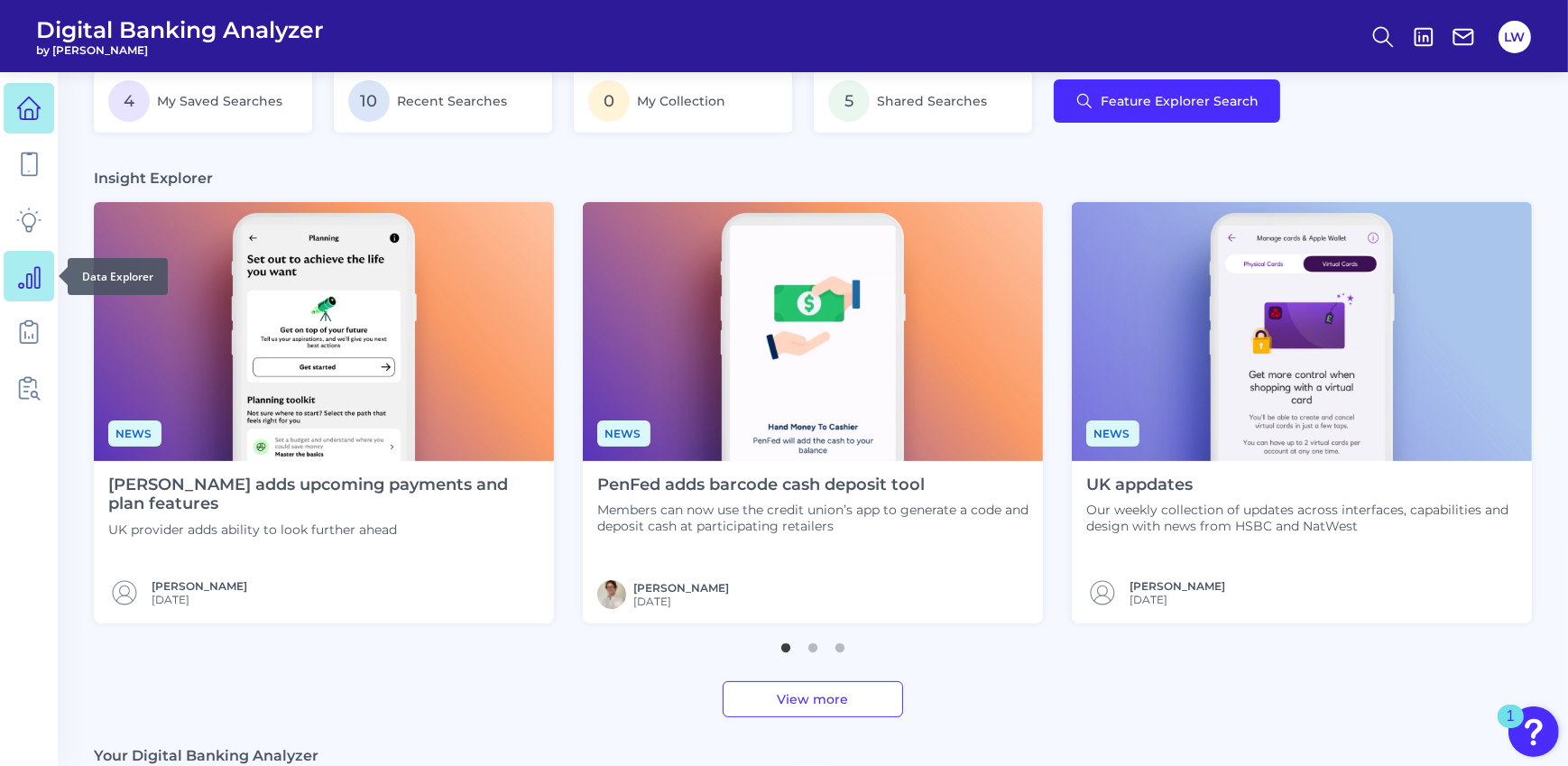
click at [26, 270] on icon at bounding box center [28, 275] width 25 height 25
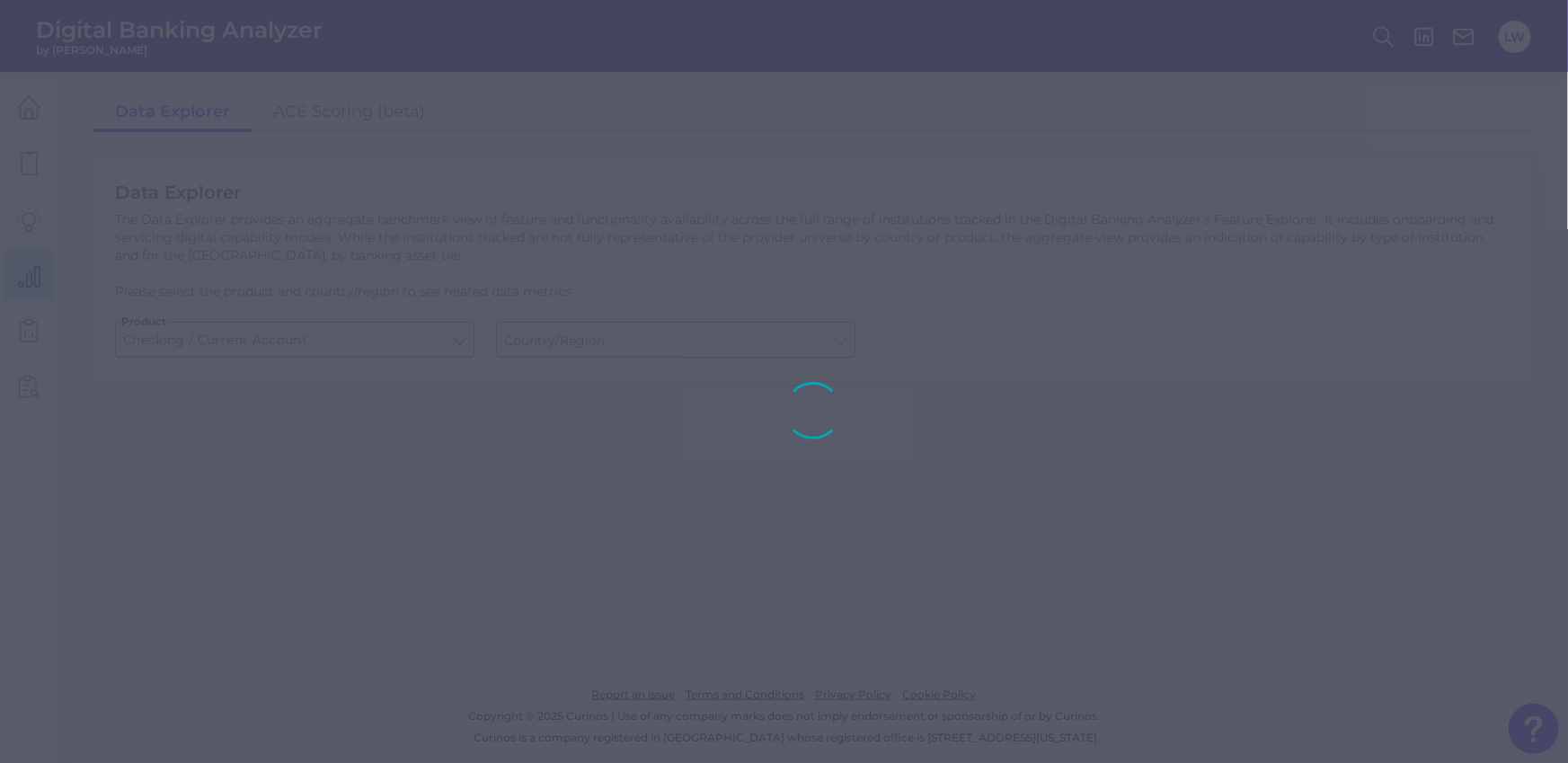
type input "[GEOGRAPHIC_DATA]"
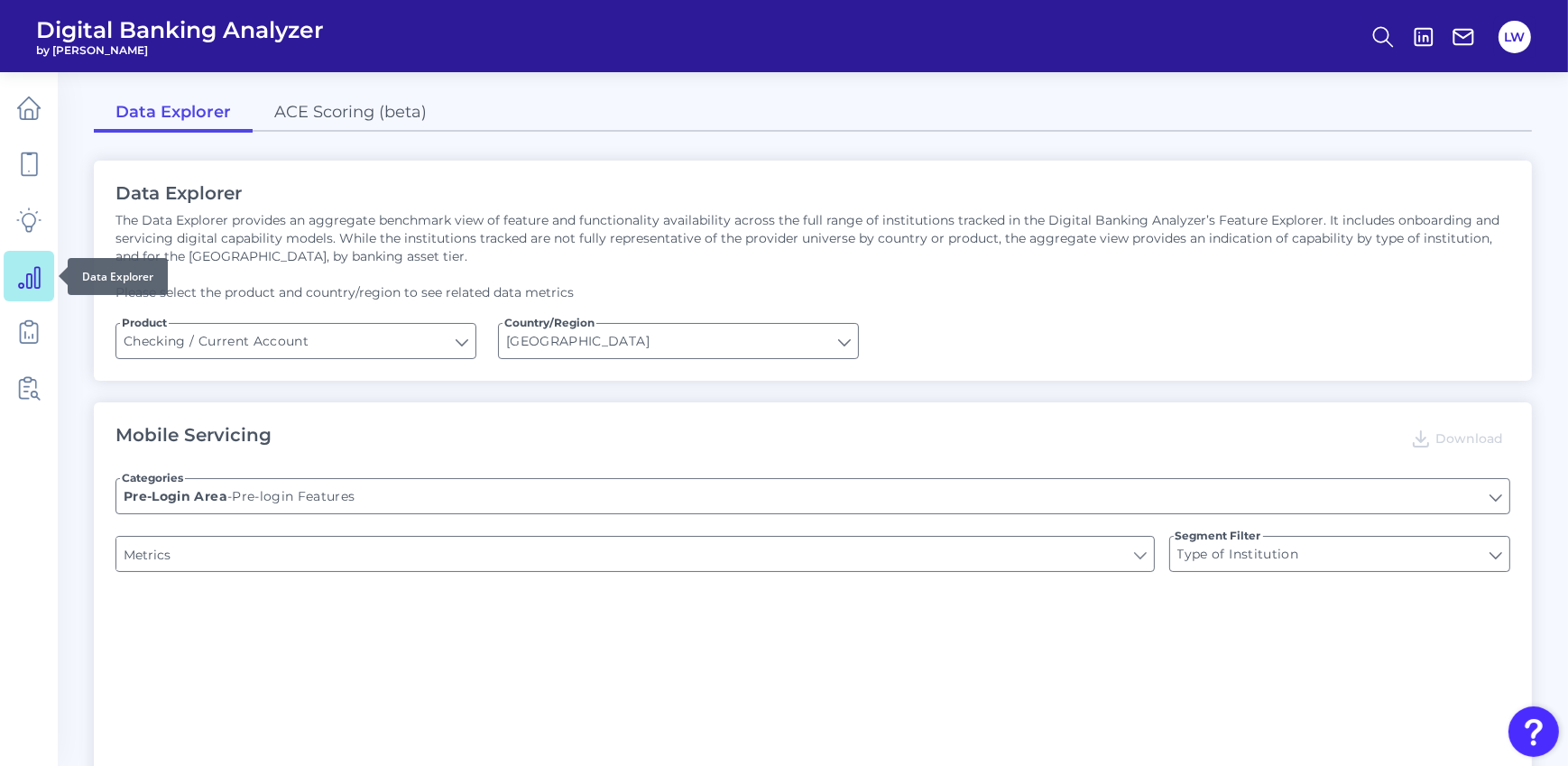
type input "Upon opening the app are users immediately prompted to use Touch/Face ID to log…"
type input "Can you register for online banking?"
type input "END-TO-END JOURNEY: Can you apply for the PRODUCT as a new to brand customer on…"
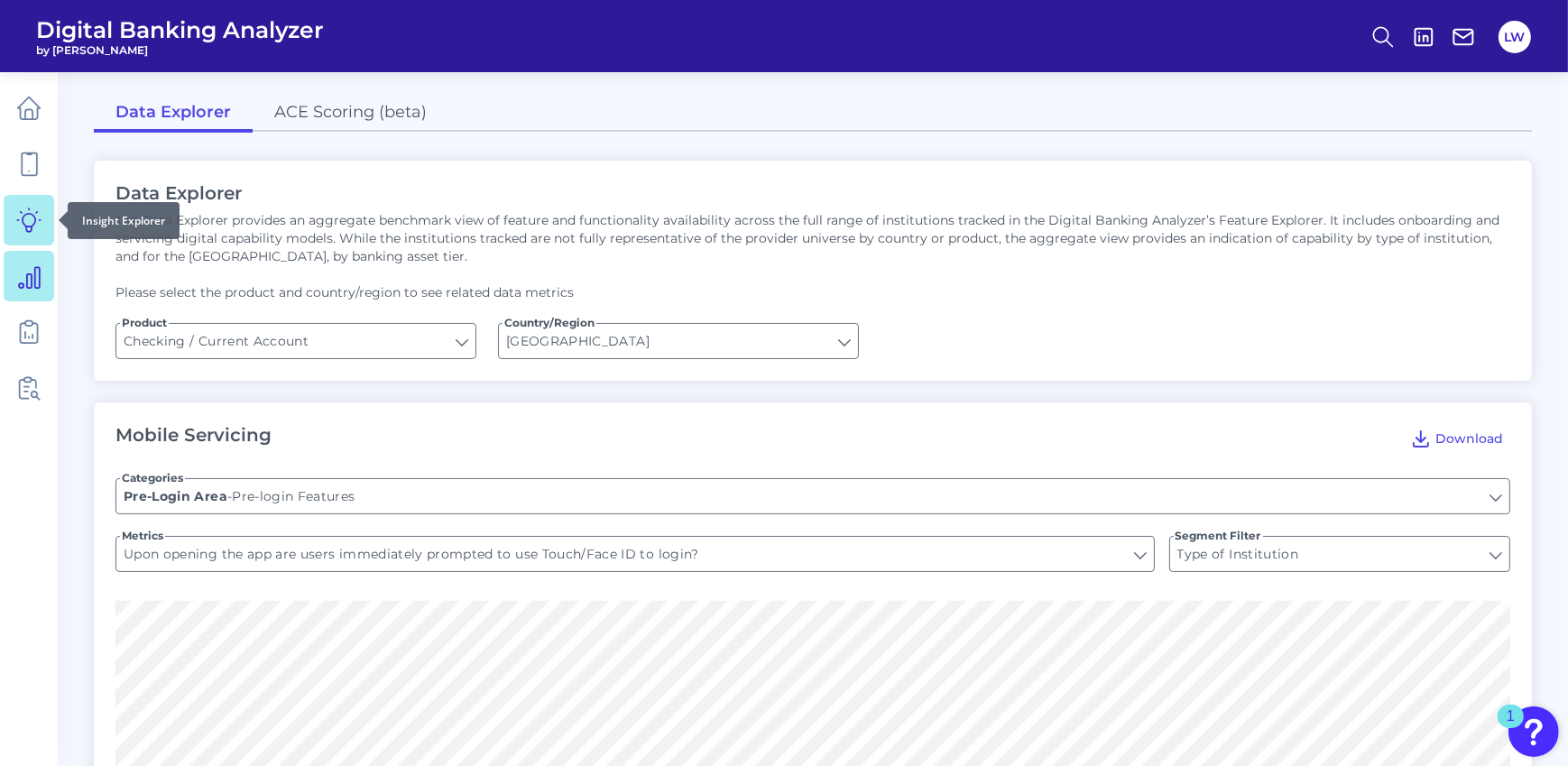
click at [40, 226] on icon at bounding box center [28, 220] width 25 height 25
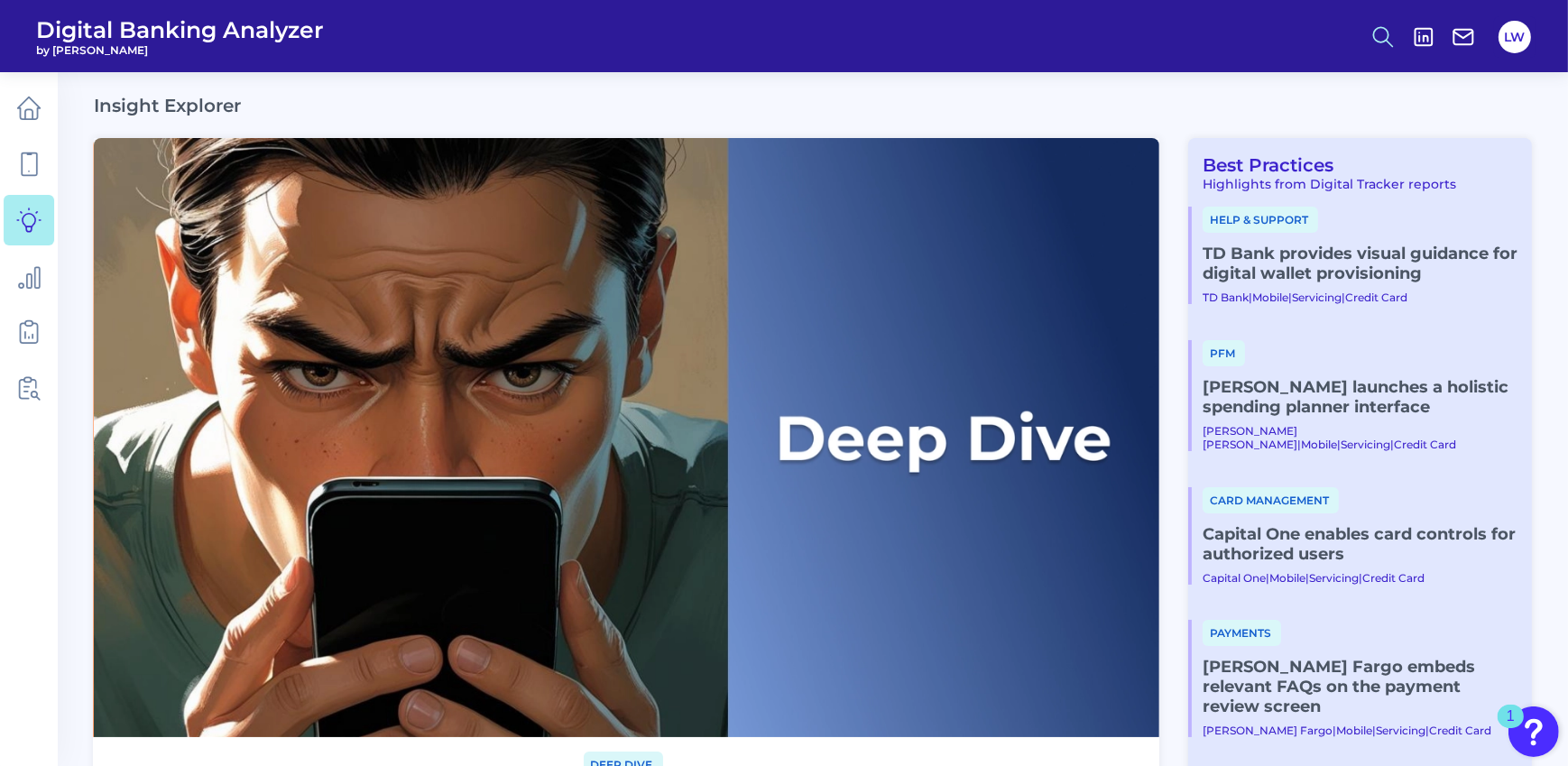
click at [1380, 34] on icon at bounding box center [1383, 37] width 25 height 25
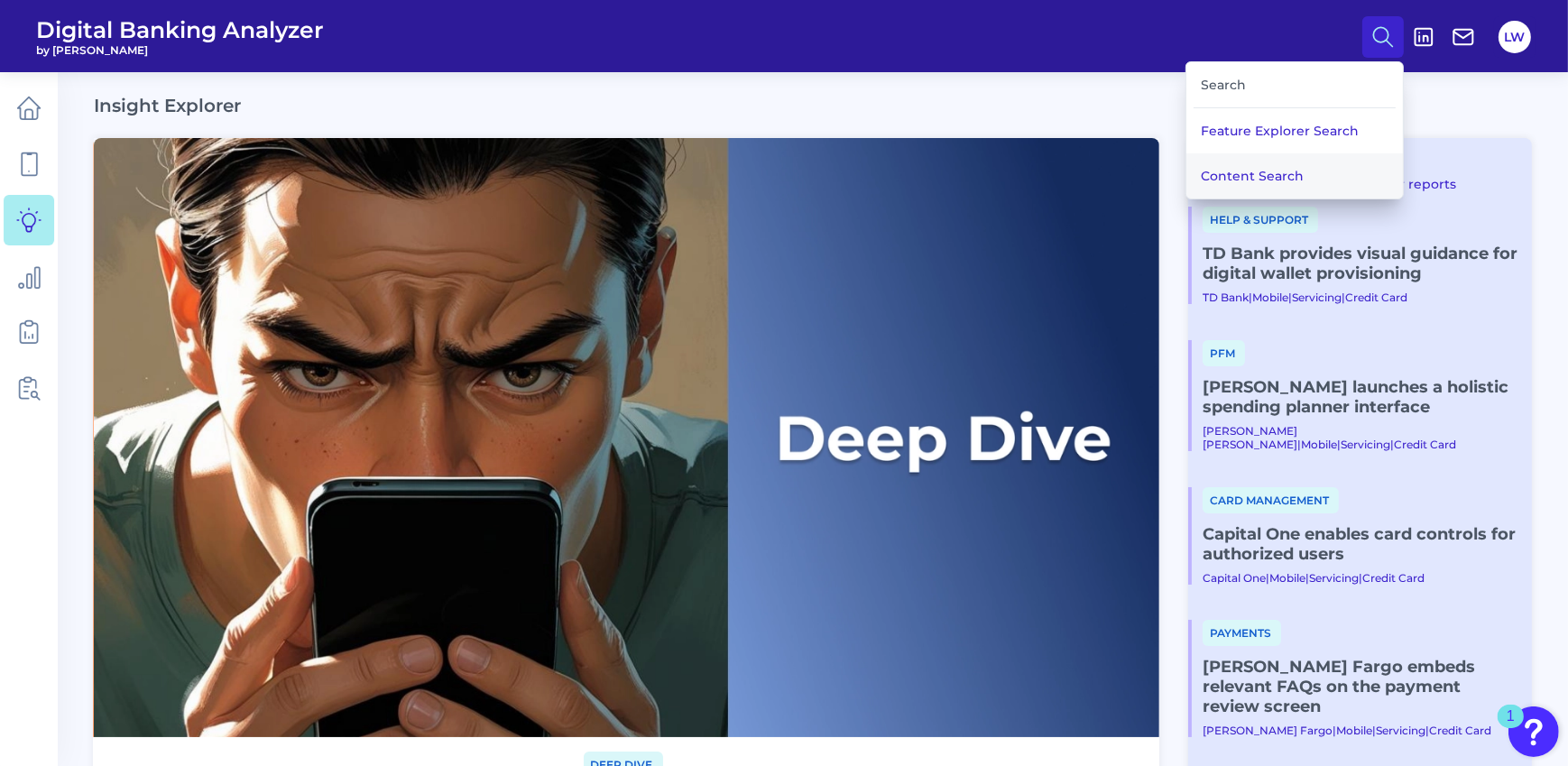
click at [1255, 175] on button "Content Search" at bounding box center [1294, 176] width 216 height 45
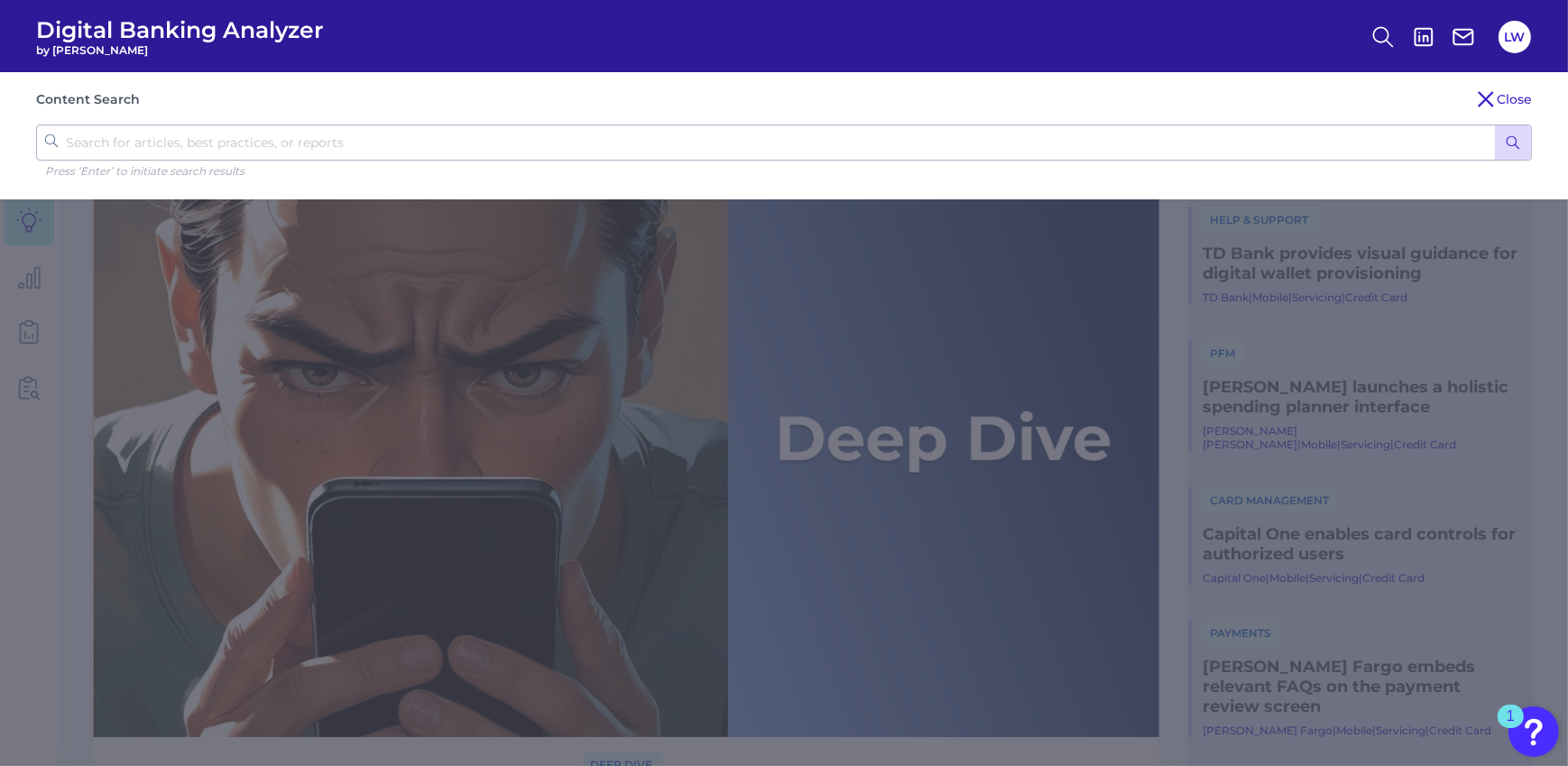
click at [241, 136] on input "text" at bounding box center [784, 142] width 1496 height 37
type input "loan"
click button "submit" at bounding box center [1513, 142] width 37 height 35
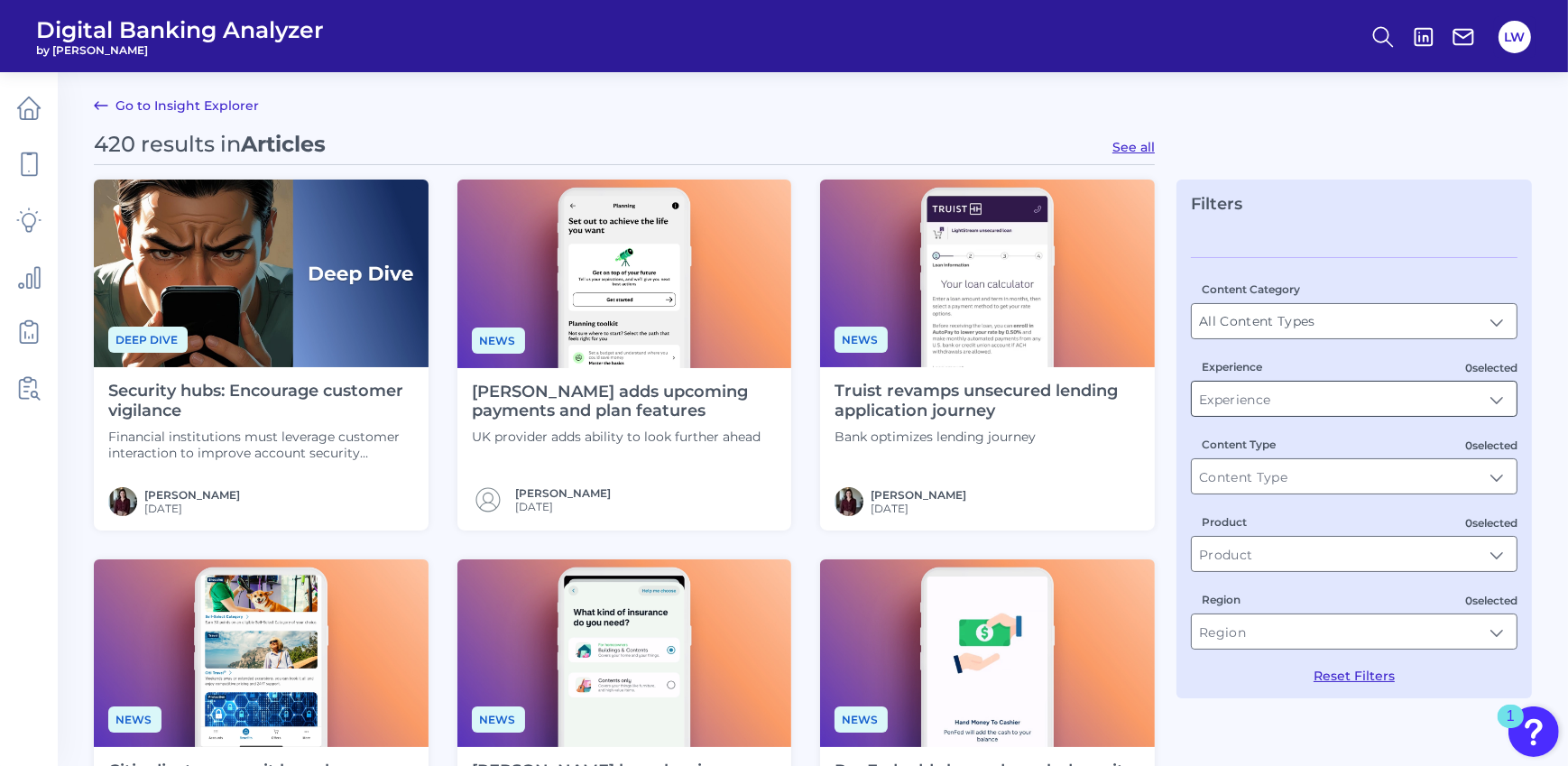
click at [1248, 399] on input "Experience" at bounding box center [1354, 399] width 325 height 35
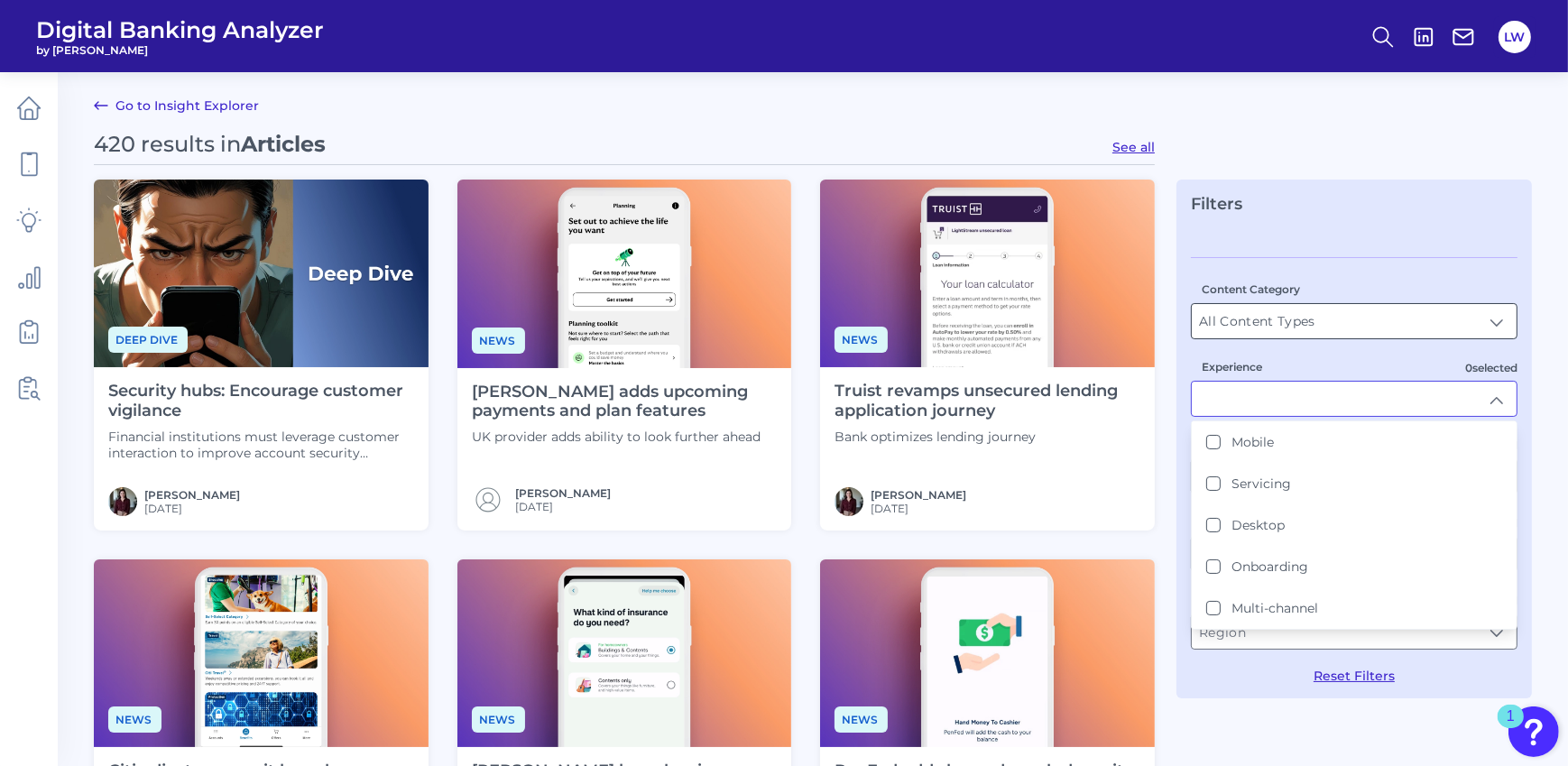
click at [1402, 304] on input "All Content Types" at bounding box center [1354, 321] width 325 height 35
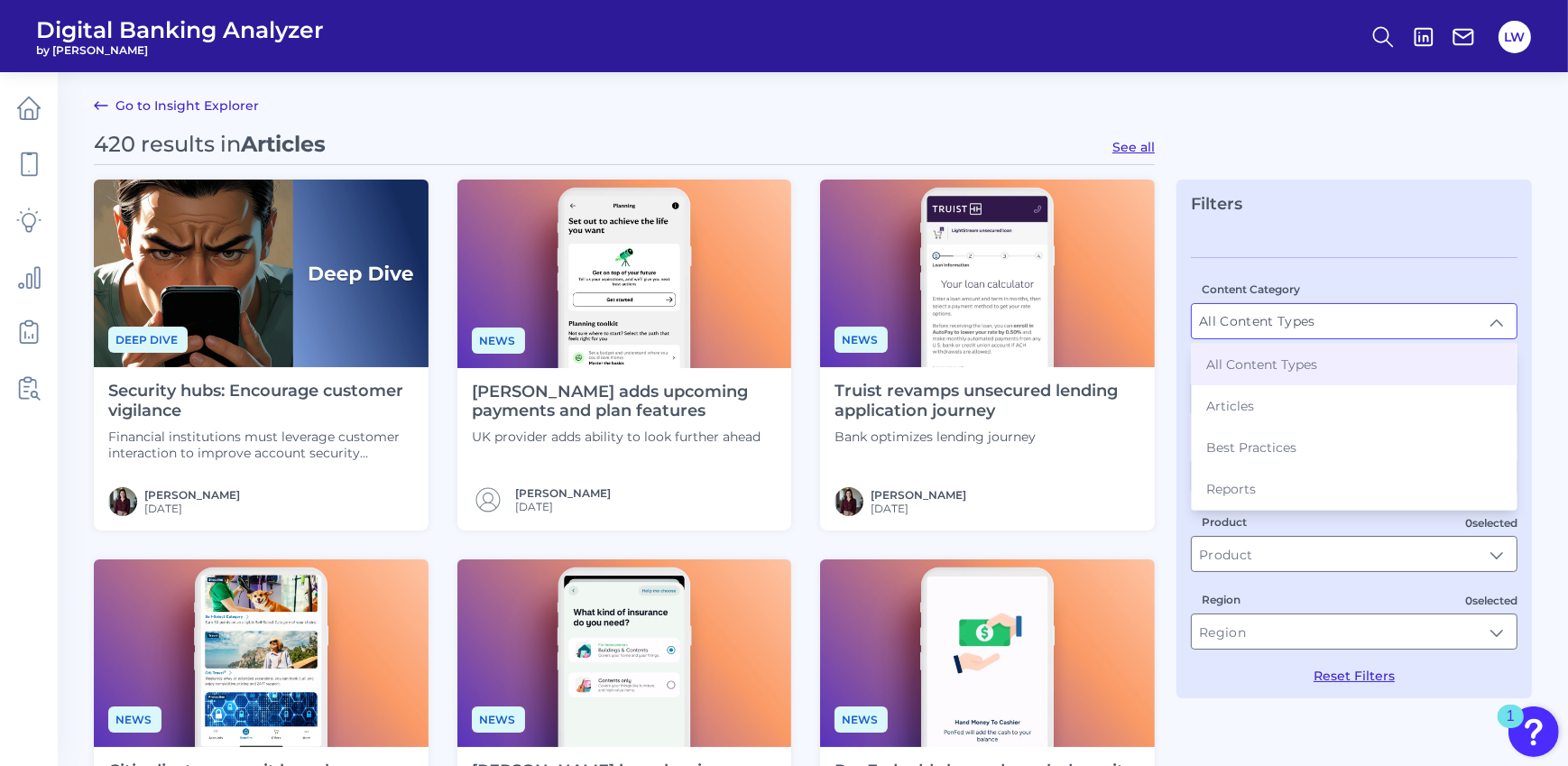
click at [1398, 259] on div "Content Category All Content Types All Content Types All Content Types Articles…" at bounding box center [1354, 471] width 327 height 427
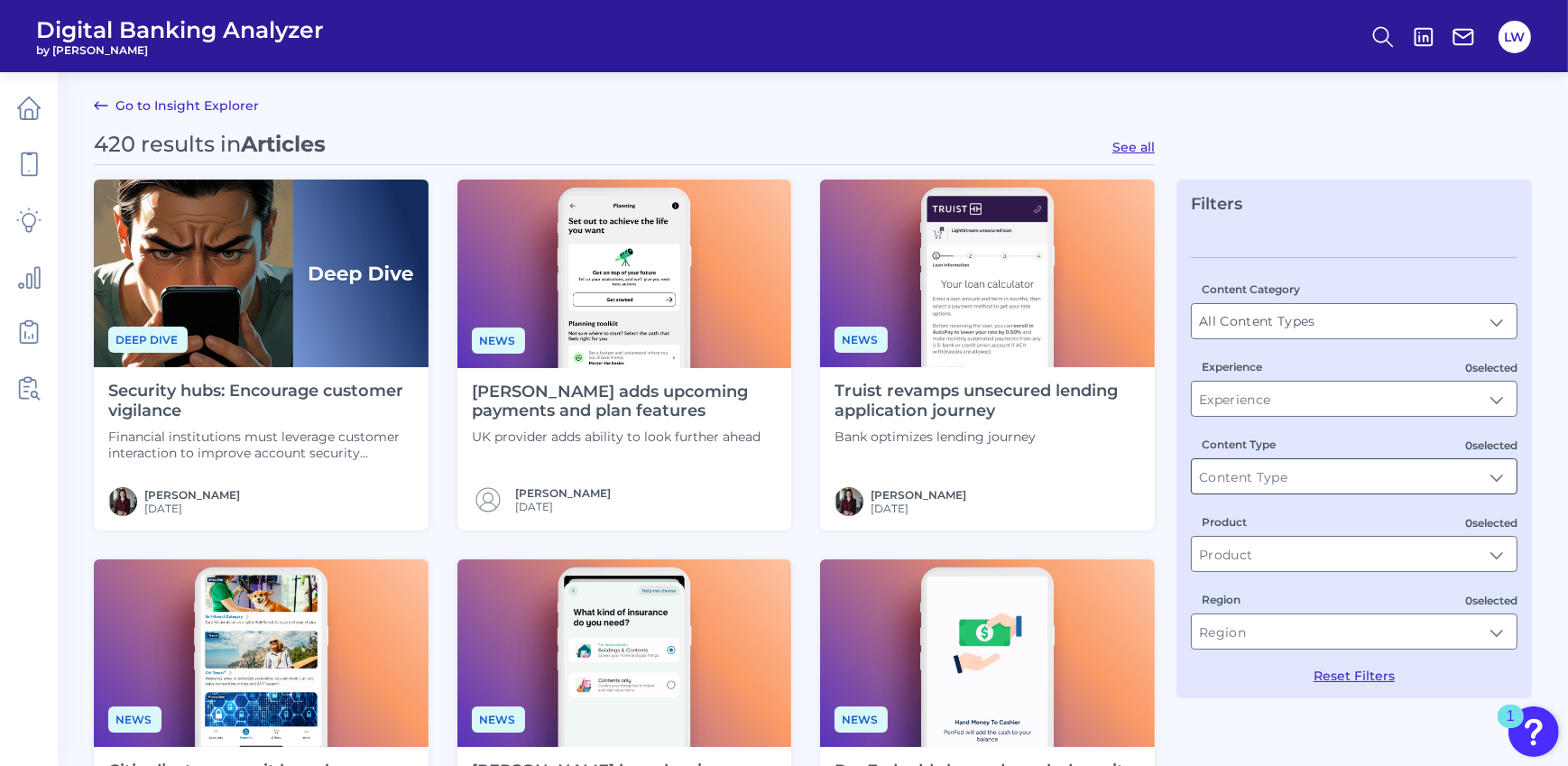
click at [1346, 477] on input "Content Type" at bounding box center [1354, 476] width 325 height 35
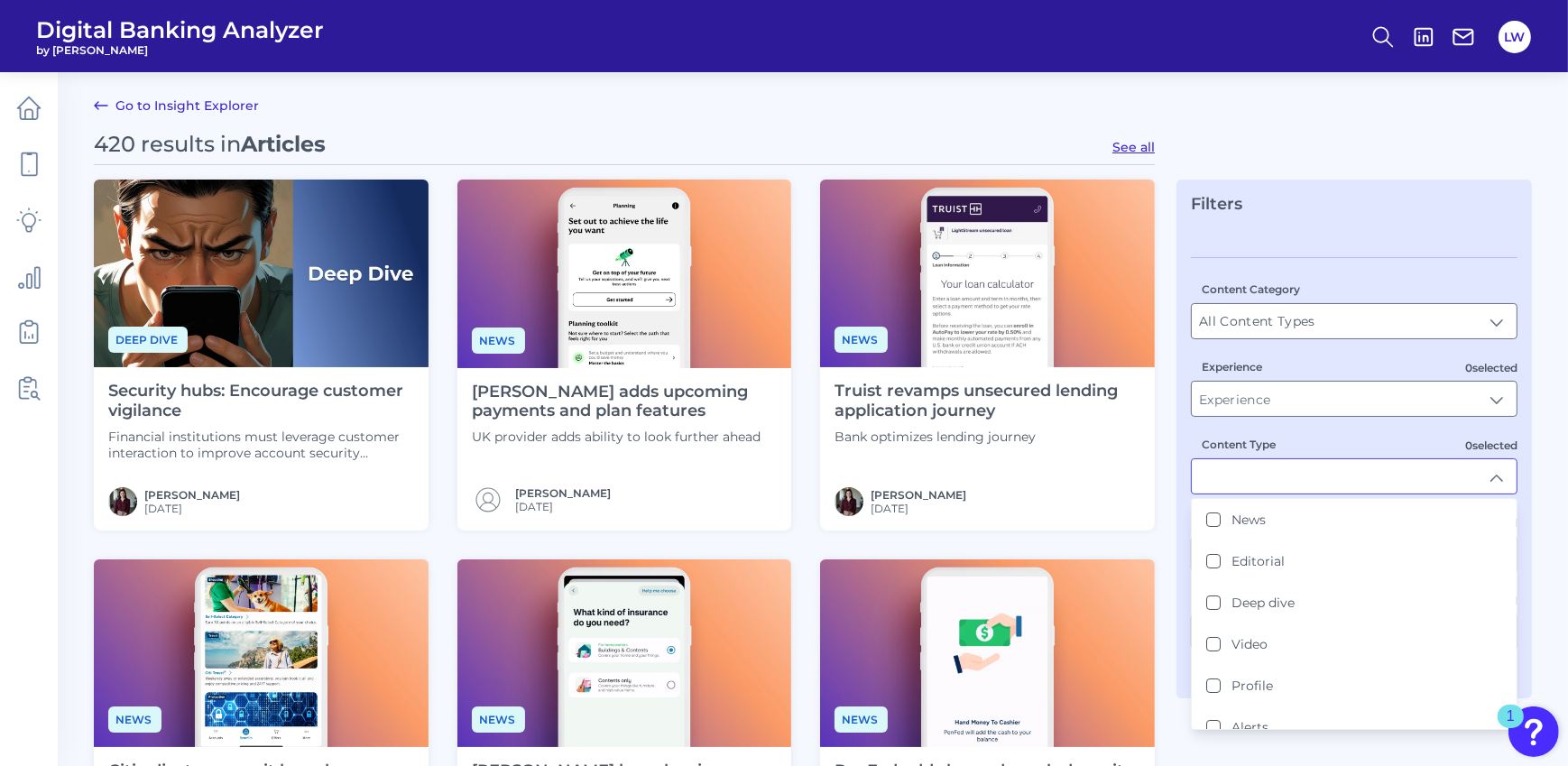
click at [1346, 477] on input "Content Type" at bounding box center [1354, 476] width 325 height 35
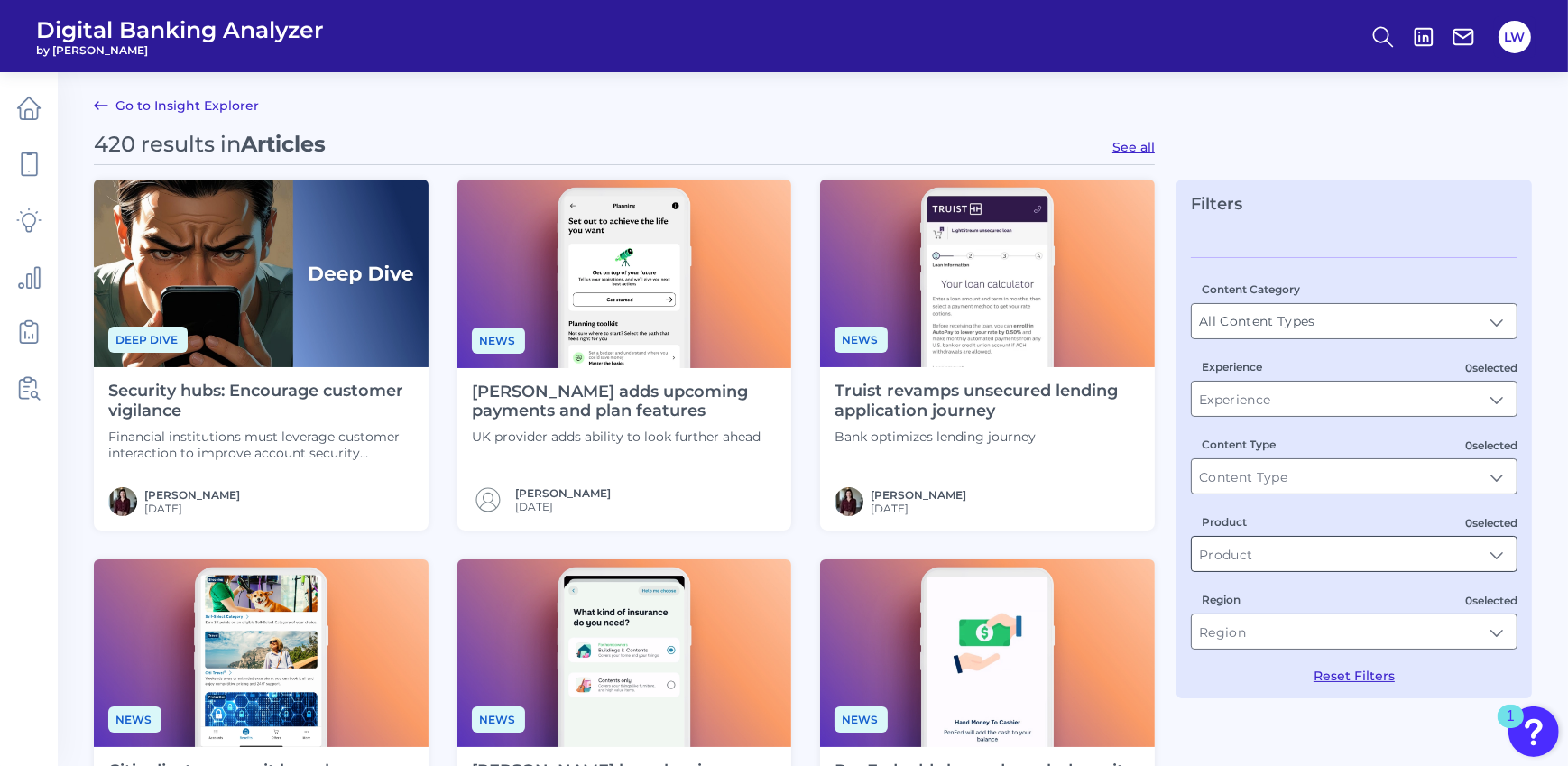
click at [1303, 547] on input "Product" at bounding box center [1354, 553] width 325 height 35
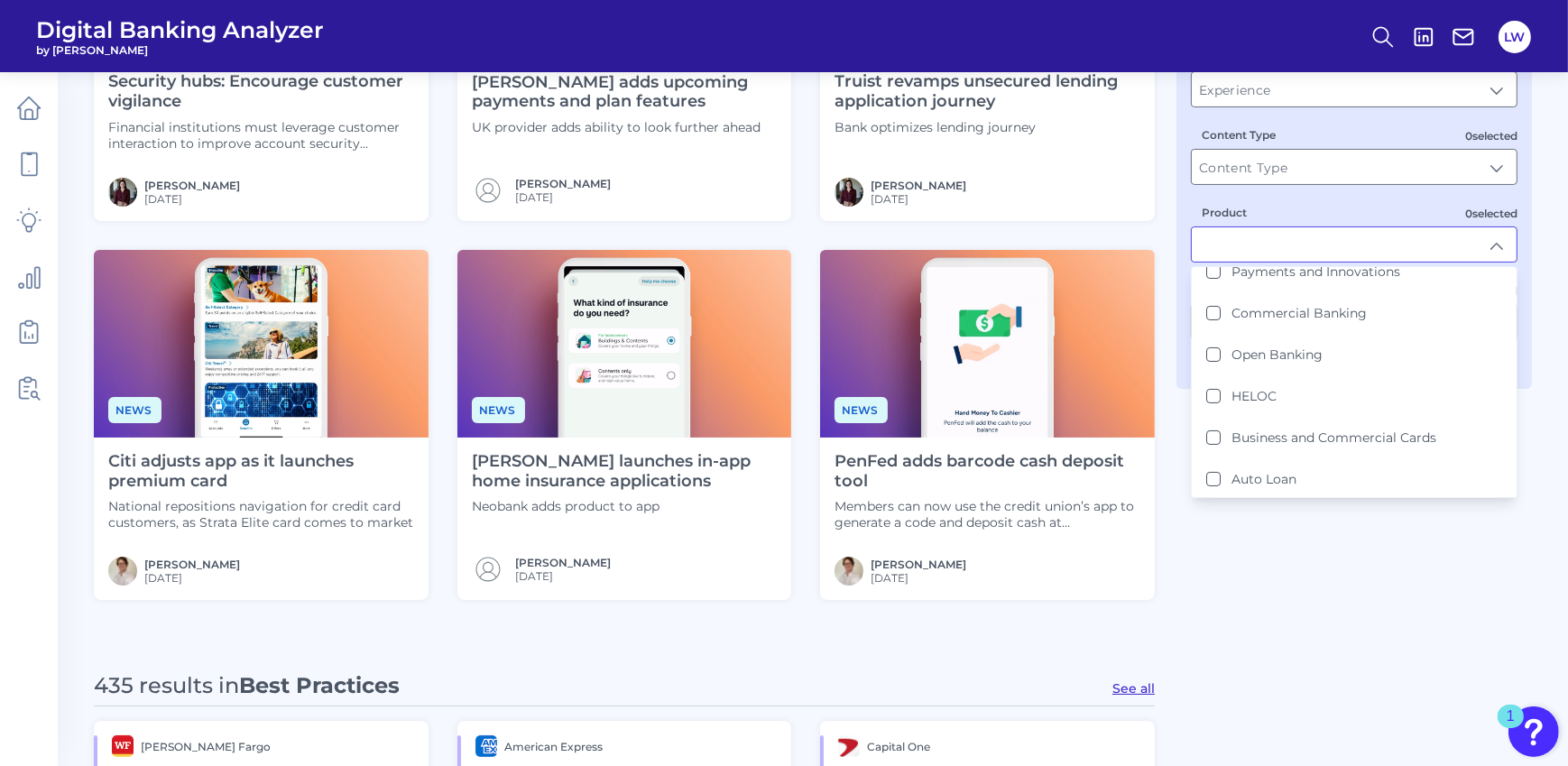
scroll to position [341, 0]
drag, startPoint x: 1516, startPoint y: 449, endPoint x: 1516, endPoint y: 413, distance: 36.0
click at [1516, 413] on div "Checking / Current Account Business Bank Account Credit Card Savings Mortgage U…" at bounding box center [1354, 382] width 327 height 232
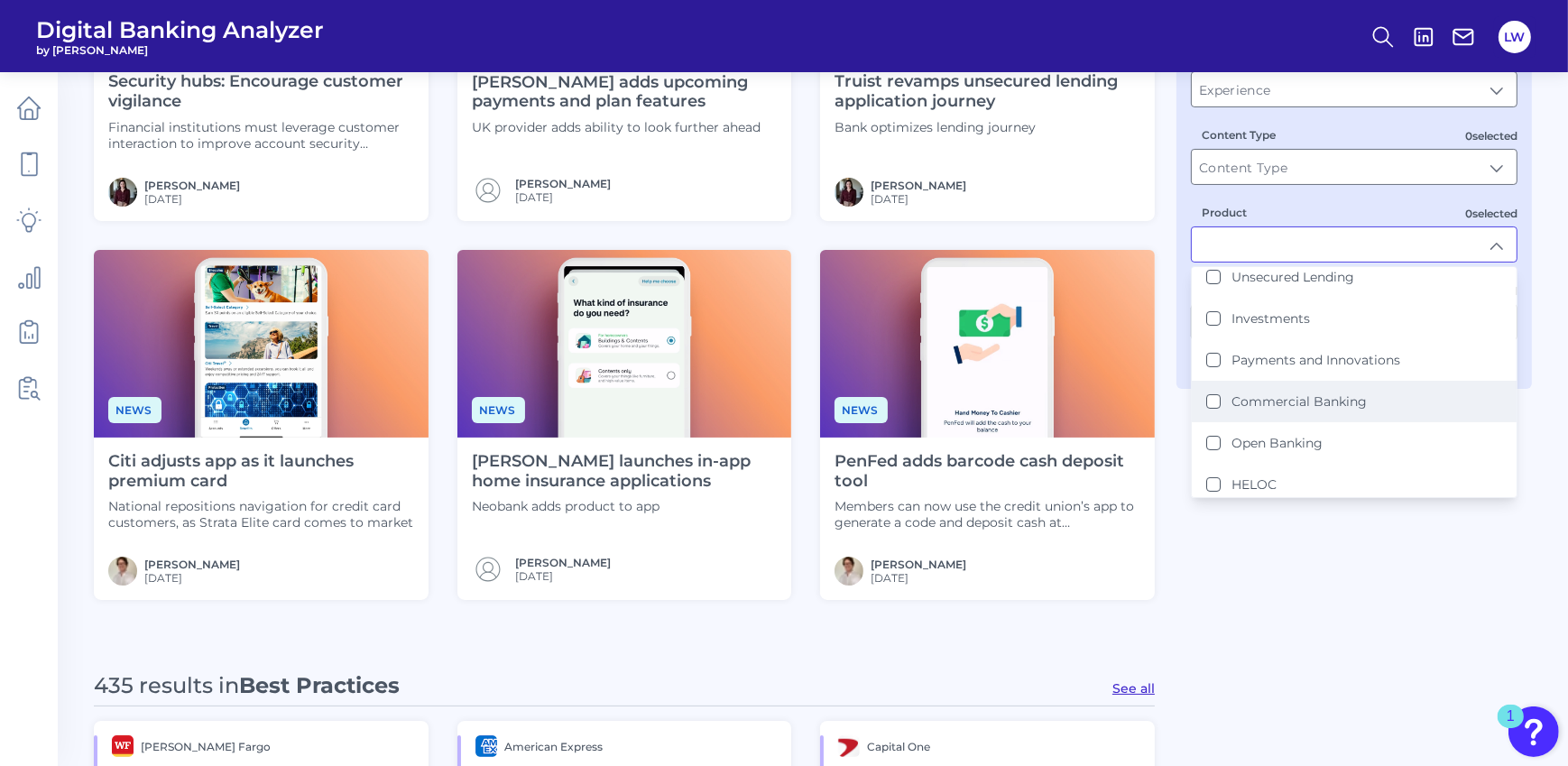
click at [1321, 385] on li "Commercial Banking" at bounding box center [1354, 402] width 325 height 41
type input "Commercial Banking"
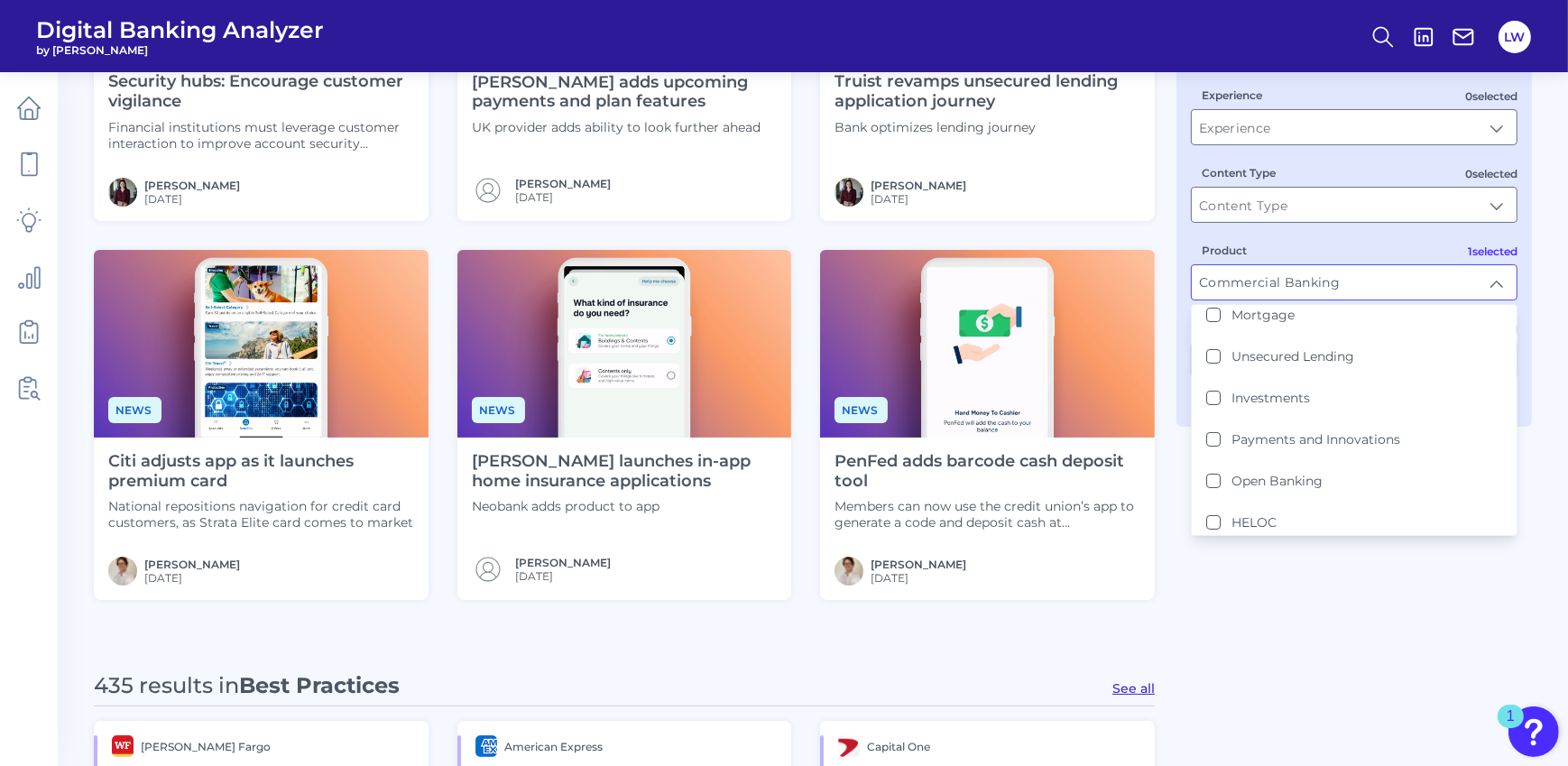
scroll to position [0, 0]
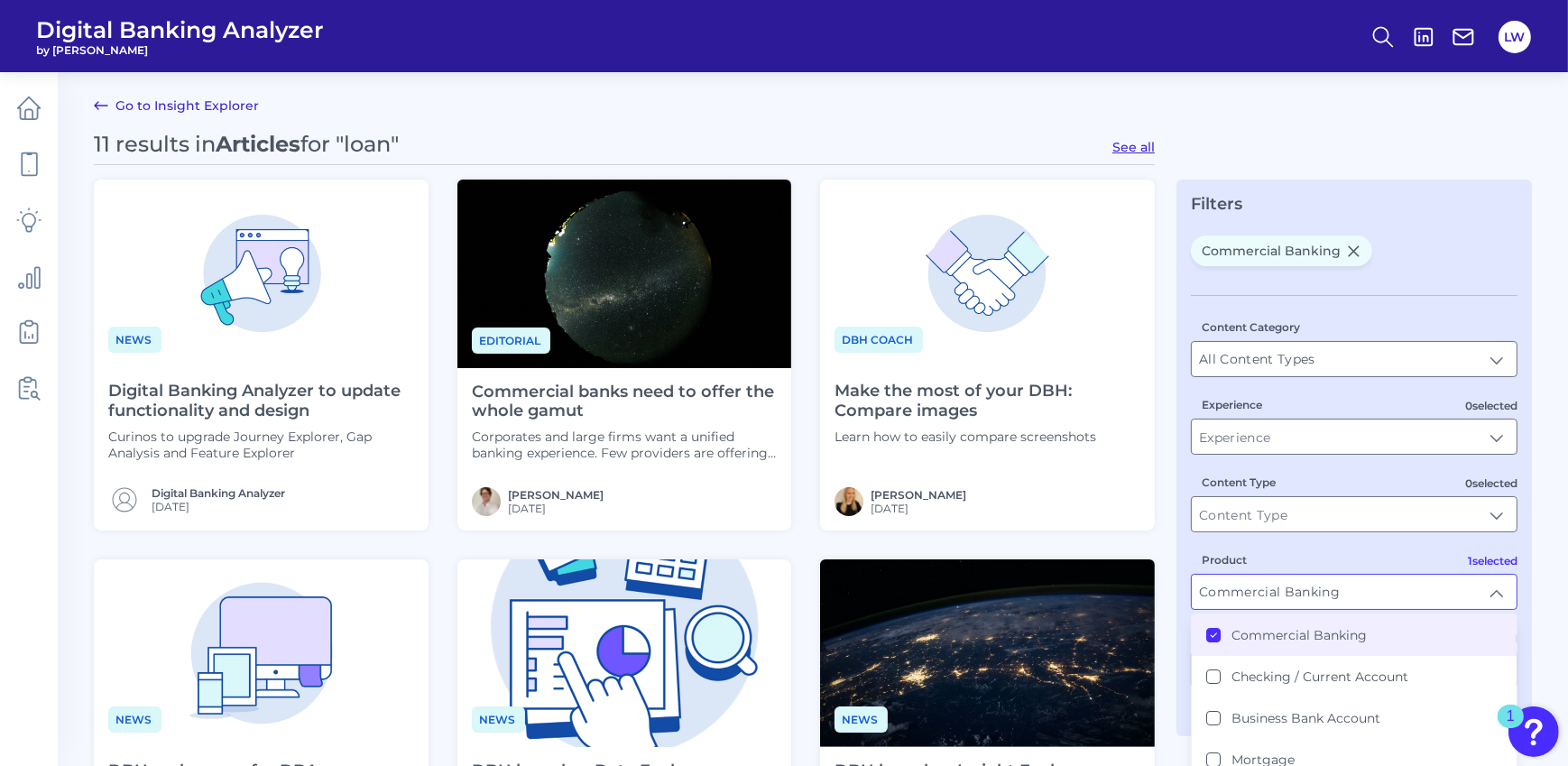
click at [1177, 316] on div "Filters Commercial Banking Content Category All Content Types All Content Types…" at bounding box center [1354, 458] width 356 height 556
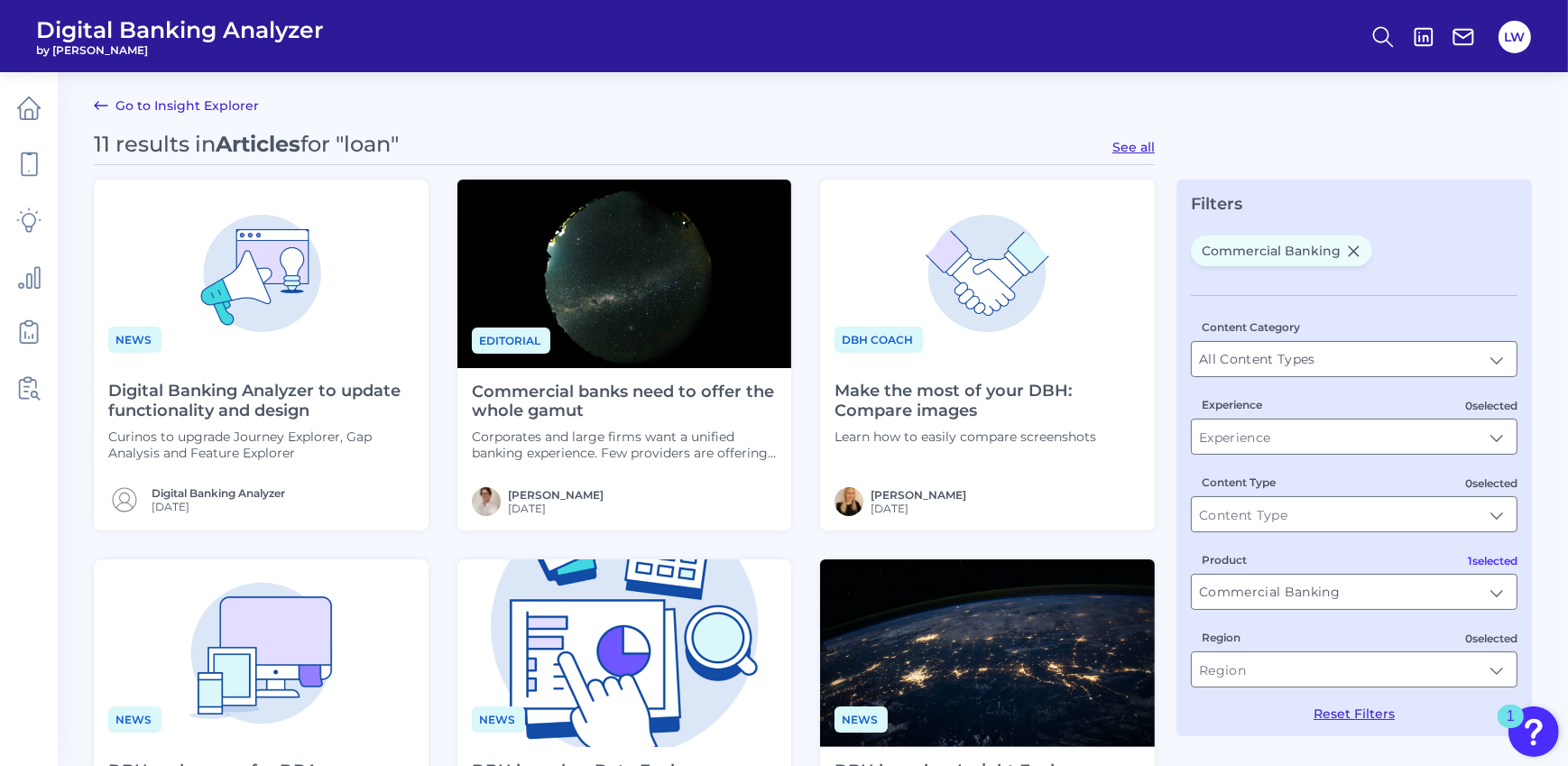
click at [1129, 143] on button "See all" at bounding box center [1133, 146] width 42 height 16
type input "Articles"
click at [1354, 251] on icon at bounding box center [1354, 251] width 15 height 15
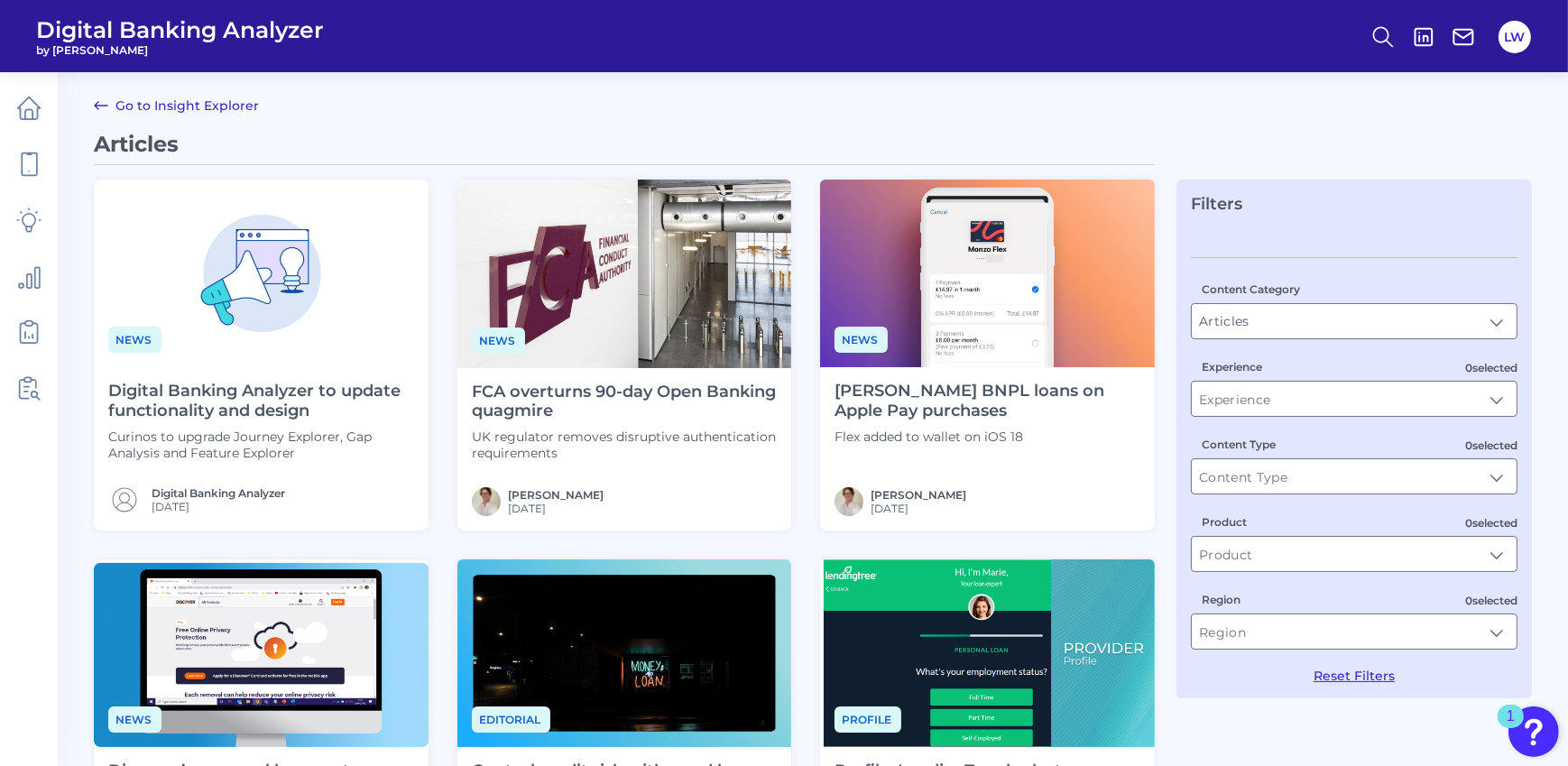
click at [195, 89] on main "Go to Insight Explorer Articles News Digital Banking Analyzer to update functio…" at bounding box center [784, 766] width 1568 height 1533
click at [202, 111] on link "Go to Insight Explorer" at bounding box center [176, 105] width 165 height 22
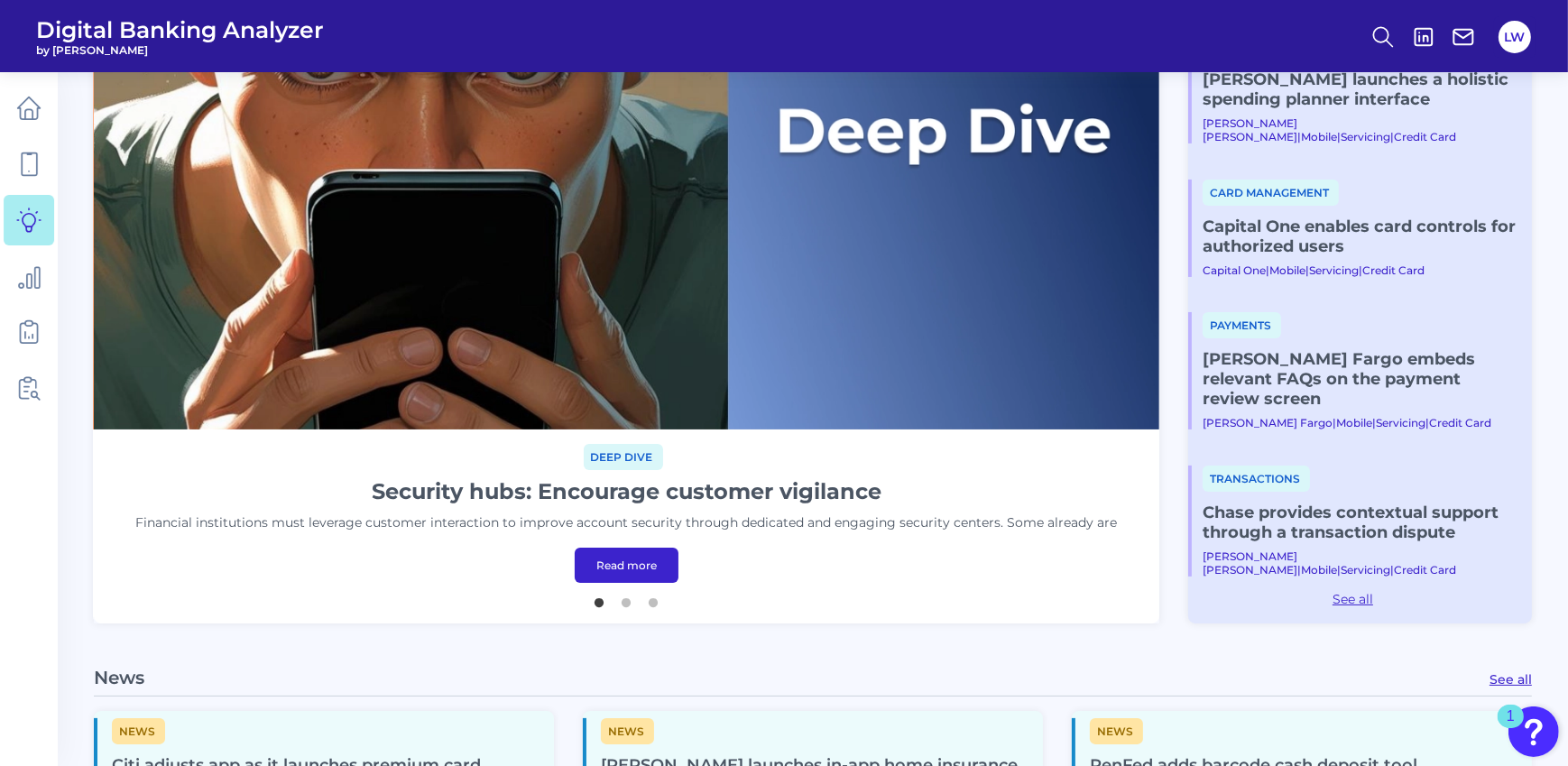
scroll to position [350, 0]
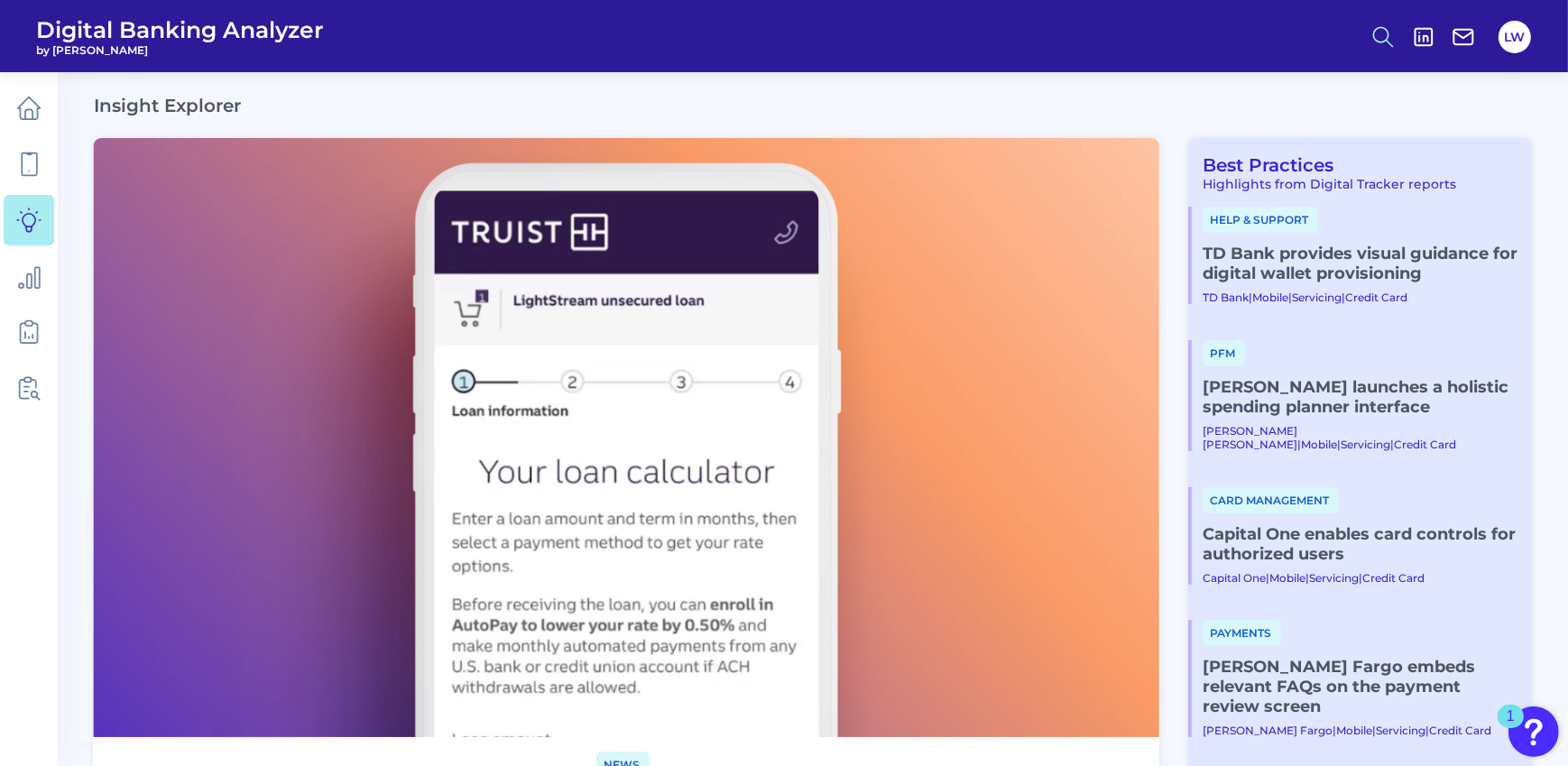
click at [1384, 37] on icon at bounding box center [1383, 37] width 25 height 25
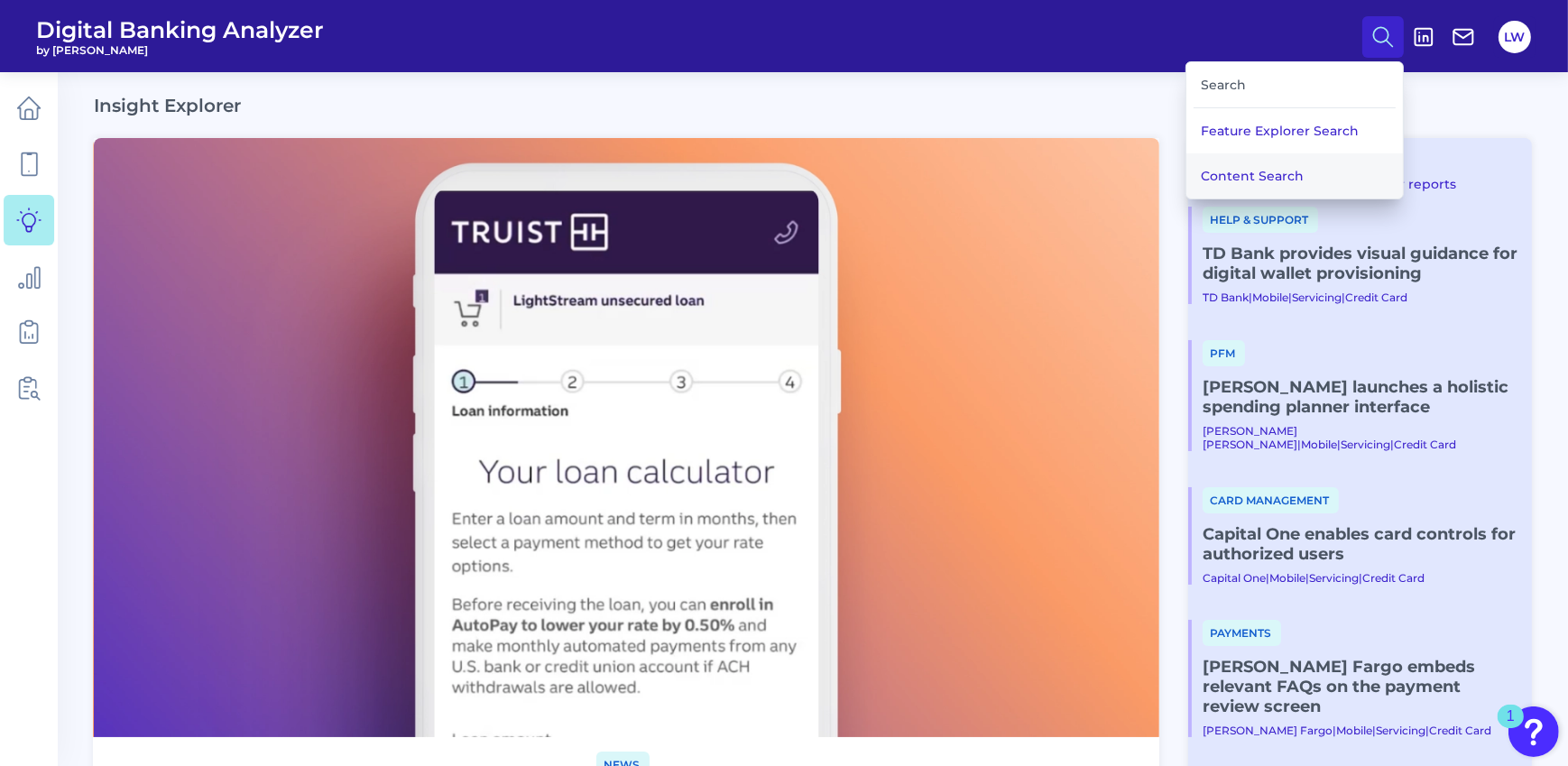
click at [1259, 178] on button "Content Search" at bounding box center [1294, 176] width 216 height 45
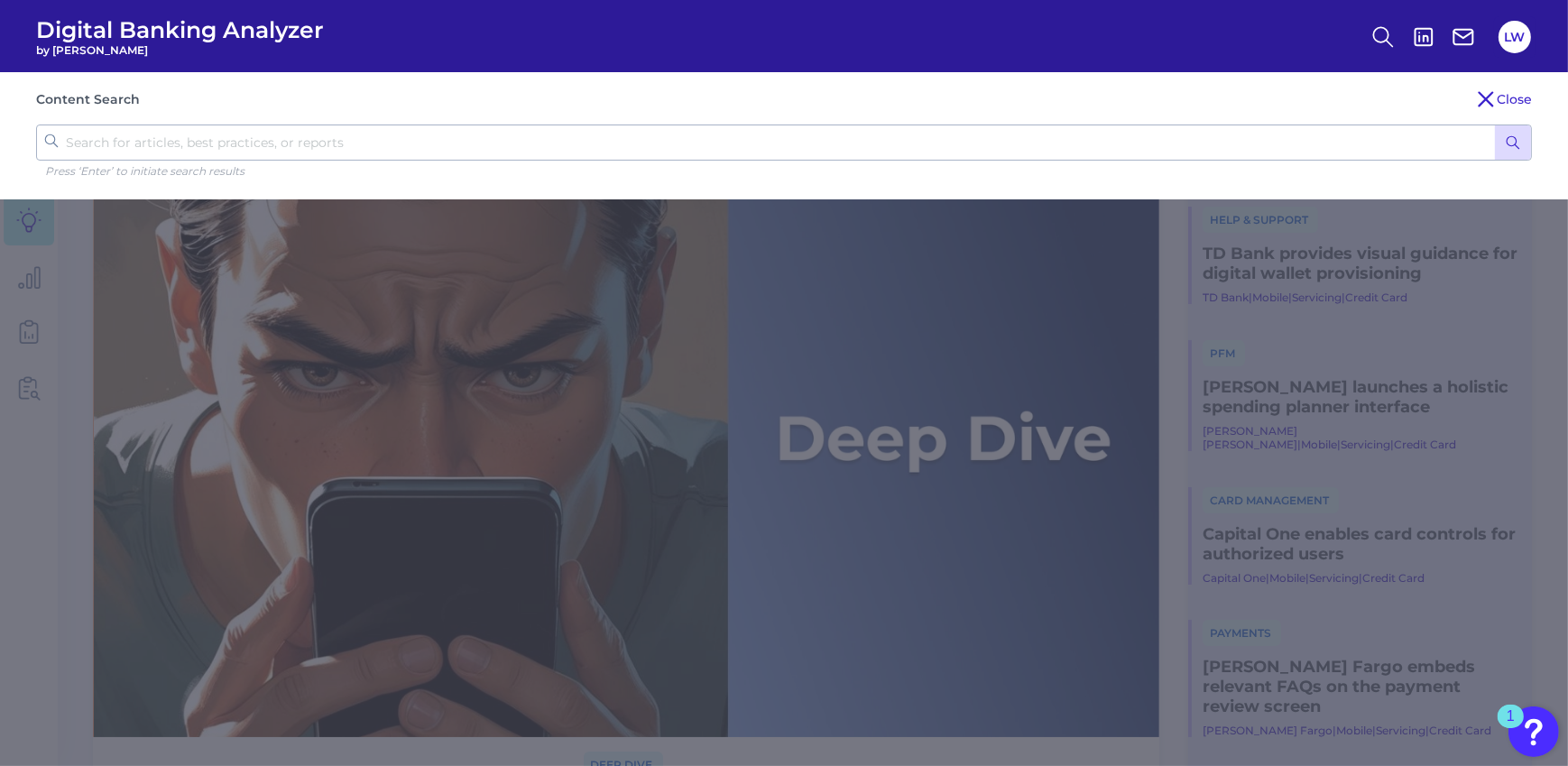
click at [1008, 123] on div "Content Search Close Press ‘Enter’ to initiate search results" at bounding box center [784, 136] width 1568 height 127
click at [1009, 129] on input "text" at bounding box center [784, 142] width 1496 height 37
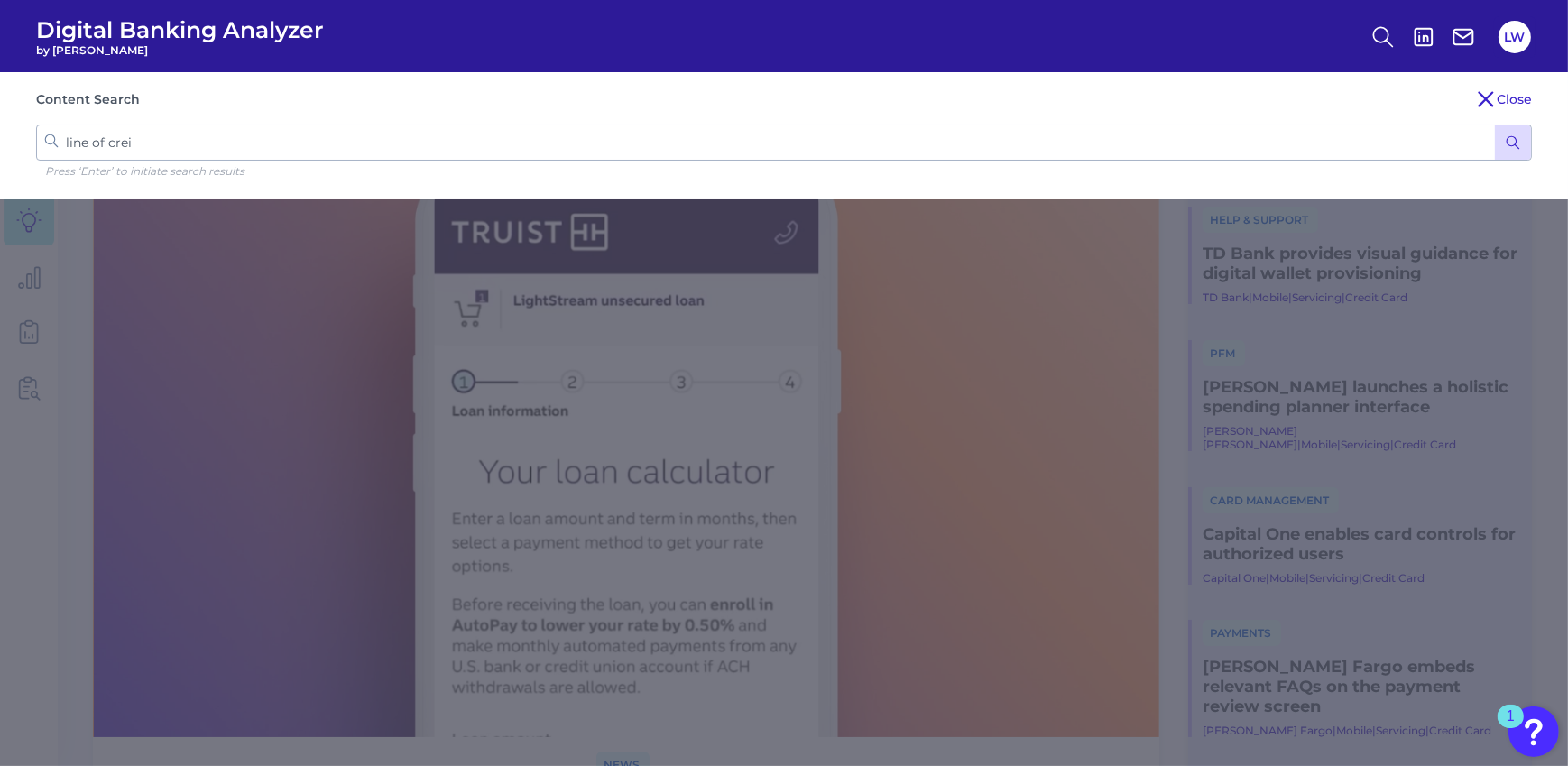
type input "line of creit"
click button "submit" at bounding box center [1513, 142] width 37 height 35
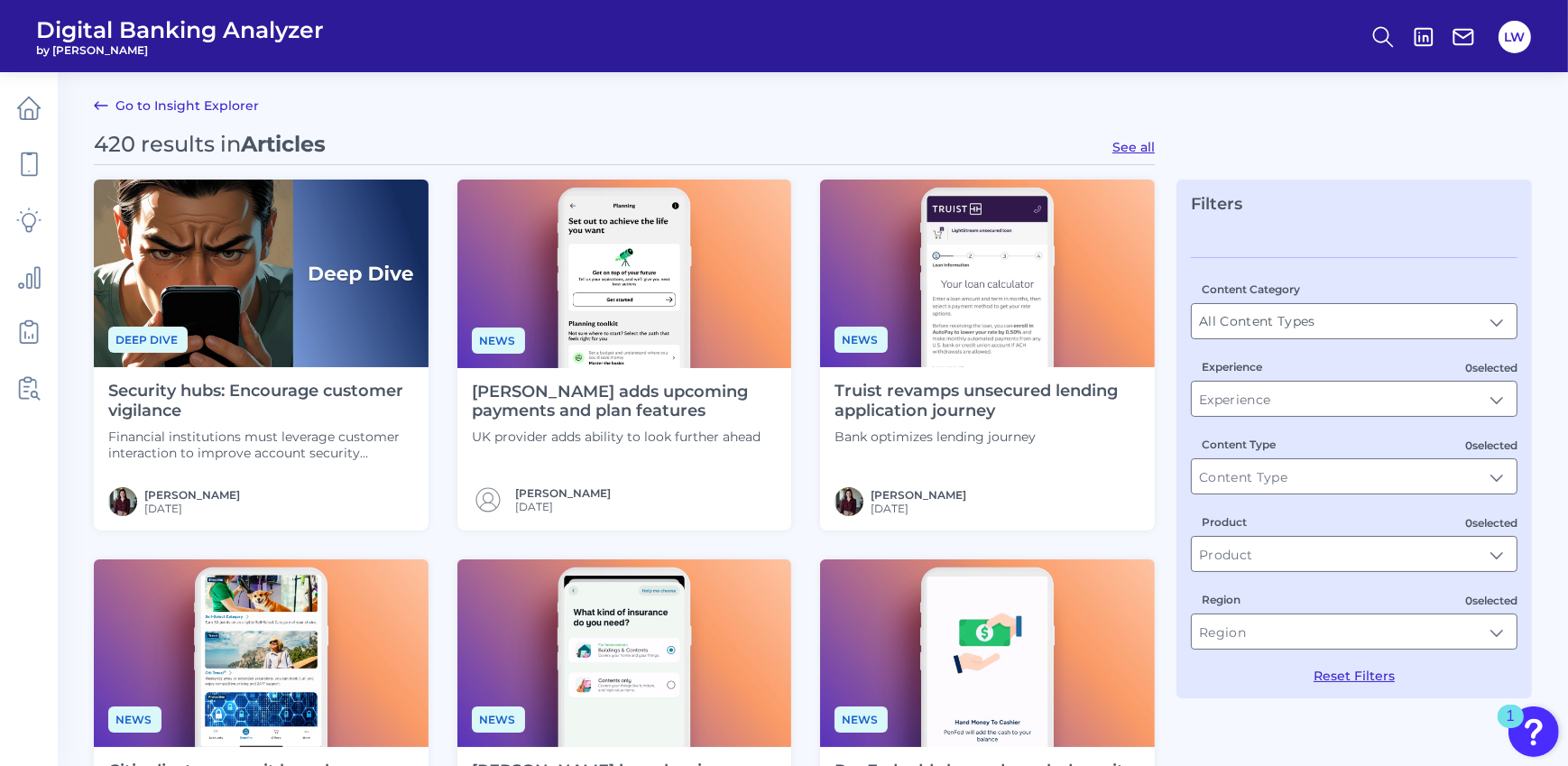
click at [229, 96] on link "Go to Insight Explorer" at bounding box center [176, 105] width 165 height 22
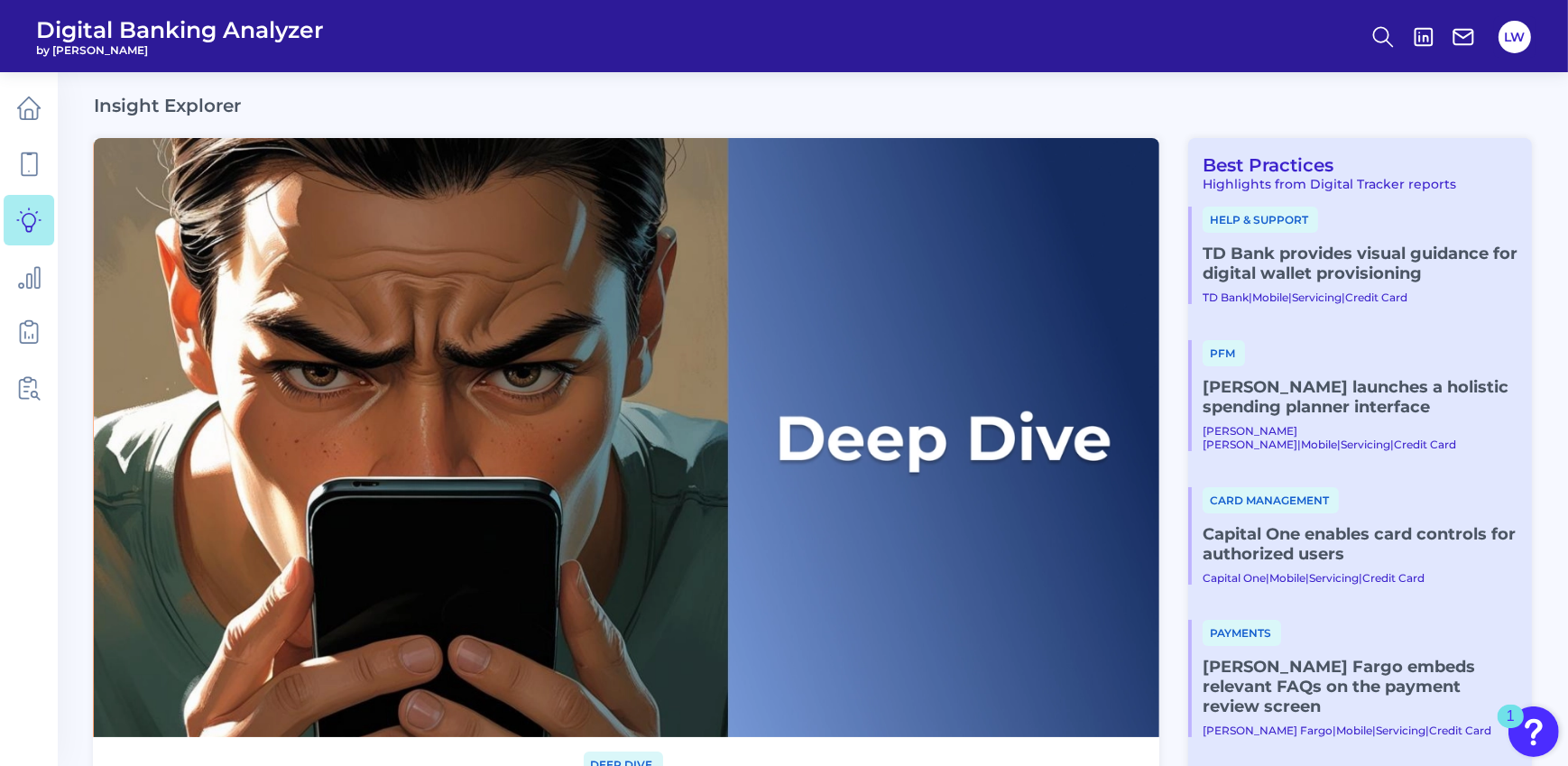
click at [1393, 26] on icon at bounding box center [1383, 37] width 25 height 25
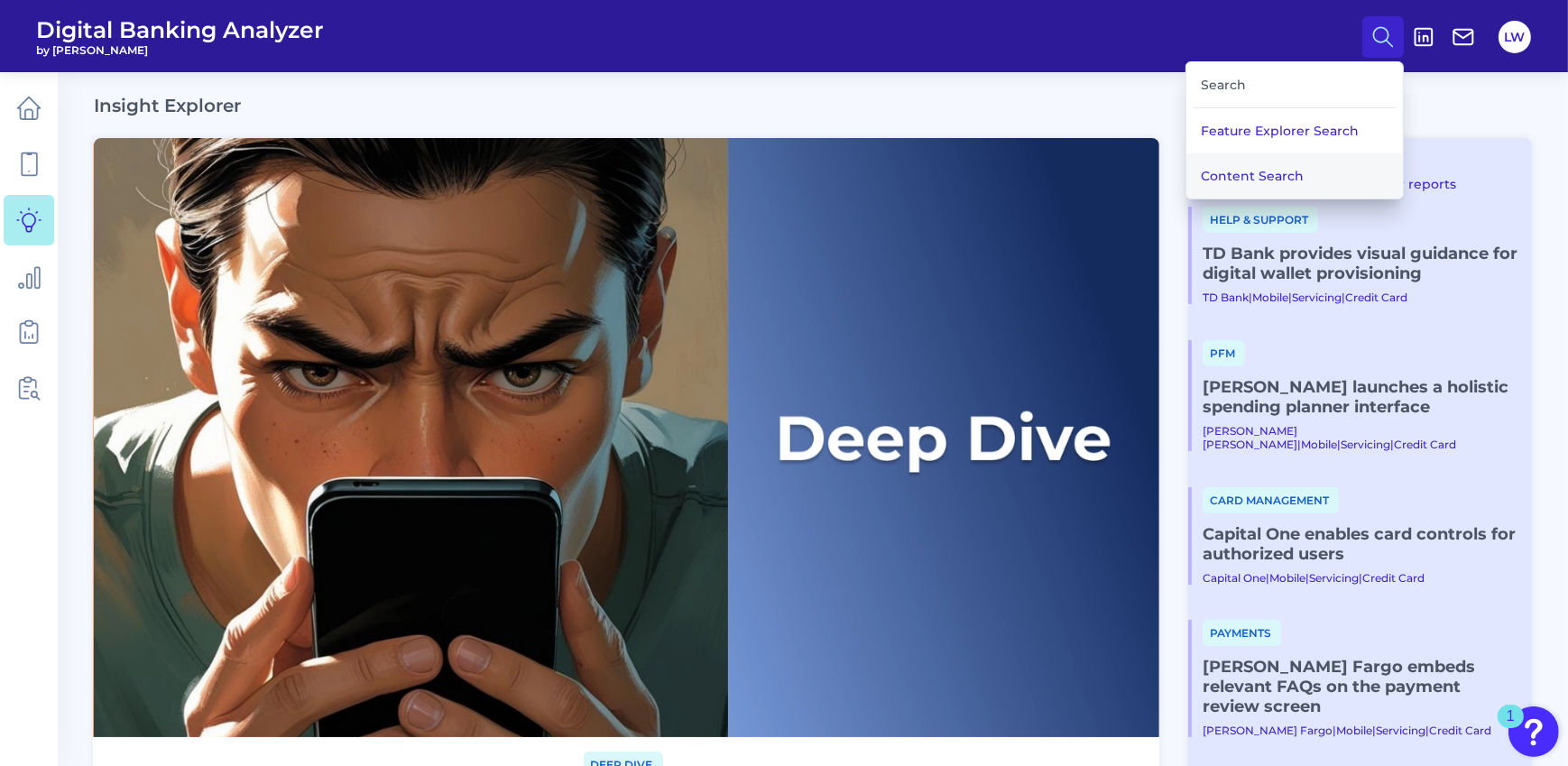
click at [1261, 179] on button "Content Search" at bounding box center [1294, 176] width 216 height 45
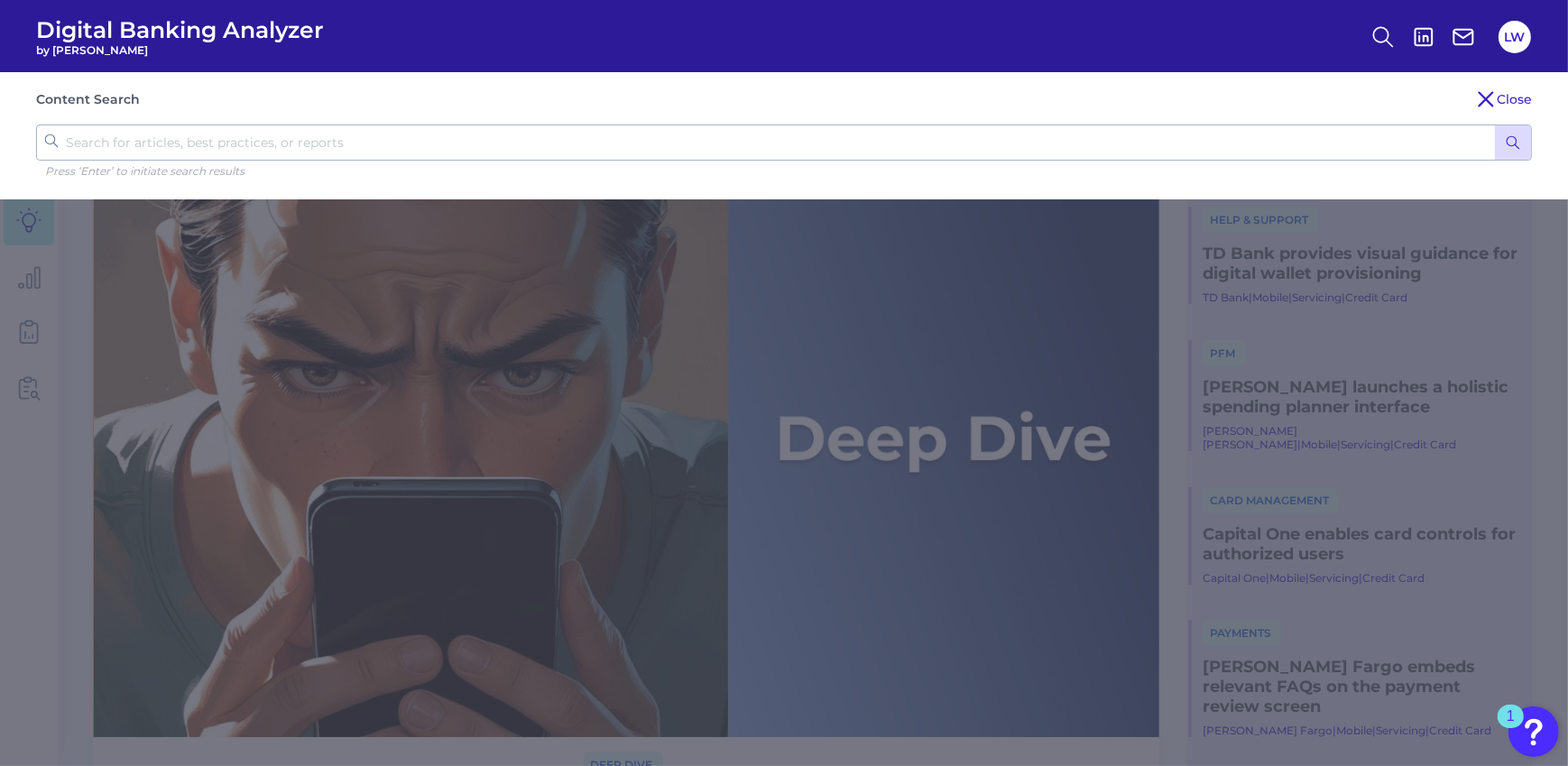
click at [448, 136] on input "text" at bounding box center [784, 142] width 1496 height 37
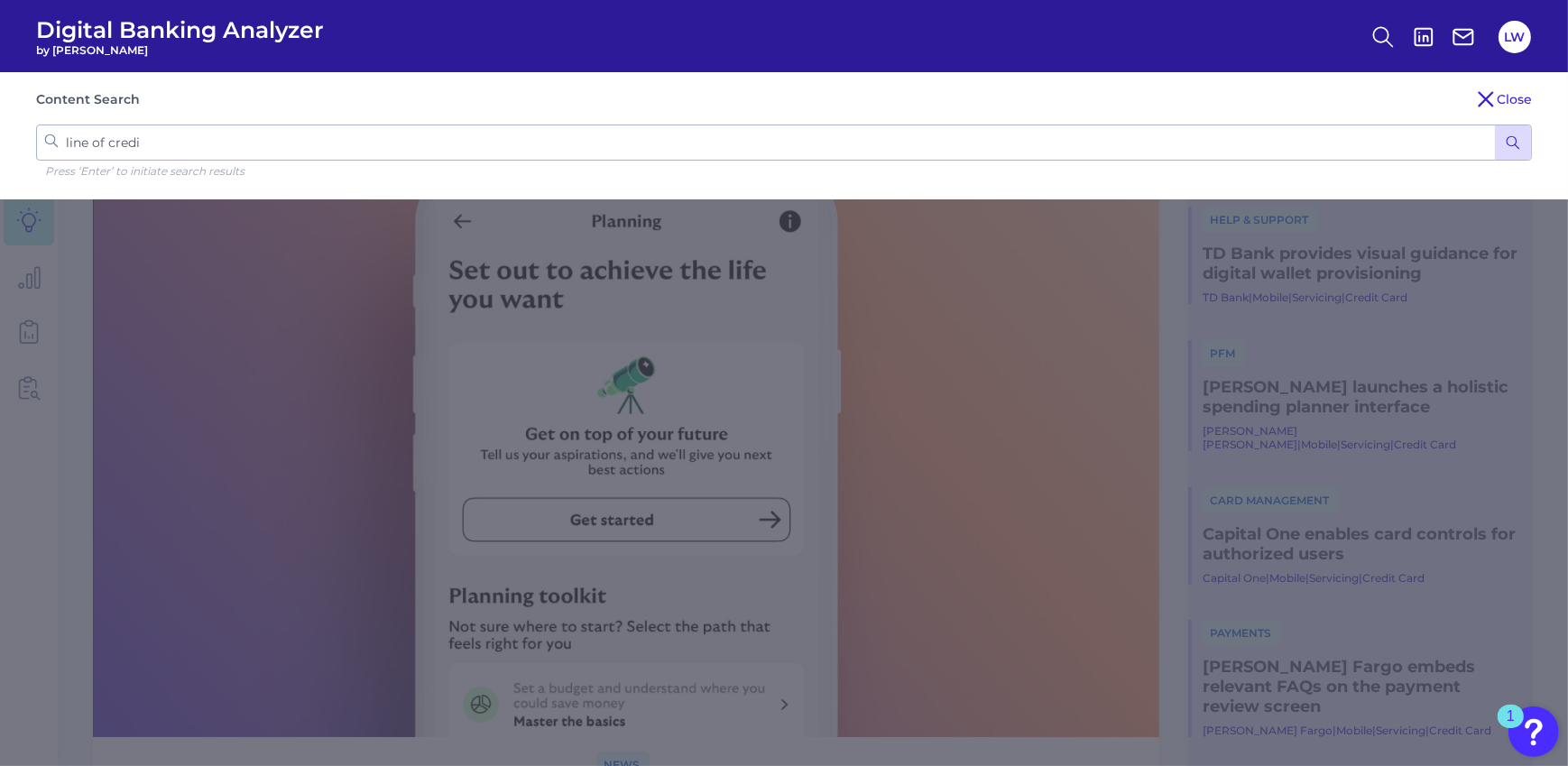
type input "line of credit"
click button "submit" at bounding box center [1513, 142] width 37 height 35
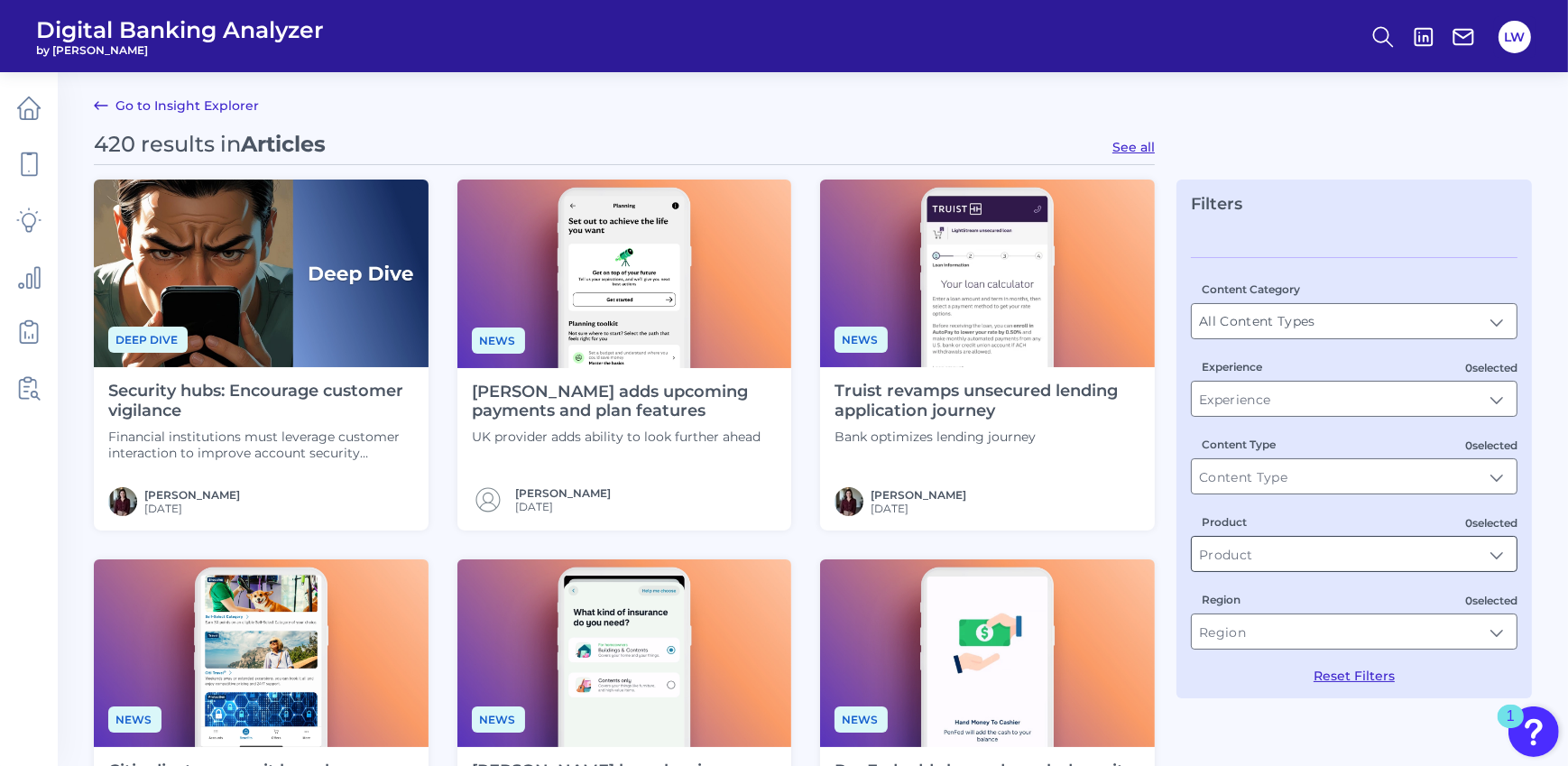
click at [1514, 555] on input "Product" at bounding box center [1354, 553] width 325 height 35
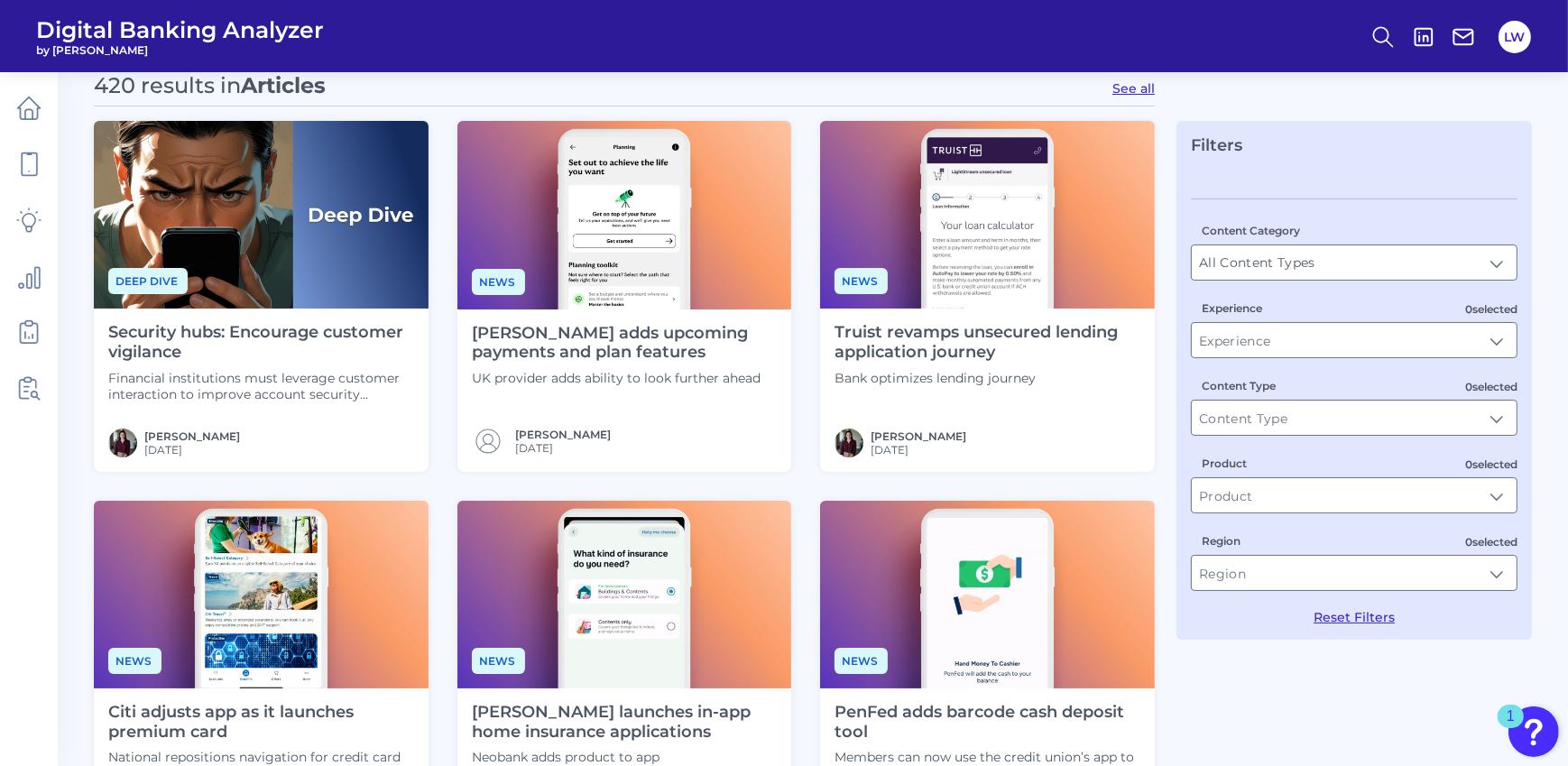
scroll to position [11, 0]
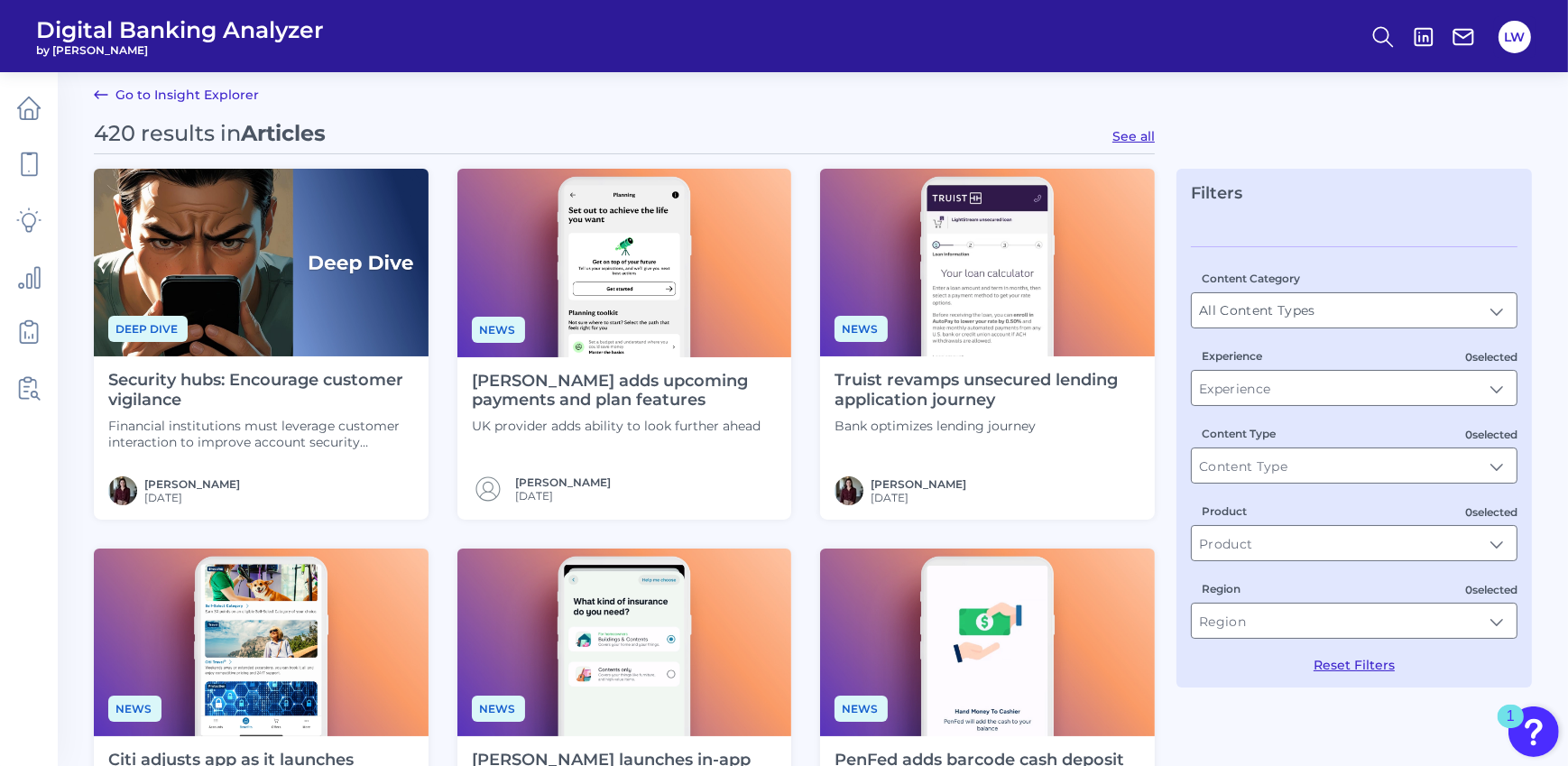
click at [1138, 137] on button "See all" at bounding box center [1133, 136] width 42 height 16
type input "Articles"
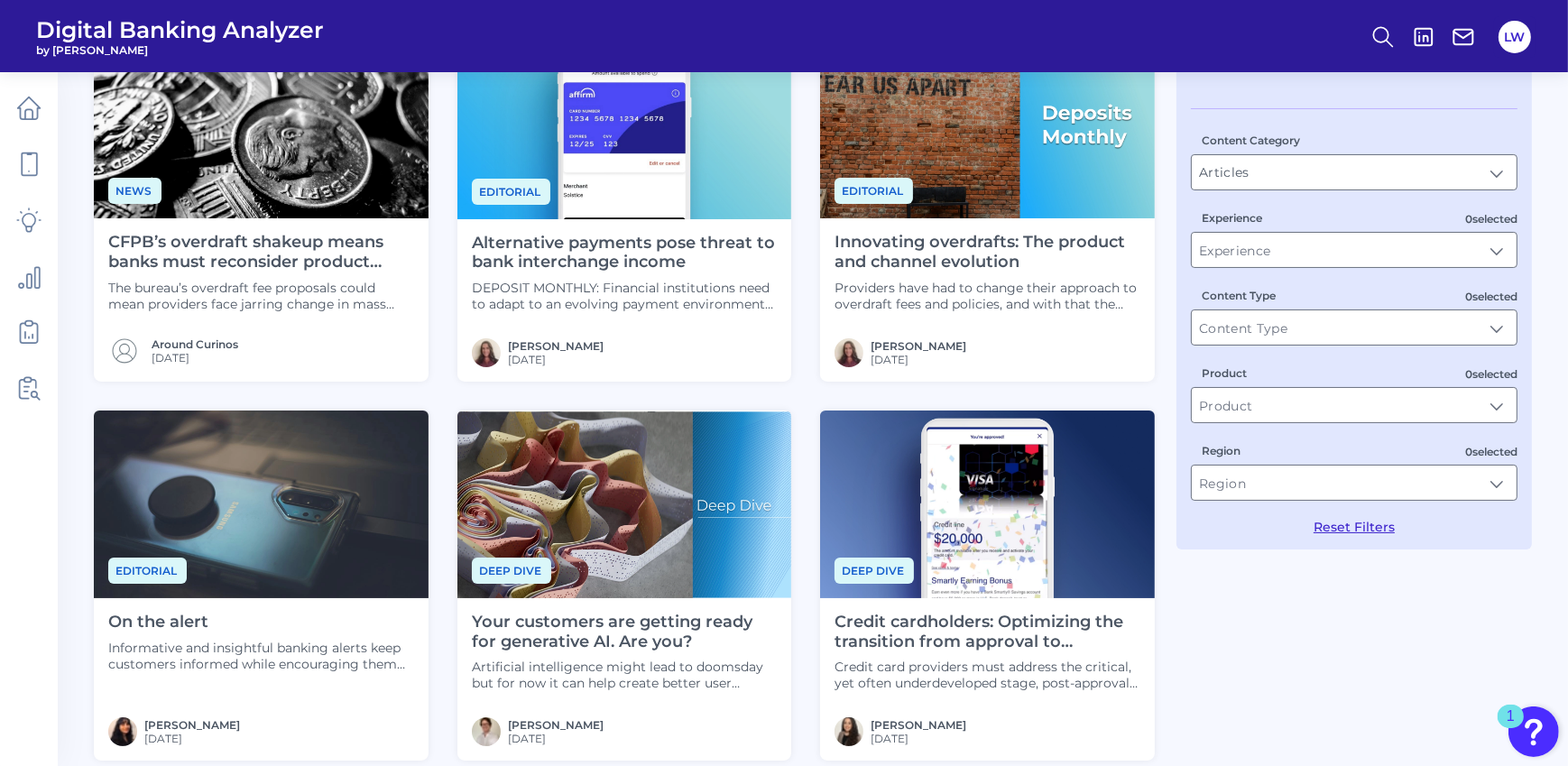
scroll to position [0, 0]
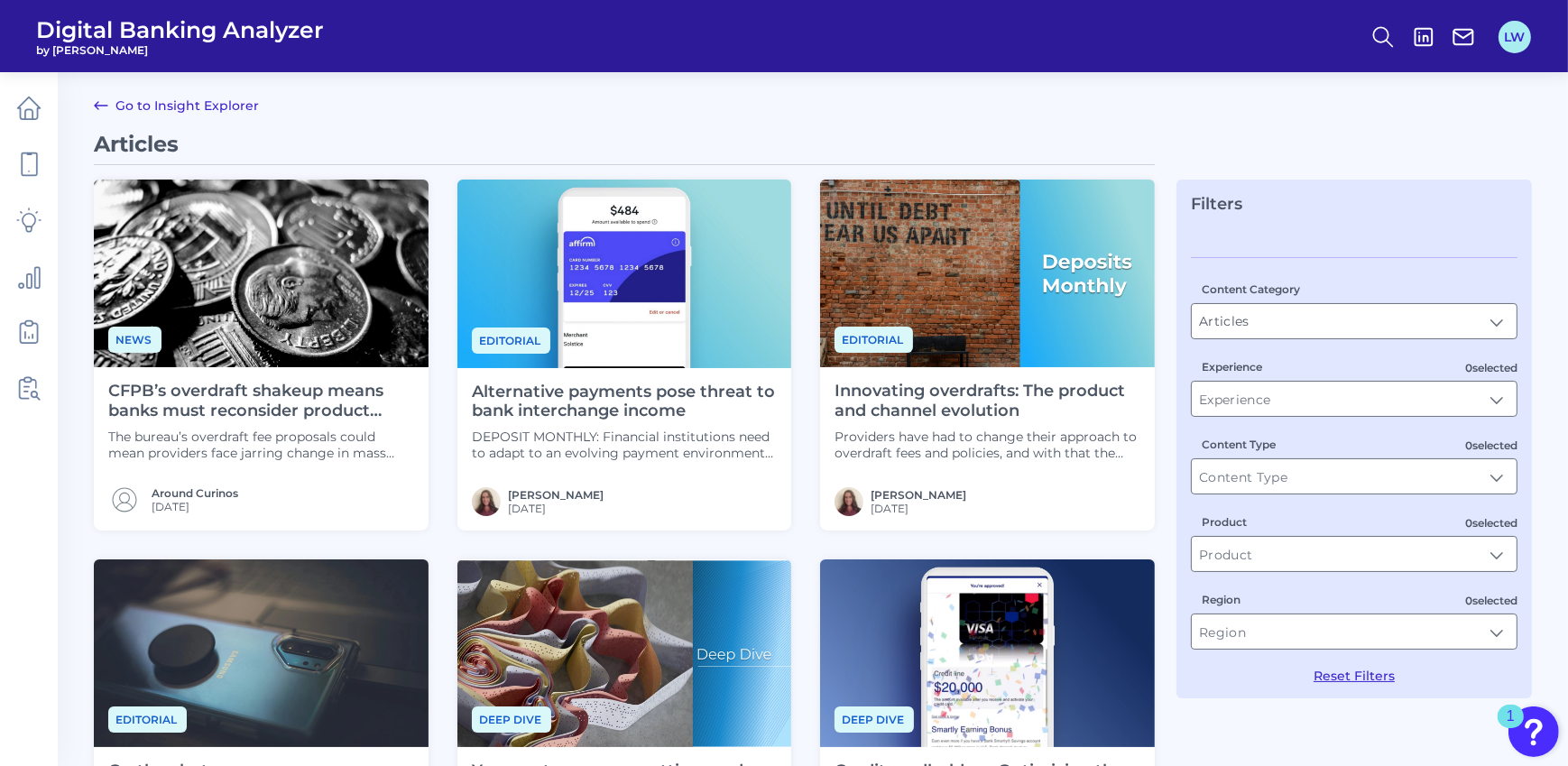
click at [1524, 26] on button "LW" at bounding box center [1515, 37] width 33 height 33
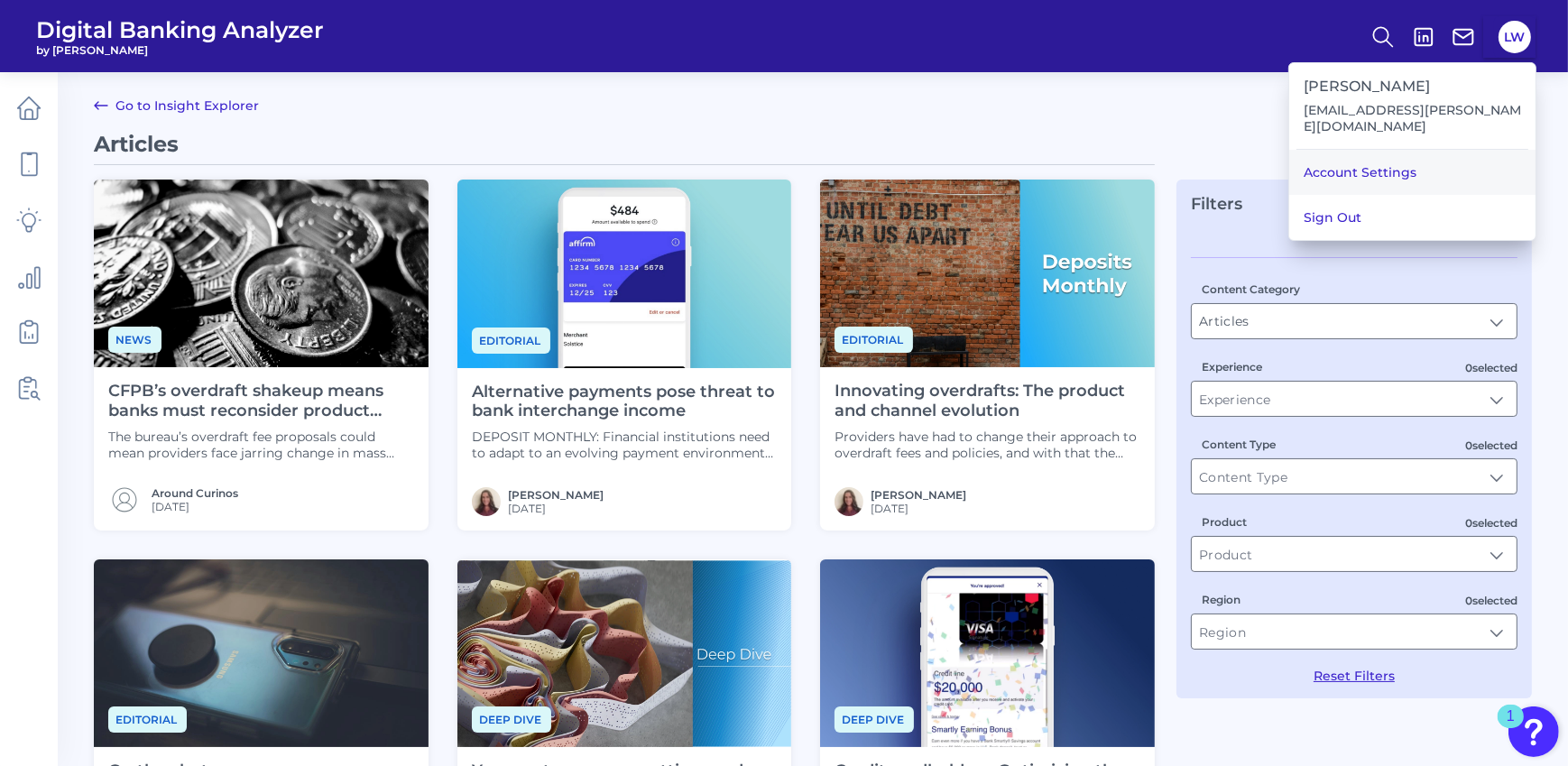
click at [1389, 162] on link "Account Settings" at bounding box center [1413, 172] width 246 height 45
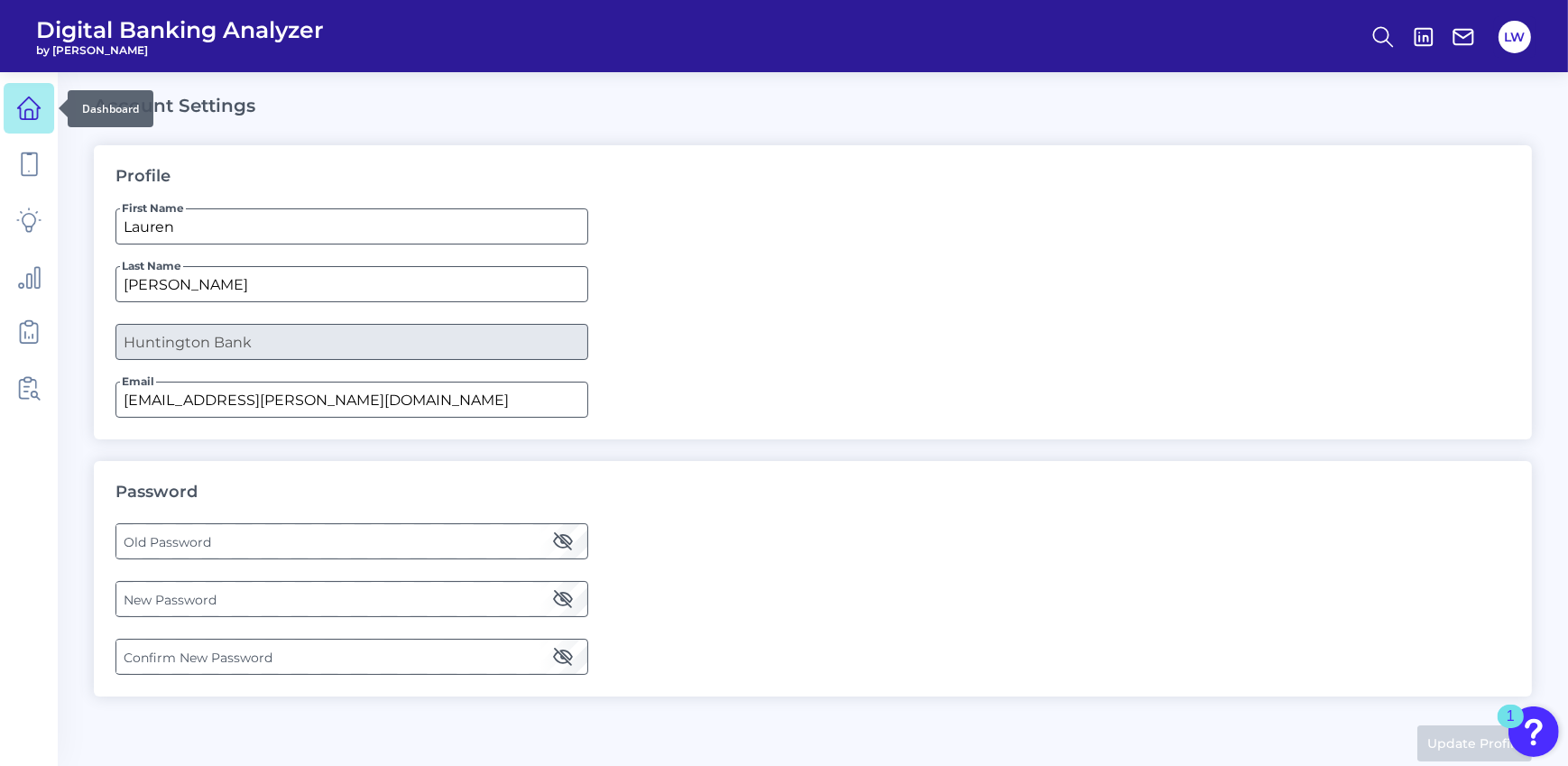
click at [23, 104] on icon at bounding box center [28, 108] width 25 height 25
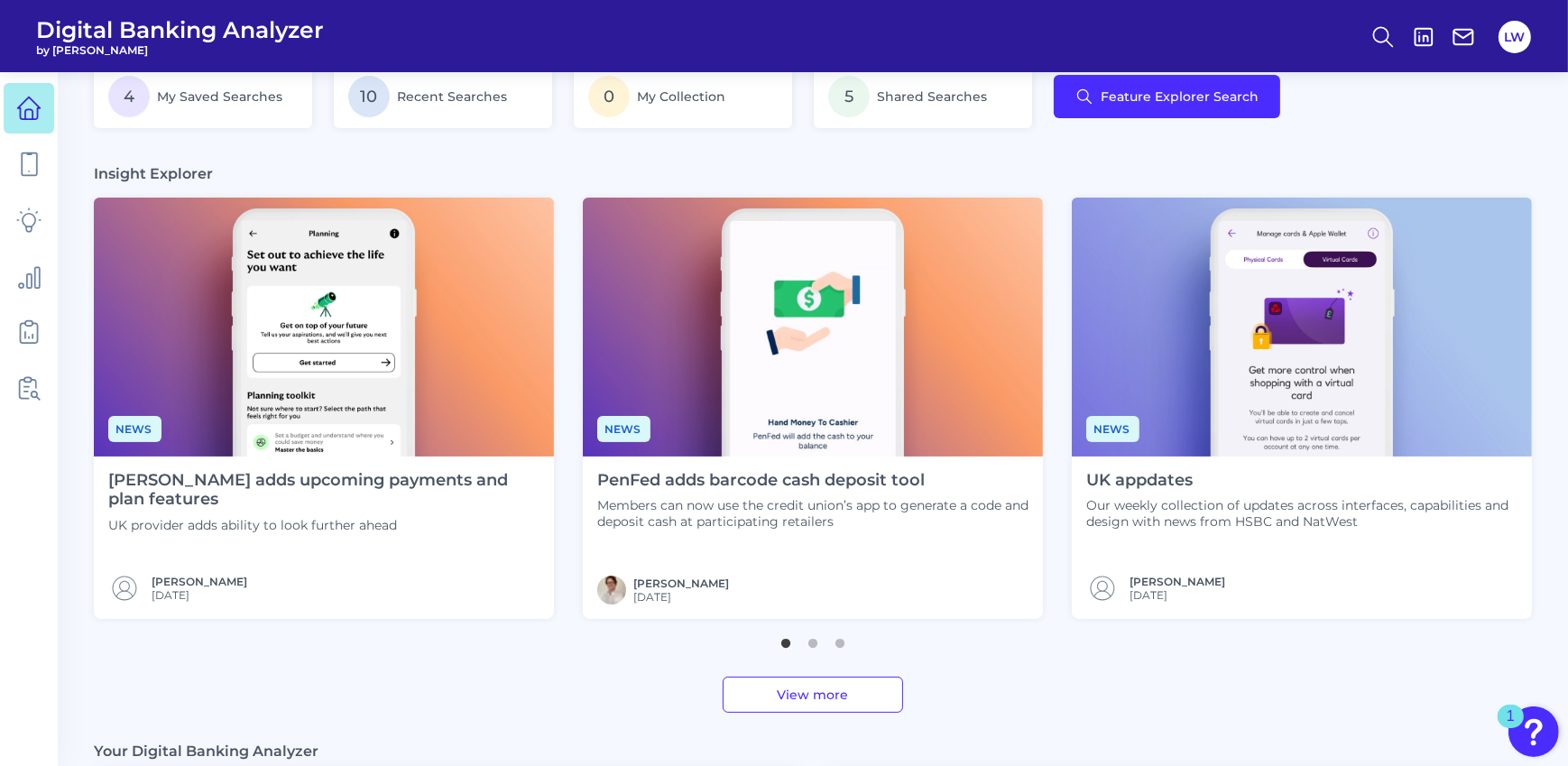
scroll to position [921, 0]
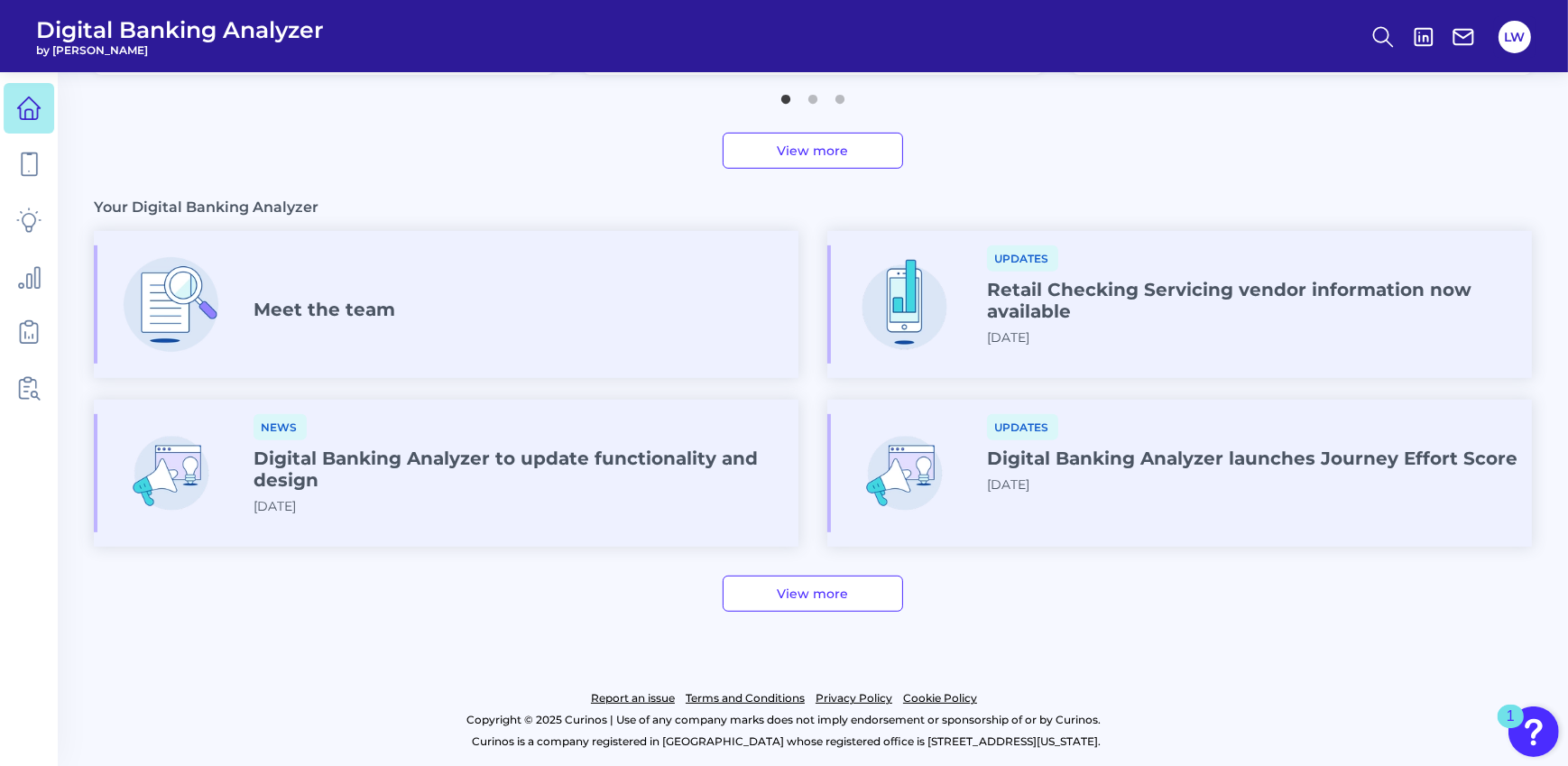
click at [298, 666] on footer "Report an issue Terms and Conditions Privacy Policy Cookie Policy Copyright © 2…" at bounding box center [784, 701] width 1568 height 130
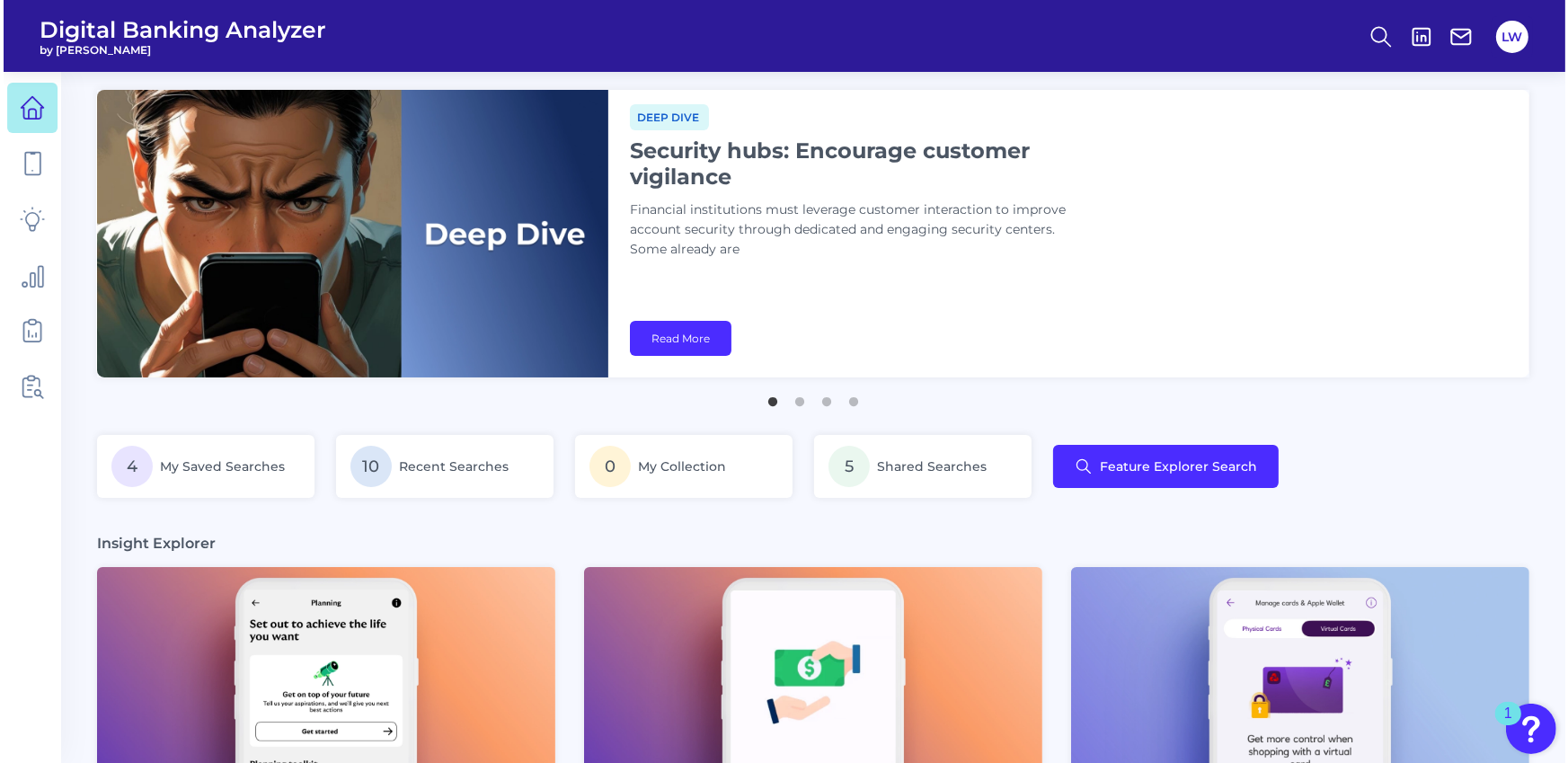
scroll to position [0, 0]
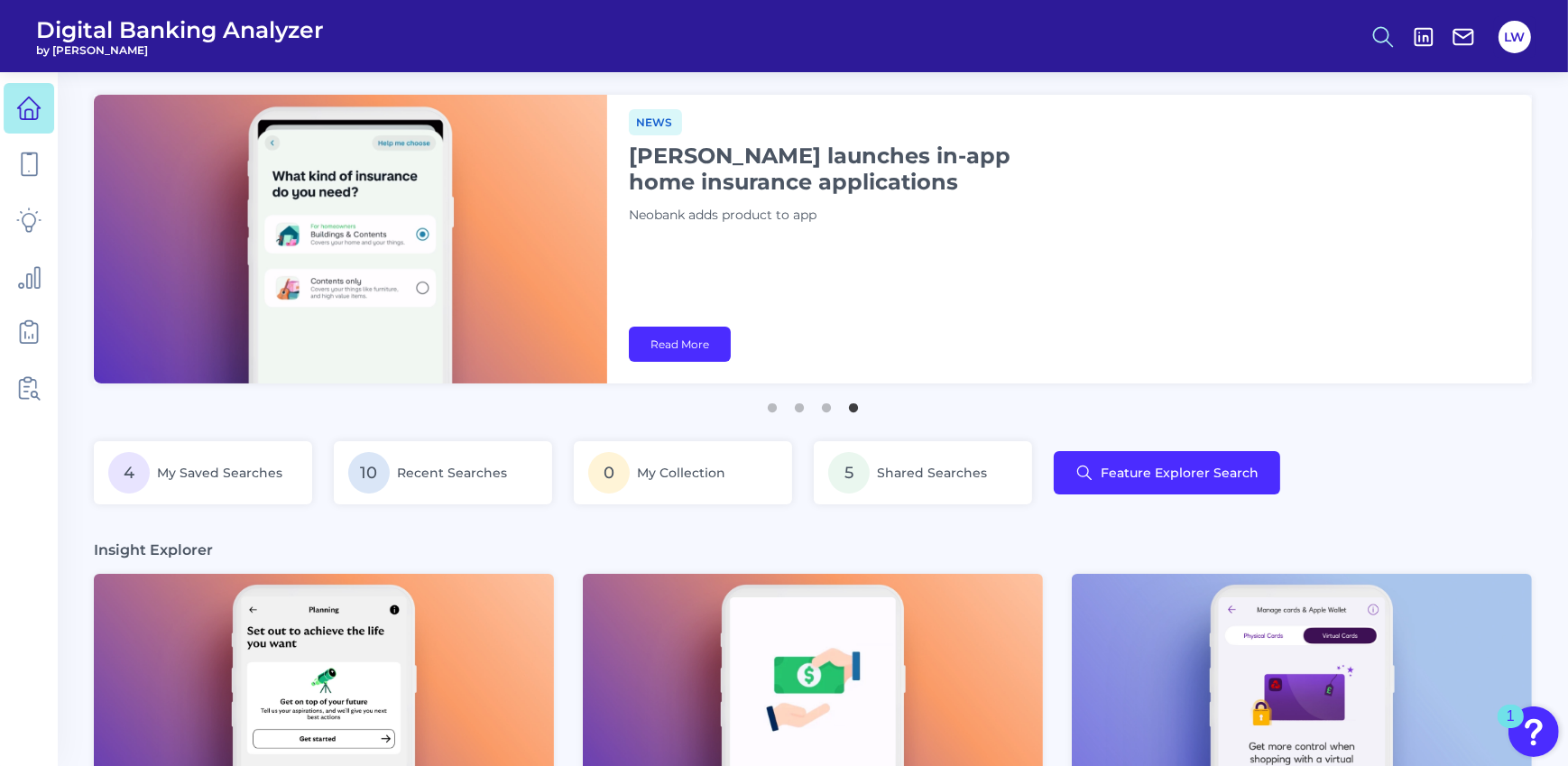
click at [1387, 37] on circle at bounding box center [1381, 34] width 14 height 14
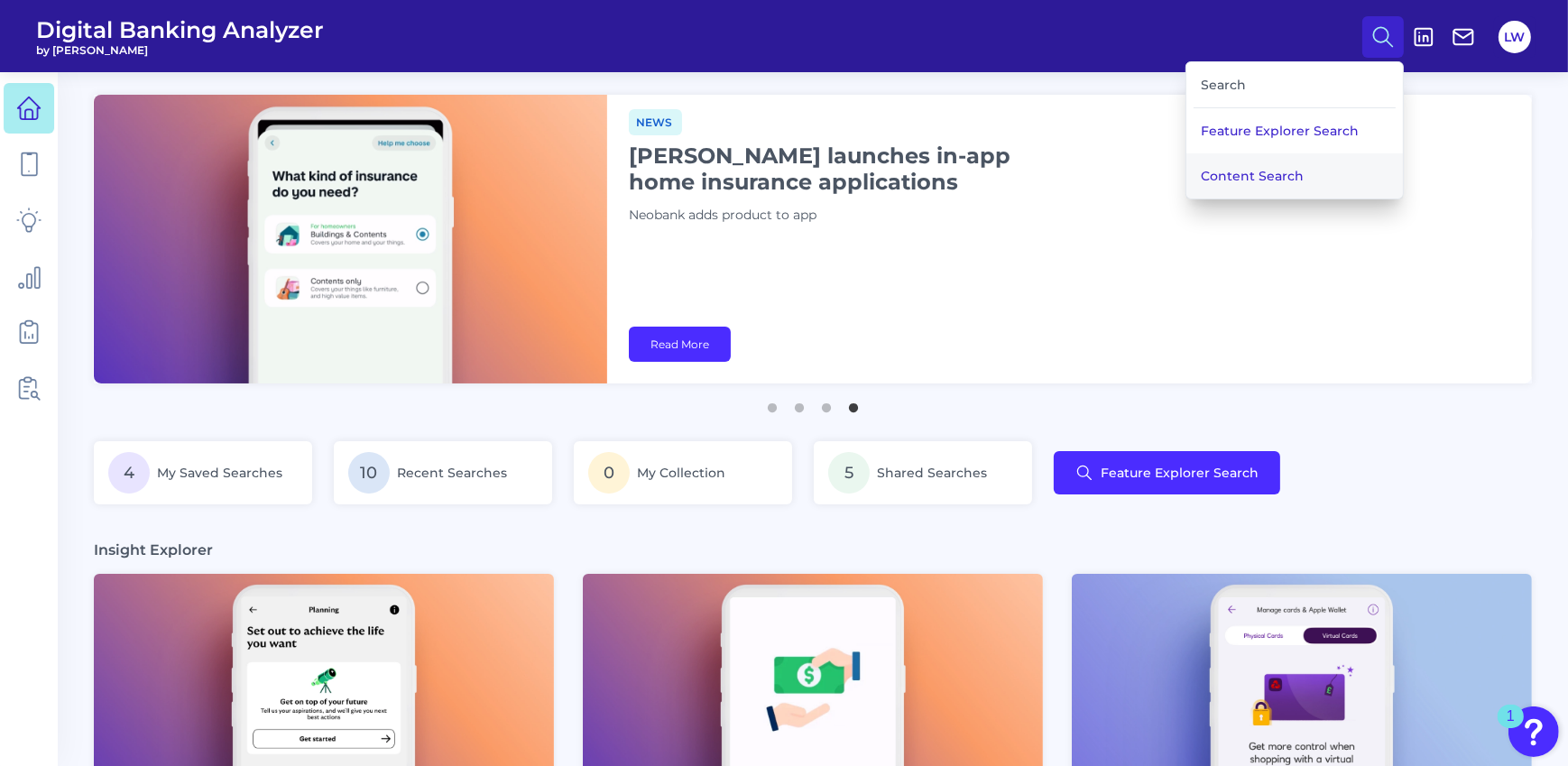
click at [1244, 189] on button "Content Search" at bounding box center [1294, 176] width 216 height 45
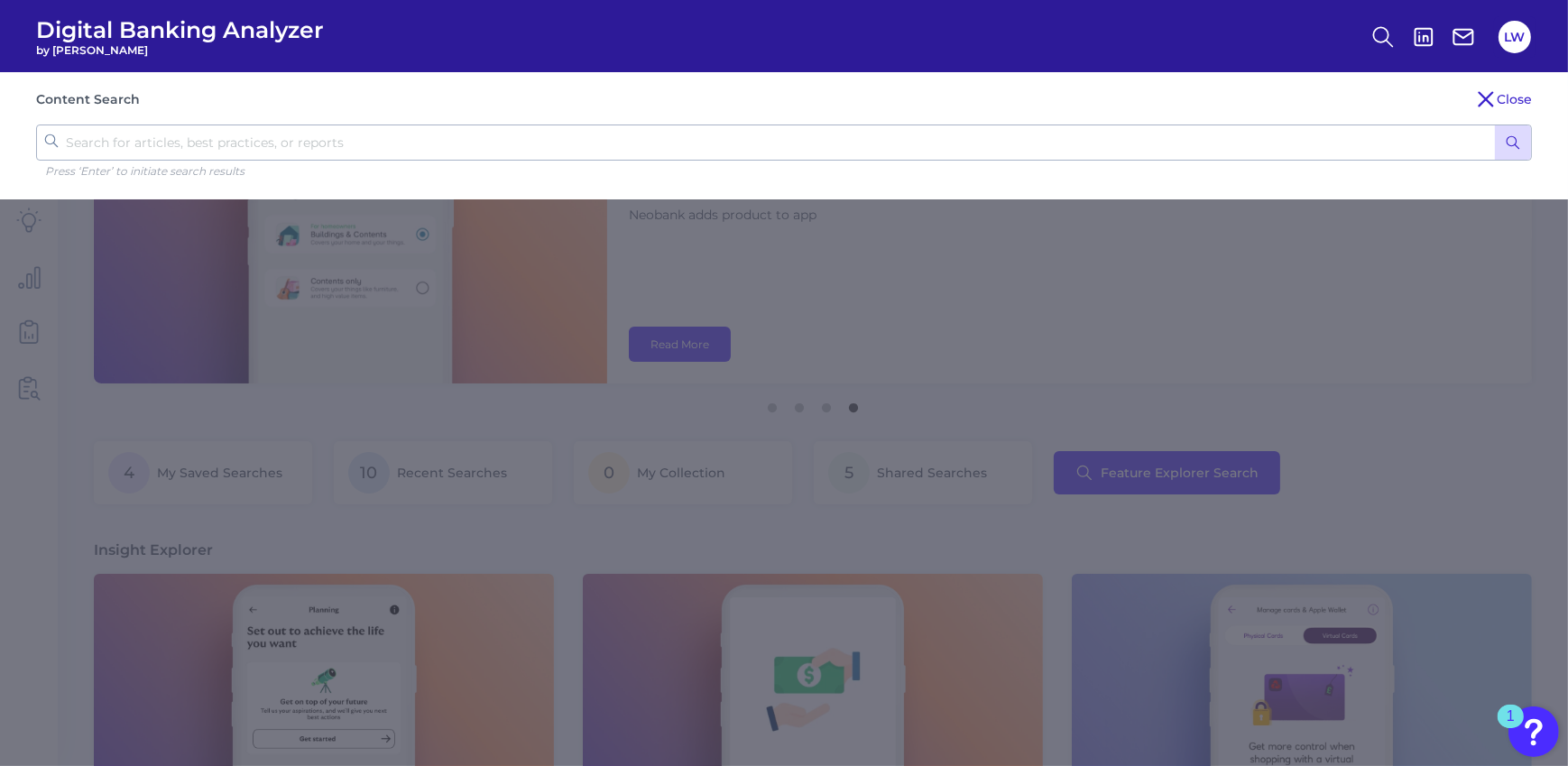
click at [382, 131] on input "text" at bounding box center [784, 142] width 1496 height 37
type input "abl"
click button "submit" at bounding box center [1513, 142] width 37 height 35
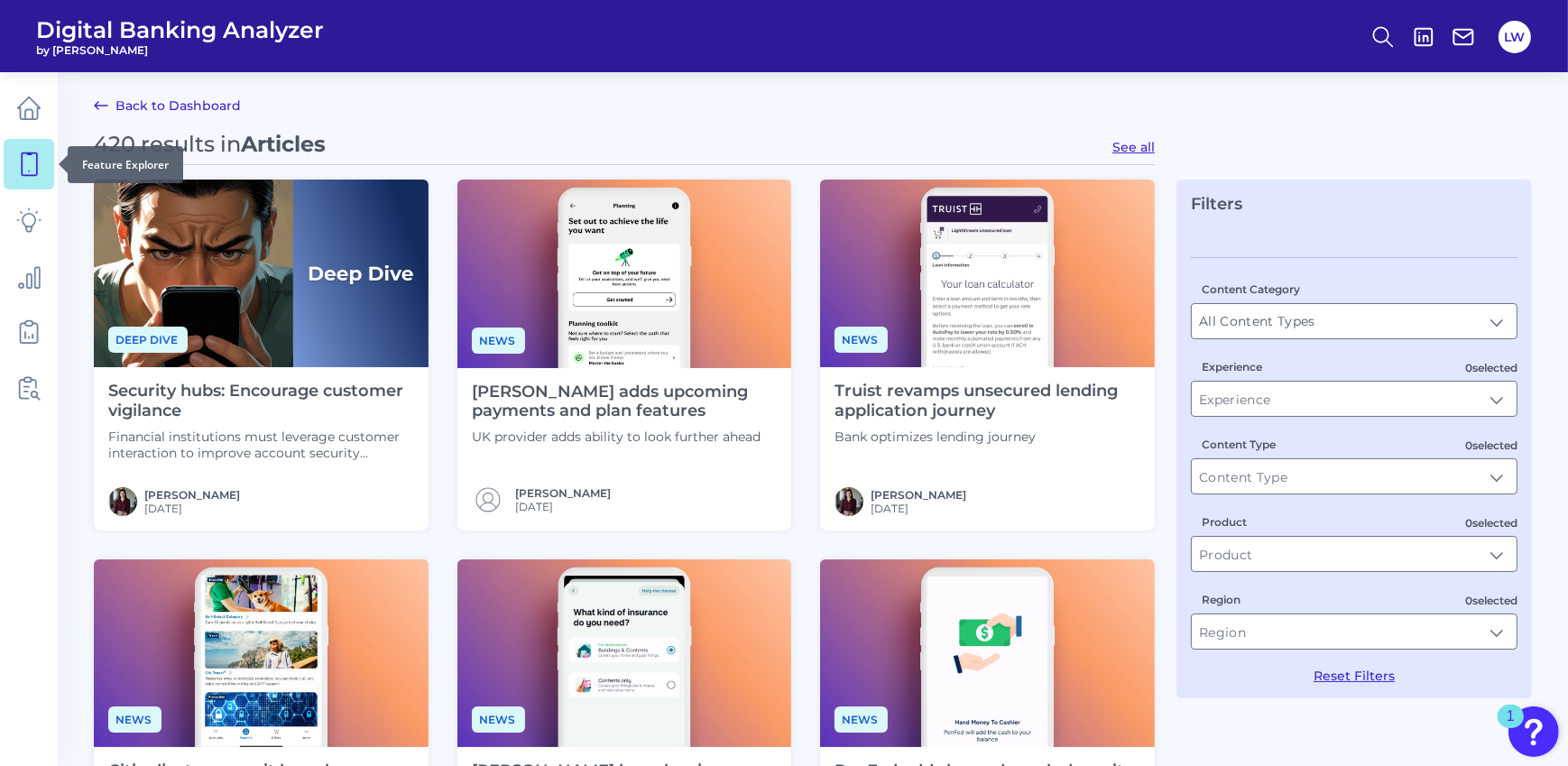
click at [19, 173] on icon at bounding box center [28, 164] width 25 height 25
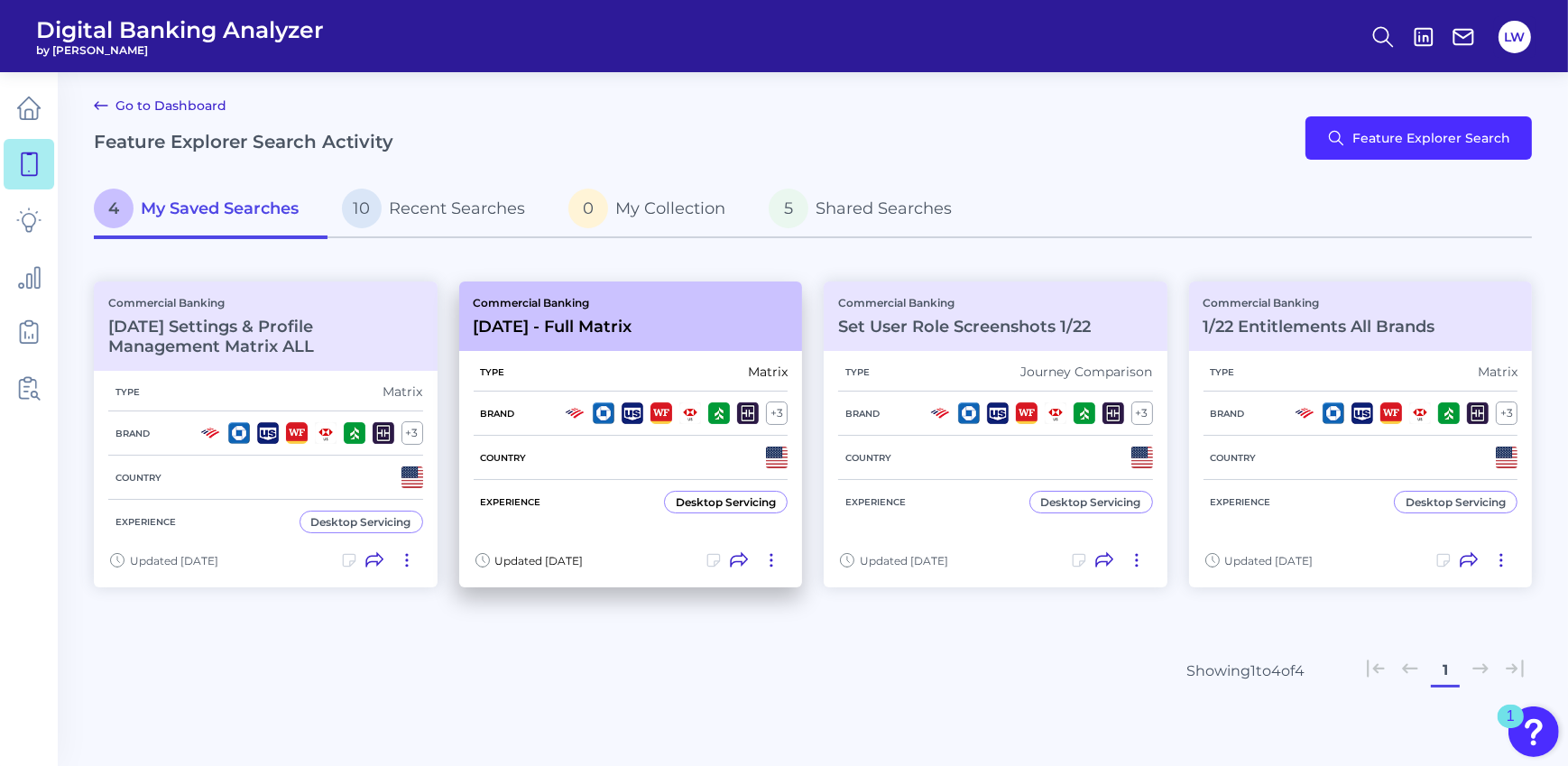
click at [677, 329] on div "Commercial Banking 1/22/25 - Full Matrix" at bounding box center [630, 317] width 344 height 69
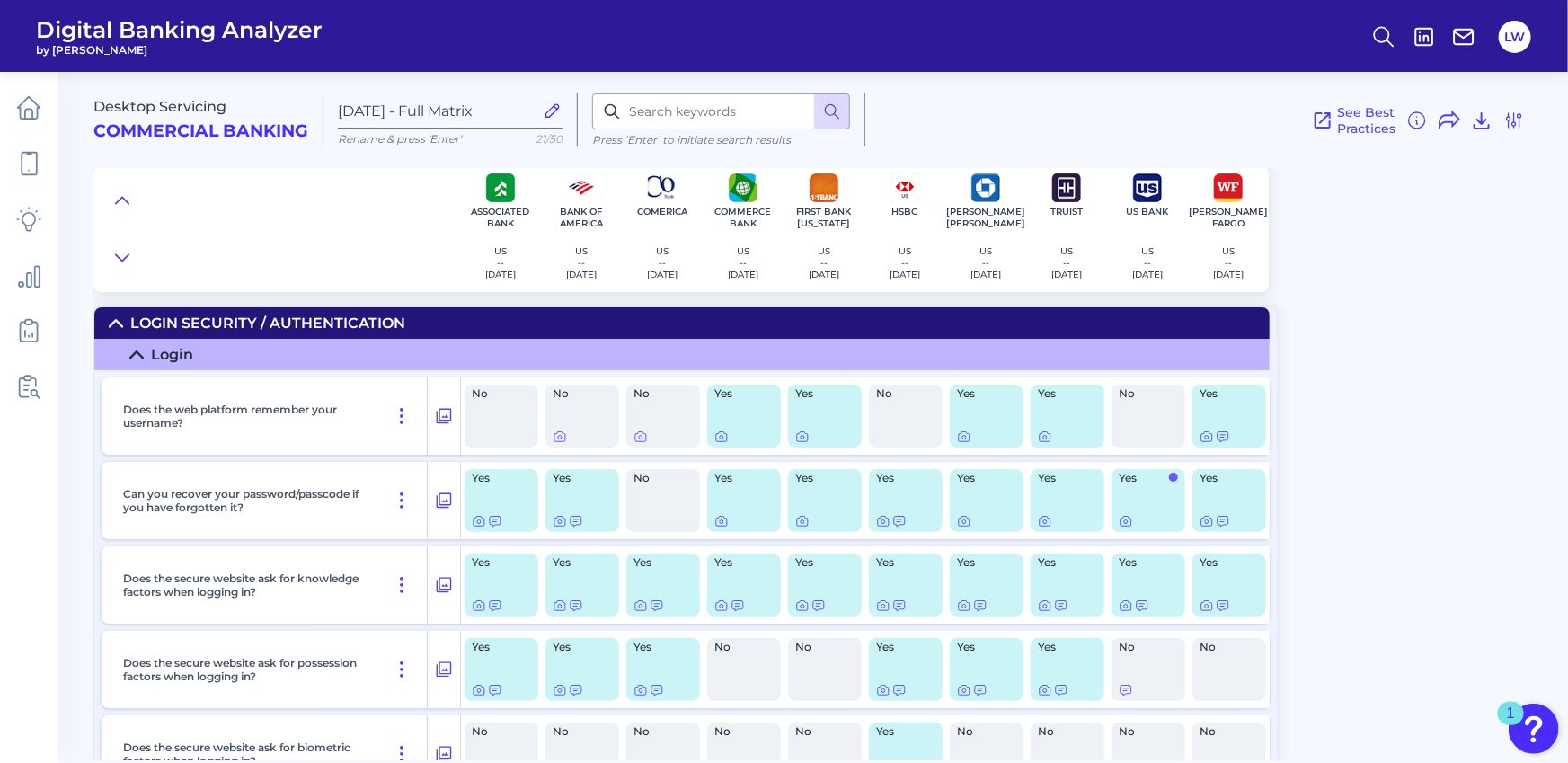
click at [213, 326] on div "Login Security / Authentication" at bounding box center [268, 323] width 275 height 17
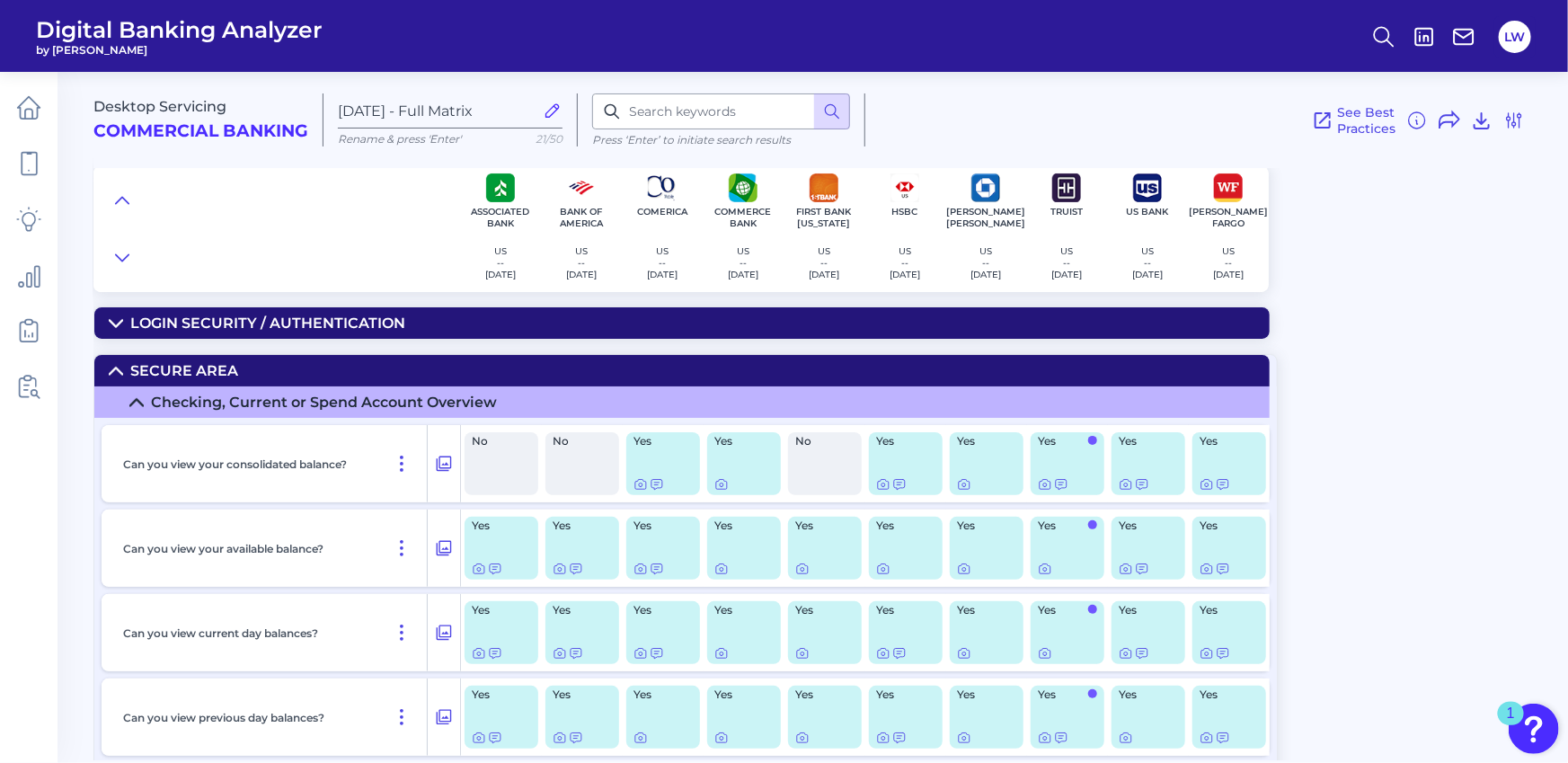
click at [215, 363] on div "Secure Area" at bounding box center [185, 370] width 108 height 17
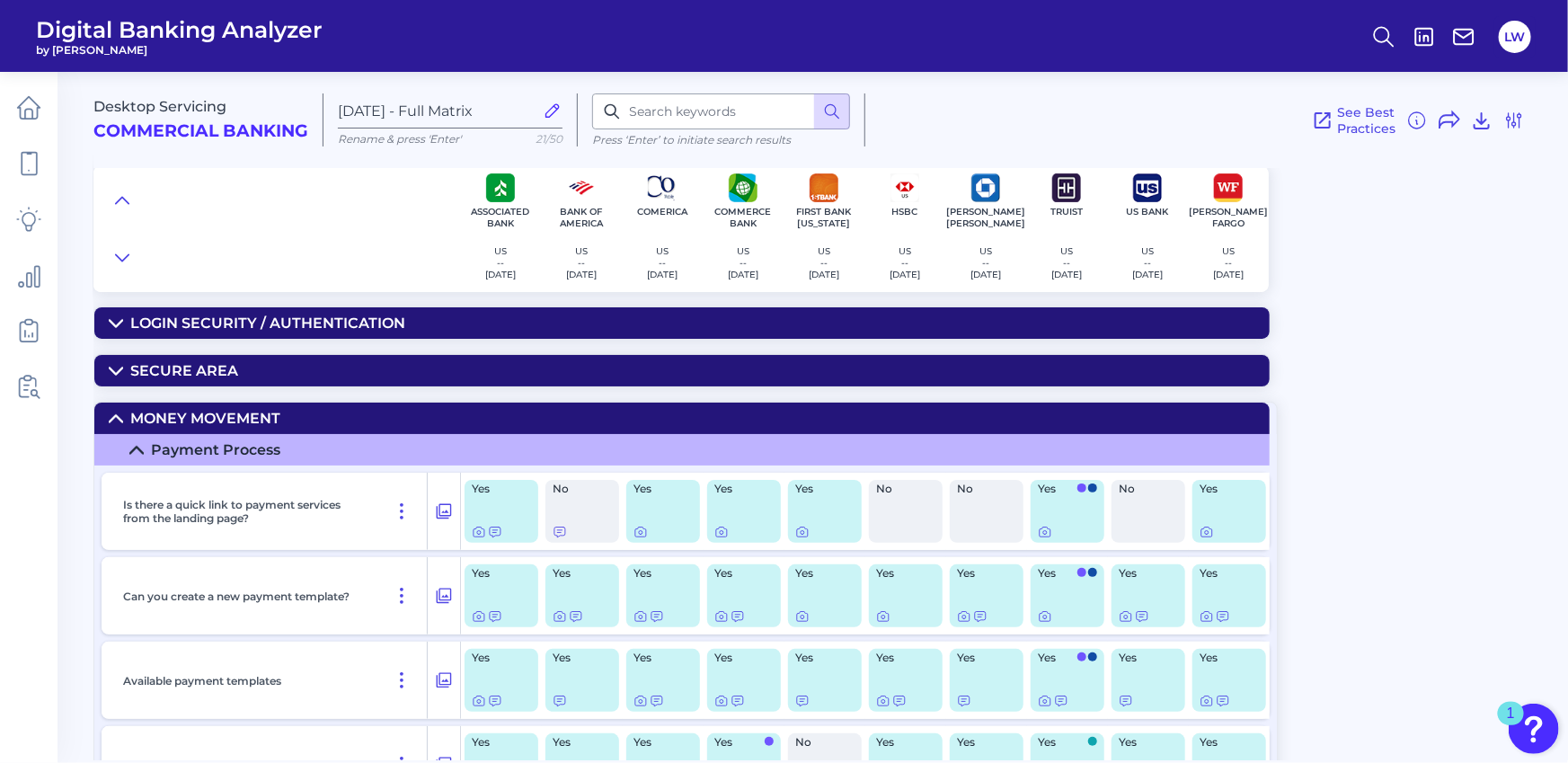
click at [233, 414] on div "Money Movement" at bounding box center [205, 418] width 150 height 17
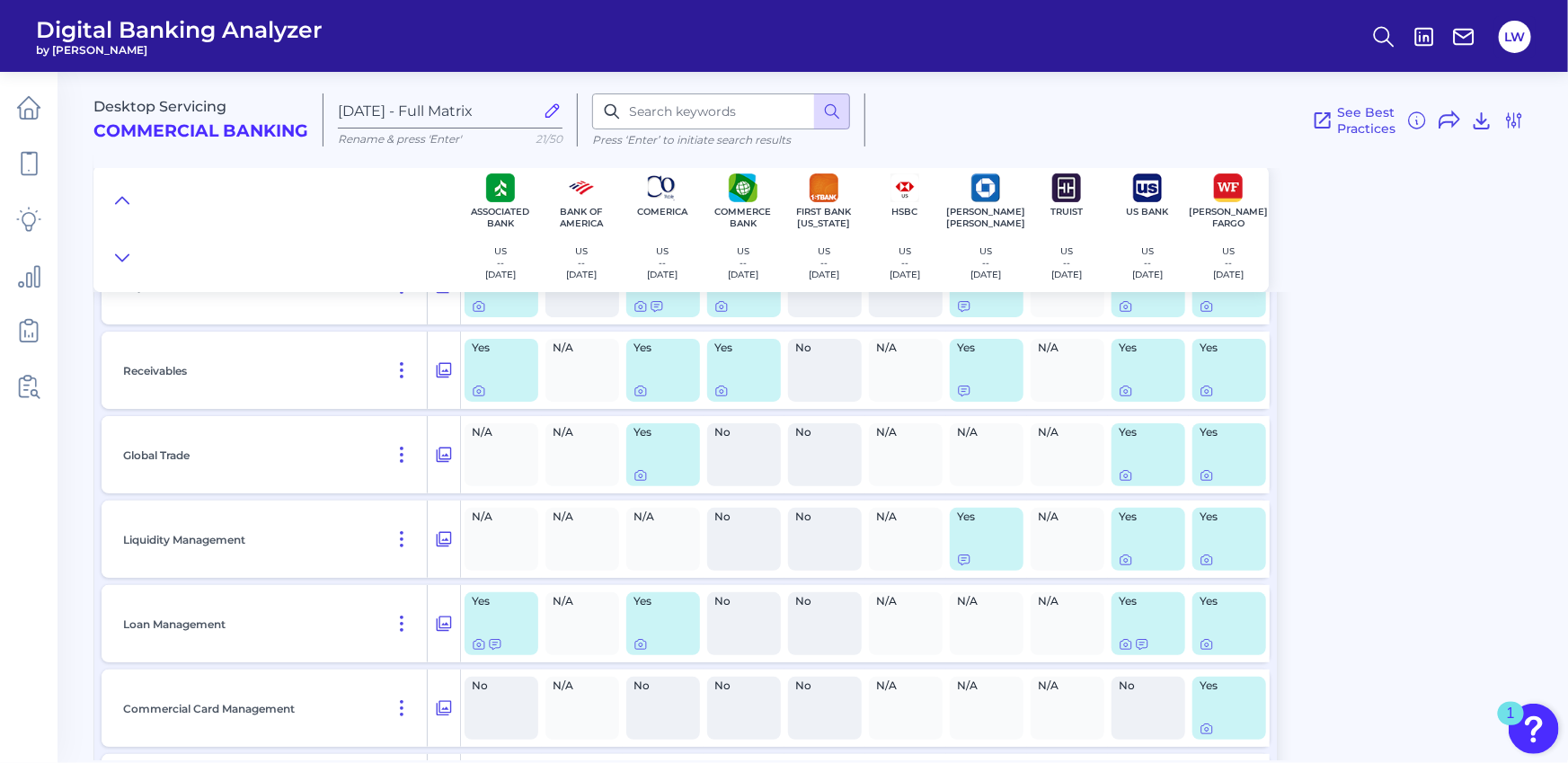
scroll to position [10443, 0]
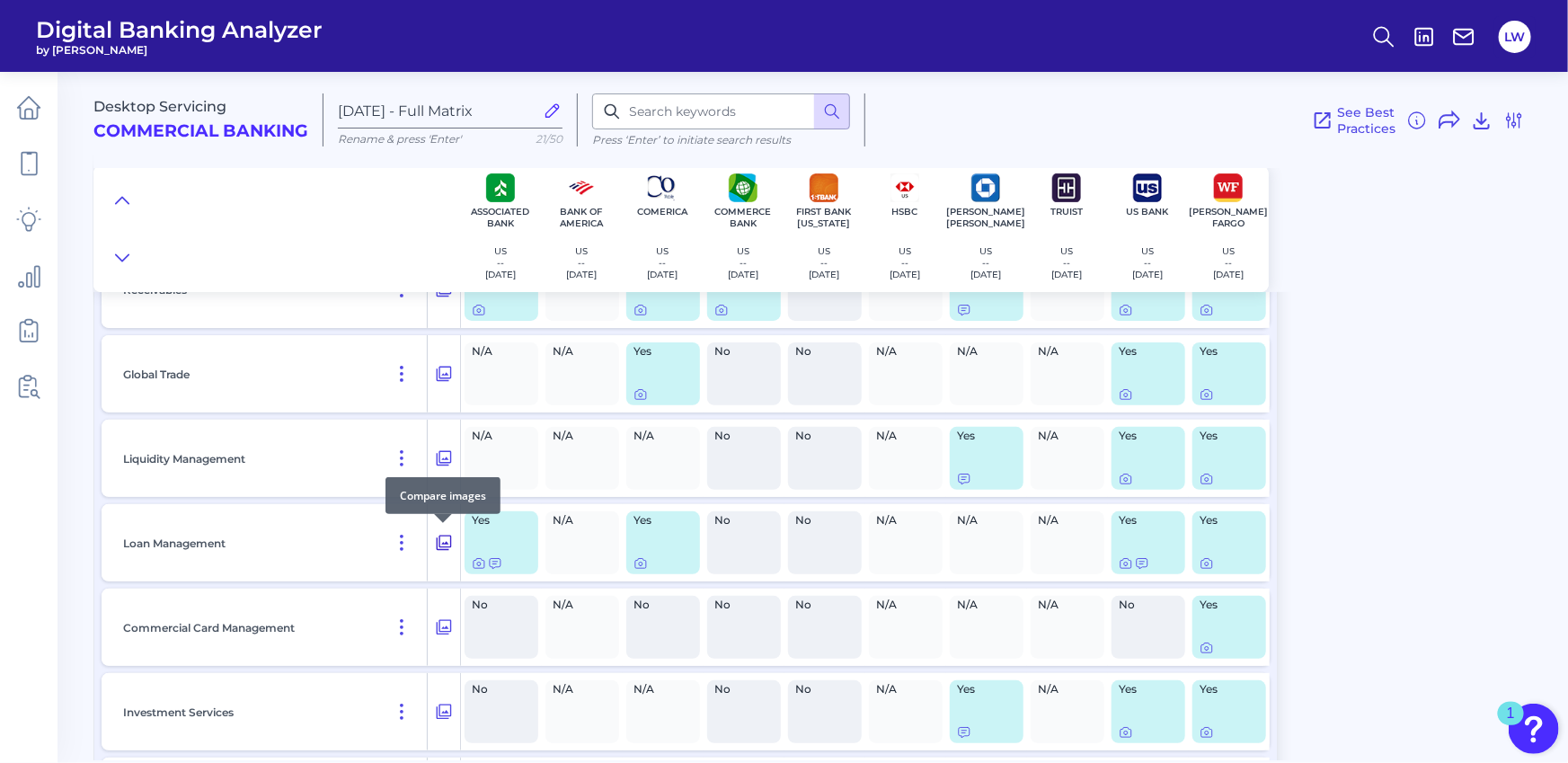
click at [445, 536] on icon at bounding box center [443, 542] width 18 height 21
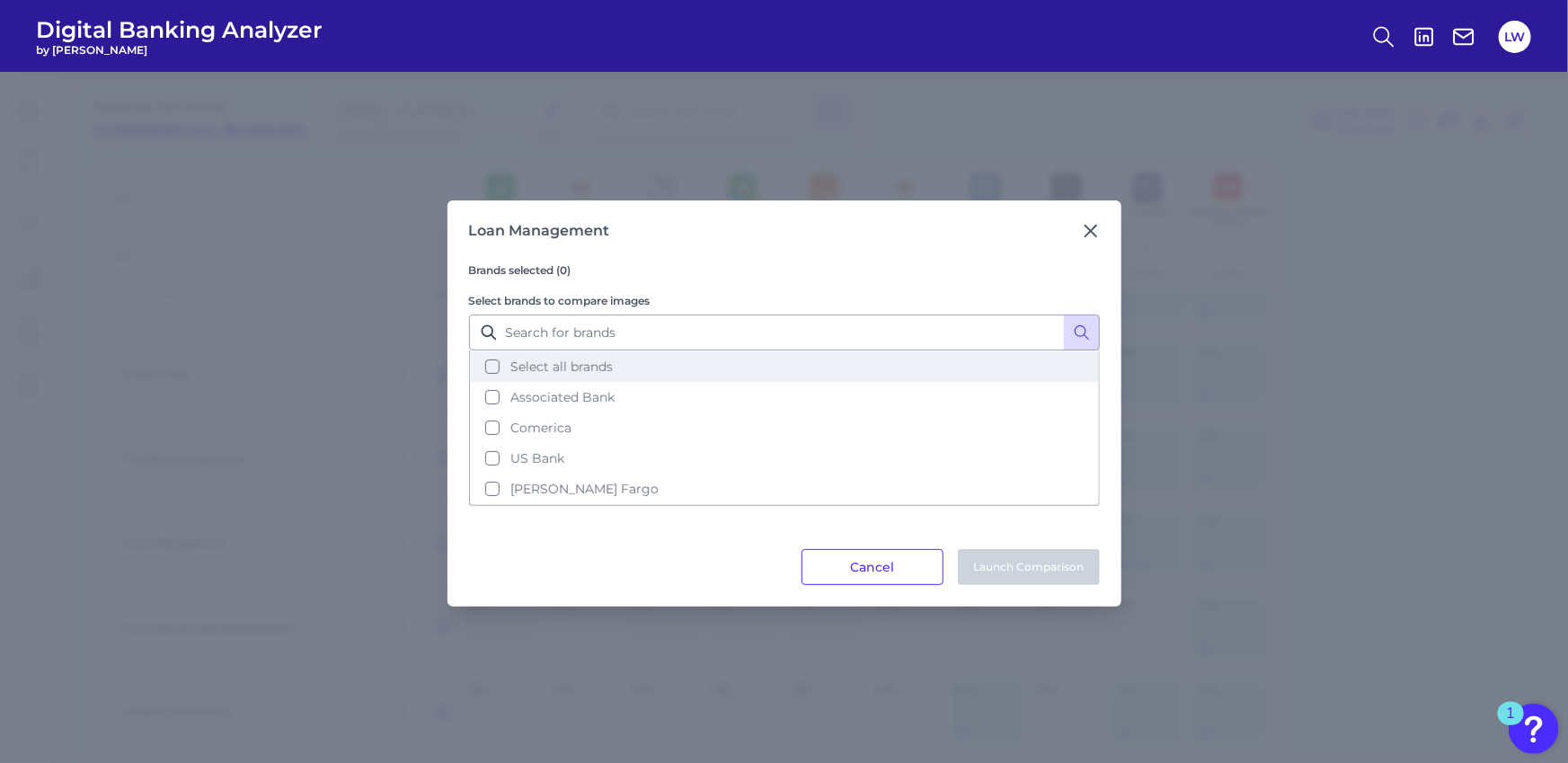
click at [585, 376] on button "Select all brands" at bounding box center [784, 367] width 627 height 31
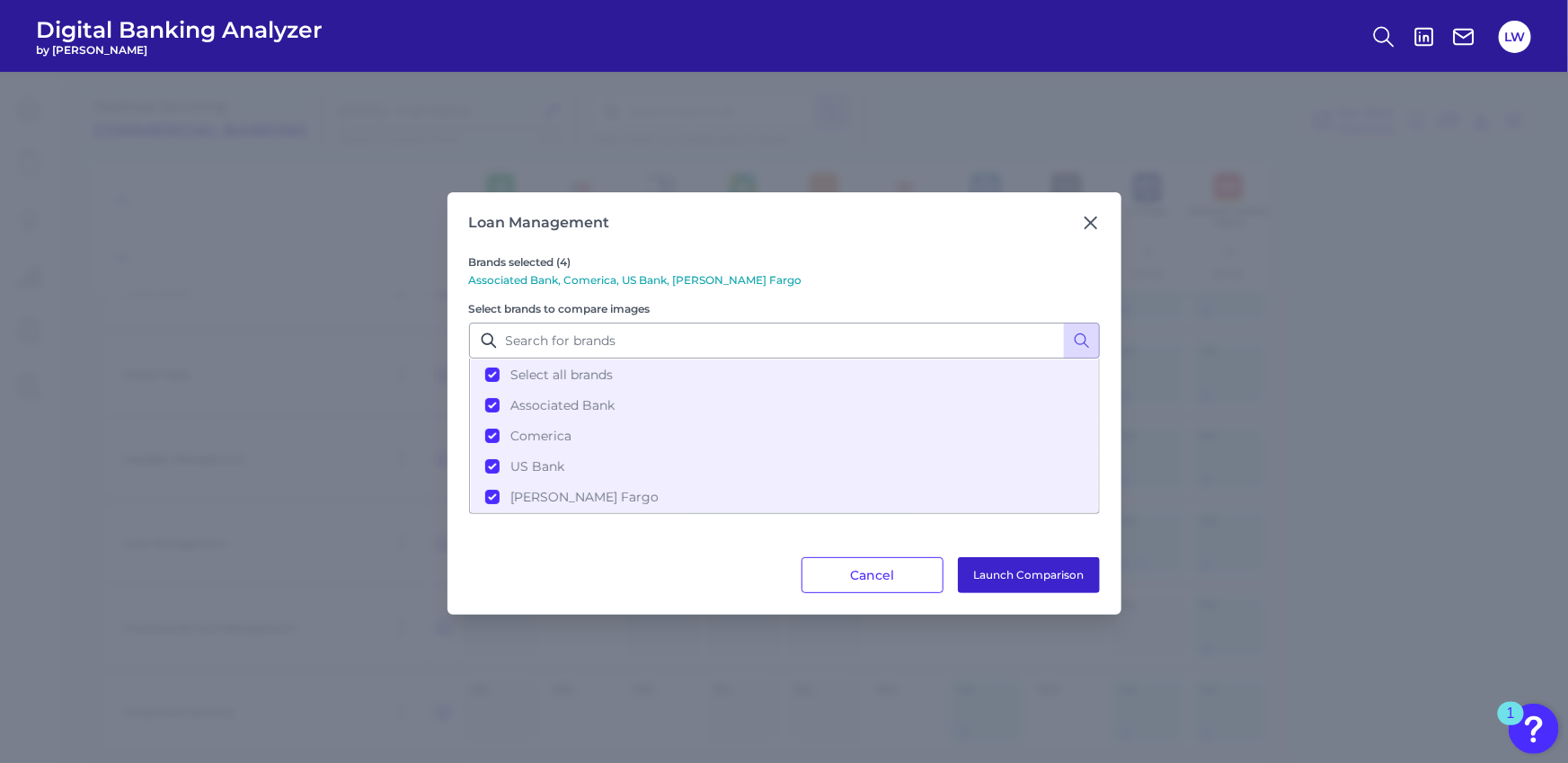
click at [1018, 562] on button "Launch Comparison" at bounding box center [1029, 575] width 142 height 36
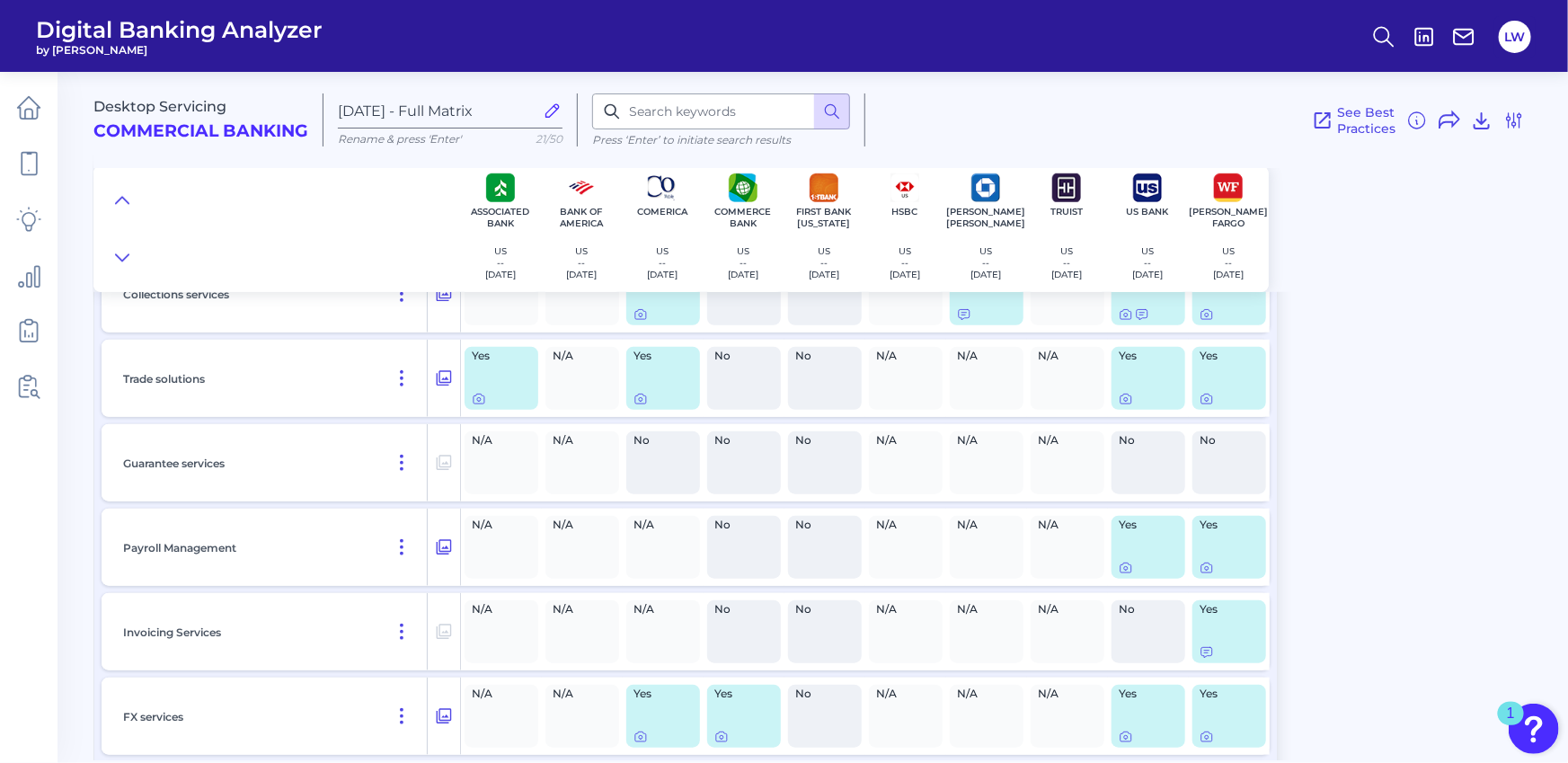
scroll to position [10979, 0]
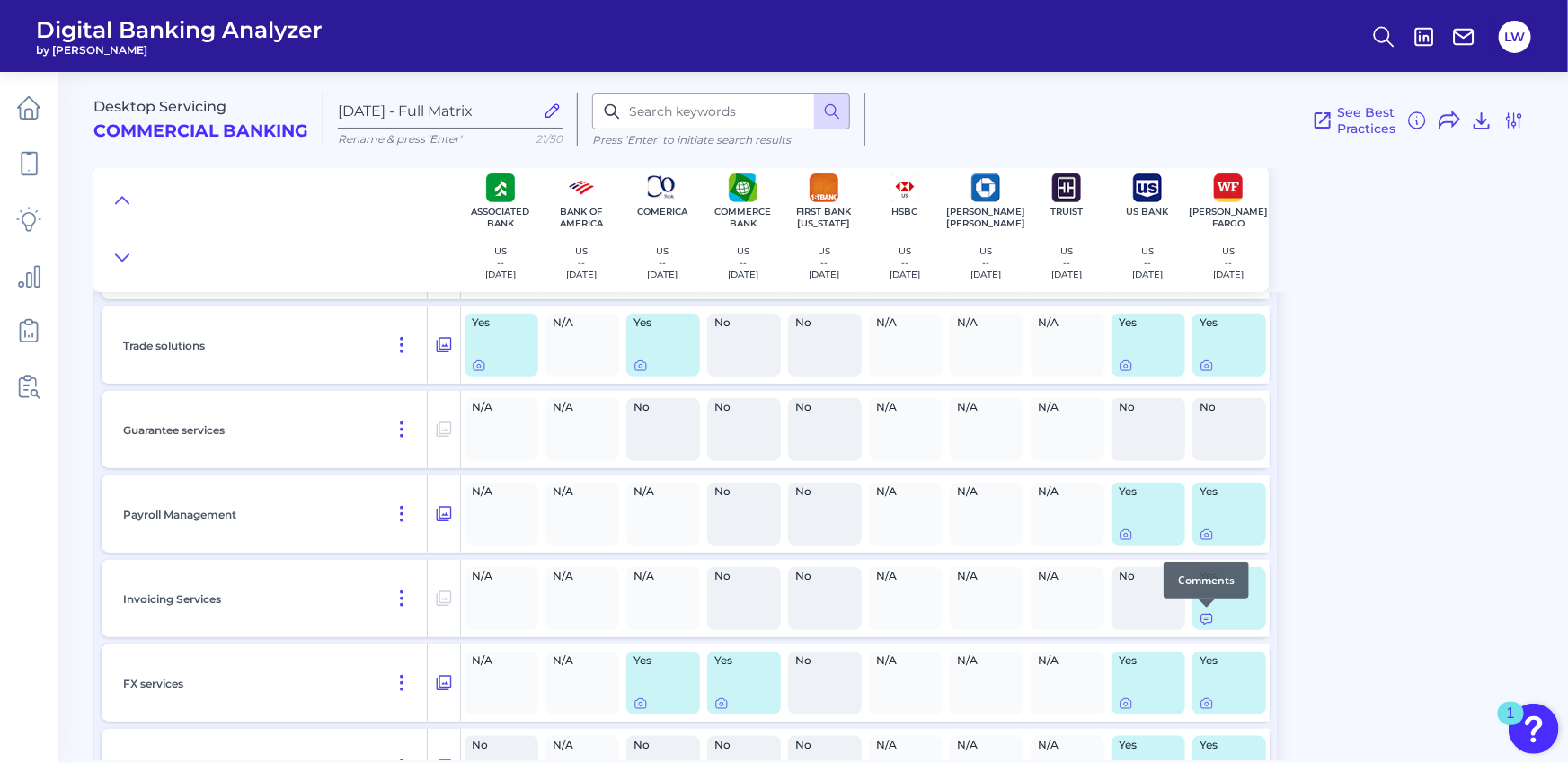
click at [1206, 623] on icon at bounding box center [1206, 618] width 14 height 14
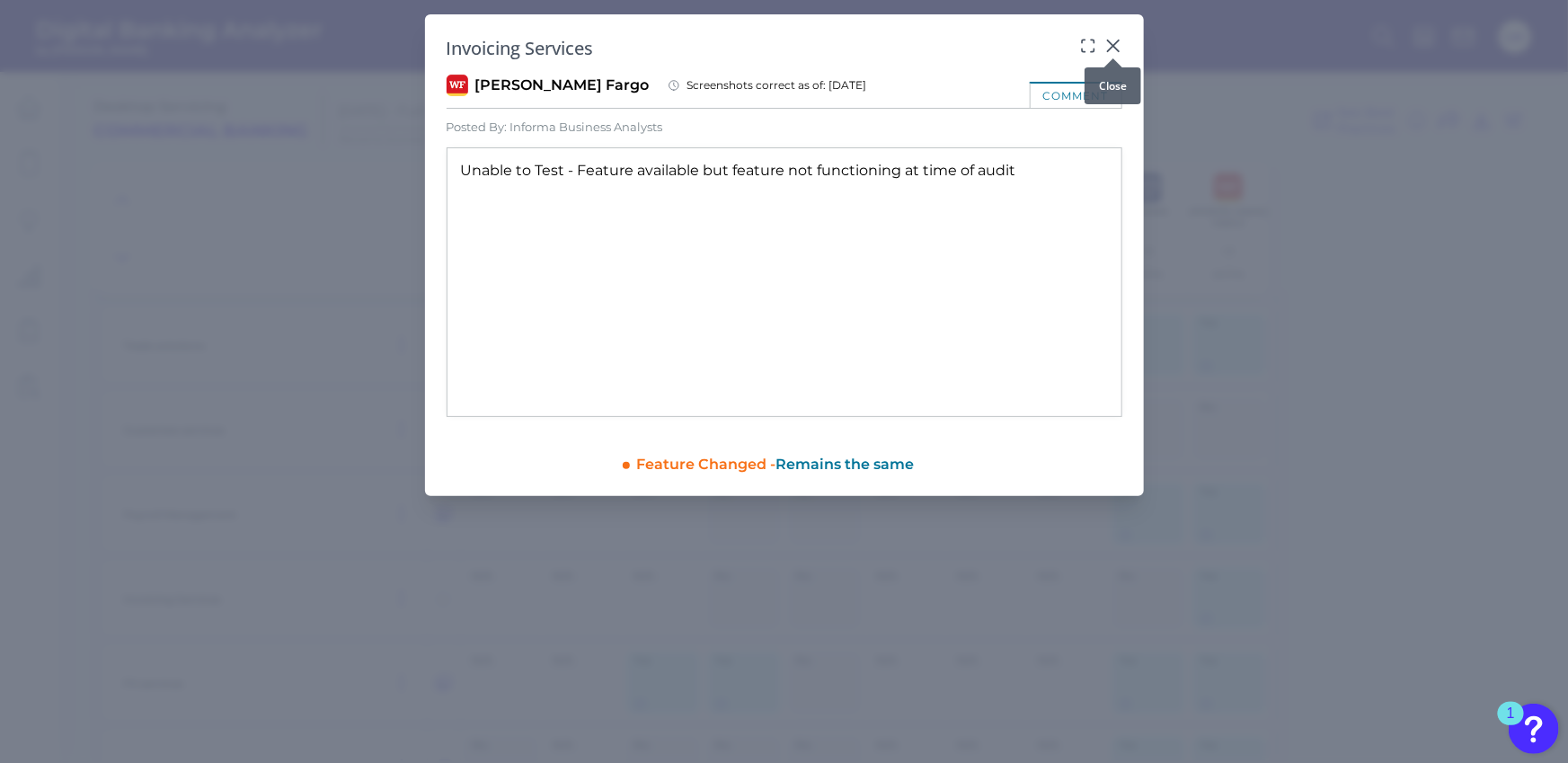
click at [1119, 44] on icon at bounding box center [1113, 46] width 18 height 18
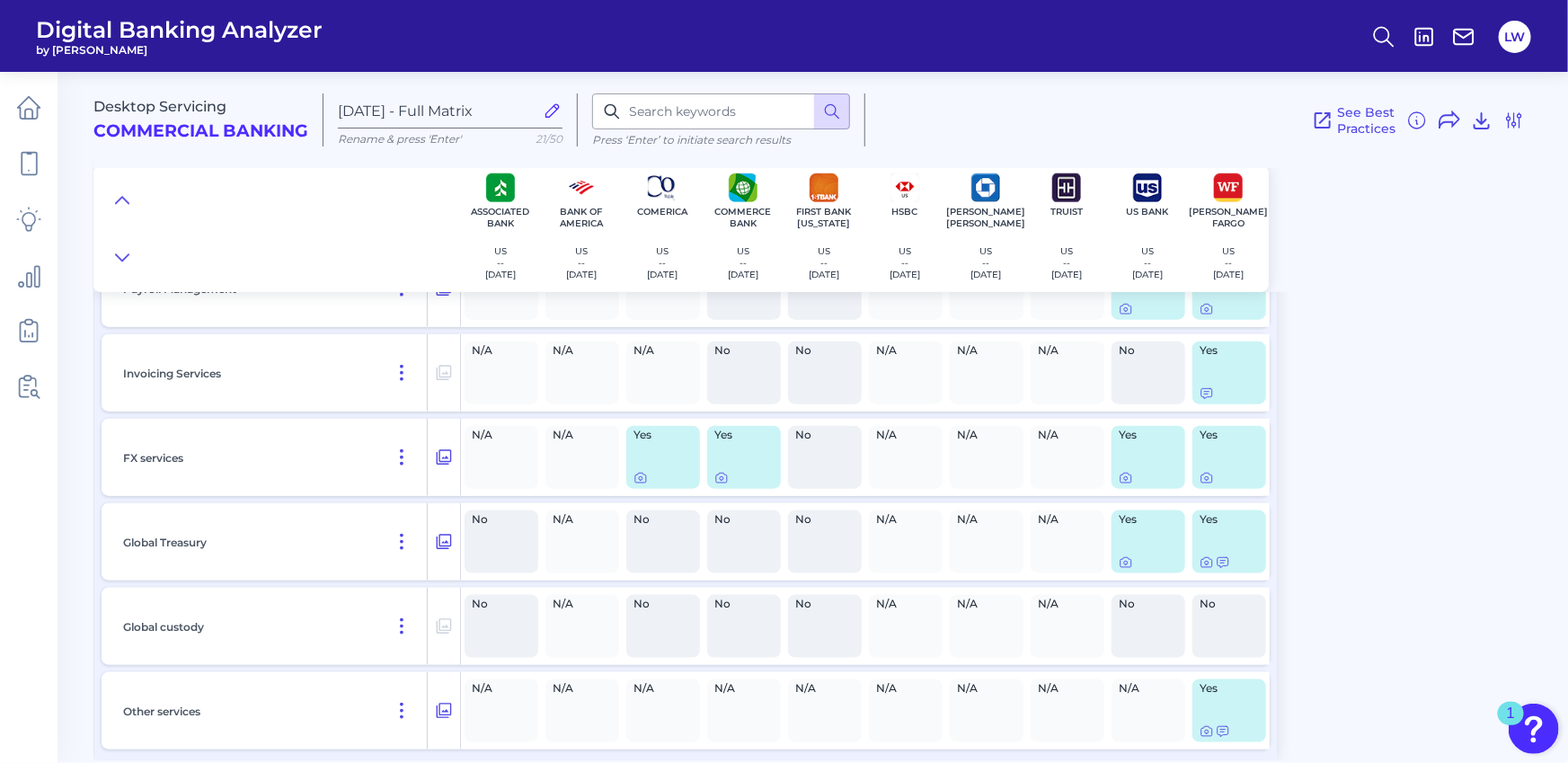
scroll to position [11201, 0]
click at [1208, 731] on icon at bounding box center [1206, 734] width 14 height 14
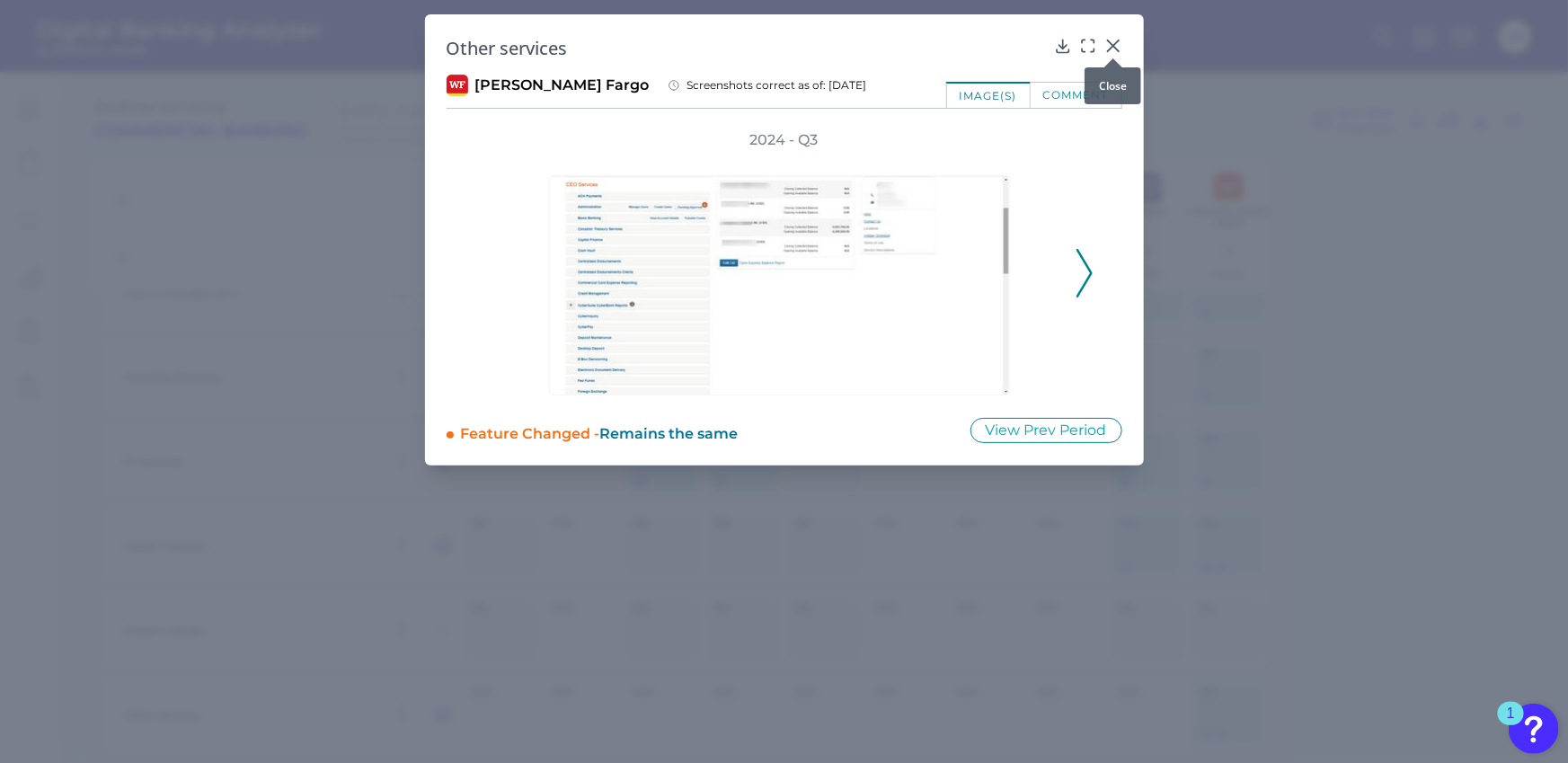
click at [1119, 41] on icon at bounding box center [1113, 46] width 18 height 18
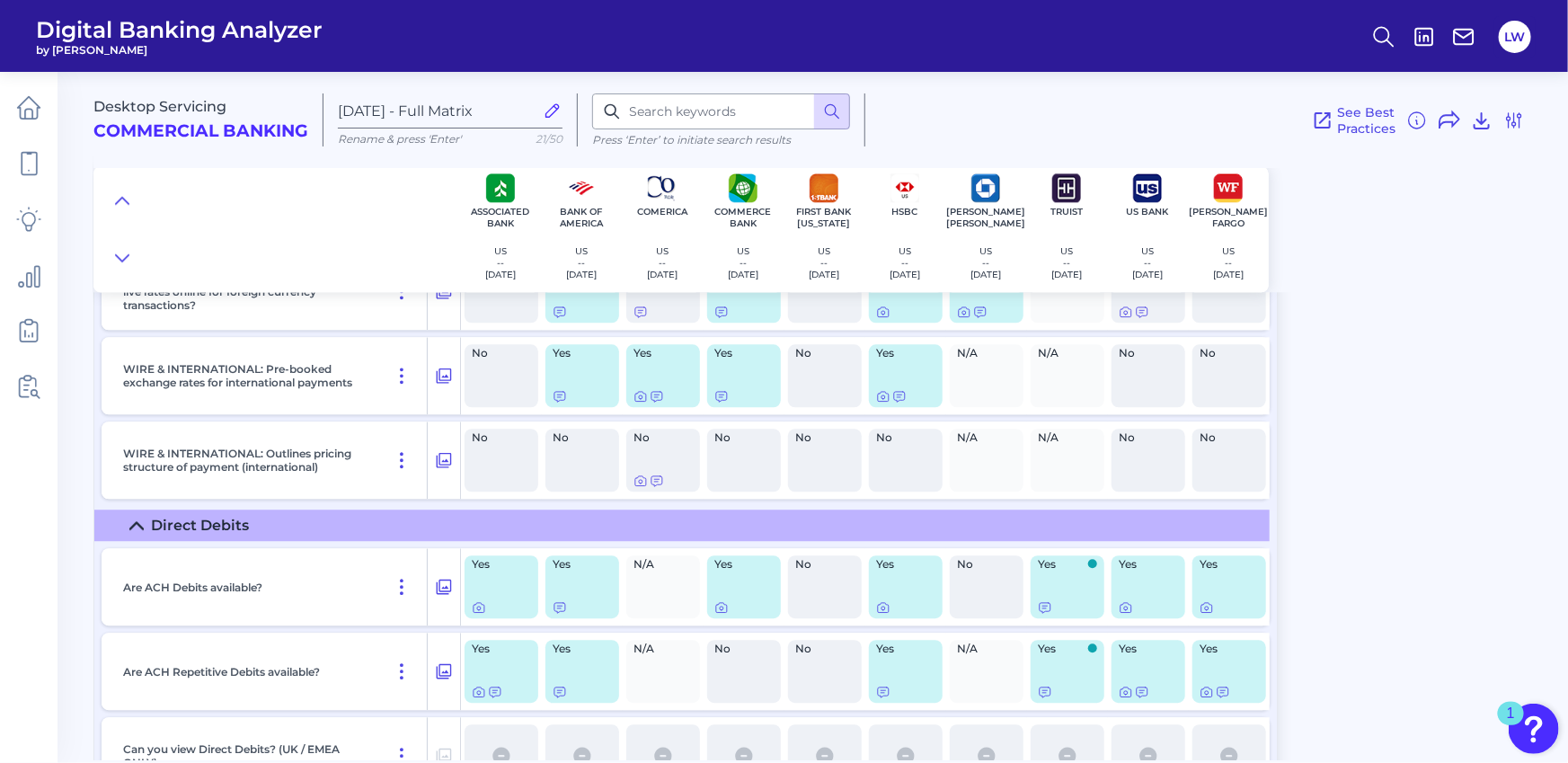
scroll to position [0, 0]
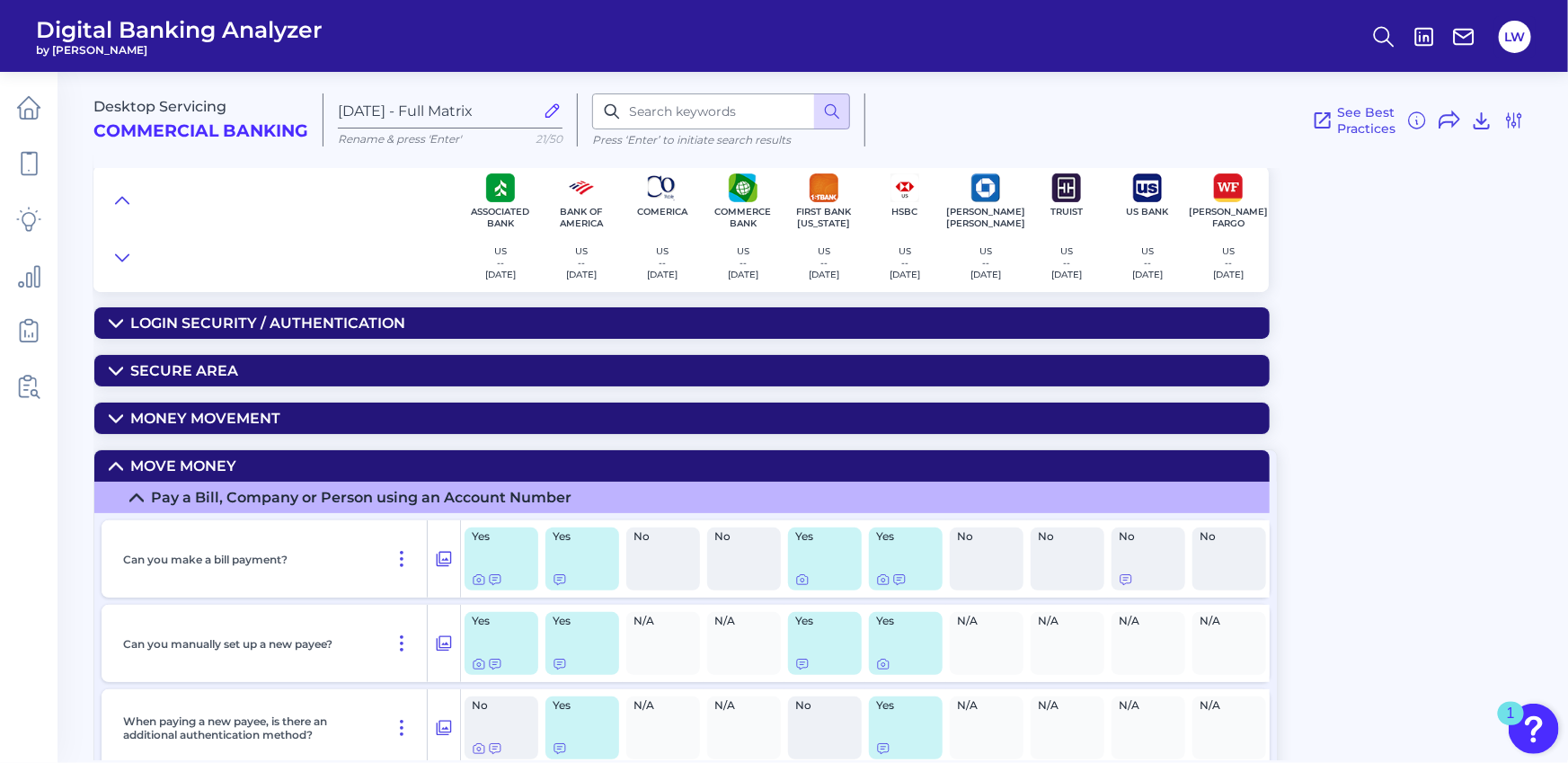
click at [236, 463] on summary "Move Money" at bounding box center [682, 466] width 1175 height 32
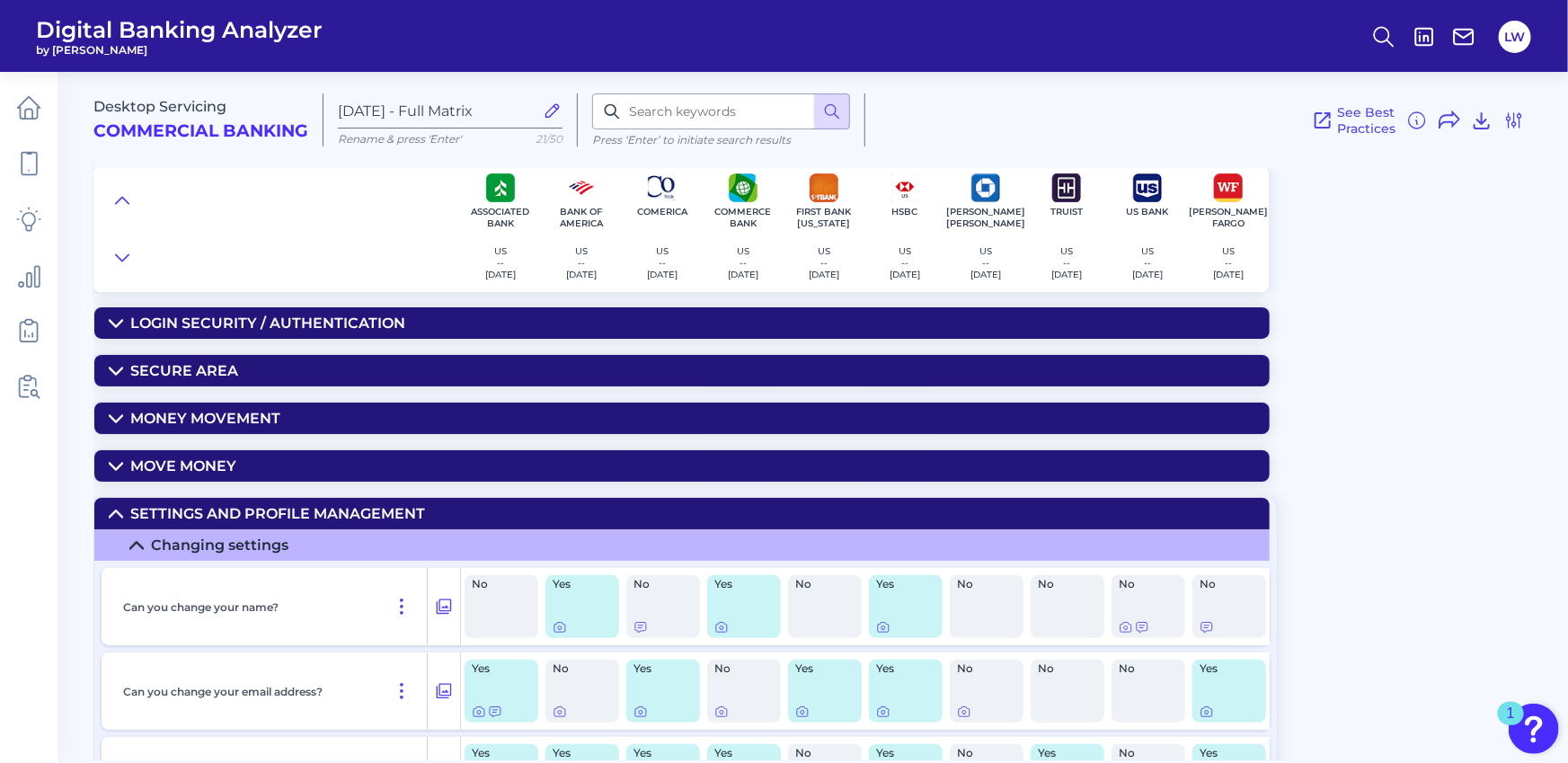
click at [238, 506] on div "Settings and Profile Management" at bounding box center [278, 513] width 295 height 17
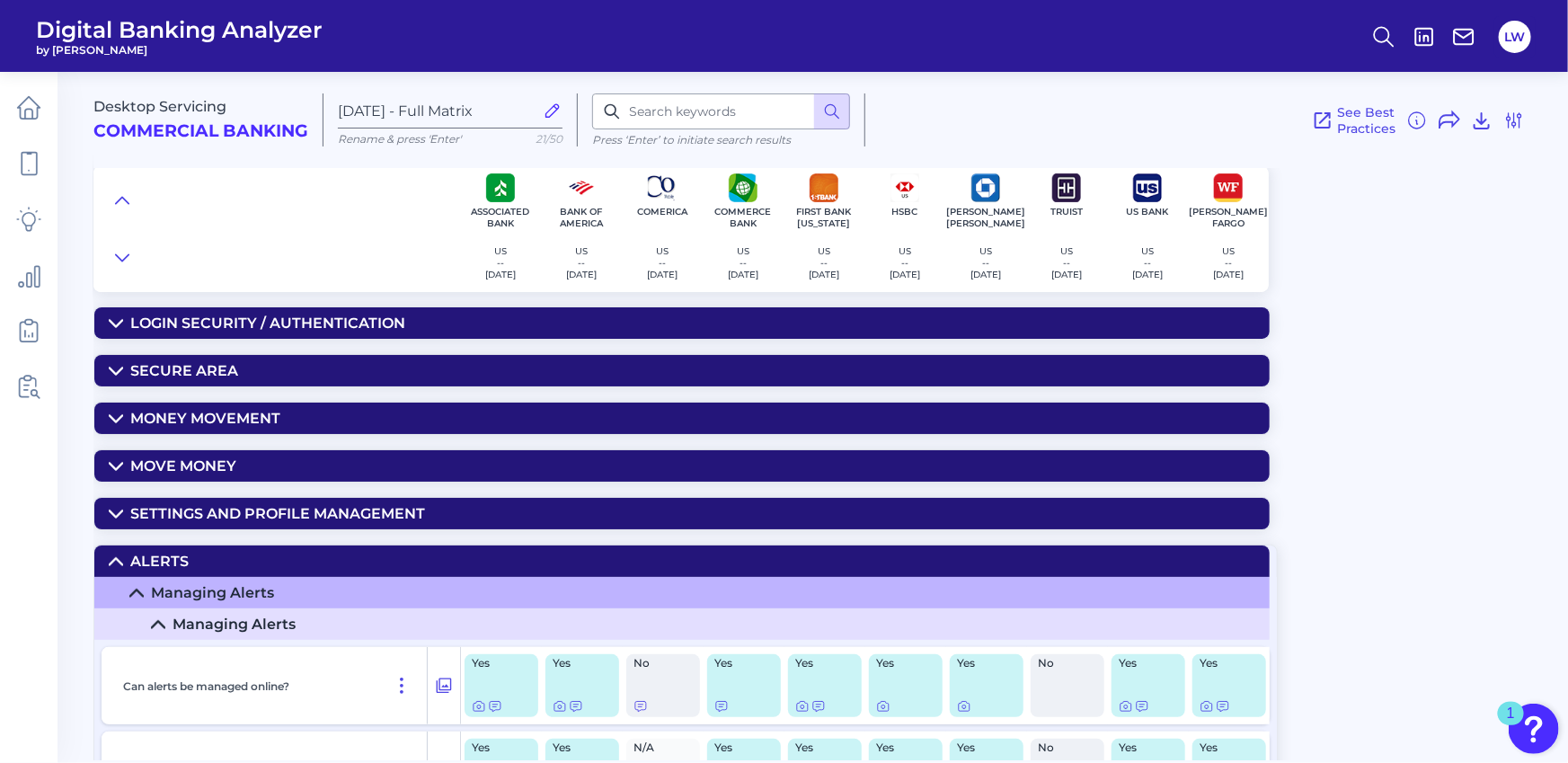
click at [246, 550] on summary "Alerts" at bounding box center [682, 562] width 1175 height 32
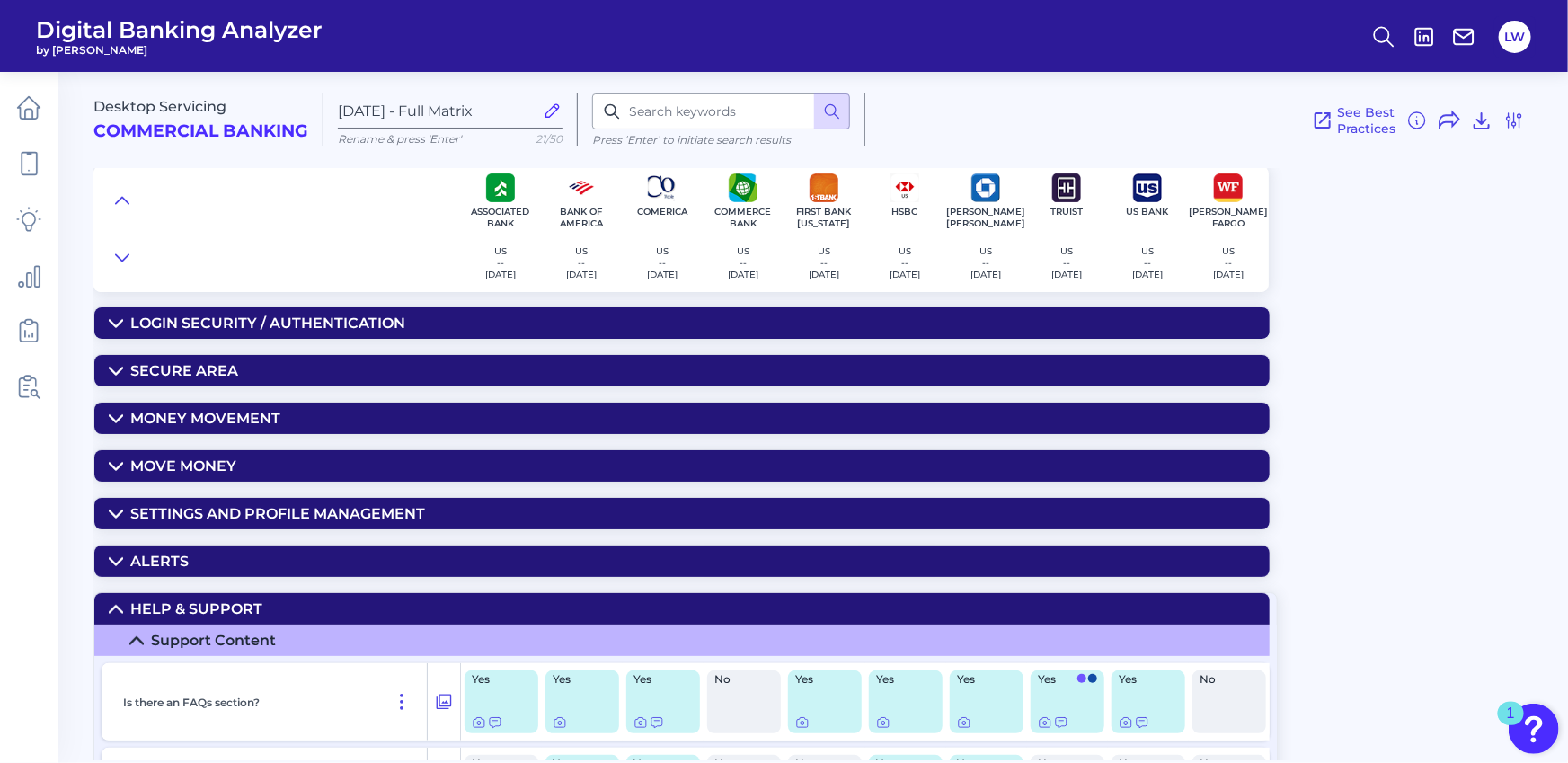
click at [266, 610] on summary "Help & Support" at bounding box center [682, 609] width 1175 height 32
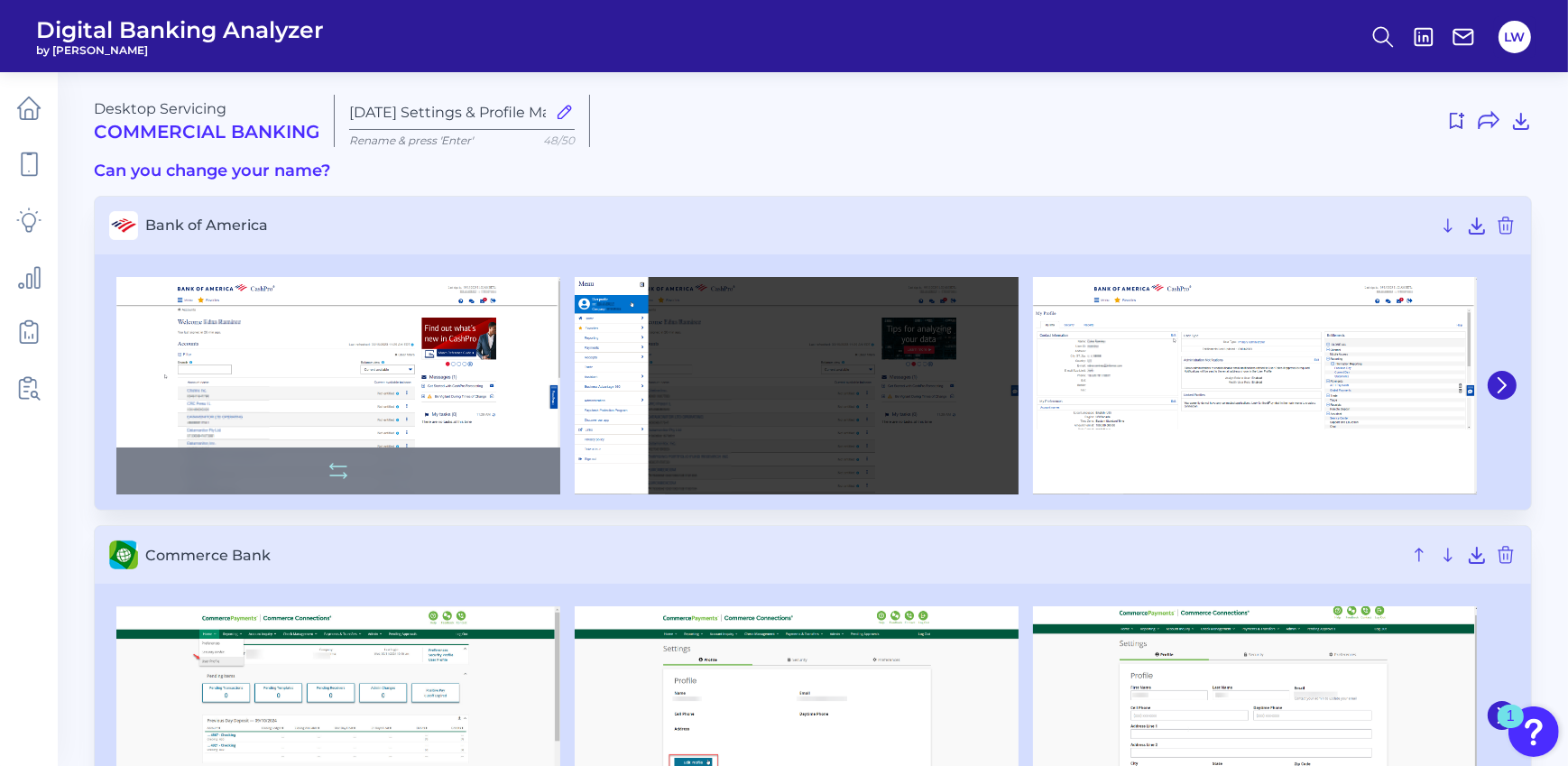
click at [358, 354] on img at bounding box center [338, 386] width 444 height 218
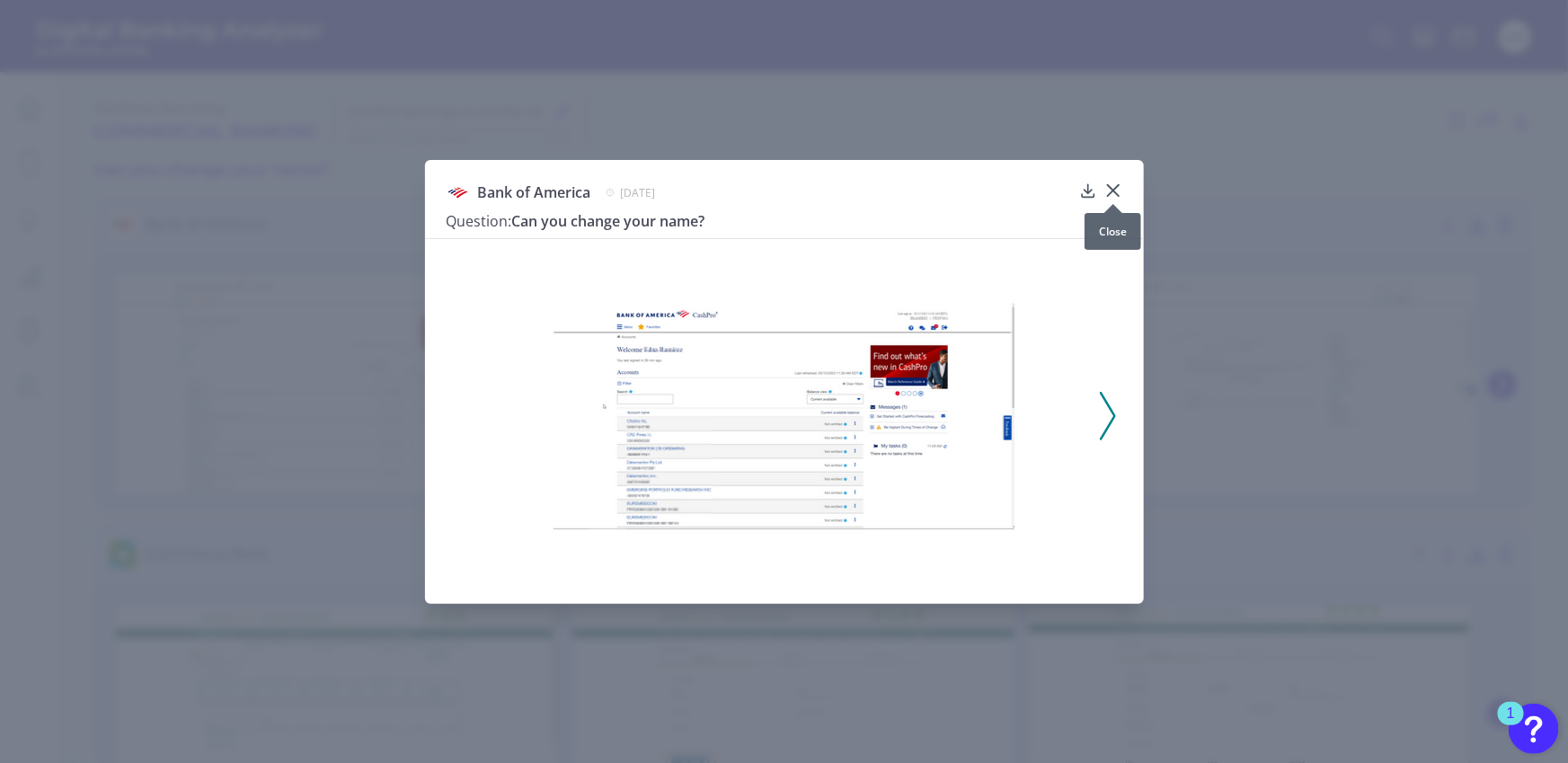
click at [1114, 187] on icon at bounding box center [1113, 190] width 18 height 18
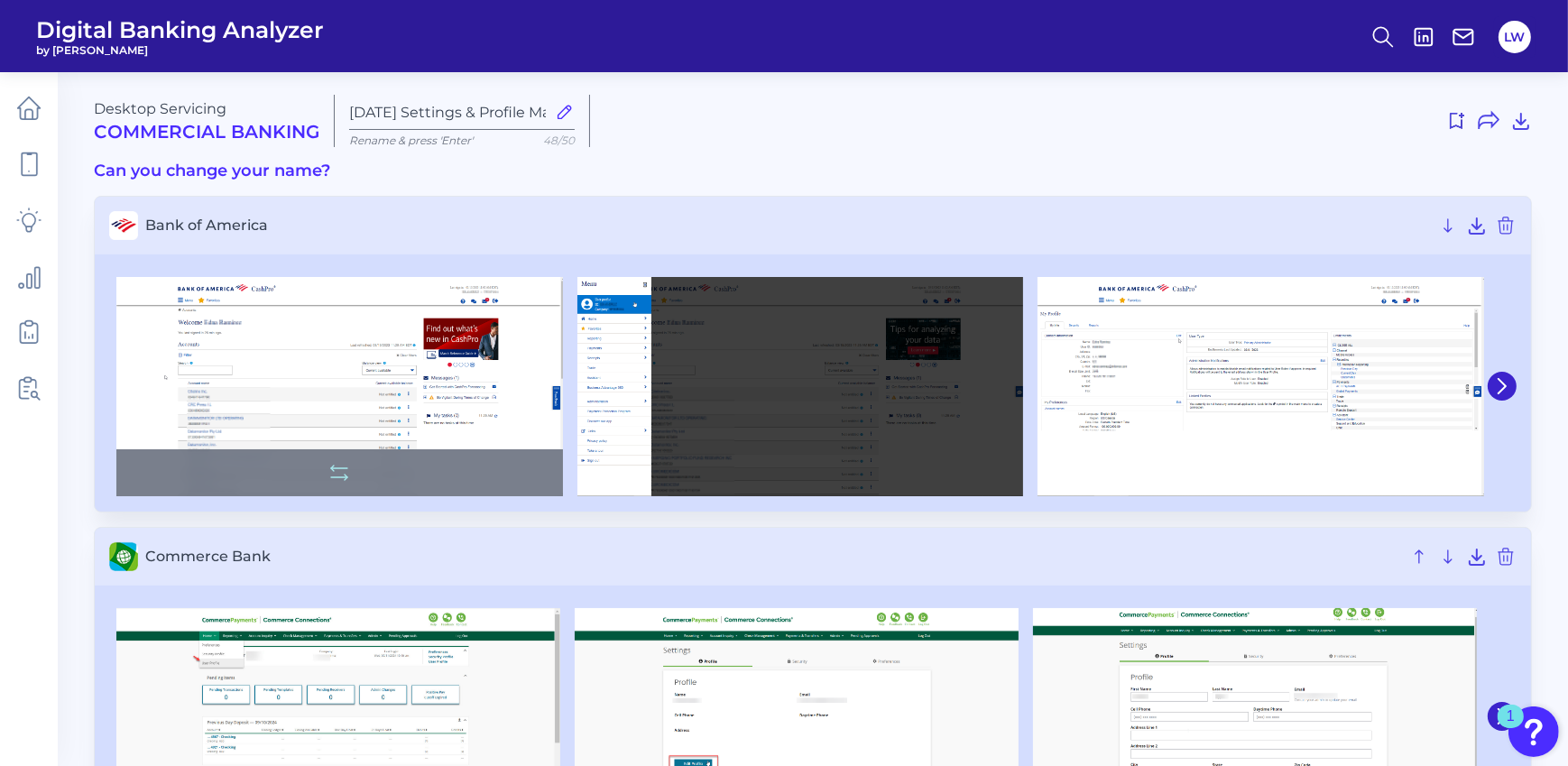
click at [422, 362] on img at bounding box center [339, 387] width 447 height 219
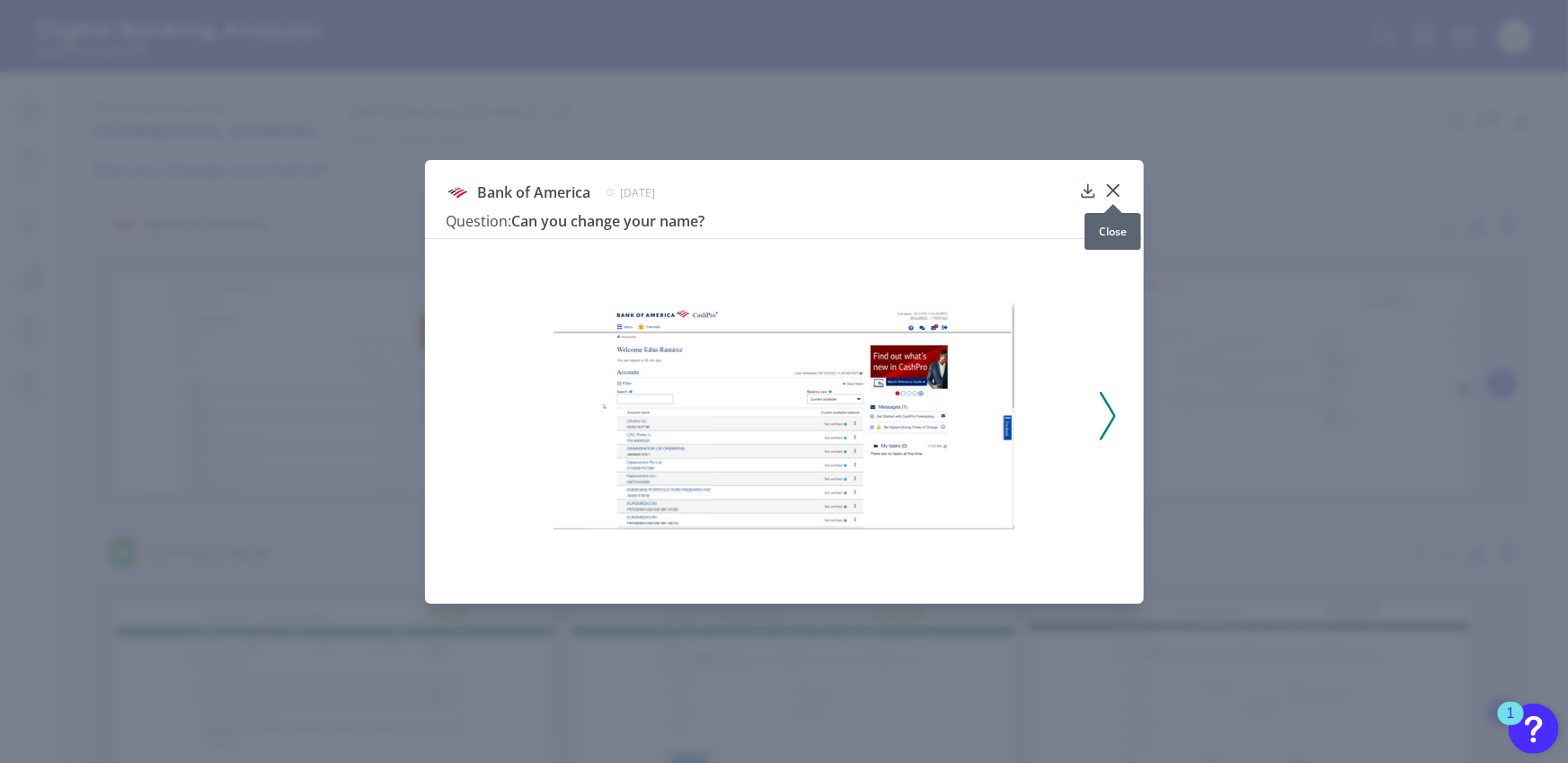
click at [1117, 191] on icon at bounding box center [1113, 190] width 18 height 18
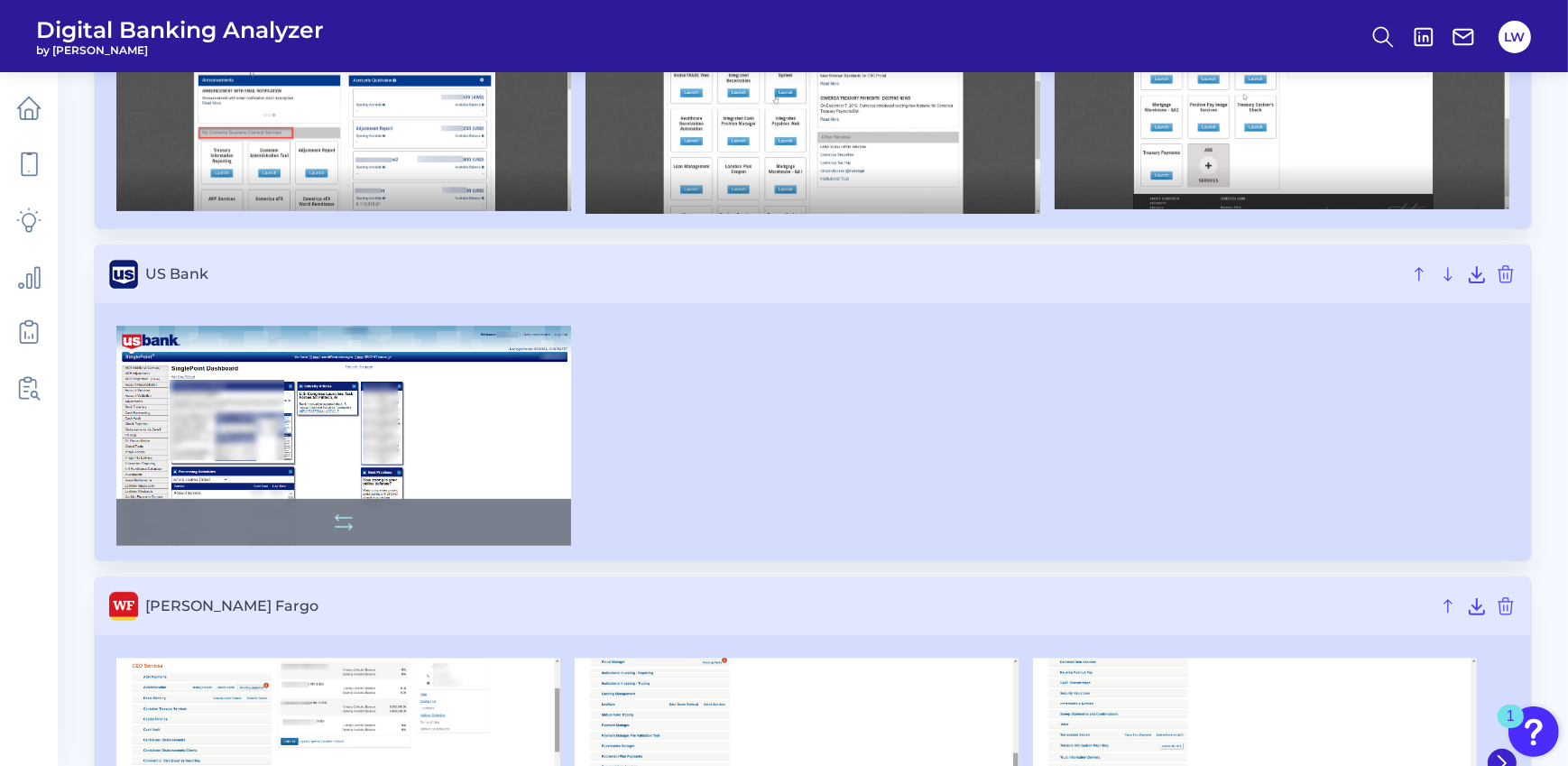
scroll to position [542, 0]
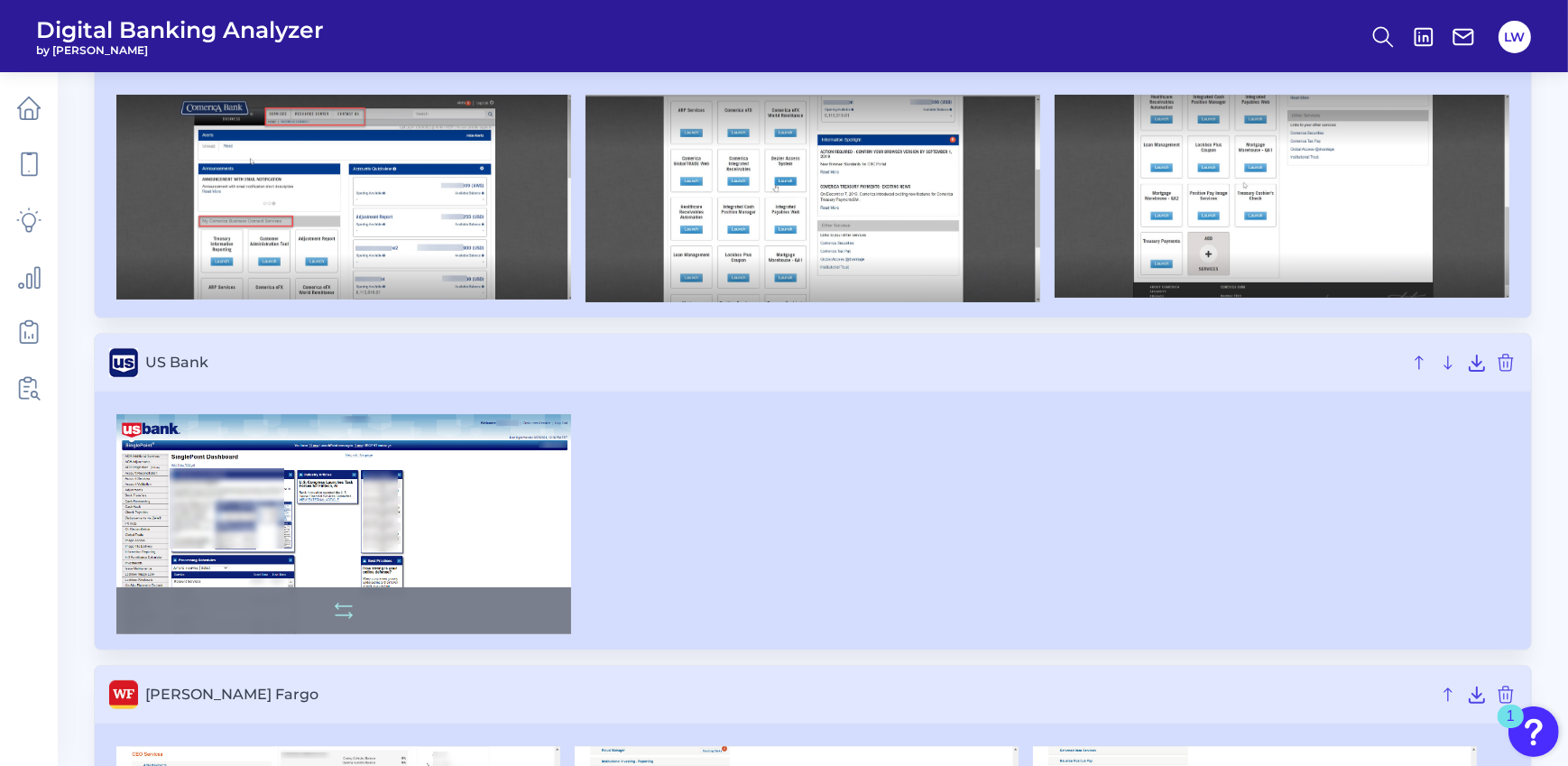
click at [333, 505] on img at bounding box center [344, 524] width 455 height 221
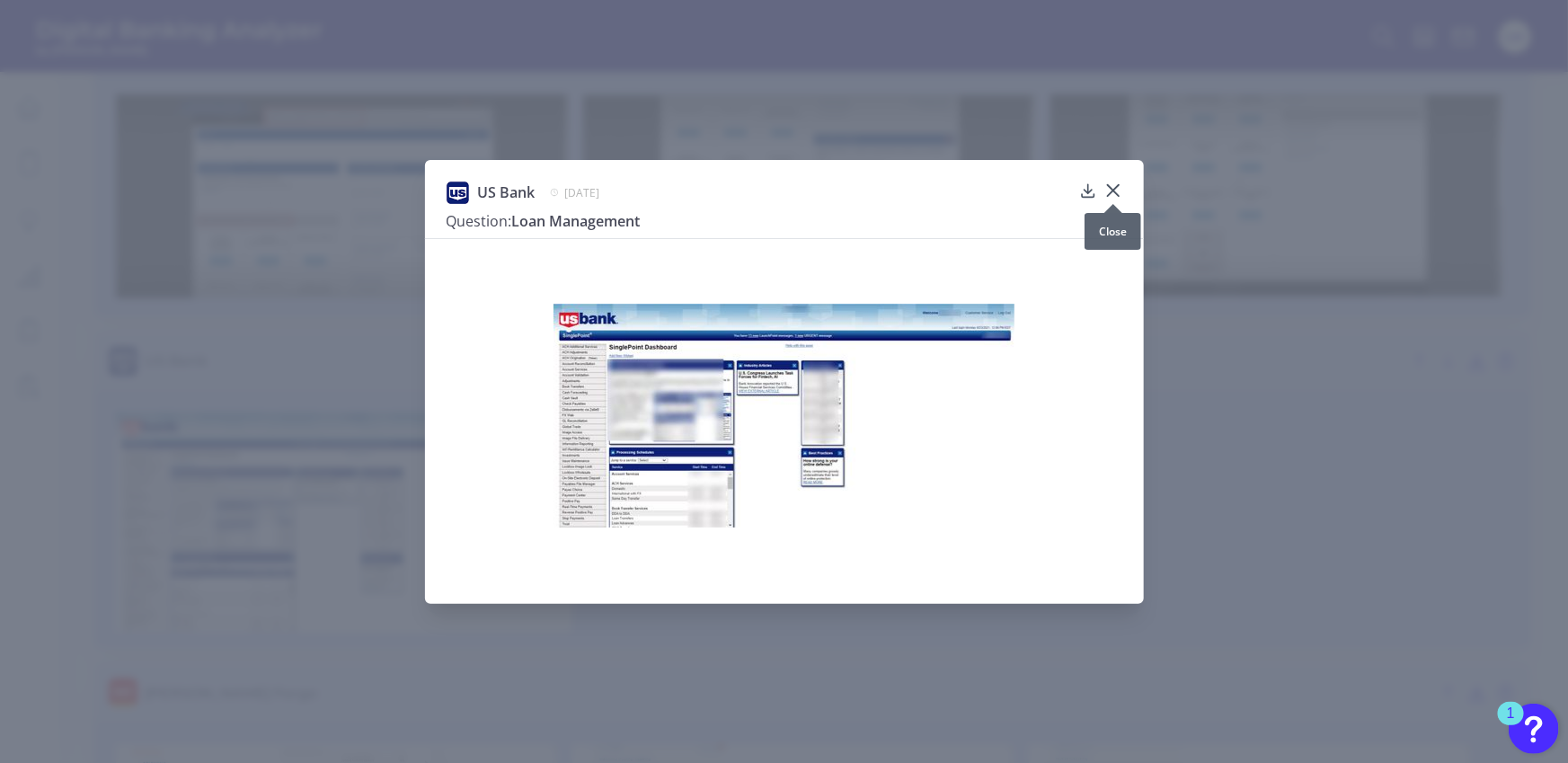
click at [1107, 189] on icon at bounding box center [1113, 190] width 18 height 18
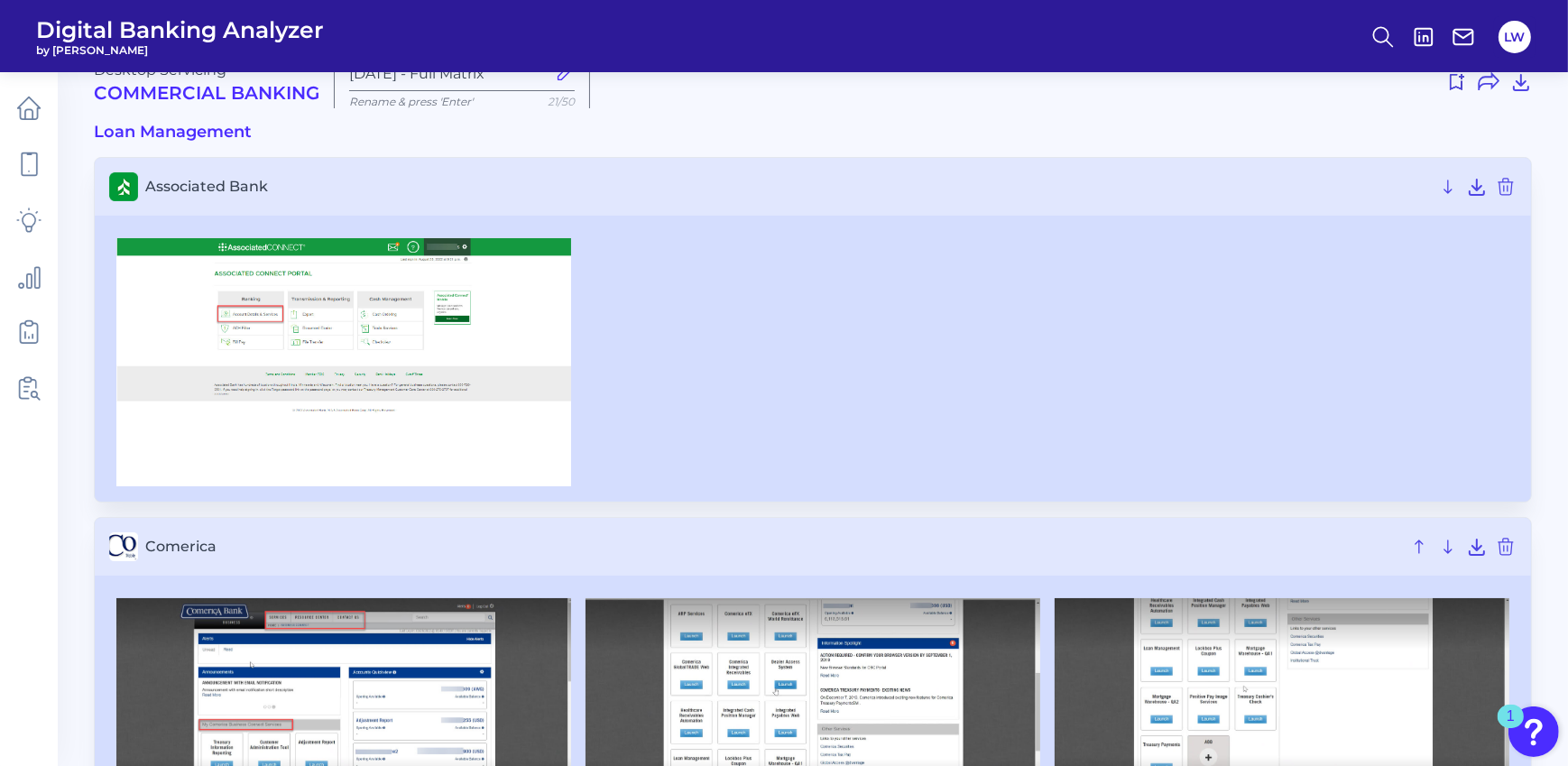
scroll to position [21, 0]
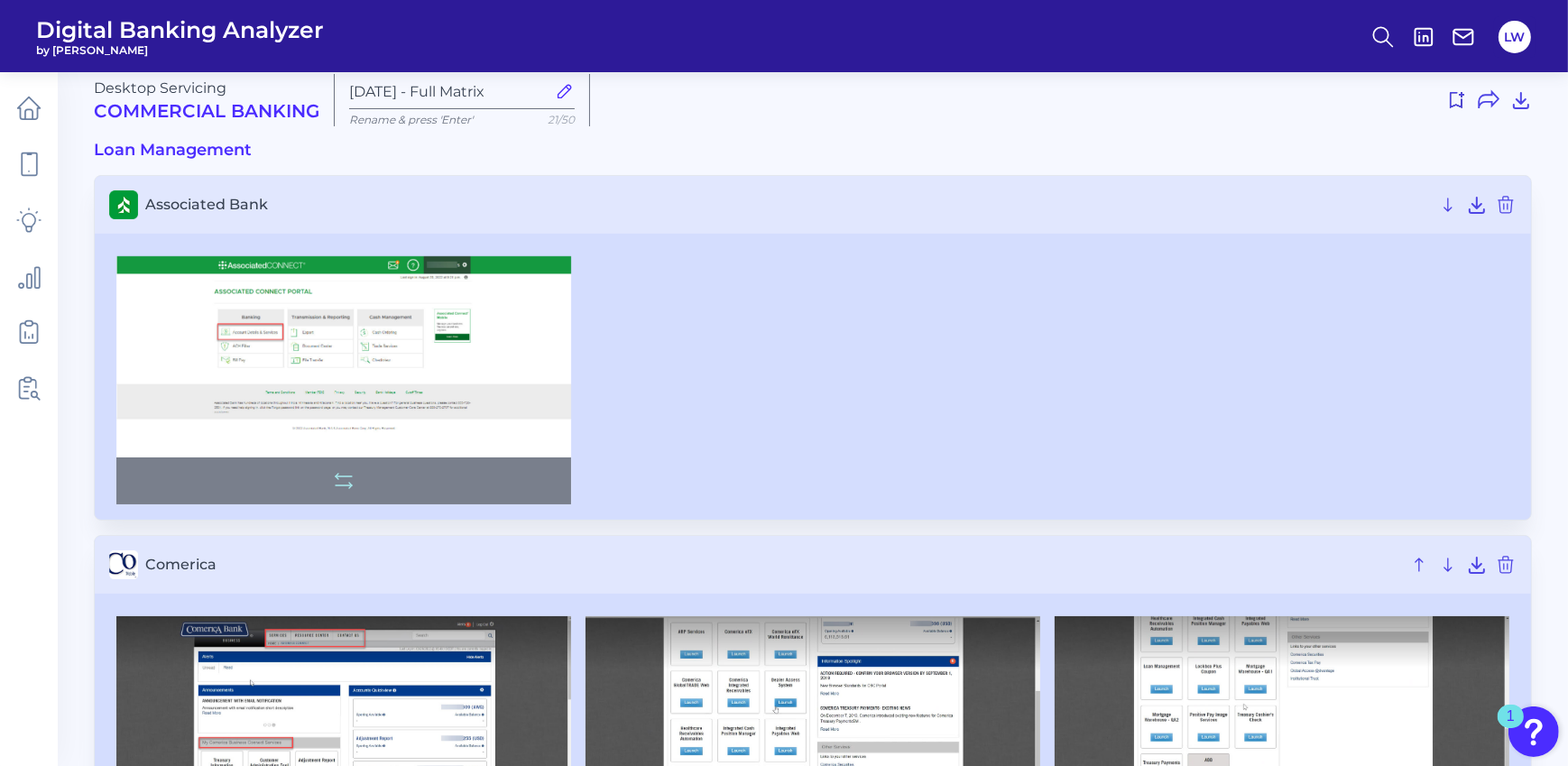
click at [287, 346] on img at bounding box center [344, 380] width 455 height 248
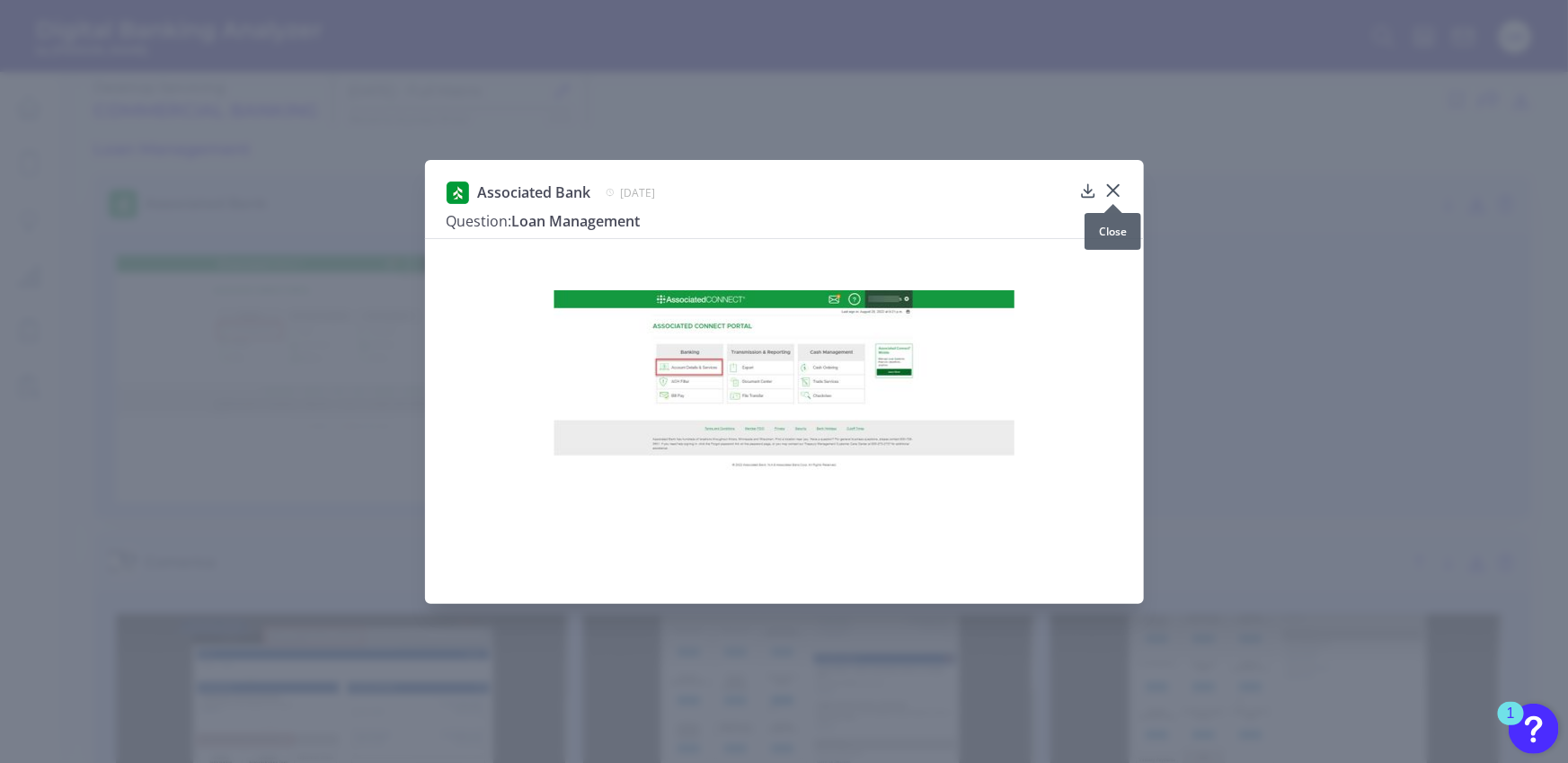
click at [1107, 191] on icon at bounding box center [1113, 190] width 18 height 18
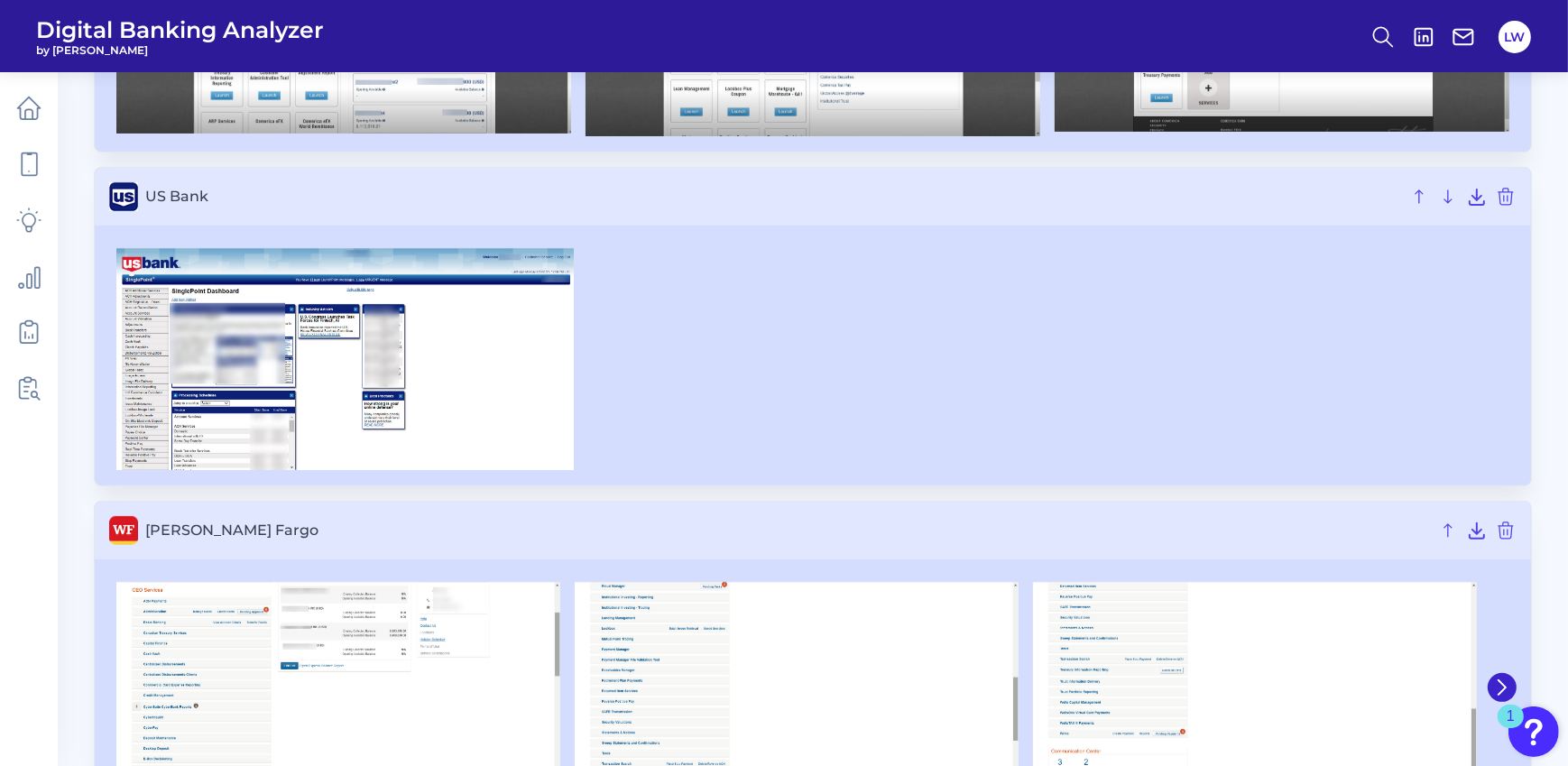
scroll to position [777, 0]
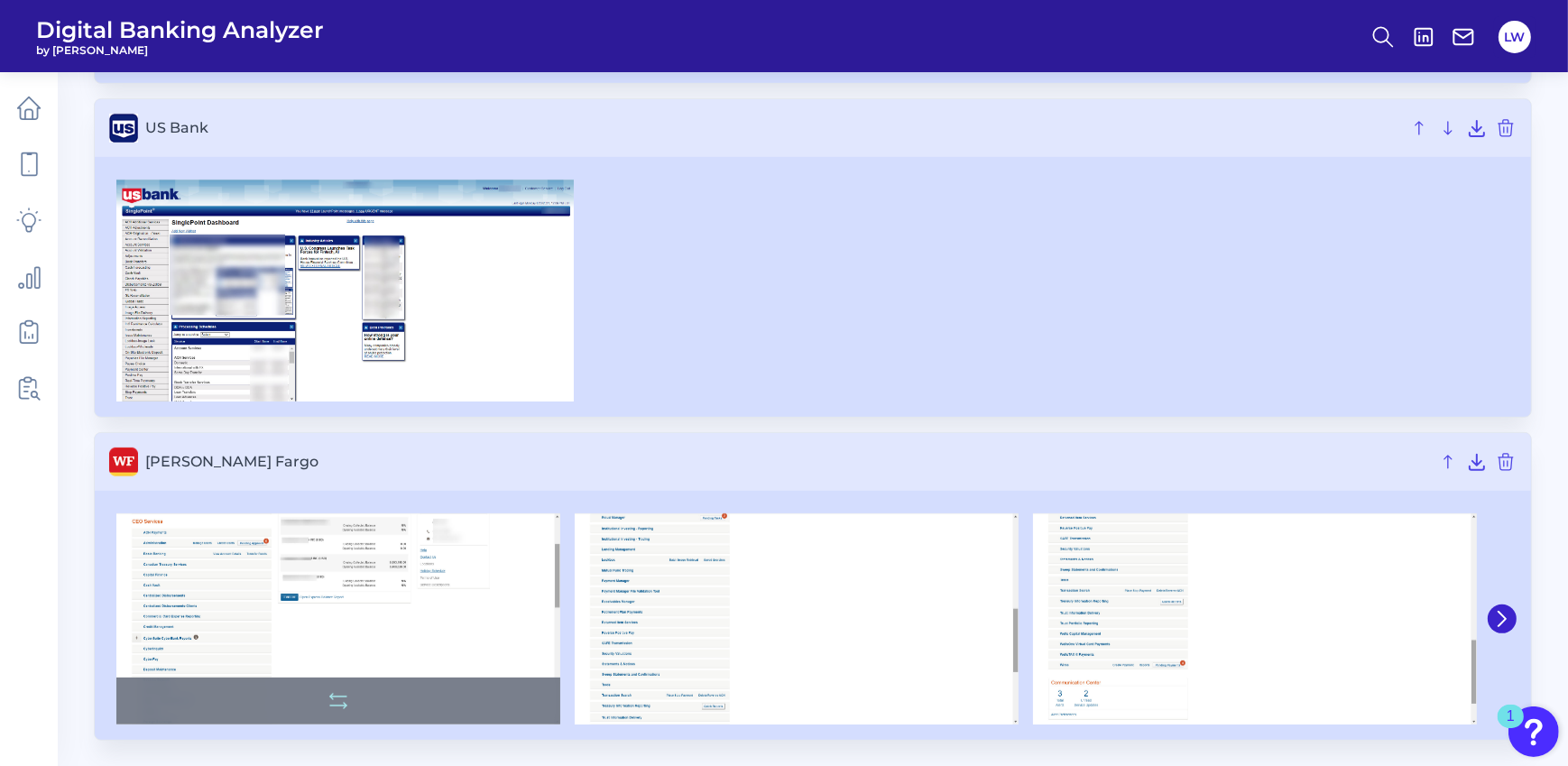
click at [232, 575] on img at bounding box center [338, 618] width 444 height 211
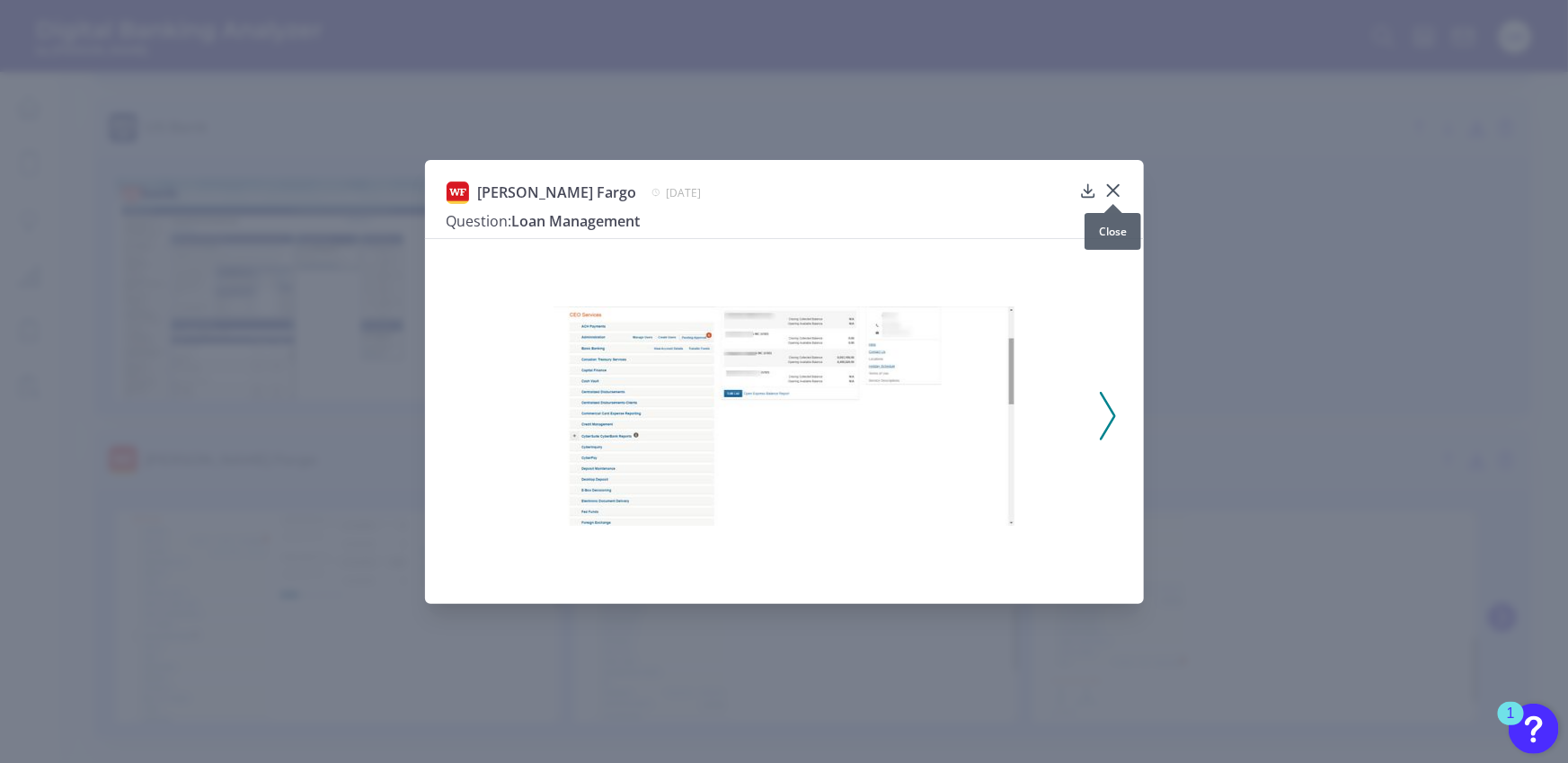
click at [1109, 190] on icon at bounding box center [1113, 190] width 18 height 18
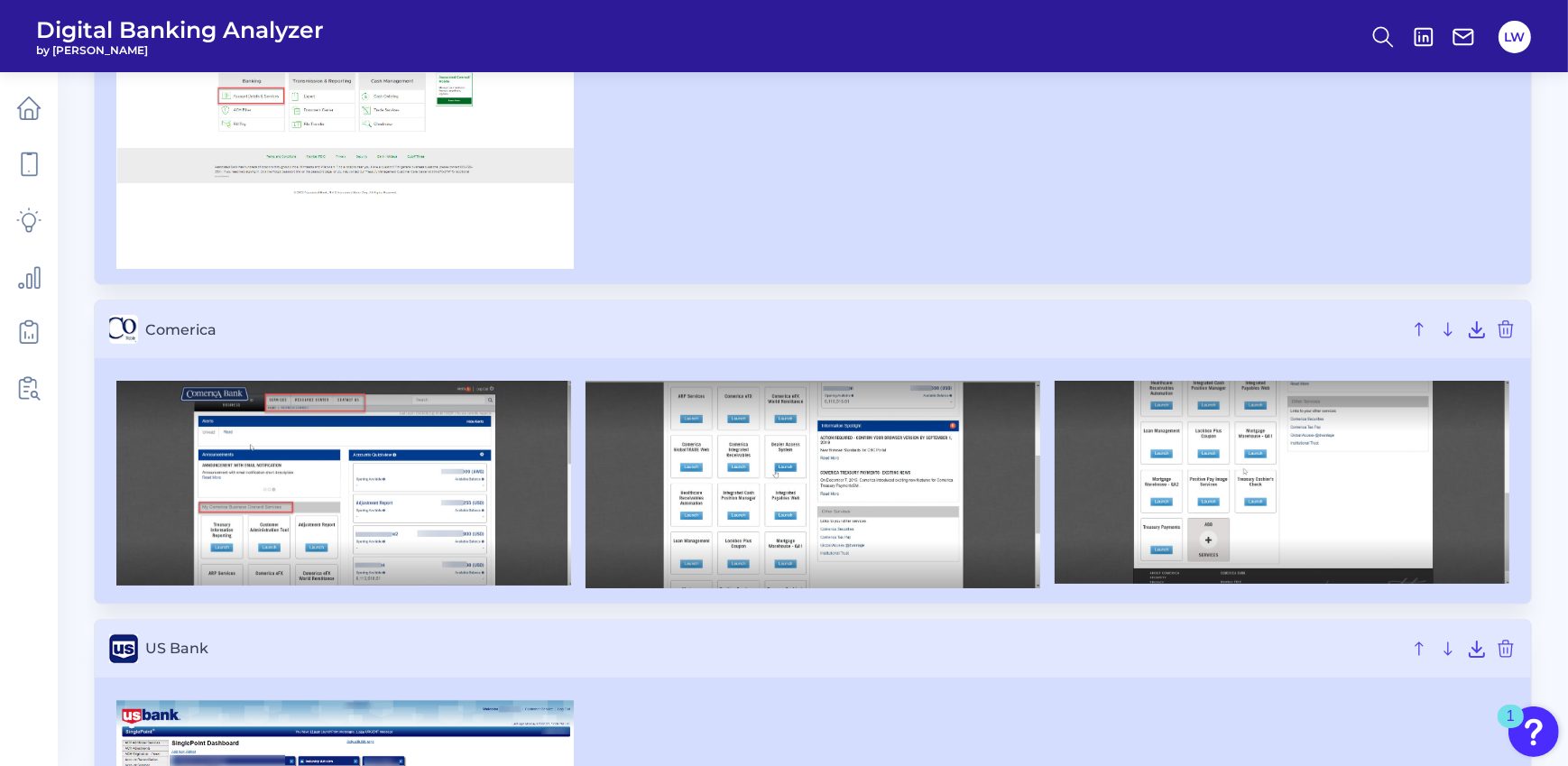
scroll to position [0, 0]
